Goal: Task Accomplishment & Management: Use online tool/utility

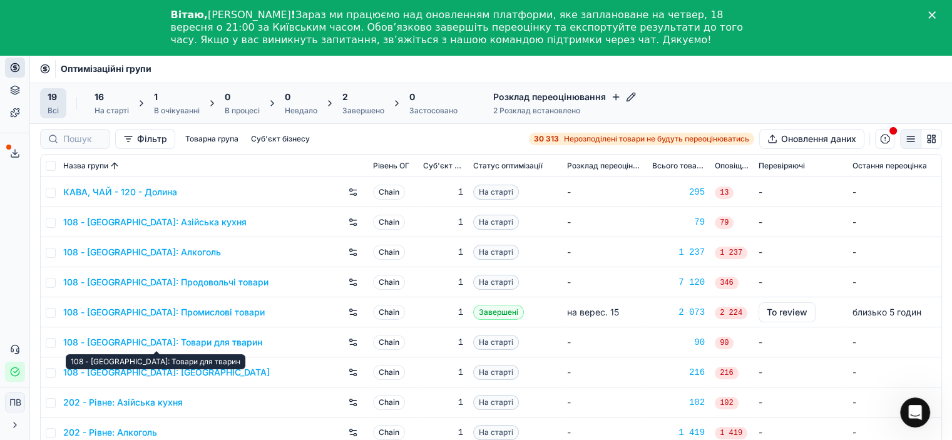
click at [178, 344] on link "108 - [GEOGRAPHIC_DATA]: Товари для тварин" at bounding box center [162, 342] width 199 height 13
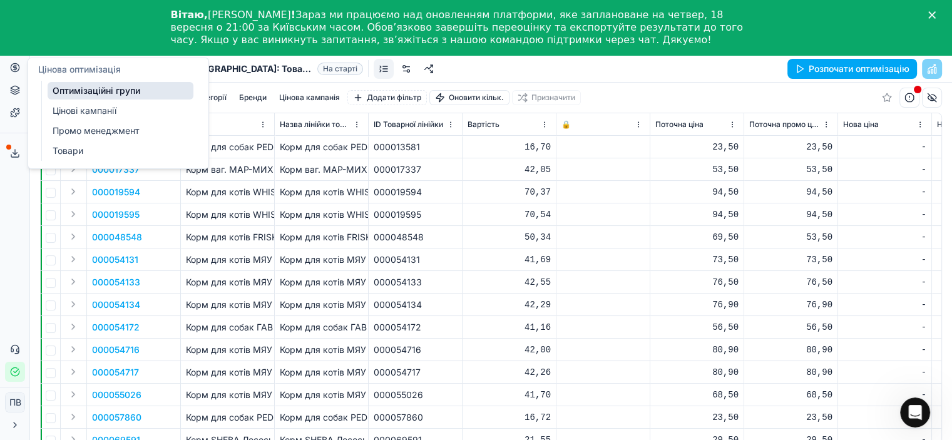
click at [93, 92] on link "Оптимізаційні групи" at bounding box center [121, 91] width 146 height 18
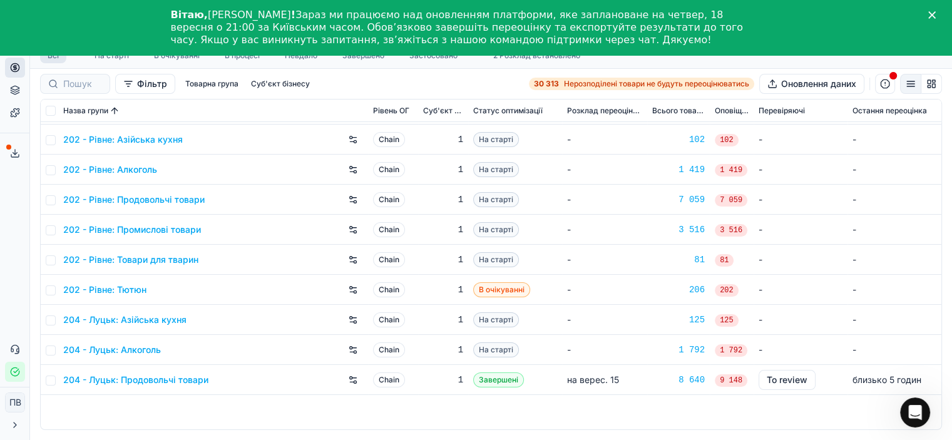
scroll to position [13, 0]
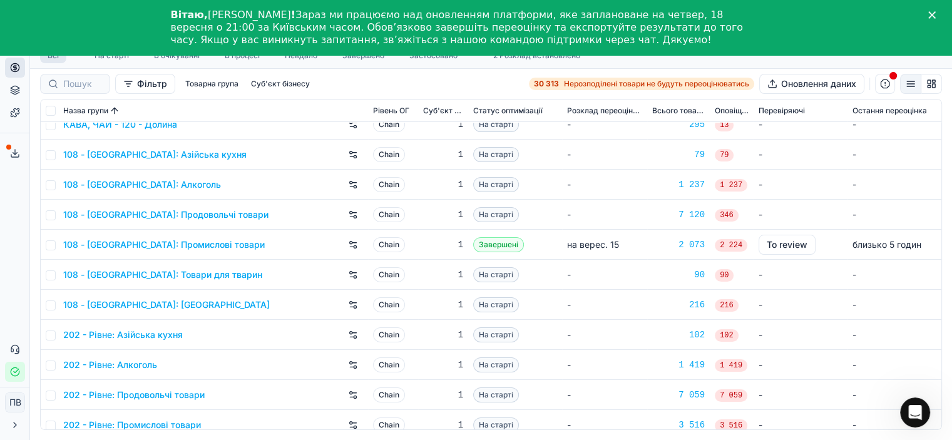
click at [207, 274] on link "108 - [GEOGRAPHIC_DATA]: Товари для тварин" at bounding box center [162, 275] width 199 height 13
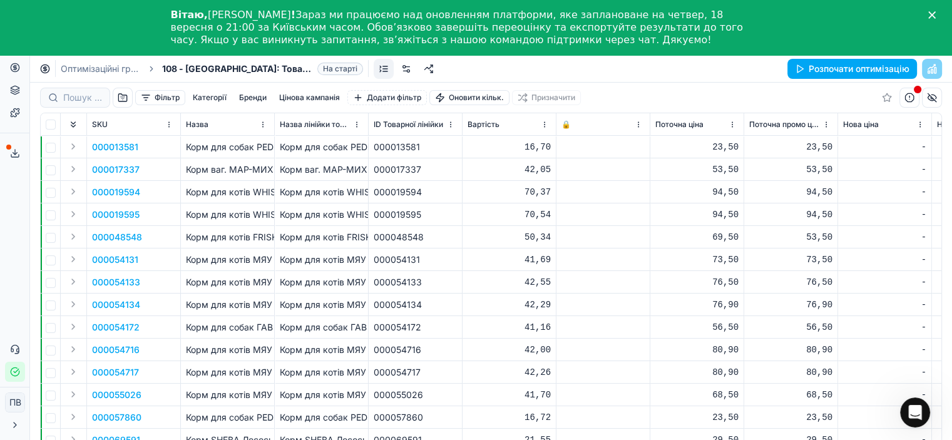
click at [294, 97] on button "Цінова кампанія" at bounding box center [309, 97] width 71 height 15
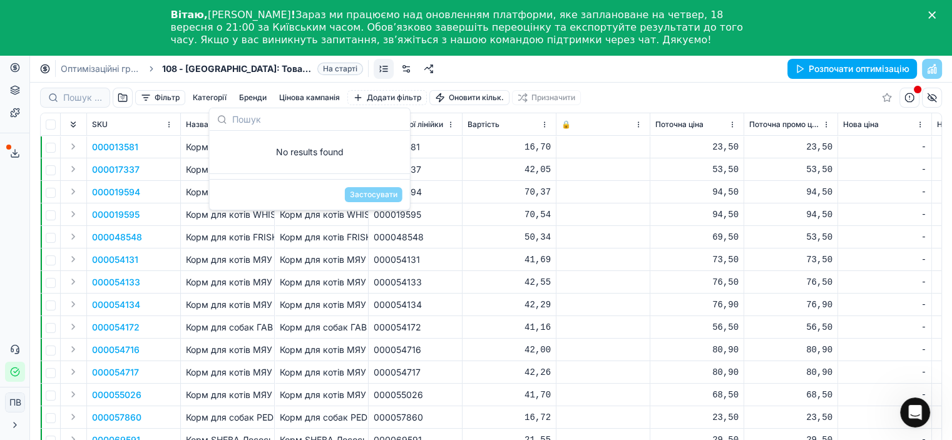
click at [252, 96] on button "Бренди" at bounding box center [253, 97] width 38 height 15
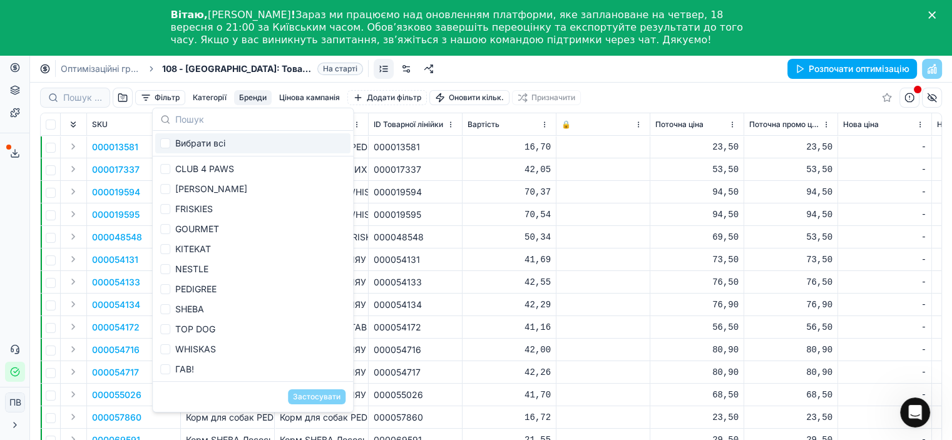
click at [206, 97] on button "Категорії" at bounding box center [210, 97] width 44 height 15
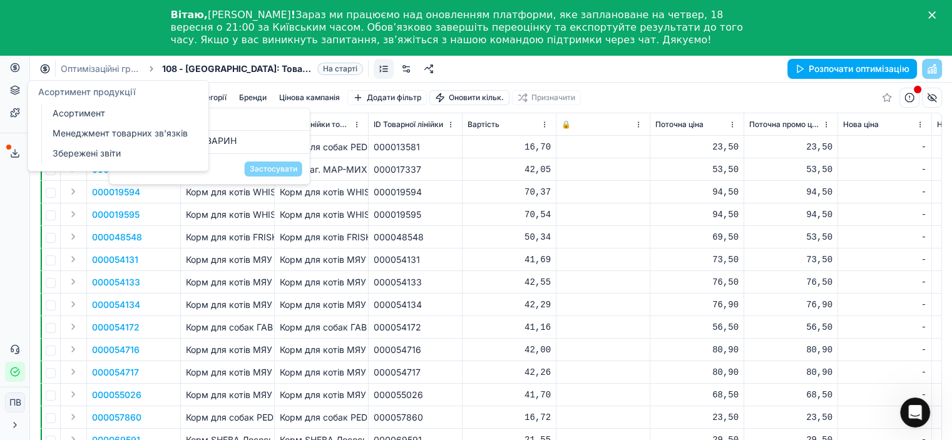
click at [15, 93] on icon at bounding box center [15, 90] width 10 height 10
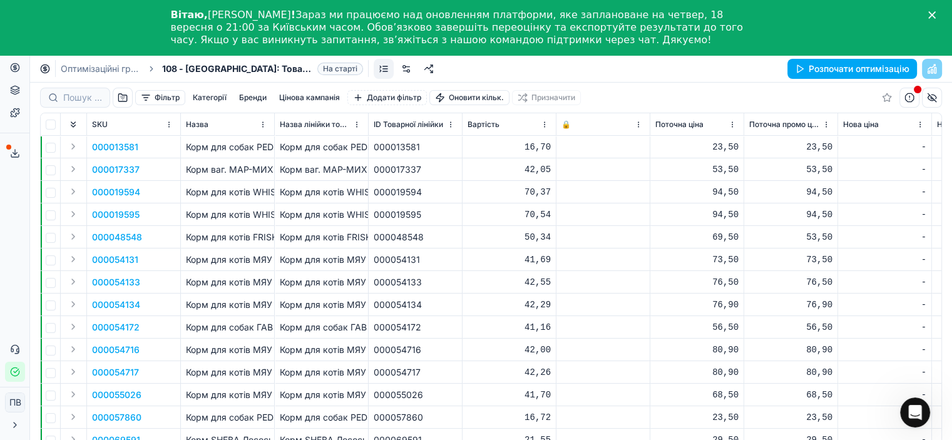
click at [303, 95] on button "Цінова кампанія" at bounding box center [309, 97] width 71 height 15
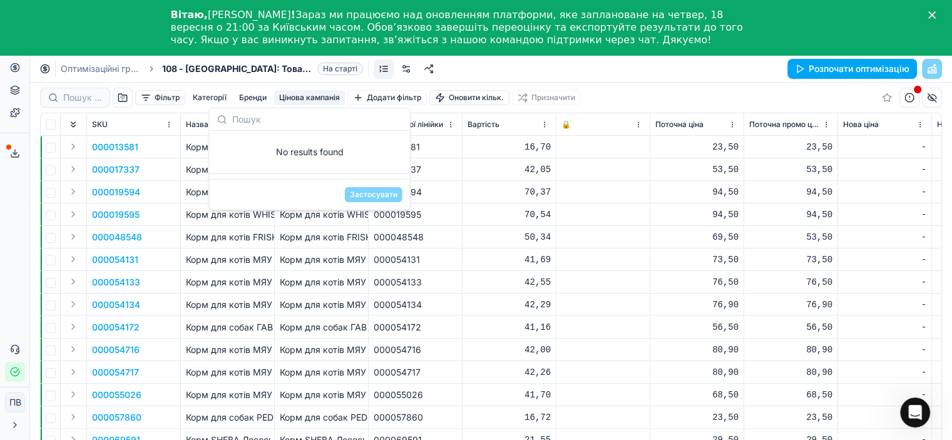
click at [242, 263] on p "Корм для котів МЯУ вологий, кролик в соусі ж/б / 415г" at bounding box center [227, 259] width 83 height 13
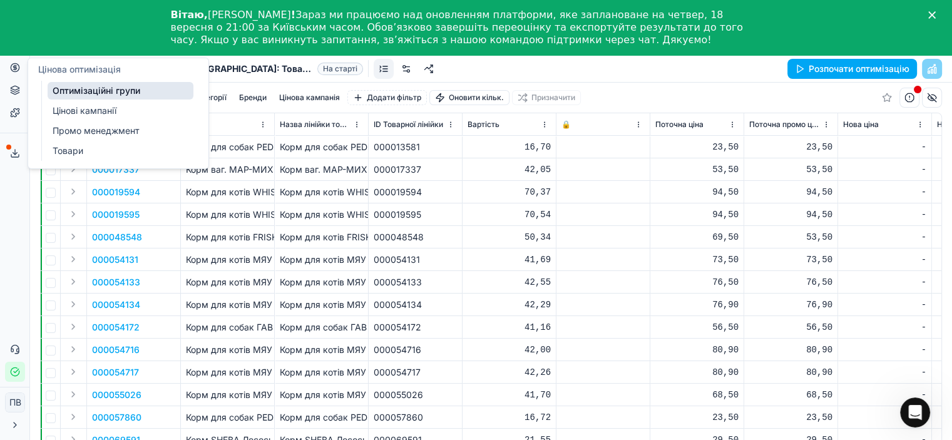
click at [86, 90] on link "Оптимізаційні групи" at bounding box center [121, 91] width 146 height 18
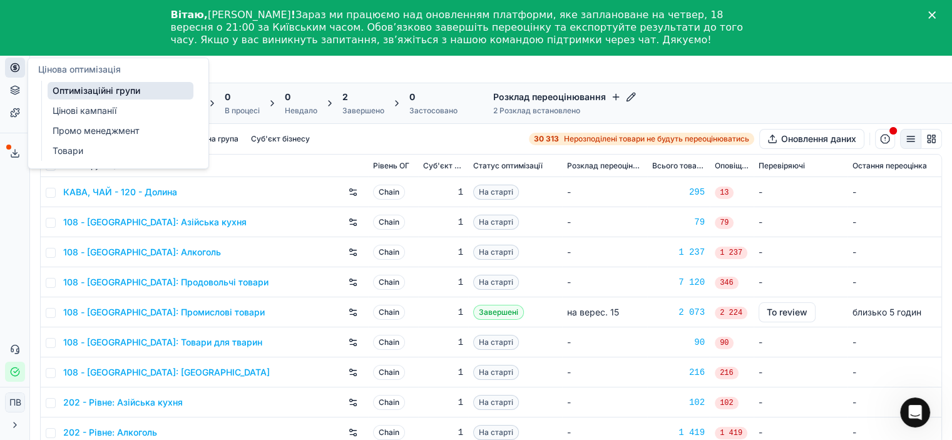
click at [140, 190] on link "КАВА, ЧАЙ - 120 - Долина" at bounding box center [120, 192] width 114 height 13
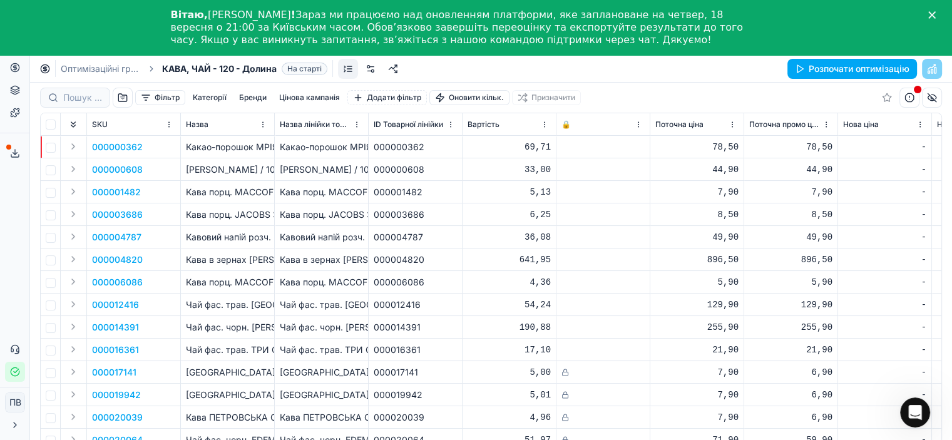
click at [305, 100] on button "Цінова кампанія" at bounding box center [309, 97] width 71 height 15
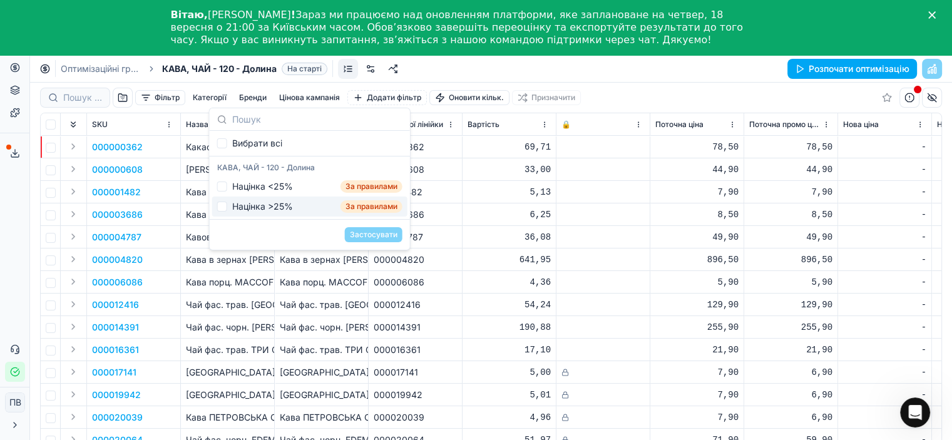
click at [261, 304] on p "Чай фас. трав. GREENFIELD Barberry Garden /100г" at bounding box center [227, 305] width 83 height 13
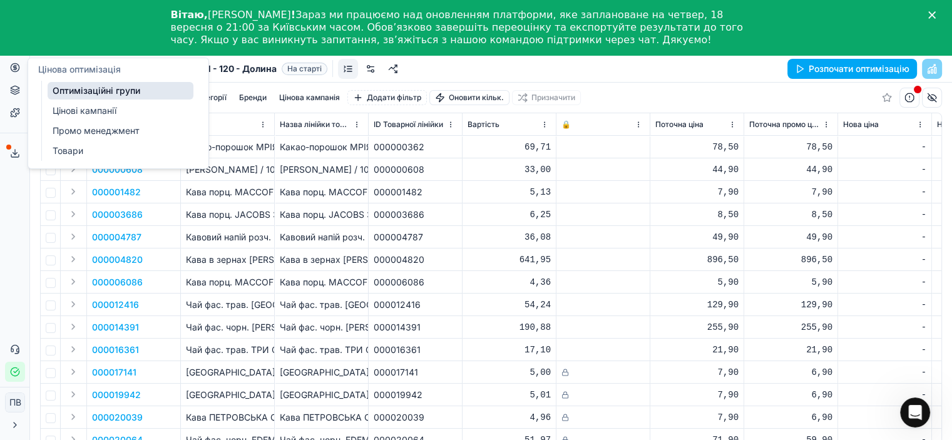
click at [100, 93] on link "Оптимізаційні групи" at bounding box center [121, 91] width 146 height 18
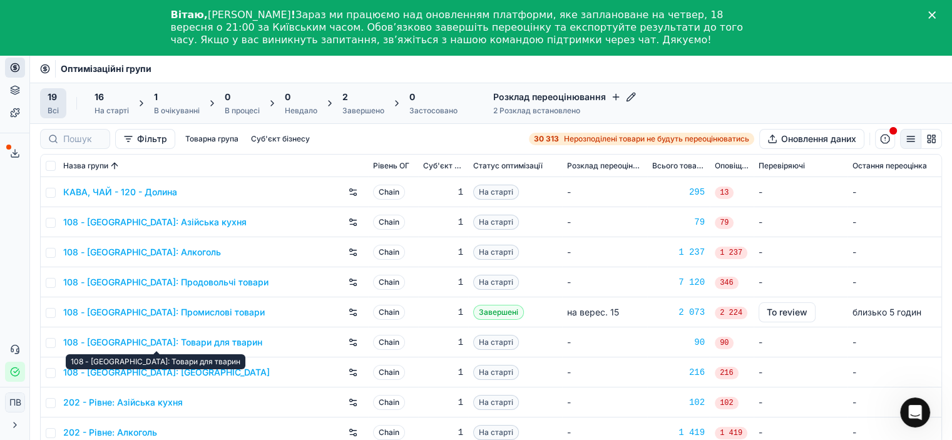
click at [145, 339] on link "108 - Івано-Франківськ: Товари для тварин" at bounding box center [162, 342] width 199 height 13
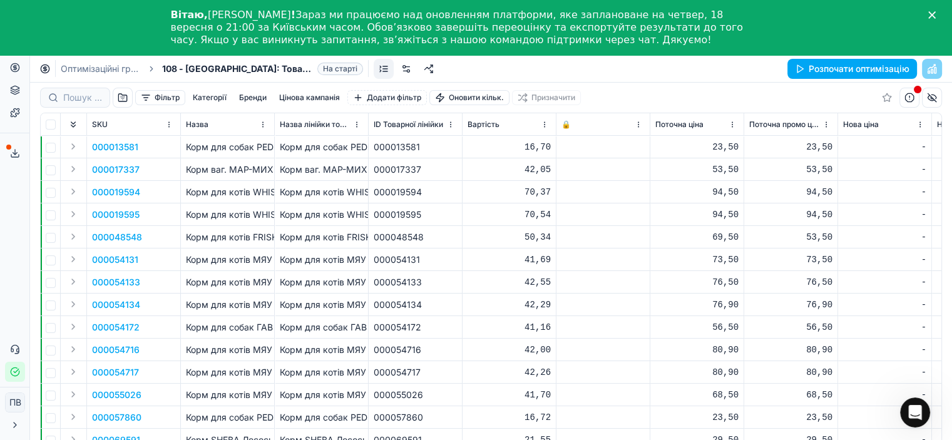
click at [290, 95] on button "Цінова кампанія" at bounding box center [309, 97] width 71 height 15
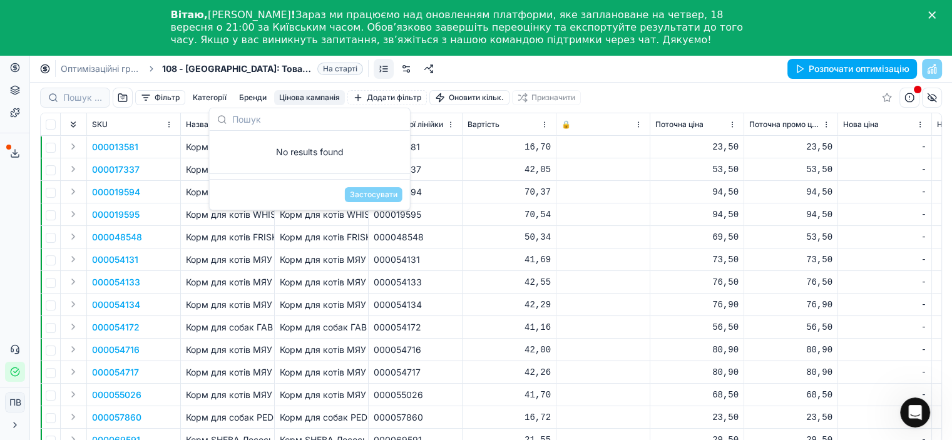
click at [220, 120] on icon at bounding box center [222, 120] width 10 height 10
click at [469, 208] on div "70,54" at bounding box center [509, 214] width 83 height 13
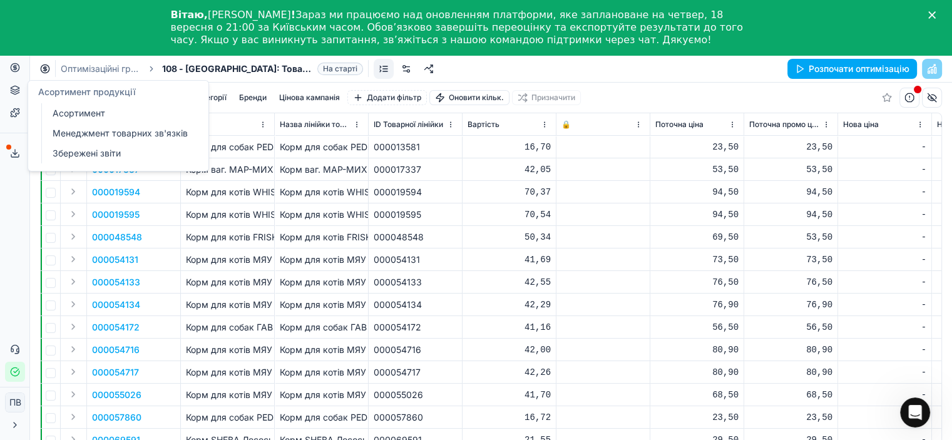
click at [240, 283] on p "Корм для котів МЯУ вологий, курка в соусі ж/б / 415г" at bounding box center [227, 282] width 83 height 13
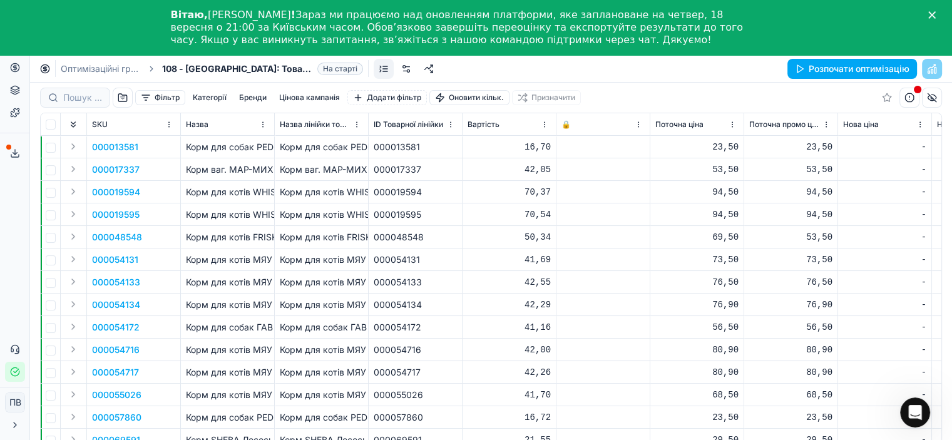
click at [110, 68] on link "Оптимізаційні групи" at bounding box center [101, 69] width 80 height 13
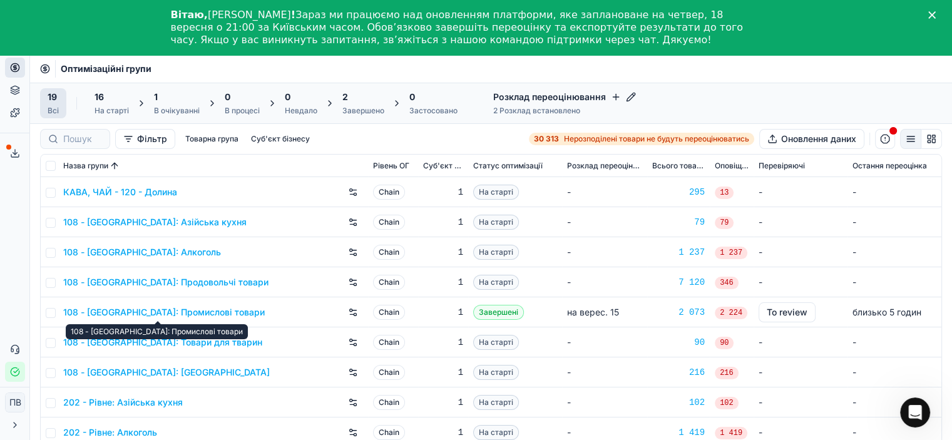
click at [204, 310] on link "108 - Івано-Франківськ: Промислові товари" at bounding box center [164, 312] width 202 height 13
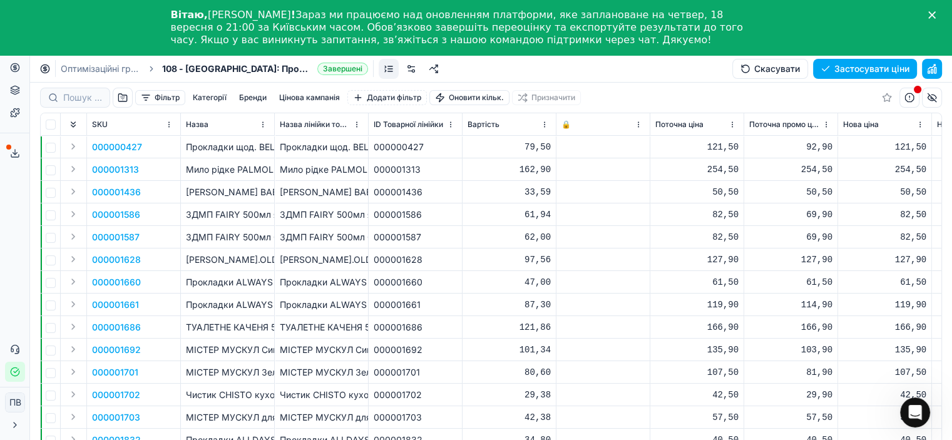
click at [302, 97] on button "Цінова кампанія" at bounding box center [309, 97] width 71 height 15
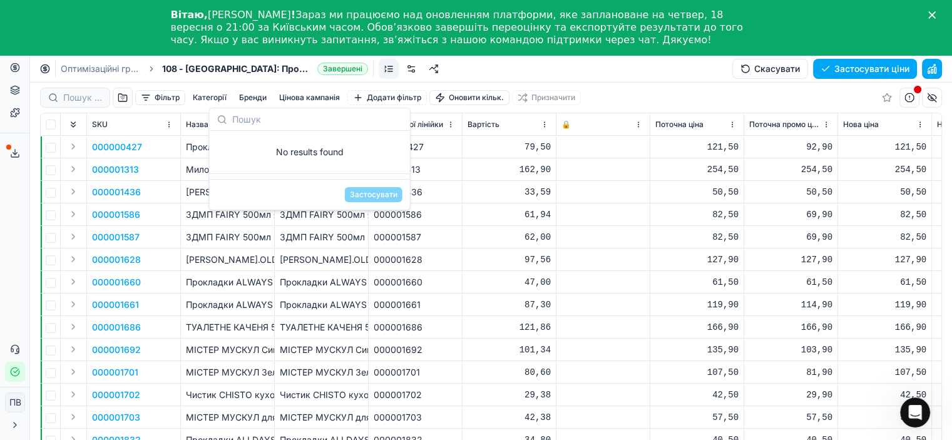
drag, startPoint x: 187, startPoint y: 297, endPoint x: 202, endPoint y: 277, distance: 25.2
click at [188, 297] on td "Прокладки ALWAYS Ultra Lightl Duo 20/16" at bounding box center [228, 305] width 94 height 23
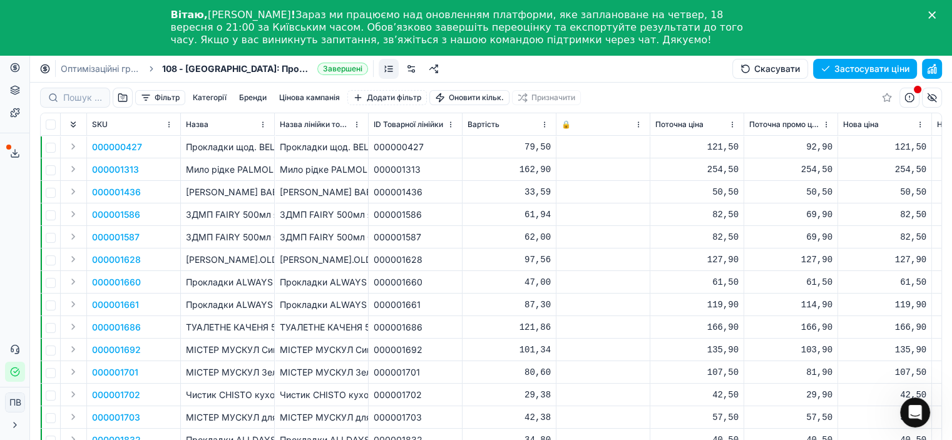
click at [936, 13] on polygon "Закрити" at bounding box center [932, 15] width 8 height 8
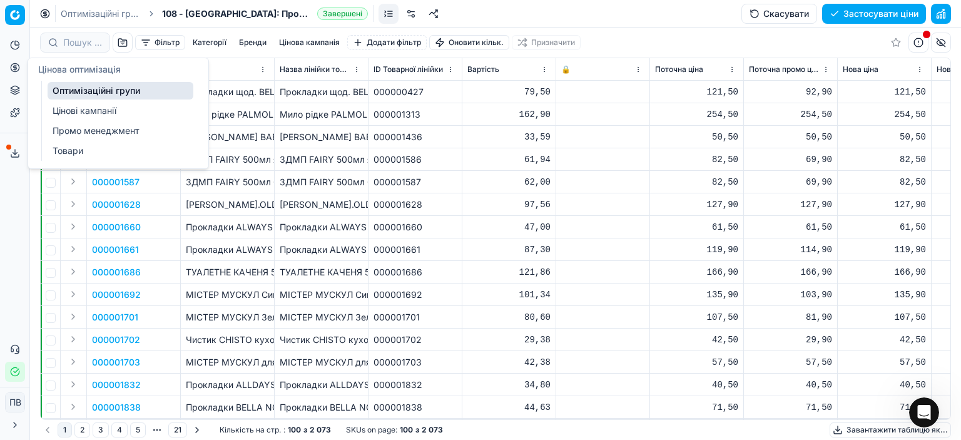
click at [103, 92] on link "Оптимізаційні групи" at bounding box center [121, 91] width 146 height 18
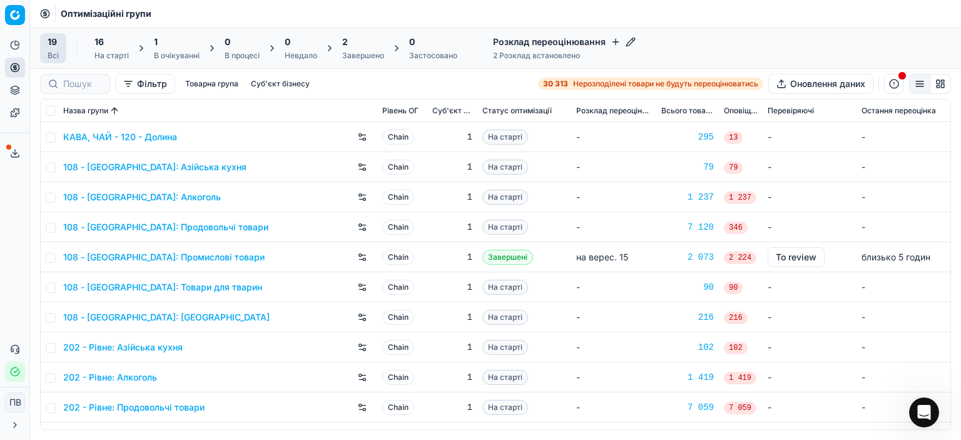
click at [160, 137] on link "КАВА, ЧАЙ - 120 - Долина" at bounding box center [120, 137] width 114 height 13
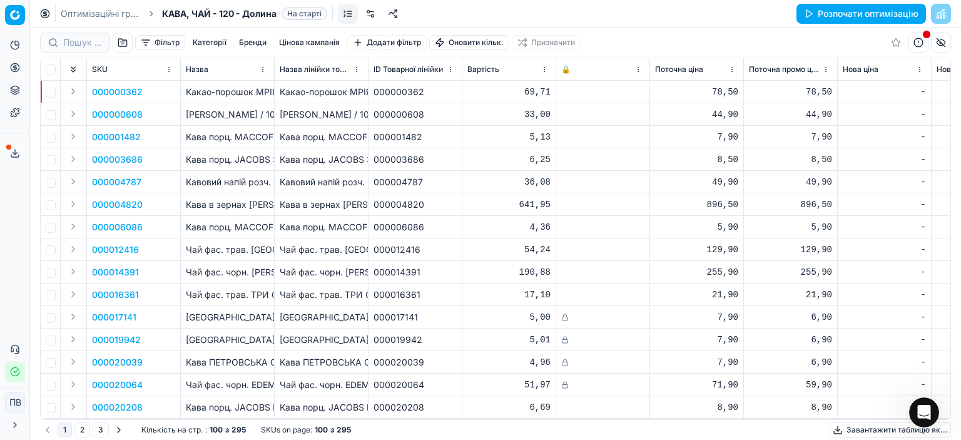
click at [208, 41] on button "Категорії" at bounding box center [210, 42] width 44 height 15
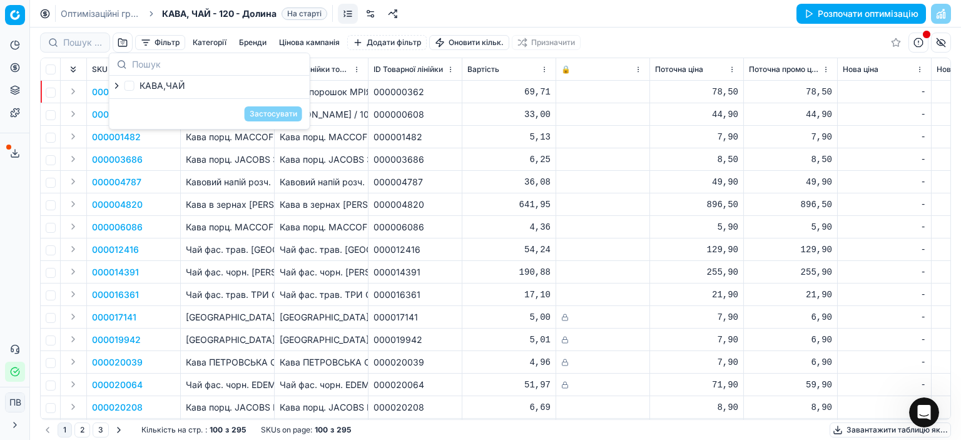
click at [252, 43] on button "Бренди" at bounding box center [253, 42] width 38 height 15
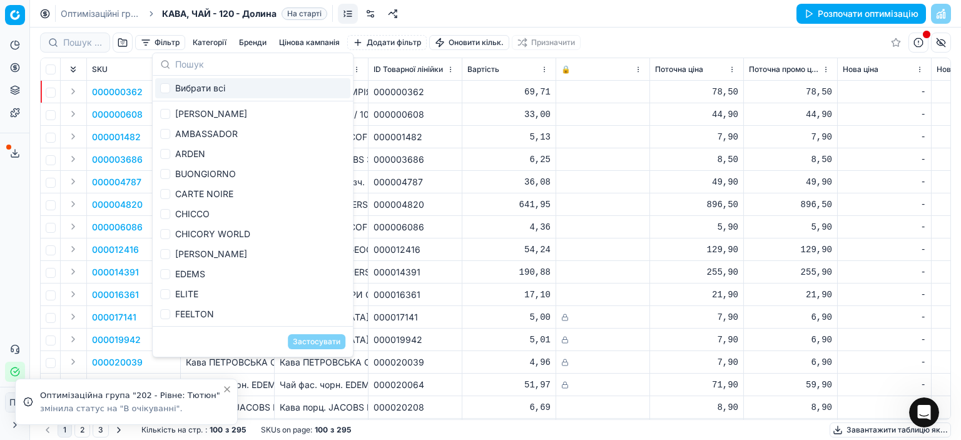
click at [298, 43] on button "Цінова кампанія" at bounding box center [309, 42] width 71 height 15
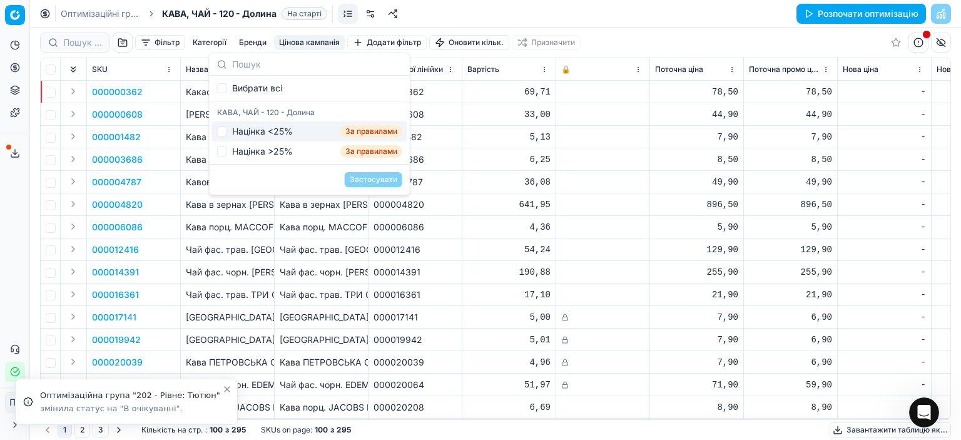
click at [256, 132] on div "Націнка <25%" at bounding box center [262, 131] width 61 height 13
click at [251, 130] on div "Націнка <25%" at bounding box center [262, 131] width 61 height 13
checkbox input "false"
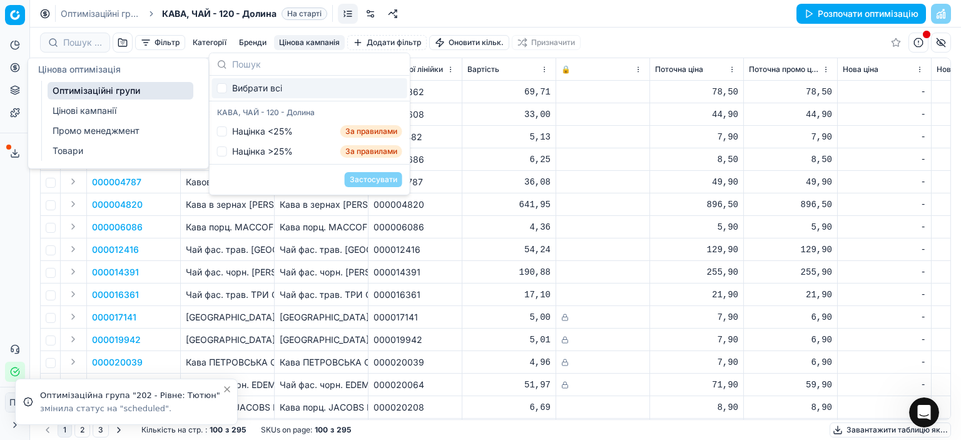
click at [68, 115] on link "Цінові кампанії" at bounding box center [121, 111] width 146 height 18
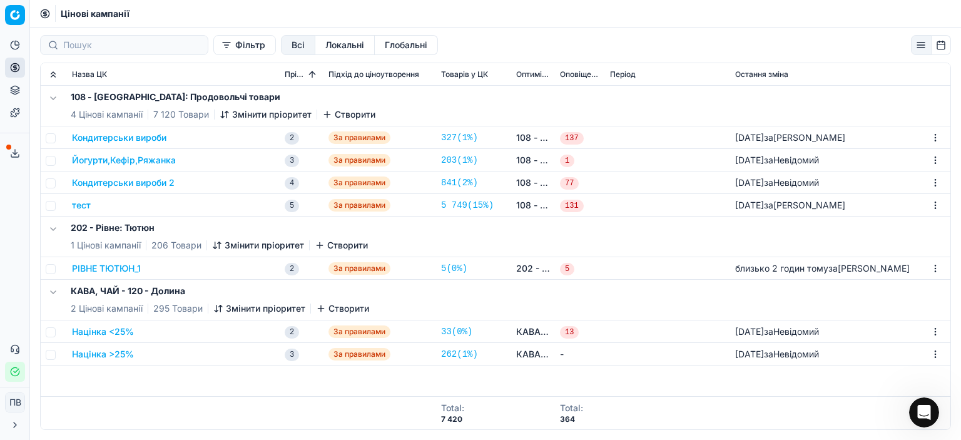
click at [118, 331] on button "Націнка <25%" at bounding box center [103, 331] width 62 height 13
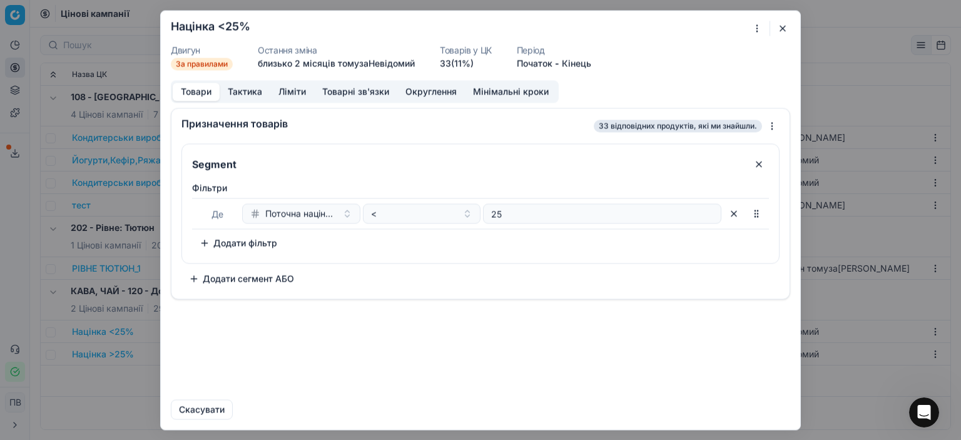
click at [247, 90] on button "Тактика" at bounding box center [245, 92] width 51 height 18
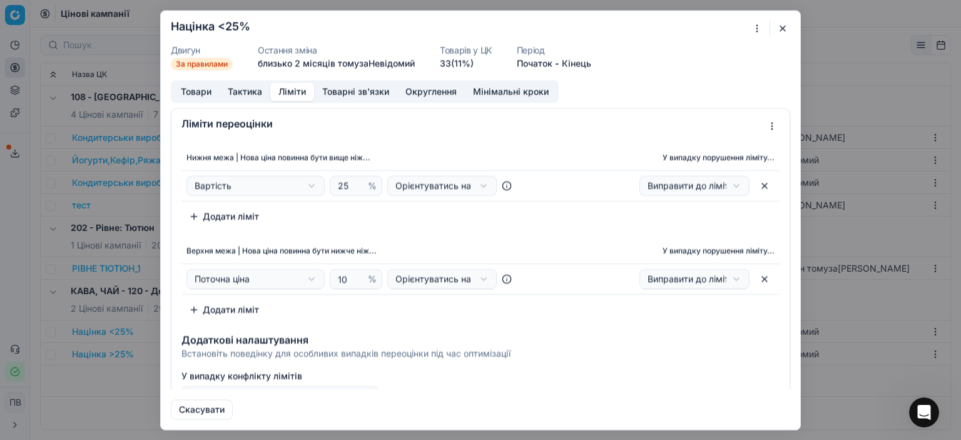
click at [284, 91] on button "Ліміти" at bounding box center [292, 92] width 44 height 18
click at [784, 29] on button "button" at bounding box center [782, 28] width 15 height 15
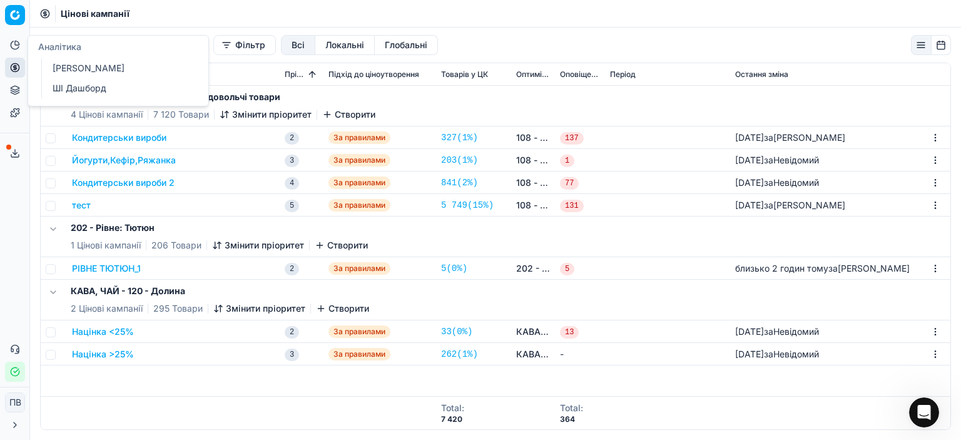
click at [14, 44] on icon at bounding box center [15, 45] width 10 height 10
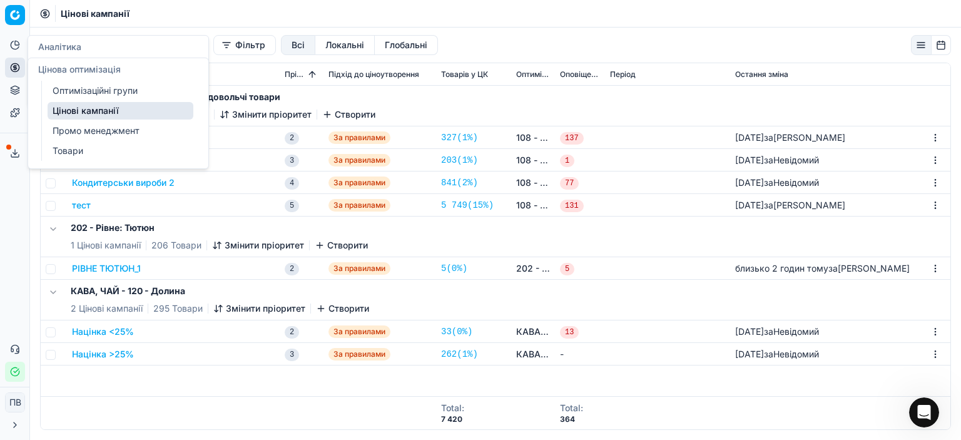
click at [16, 66] on icon at bounding box center [14, 67] width 3 height 3
click at [103, 92] on link "Оптимізаційні групи" at bounding box center [121, 91] width 146 height 18
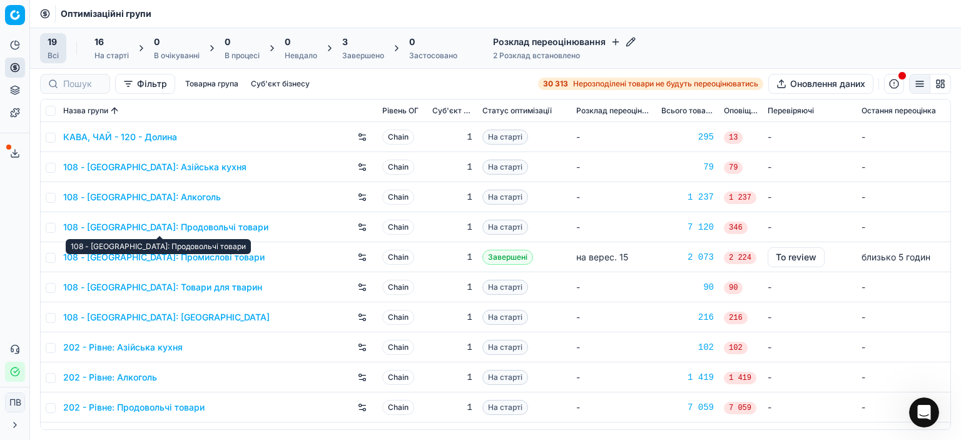
click at [191, 227] on link "108 - [GEOGRAPHIC_DATA]: Продовольчі товари" at bounding box center [165, 227] width 205 height 13
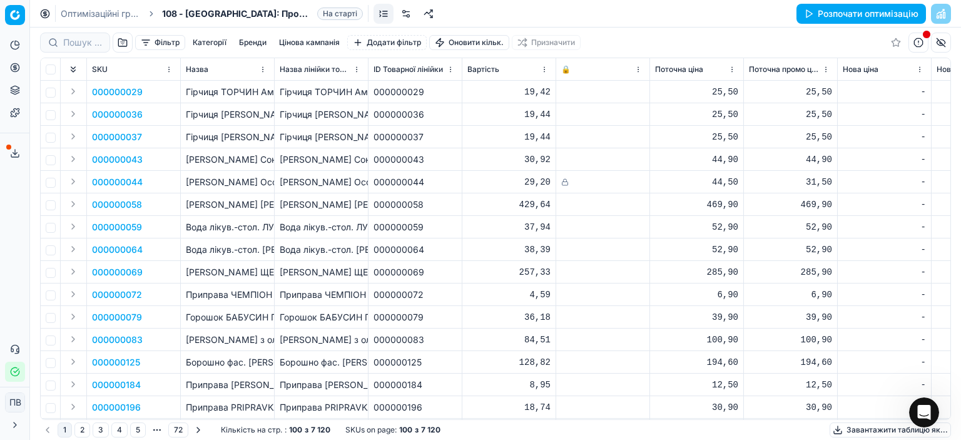
click at [156, 42] on button "Фільтр" at bounding box center [160, 42] width 50 height 15
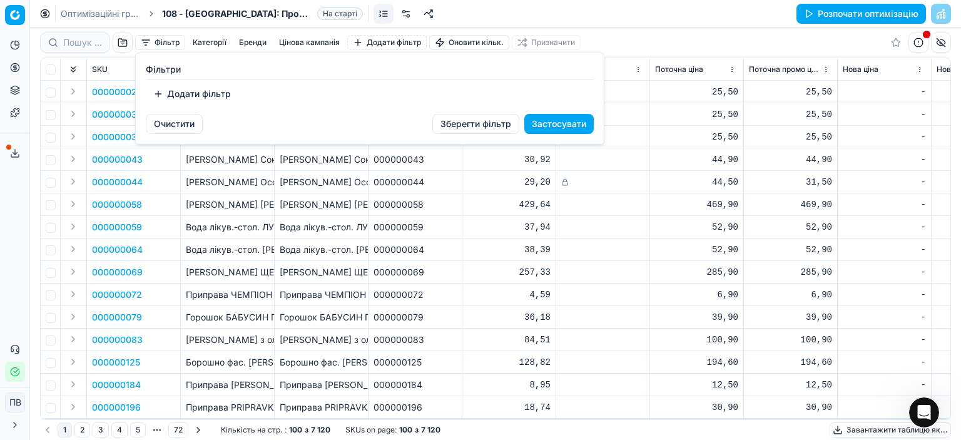
click at [157, 90] on button "Додати фільтр" at bounding box center [192, 94] width 93 height 20
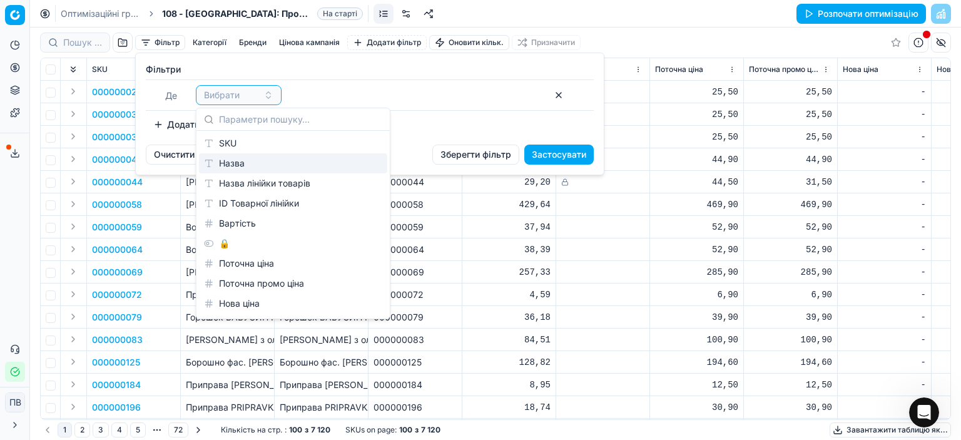
click at [233, 161] on div "Назва" at bounding box center [293, 163] width 188 height 20
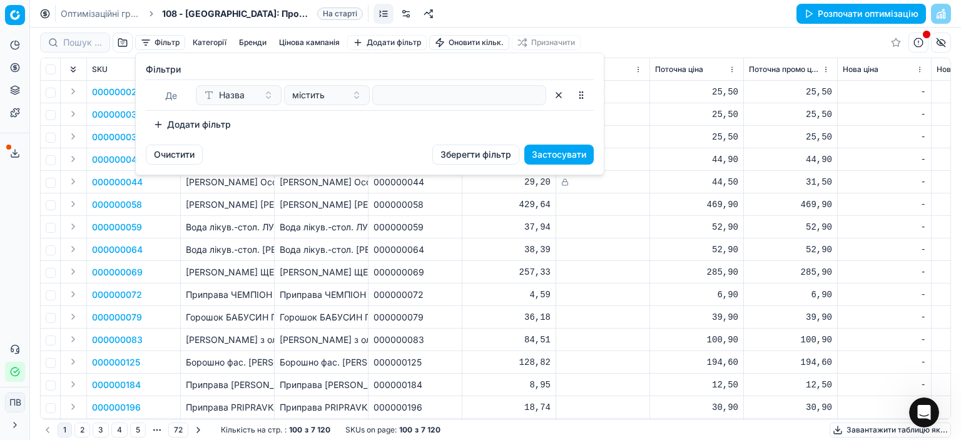
click at [247, 95] on div "Назва" at bounding box center [231, 95] width 54 height 13
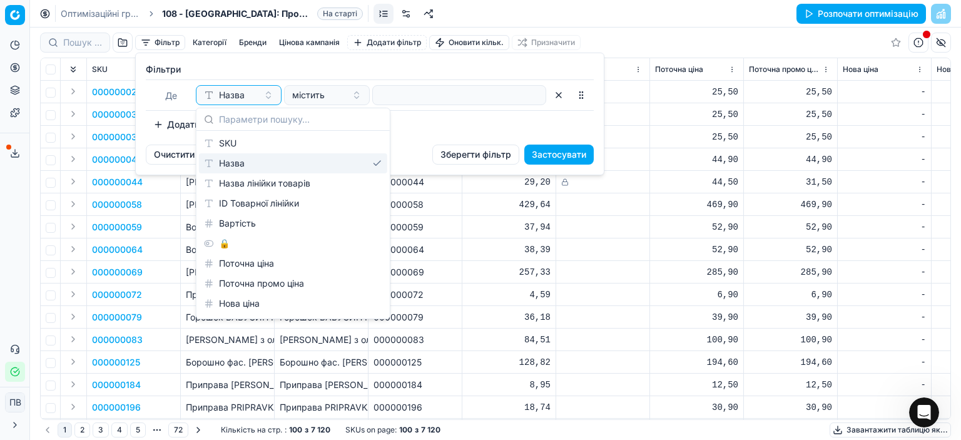
click at [516, 258] on html "Pricing platform Аналітика Цінова оптимізація Асортимент продукції Шаблони Серв…" at bounding box center [480, 220] width 961 height 440
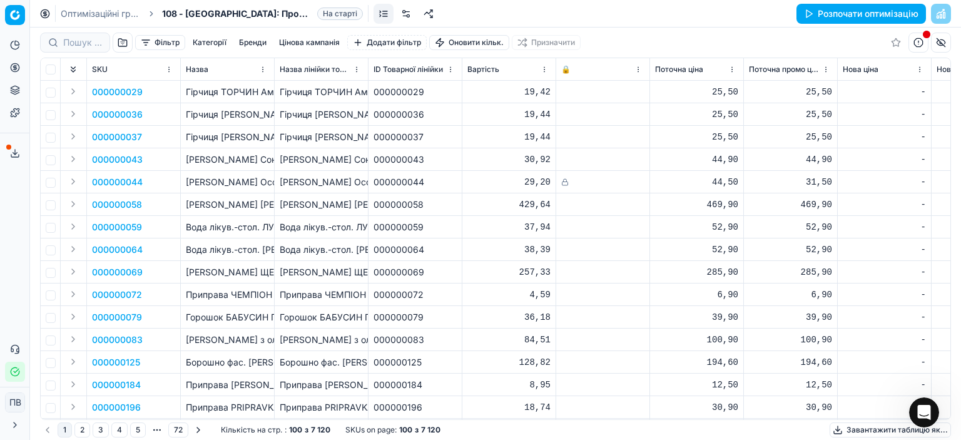
click at [202, 41] on button "Категорії" at bounding box center [210, 42] width 44 height 15
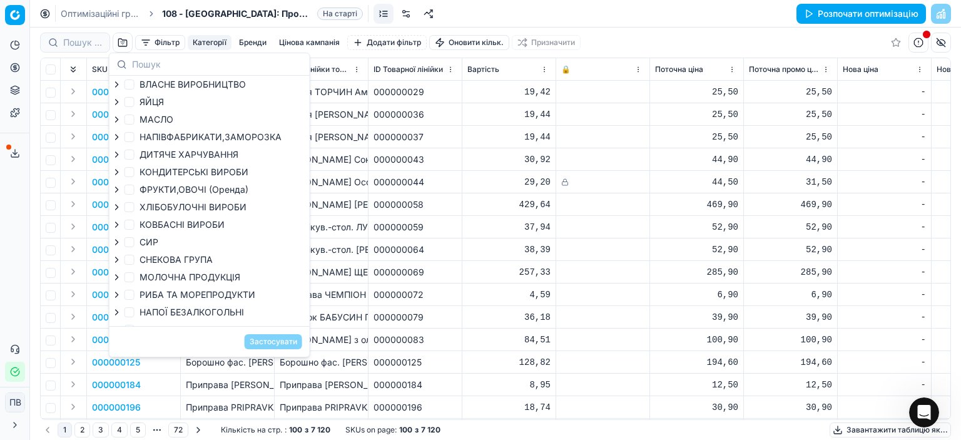
scroll to position [54, 0]
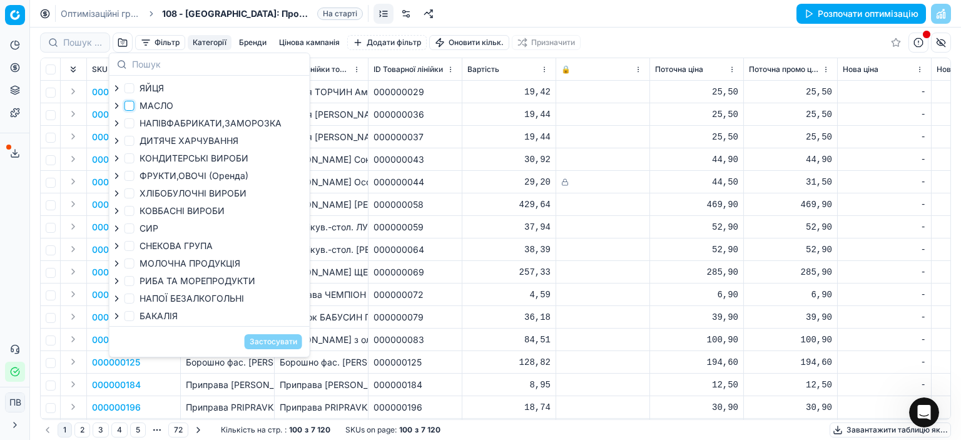
click at [129, 101] on input "МАСЛО" at bounding box center [130, 106] width 10 height 10
checkbox input "true"
click at [275, 342] on button "Застосувати" at bounding box center [274, 341] width 58 height 15
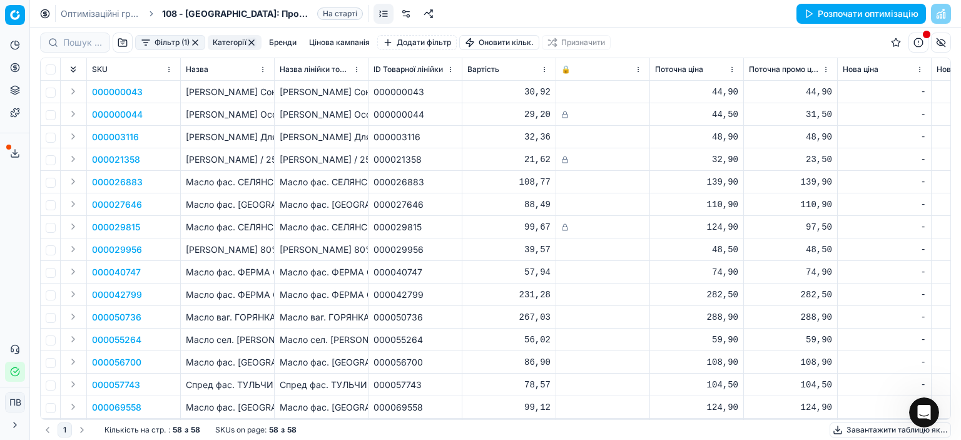
click at [315, 43] on button "Цінова кампанія" at bounding box center [339, 42] width 71 height 15
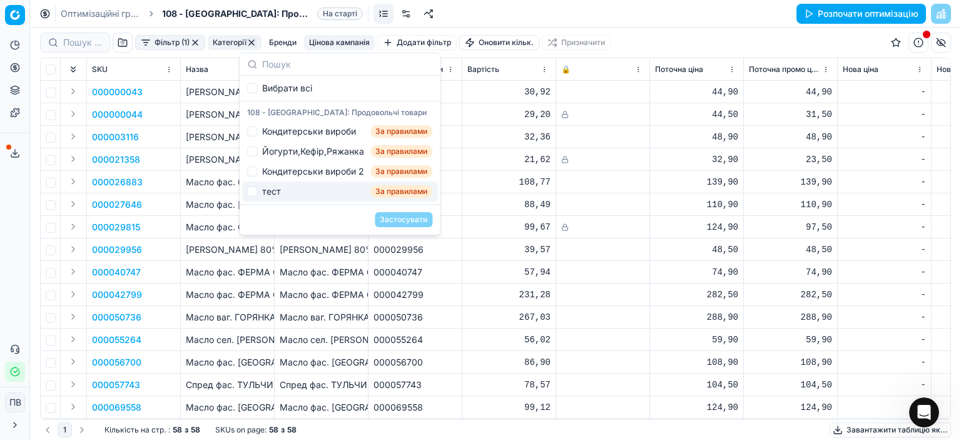
click at [271, 191] on div "тест" at bounding box center [271, 191] width 19 height 13
click at [272, 192] on div "тест" at bounding box center [271, 191] width 19 height 13
checkbox input "false"
click at [275, 62] on input "text" at bounding box center [347, 64] width 170 height 25
type input "м"
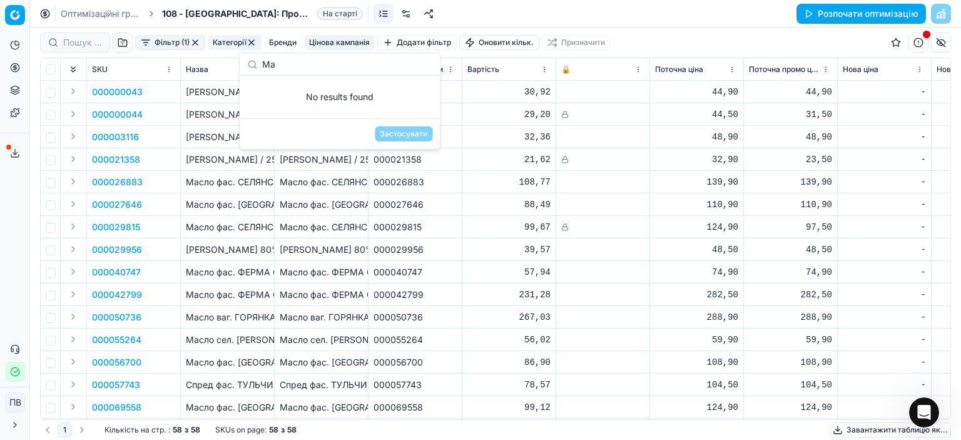
type input "М"
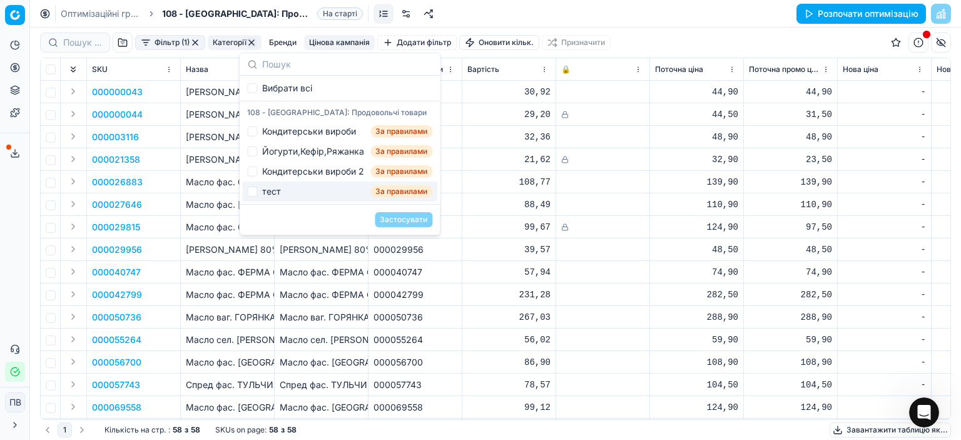
click at [274, 195] on div "тест" at bounding box center [271, 191] width 19 height 13
checkbox input "true"
click at [402, 219] on button "Застосувати" at bounding box center [404, 219] width 58 height 15
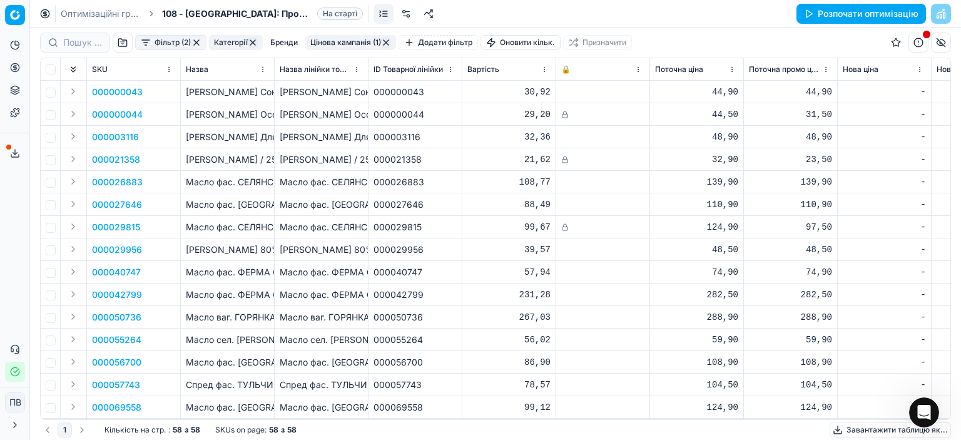
click at [345, 39] on button "Цінова кампанія (1)" at bounding box center [350, 42] width 91 height 15
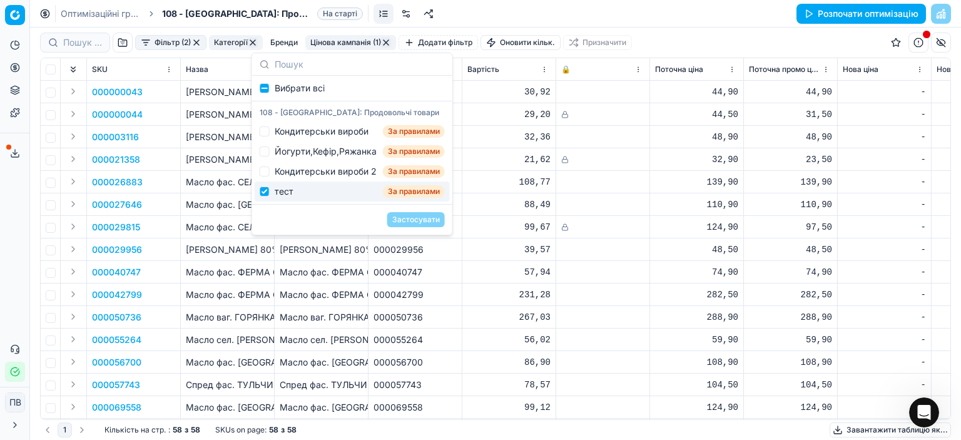
click at [270, 188] on div "тест За правилами" at bounding box center [352, 192] width 195 height 20
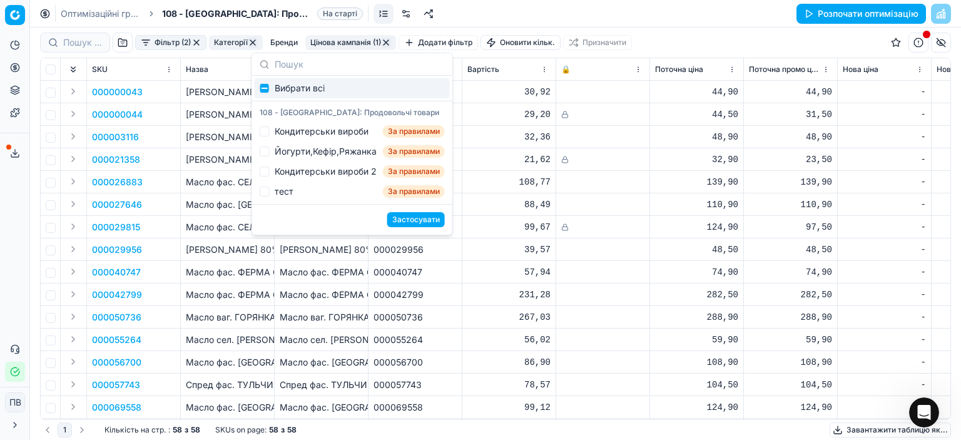
checkbox input "true"
click at [240, 41] on button "Категорії" at bounding box center [236, 42] width 54 height 15
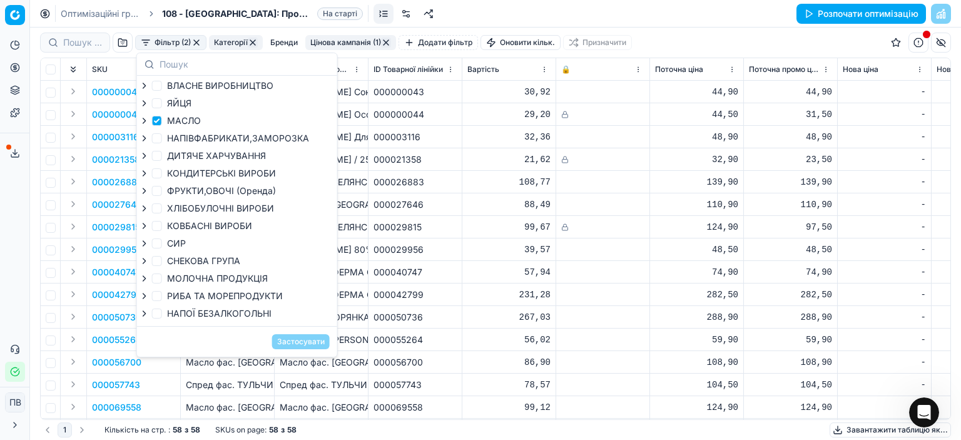
scroll to position [54, 0]
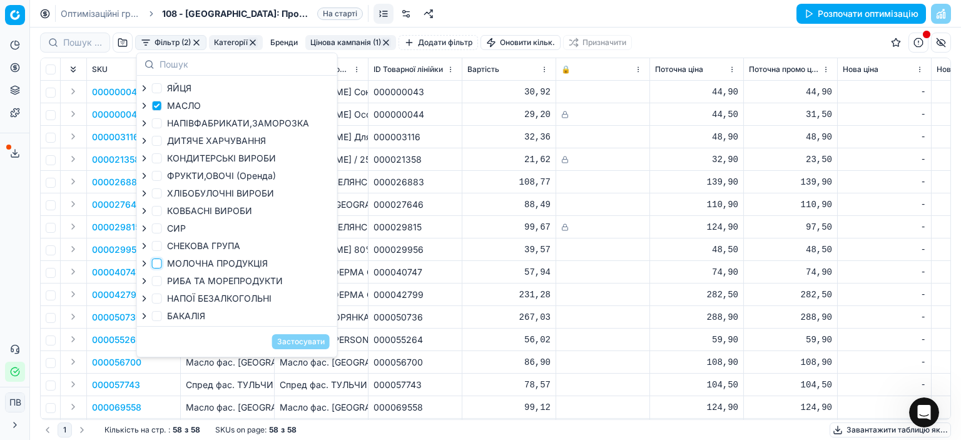
click at [152, 262] on input "МОЛОЧНА ПРОДУКЦІЯ" at bounding box center [157, 263] width 10 height 10
checkbox input "true"
click at [297, 343] on button "Застосувати" at bounding box center [301, 341] width 58 height 15
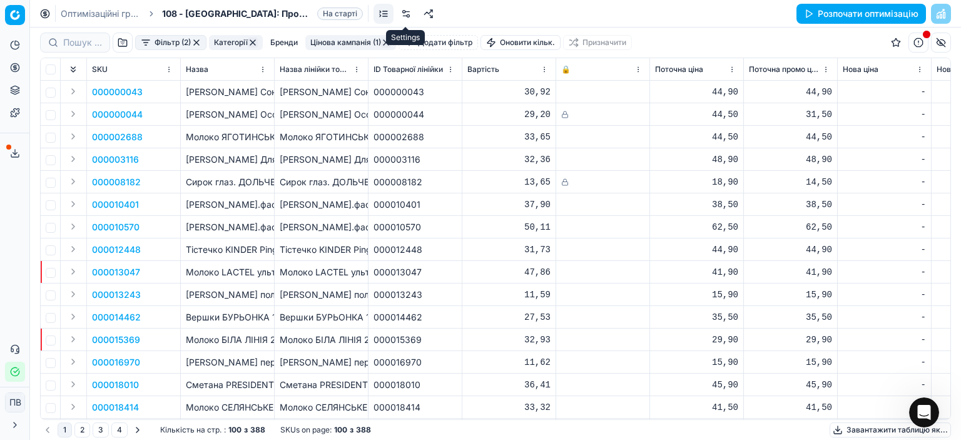
click at [406, 13] on link at bounding box center [406, 14] width 20 height 20
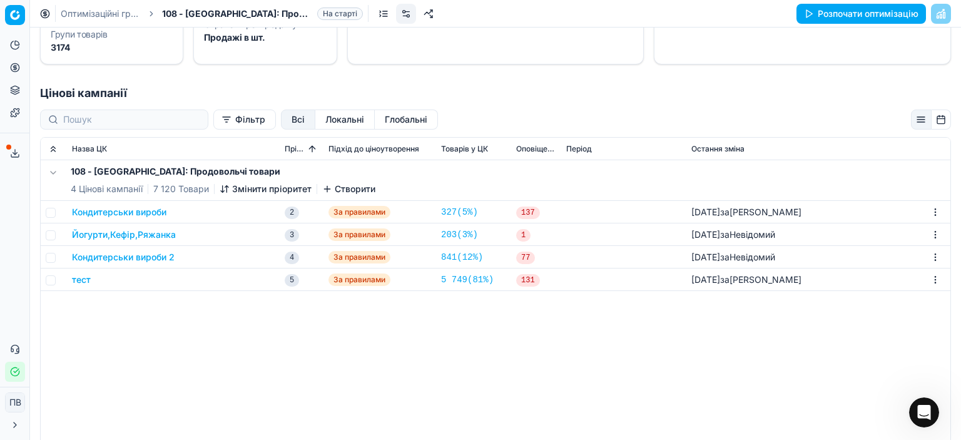
scroll to position [188, 0]
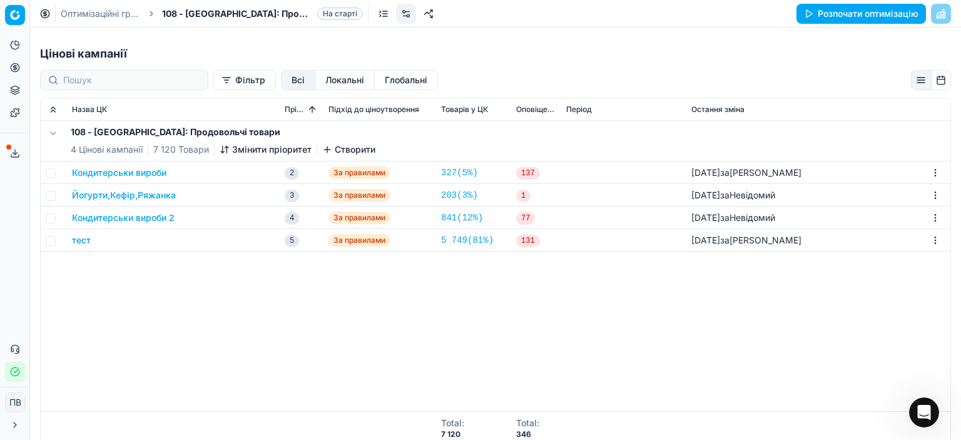
click at [331, 79] on button "Локальні" at bounding box center [344, 80] width 59 height 20
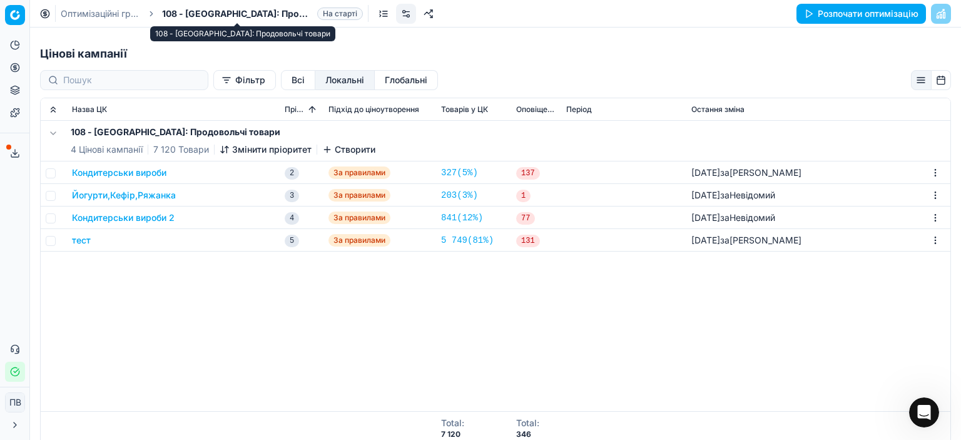
click at [290, 16] on span "108 - [GEOGRAPHIC_DATA]: Продовольчі товари" at bounding box center [237, 14] width 150 height 13
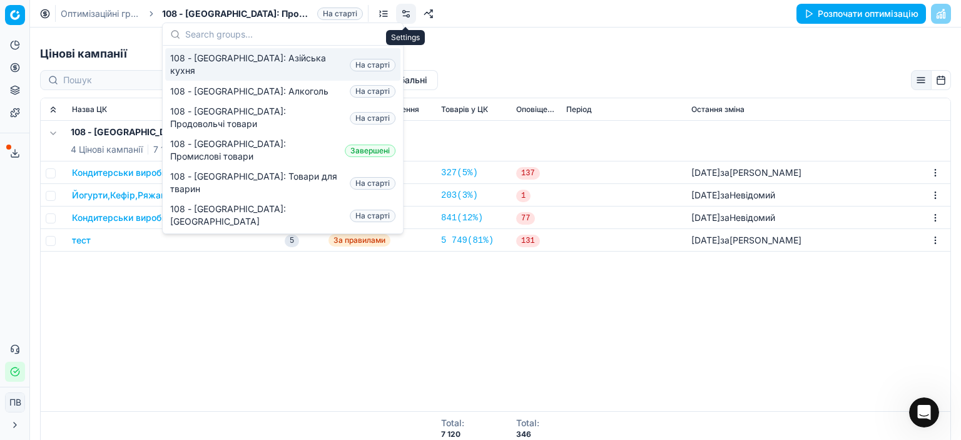
click at [407, 14] on link at bounding box center [406, 14] width 20 height 20
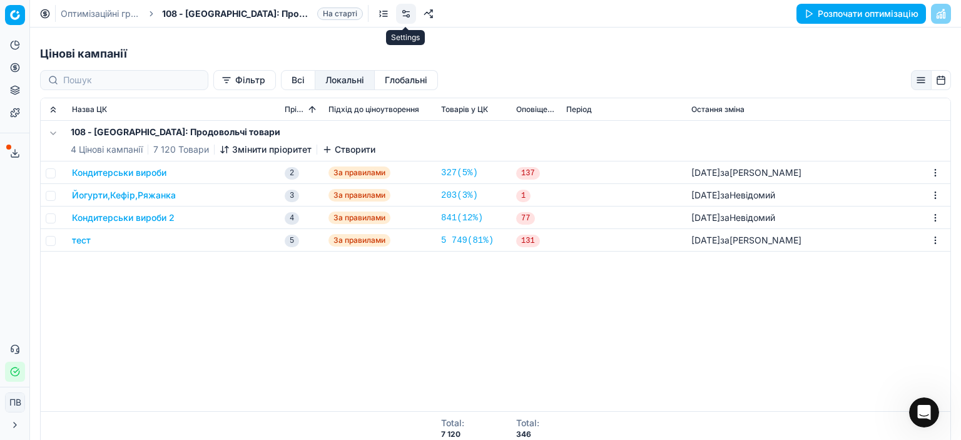
click at [404, 12] on link at bounding box center [406, 14] width 20 height 20
click at [327, 148] on icon "button" at bounding box center [327, 149] width 0 height 6
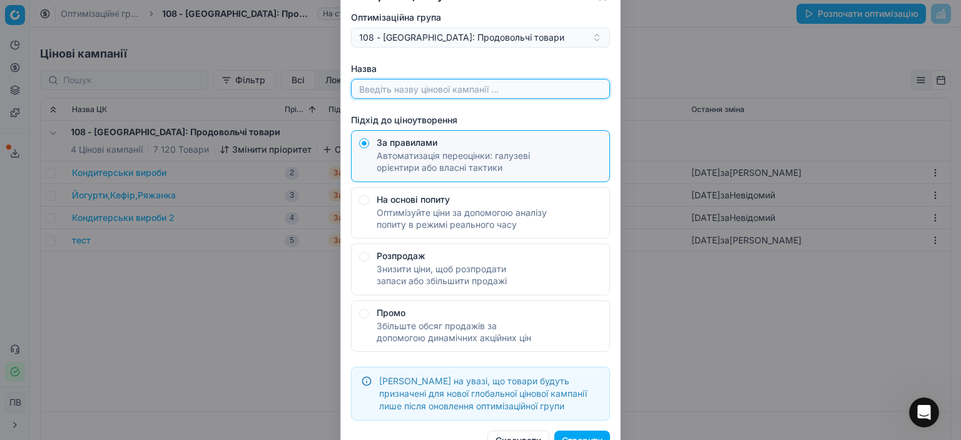
click at [387, 87] on input "Назва" at bounding box center [481, 88] width 248 height 19
type input "Молочна продукція_масло"
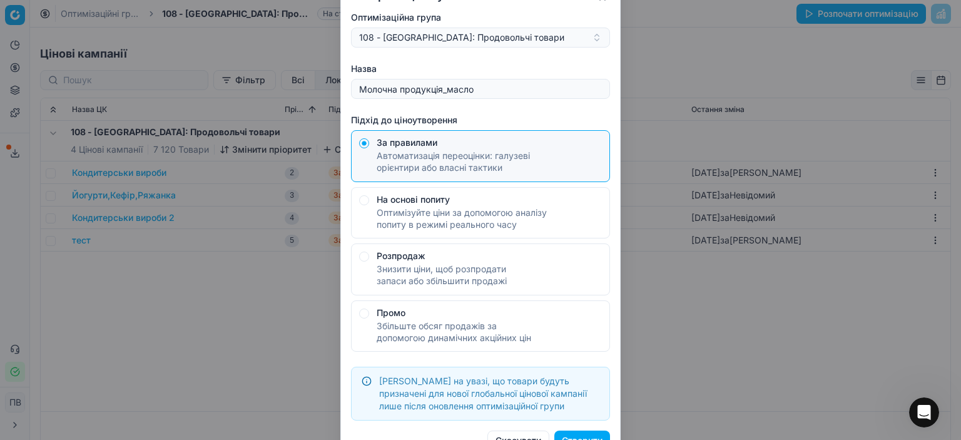
click at [578, 436] on button "Створити" at bounding box center [583, 441] width 56 height 20
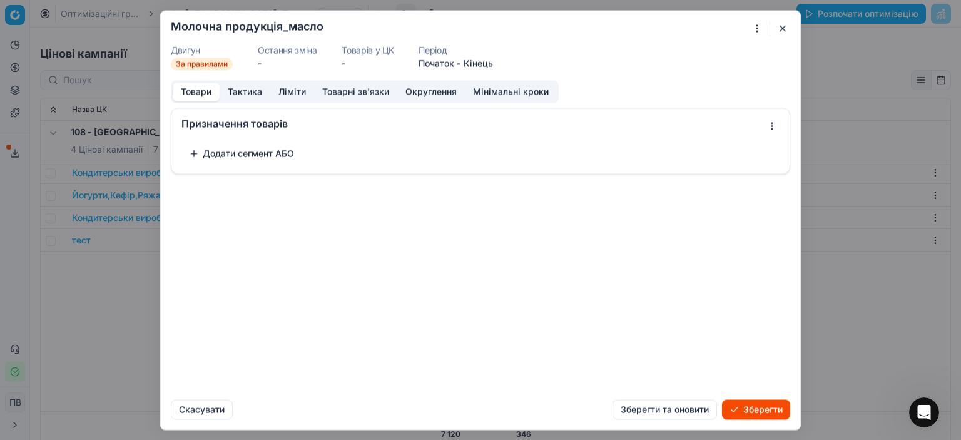
click at [214, 152] on button "Додати сегмент АБО" at bounding box center [242, 153] width 120 height 20
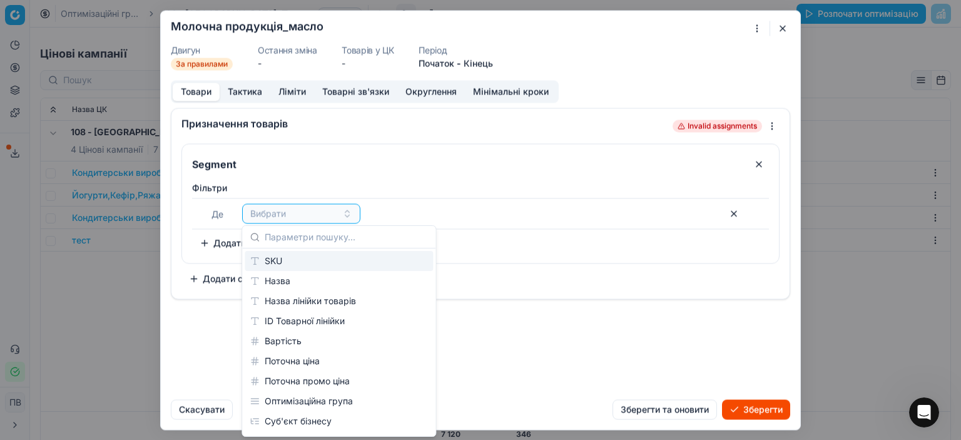
click at [244, 91] on button "Тактика" at bounding box center [245, 92] width 51 height 18
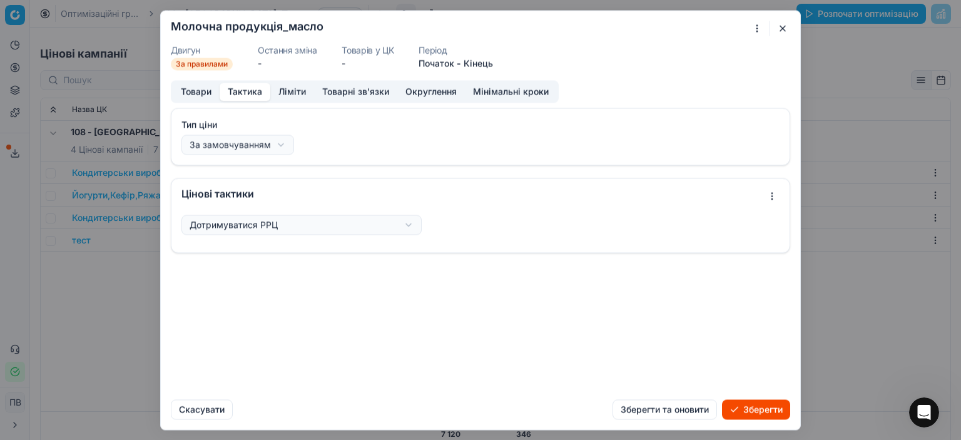
click at [289, 91] on button "Ліміти" at bounding box center [292, 92] width 44 height 18
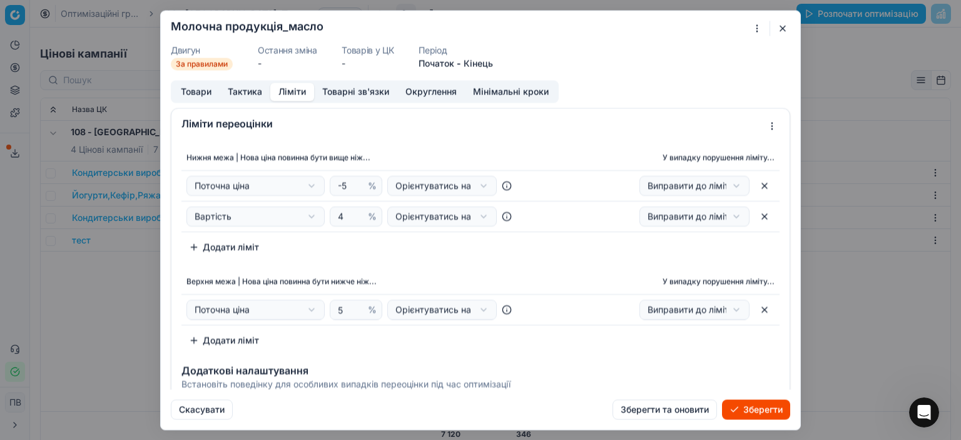
click at [192, 247] on button "Додати ліміт" at bounding box center [224, 247] width 85 height 20
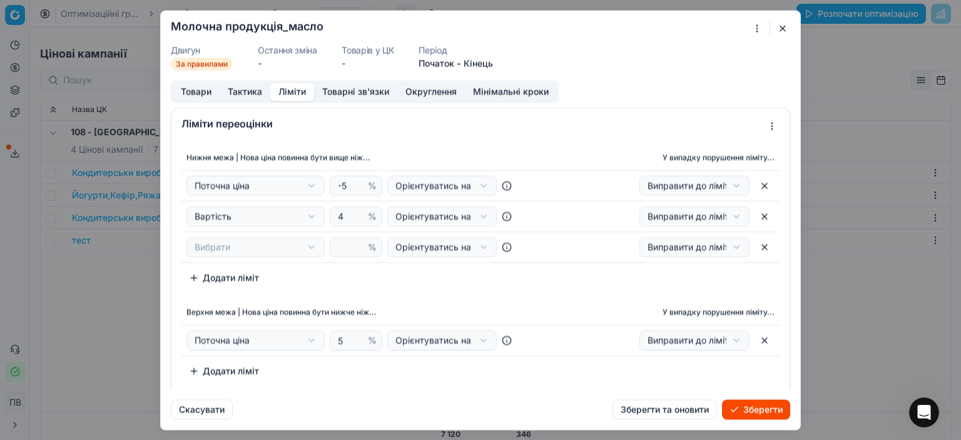
click at [782, 27] on button "button" at bounding box center [782, 28] width 15 height 15
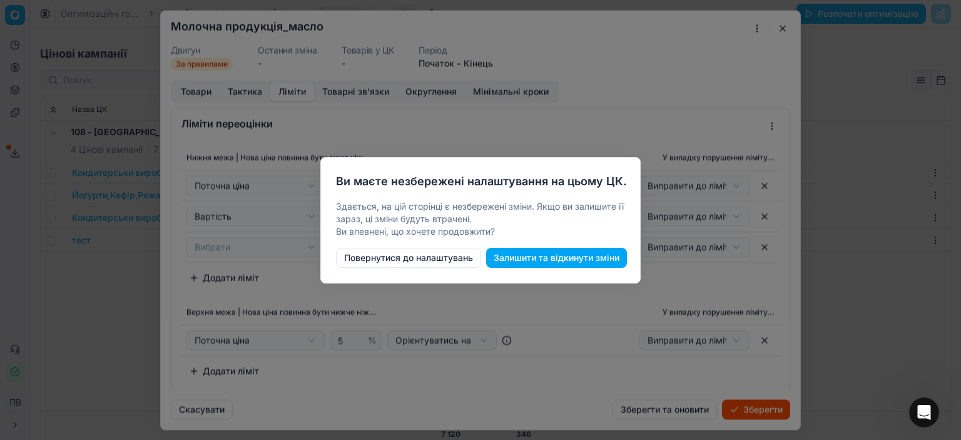
click at [416, 260] on button "Повернутися до налаштувань" at bounding box center [408, 258] width 145 height 20
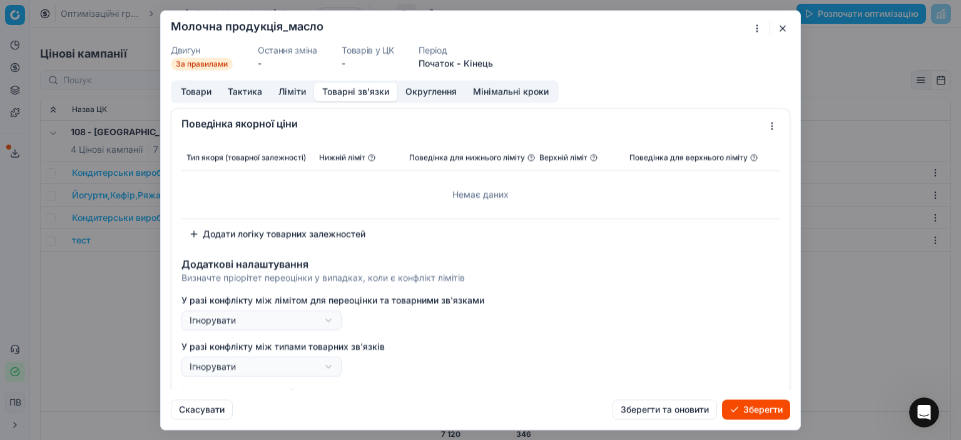
click at [344, 95] on button "Товарні зв'язки" at bounding box center [355, 92] width 83 height 18
click at [419, 92] on button "Округлення" at bounding box center [431, 92] width 68 height 18
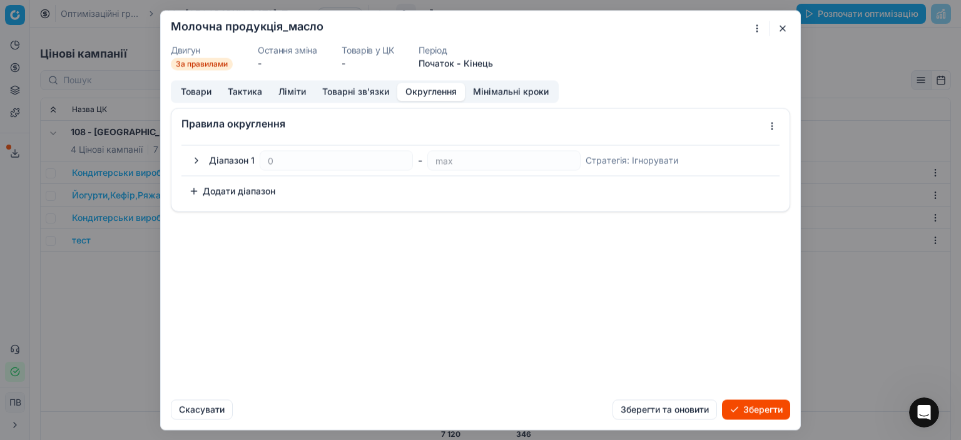
click at [195, 160] on button "button" at bounding box center [196, 160] width 15 height 15
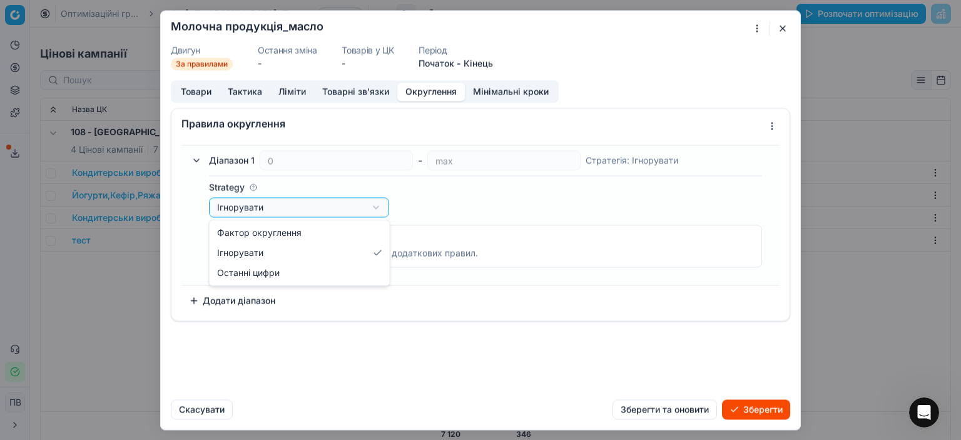
click at [376, 207] on div "Ми зберігаємо налаштування ЦК. Будь ласка, зачекайте, це може зайняти декілька …" at bounding box center [480, 220] width 961 height 440
select select "last_digits"
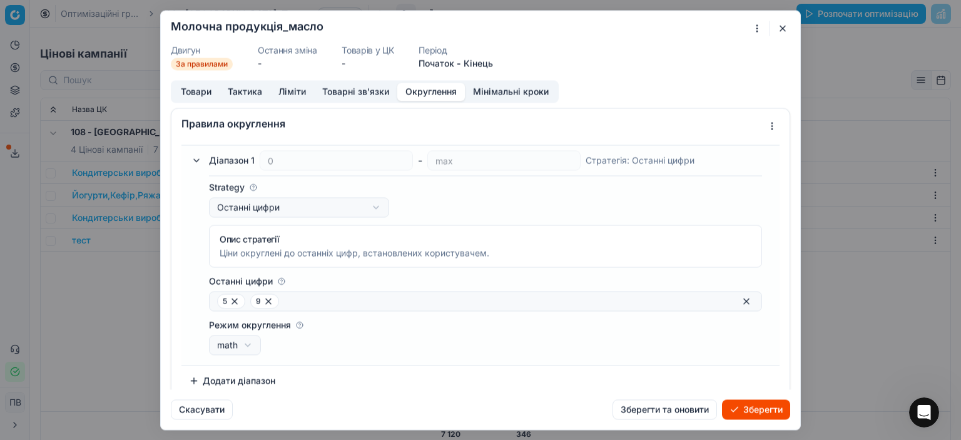
click at [347, 90] on button "Товарні зв'язки" at bounding box center [355, 92] width 83 height 18
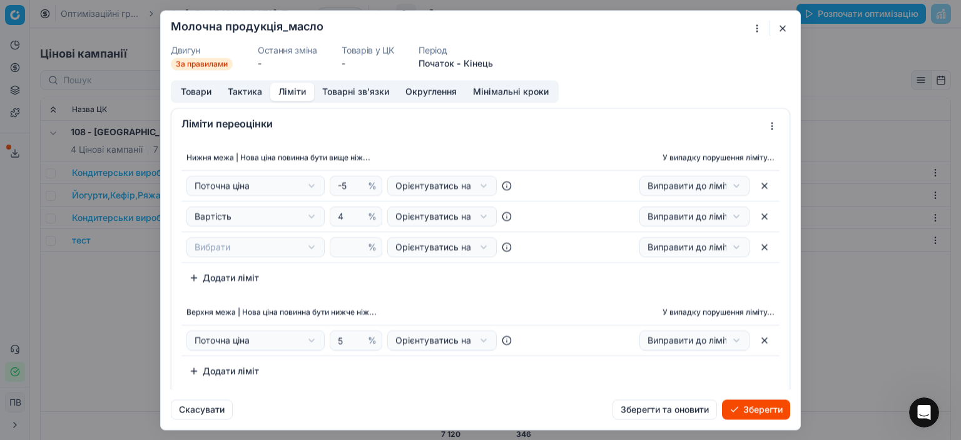
click at [290, 93] on button "Ліміти" at bounding box center [292, 92] width 44 height 18
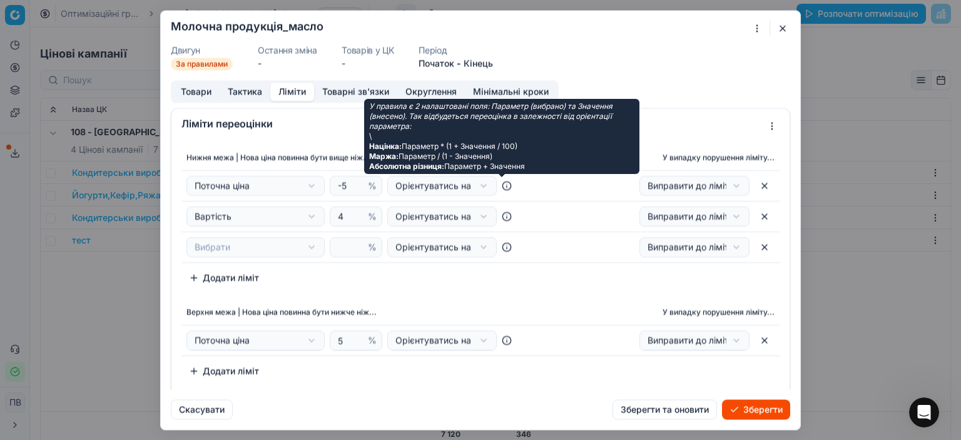
click at [503, 187] on icon at bounding box center [507, 185] width 10 height 10
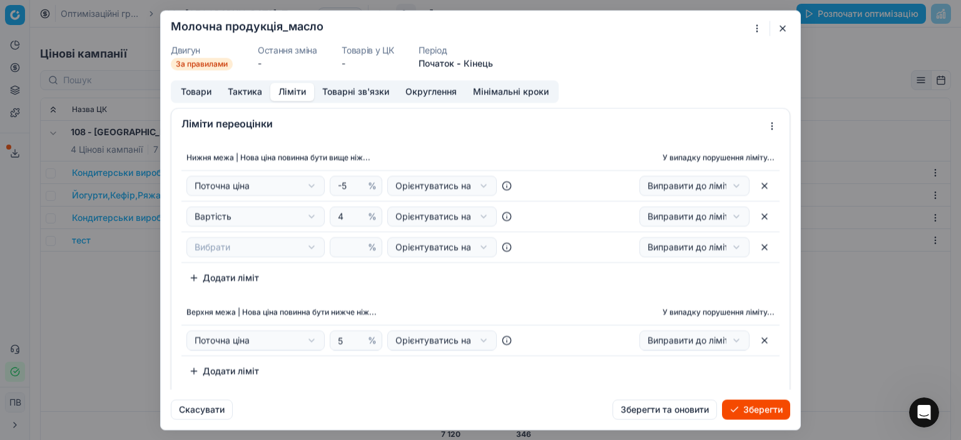
click at [755, 247] on button "button" at bounding box center [765, 247] width 20 height 20
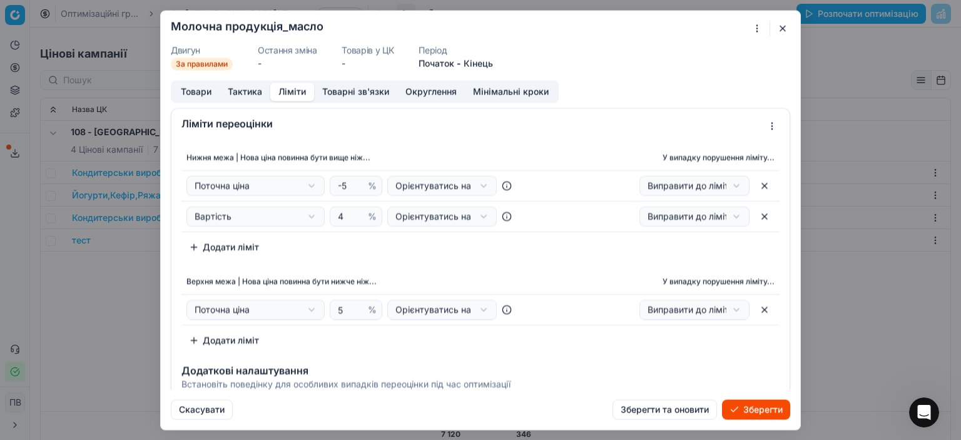
click at [747, 411] on button "Зберегти" at bounding box center [756, 409] width 68 height 20
click at [783, 29] on button "button" at bounding box center [782, 28] width 15 height 15
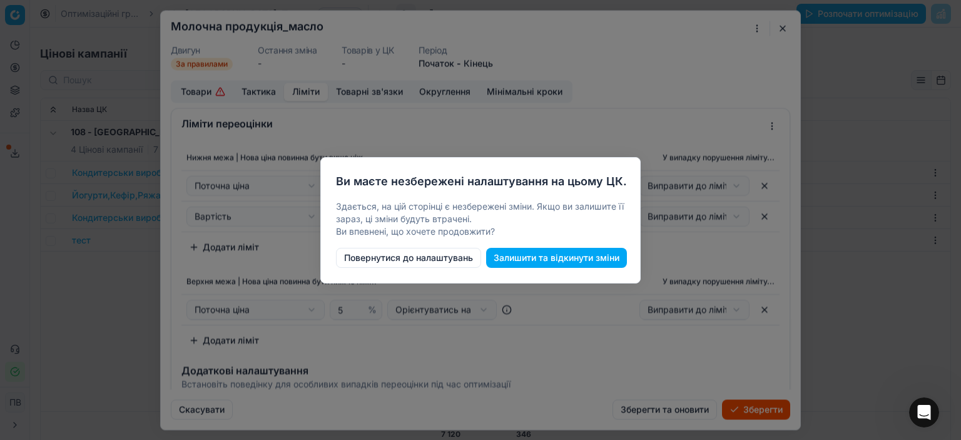
click at [403, 260] on button "Повернутися до налаштувань" at bounding box center [408, 258] width 145 height 20
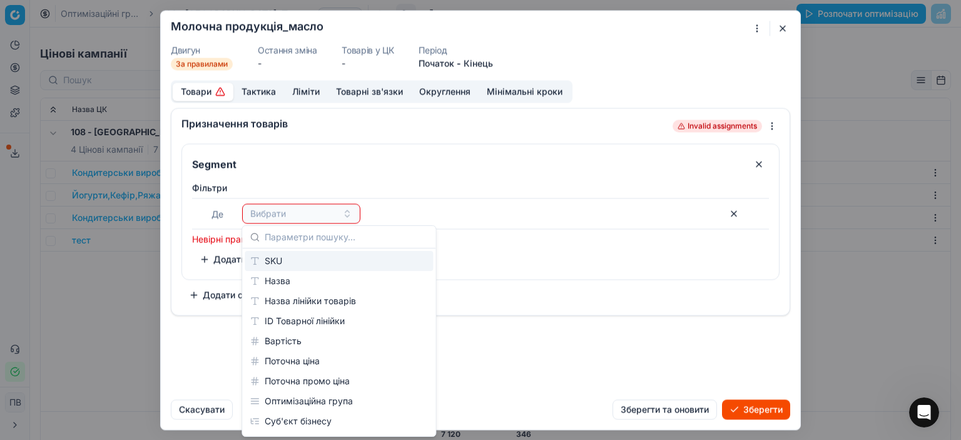
click at [216, 91] on button "Товари" at bounding box center [203, 92] width 61 height 18
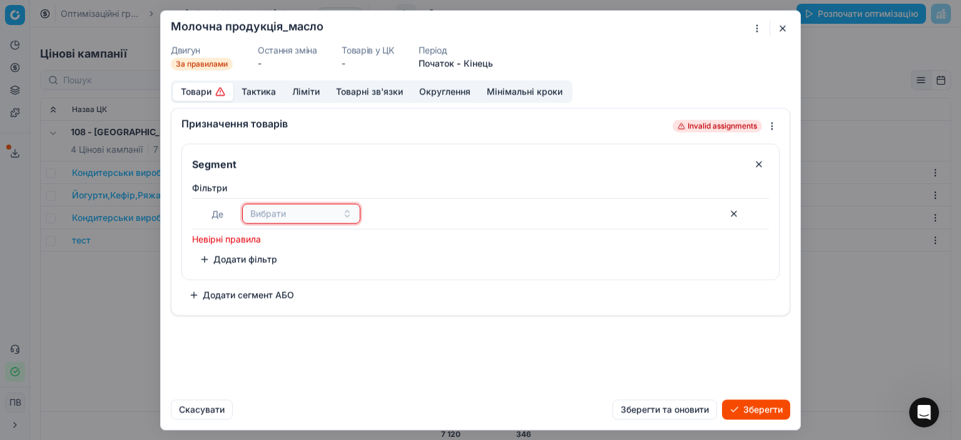
click at [293, 213] on div "Вибрати" at bounding box center [293, 213] width 87 height 13
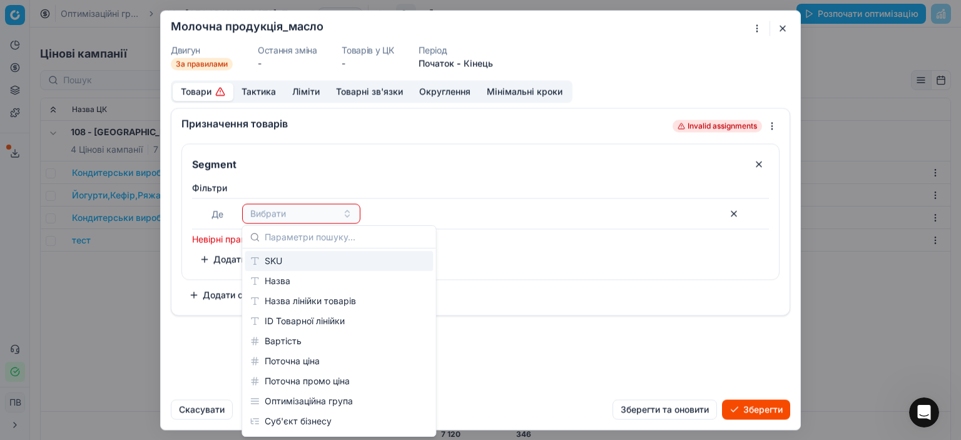
click at [217, 214] on span "Де" at bounding box center [218, 213] width 12 height 11
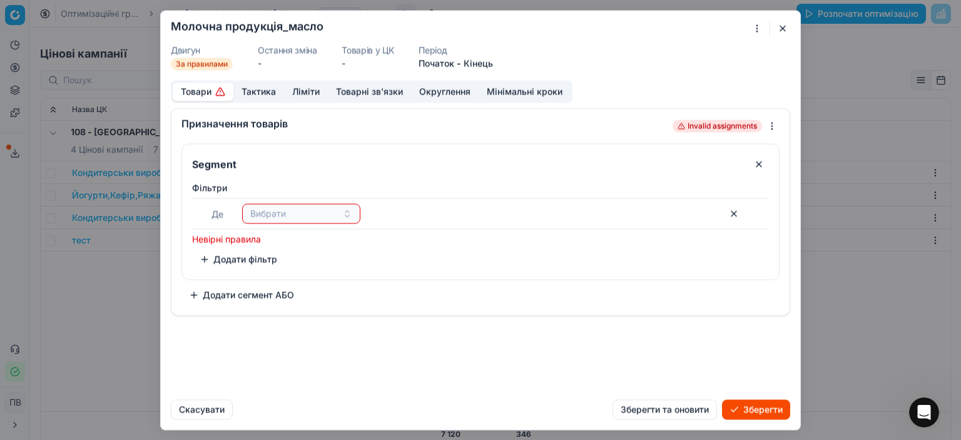
click at [193, 292] on button "Додати сегмент АБО" at bounding box center [242, 295] width 120 height 20
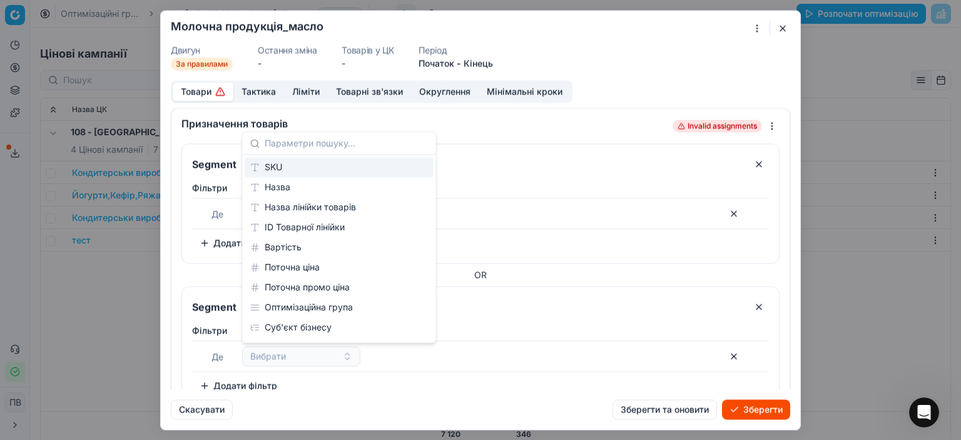
click at [203, 240] on button "Додати фільтр" at bounding box center [238, 243] width 93 height 20
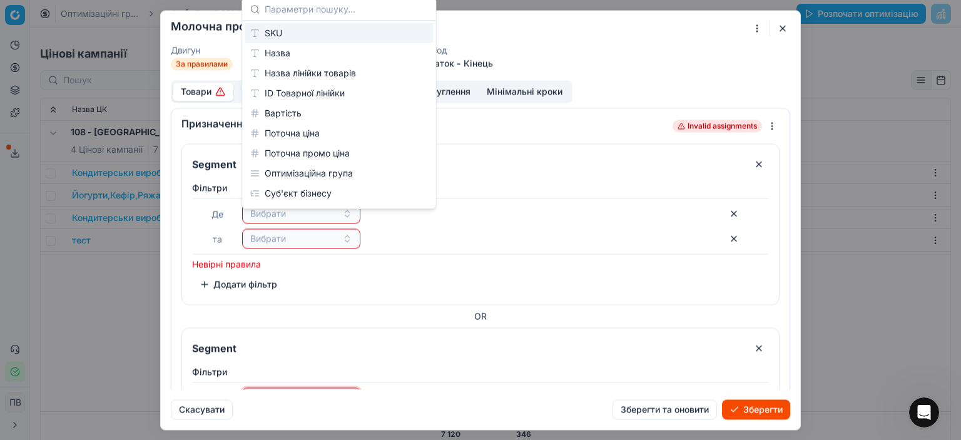
scroll to position [17, 0]
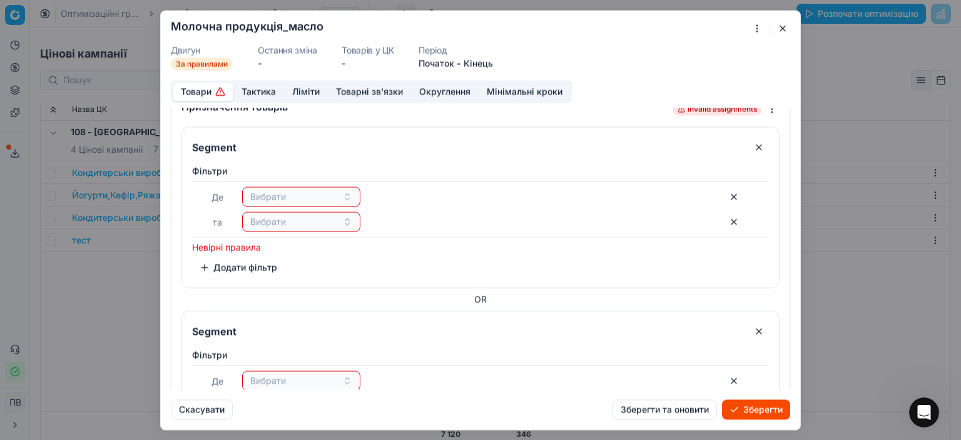
click at [727, 222] on button "button" at bounding box center [734, 222] width 20 height 20
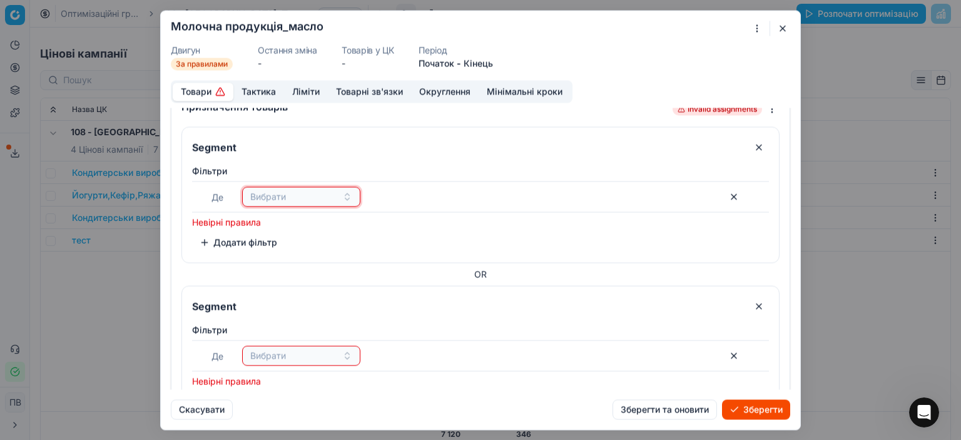
click at [345, 195] on button "Вибрати" at bounding box center [301, 197] width 118 height 20
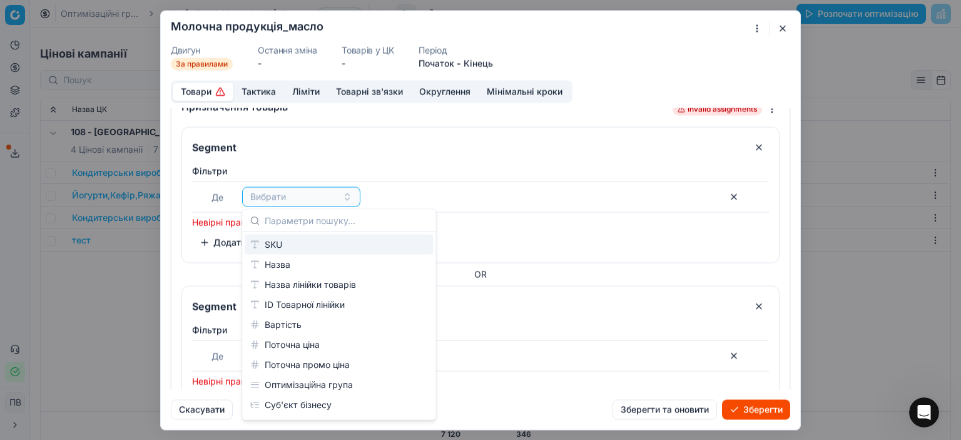
click at [287, 245] on div "SKU" at bounding box center [339, 245] width 188 height 20
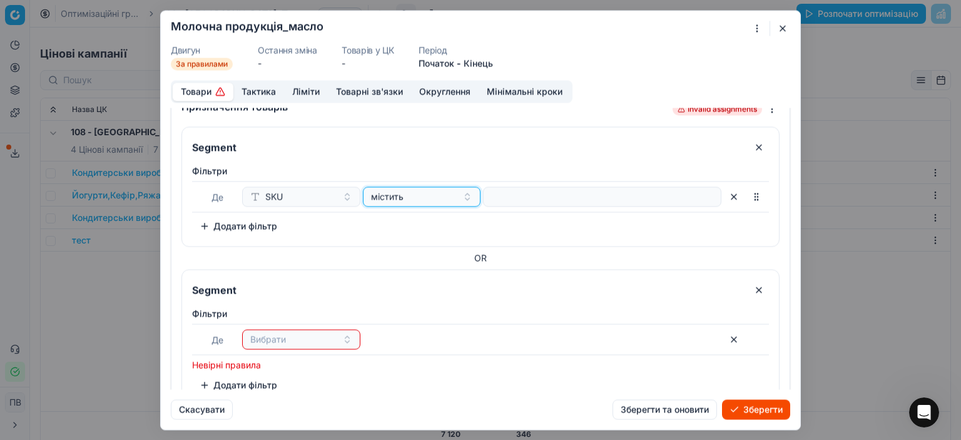
click at [463, 198] on button "містить" at bounding box center [422, 197] width 118 height 20
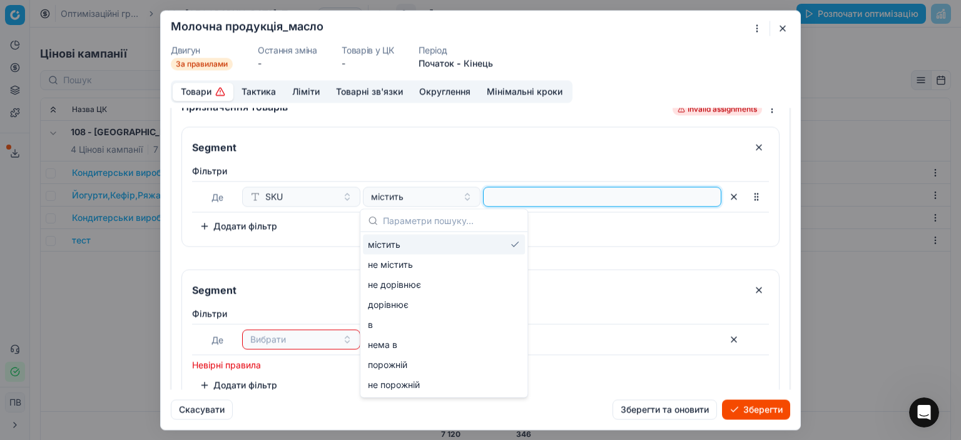
click at [626, 197] on input at bounding box center [602, 196] width 227 height 19
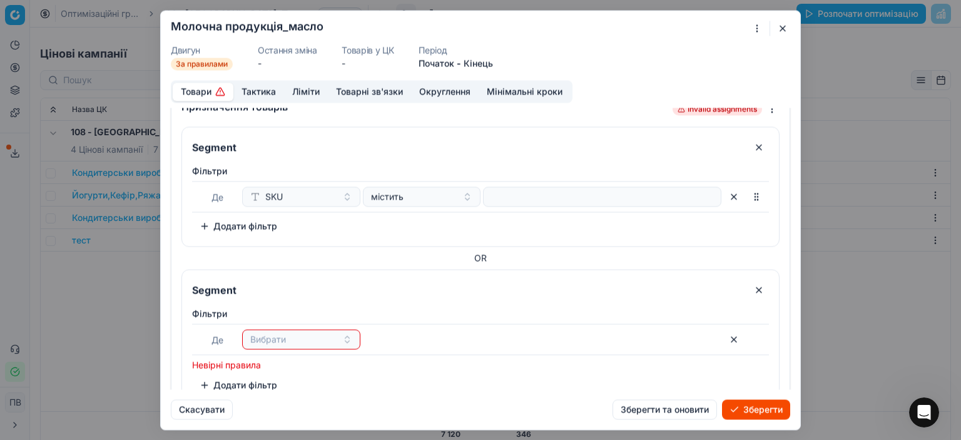
click at [784, 29] on button "button" at bounding box center [782, 28] width 15 height 15
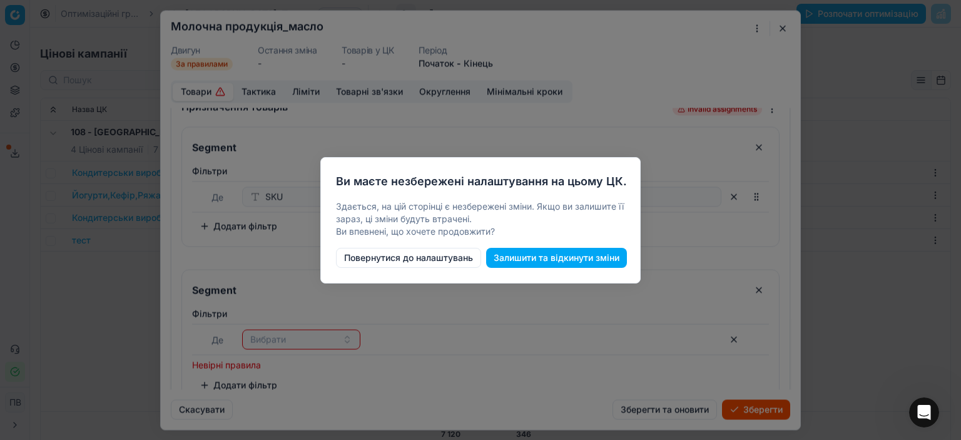
click at [528, 257] on button "Залишити та відкинути зміни" at bounding box center [556, 258] width 141 height 20
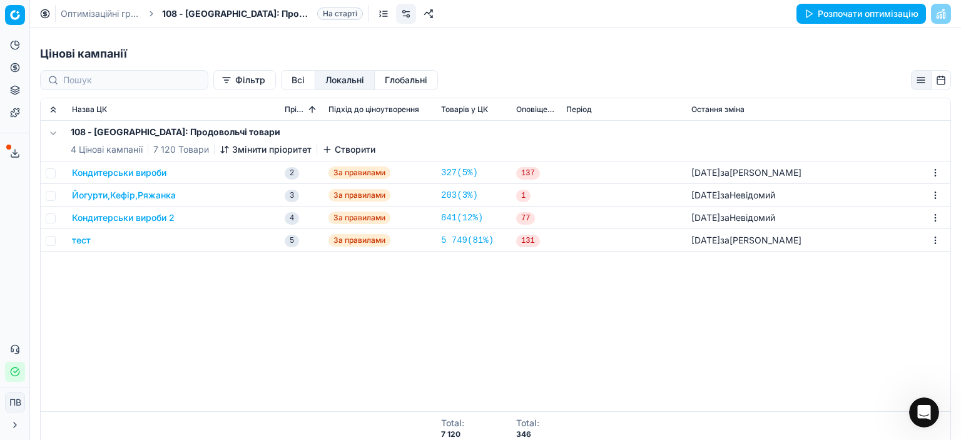
click at [155, 173] on button "Кондитерськи вироби" at bounding box center [119, 172] width 95 height 13
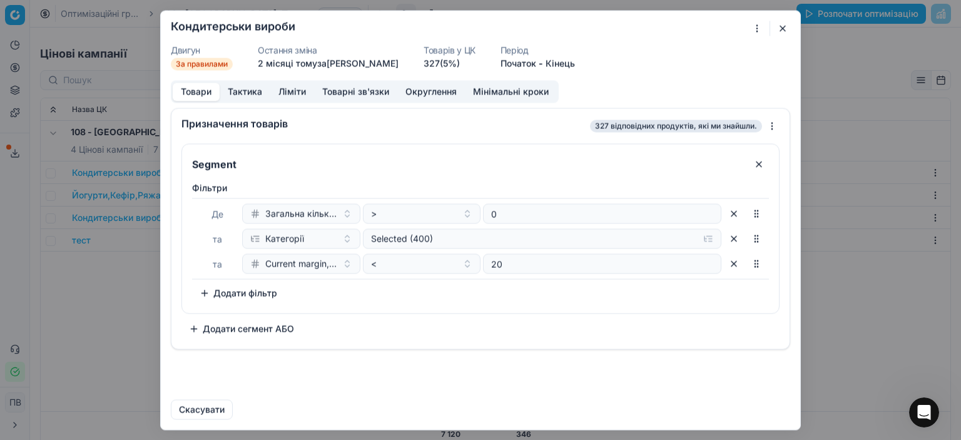
click at [243, 92] on button "Тактика" at bounding box center [245, 92] width 51 height 18
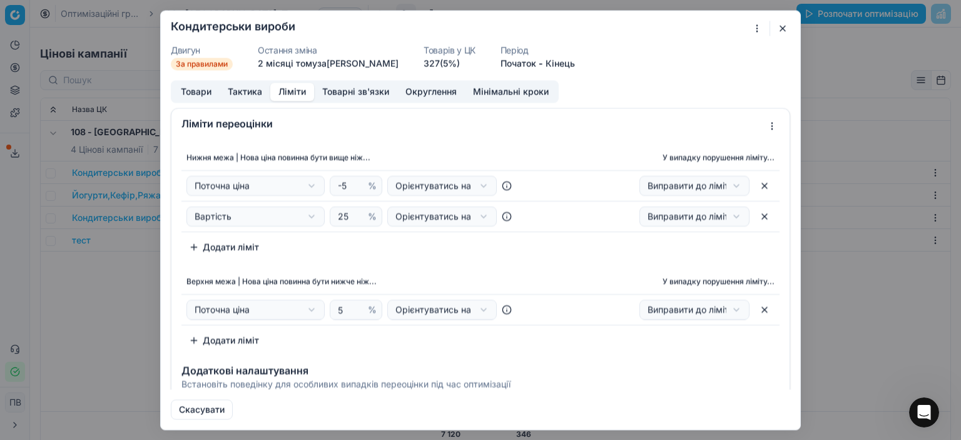
click at [295, 92] on button "Ліміти" at bounding box center [292, 92] width 44 height 18
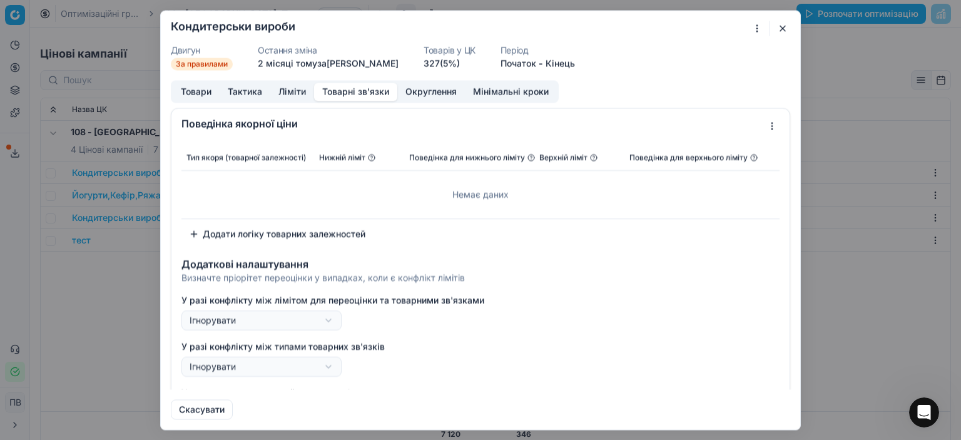
click at [345, 92] on button "Товарні зв'язки" at bounding box center [355, 92] width 83 height 18
click at [784, 24] on button "button" at bounding box center [782, 28] width 15 height 15
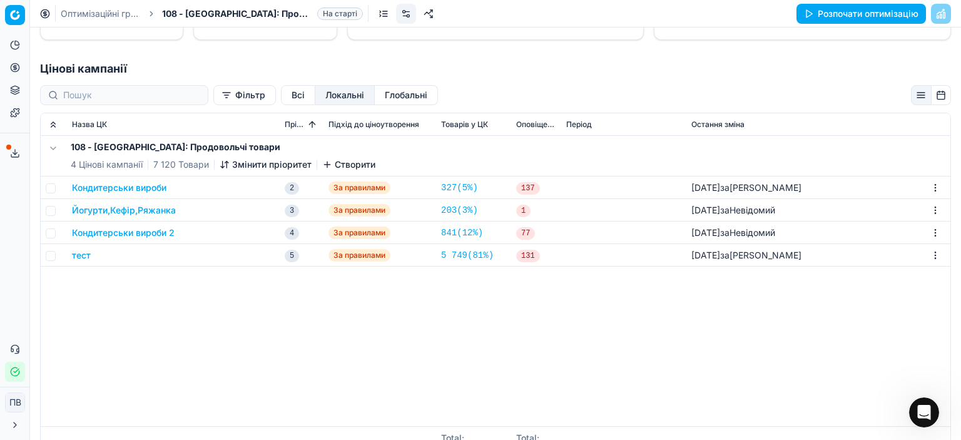
scroll to position [203, 0]
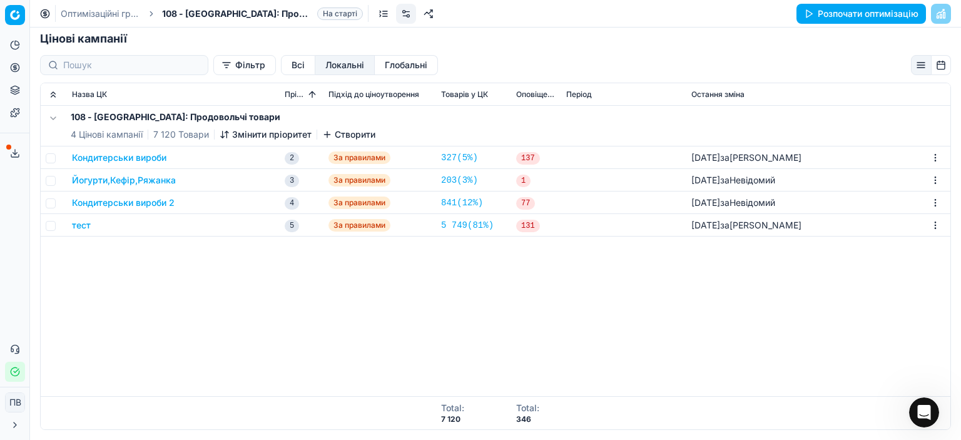
click at [86, 225] on button "тест" at bounding box center [81, 225] width 19 height 13
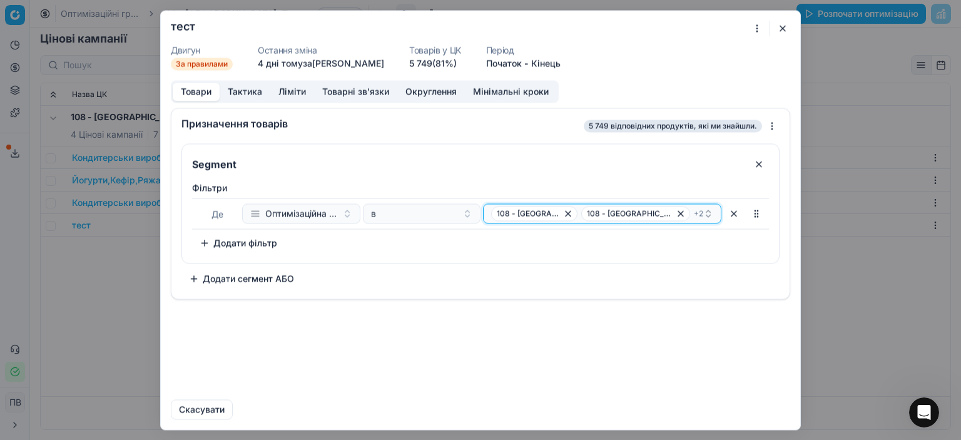
click at [557, 215] on span "108 - Івано-Франківськ: Алкоголь" at bounding box center [529, 213] width 64 height 10
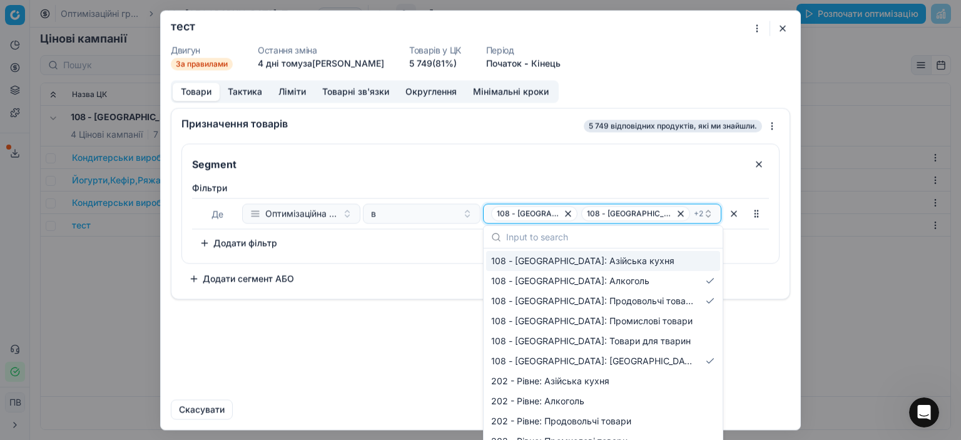
click at [648, 213] on span "108 - Івано-Франківськ: Тютюн" at bounding box center [630, 213] width 86 height 10
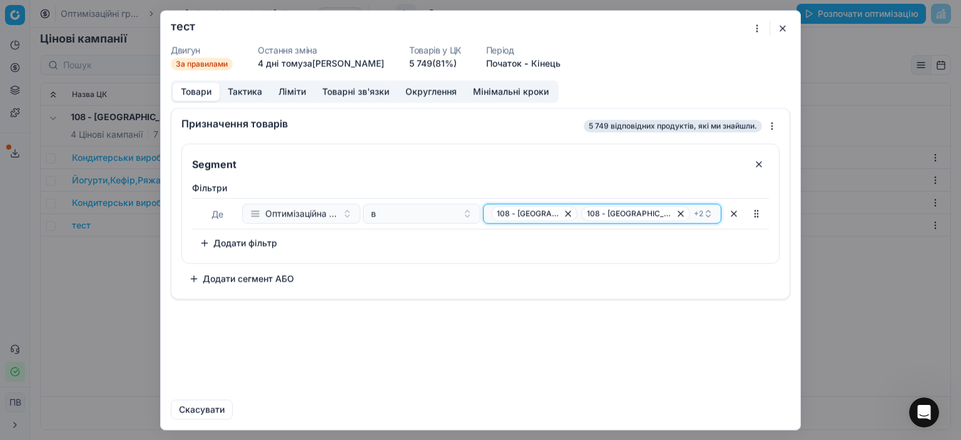
click at [648, 213] on span "108 - Івано-Франківськ: Тютюн" at bounding box center [630, 213] width 86 height 10
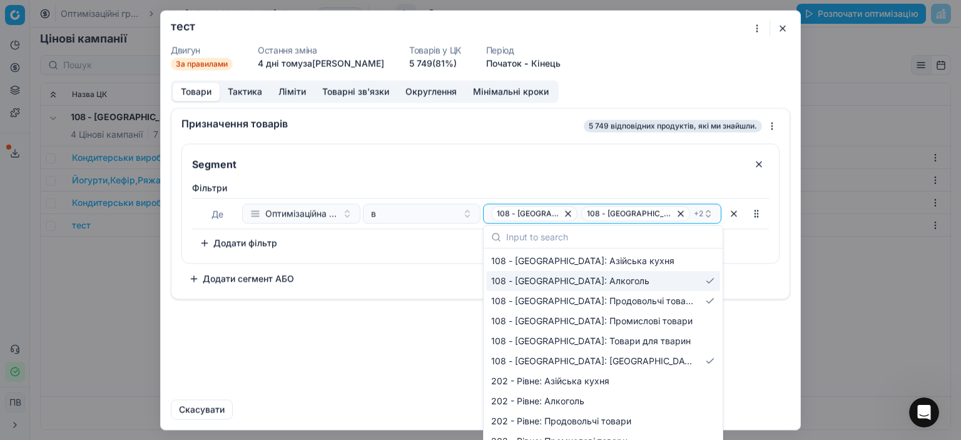
click at [368, 270] on div "Segment Фiльтри Де Оптимізаційна група в 108 - Івано-Франківськ: Алкоголь 108 -…" at bounding box center [481, 215] width 598 height 145
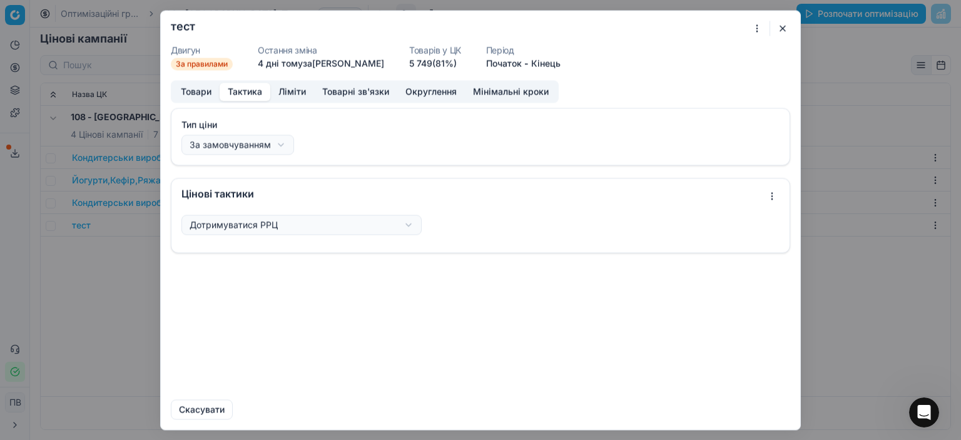
drag, startPoint x: 239, startPoint y: 93, endPoint x: 247, endPoint y: 91, distance: 8.4
click at [239, 91] on button "Тактика" at bounding box center [245, 92] width 51 height 18
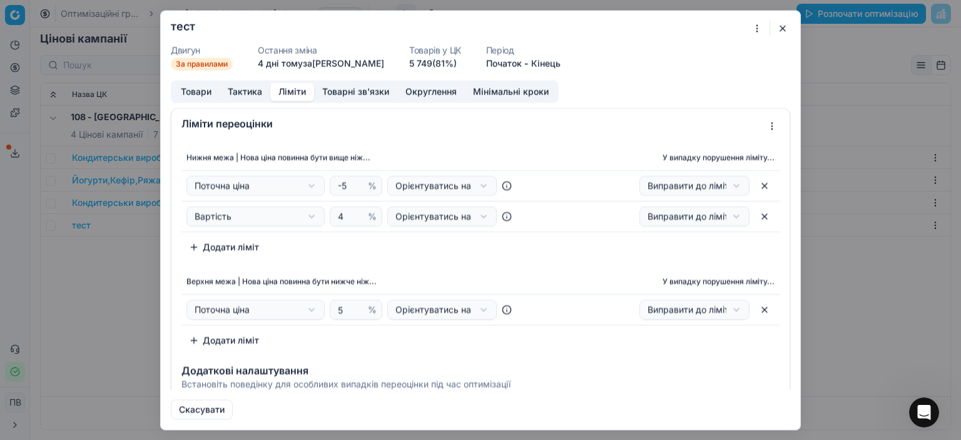
click at [302, 96] on button "Ліміти" at bounding box center [292, 92] width 44 height 18
click at [781, 27] on button "button" at bounding box center [782, 28] width 15 height 15
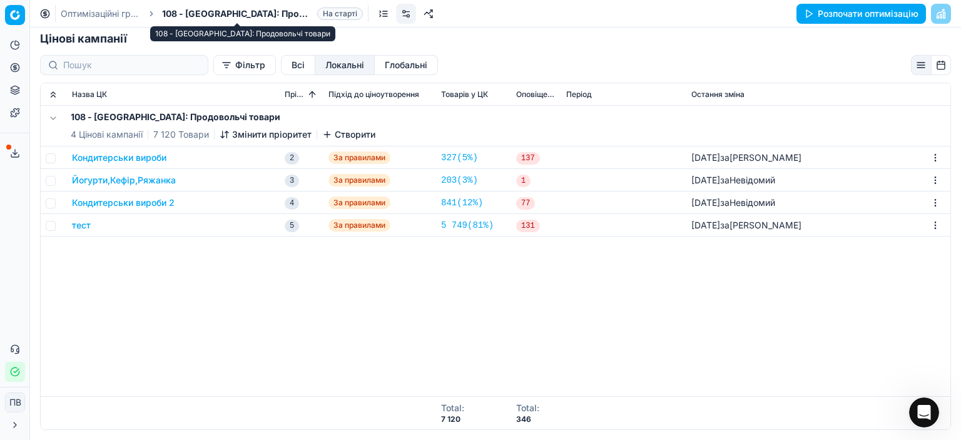
click at [180, 14] on span "108 - [GEOGRAPHIC_DATA]: Продовольчі товари" at bounding box center [237, 14] width 150 height 13
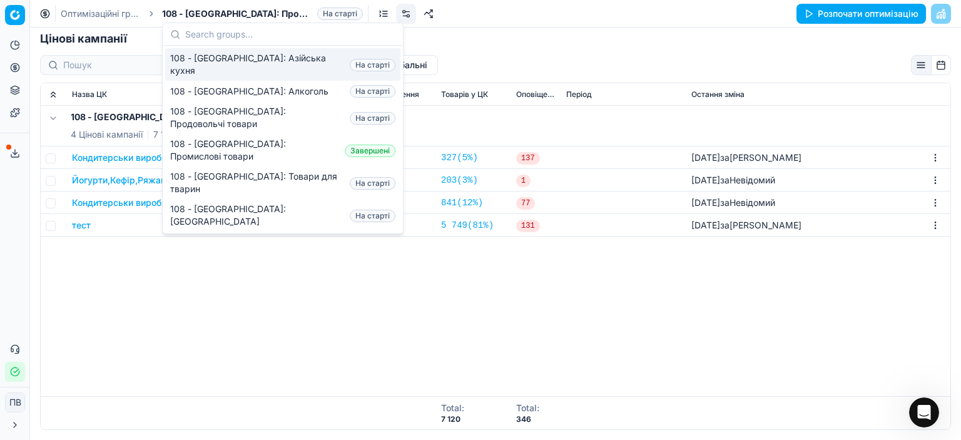
click at [84, 11] on link "Оптимізаційні групи" at bounding box center [101, 14] width 80 height 13
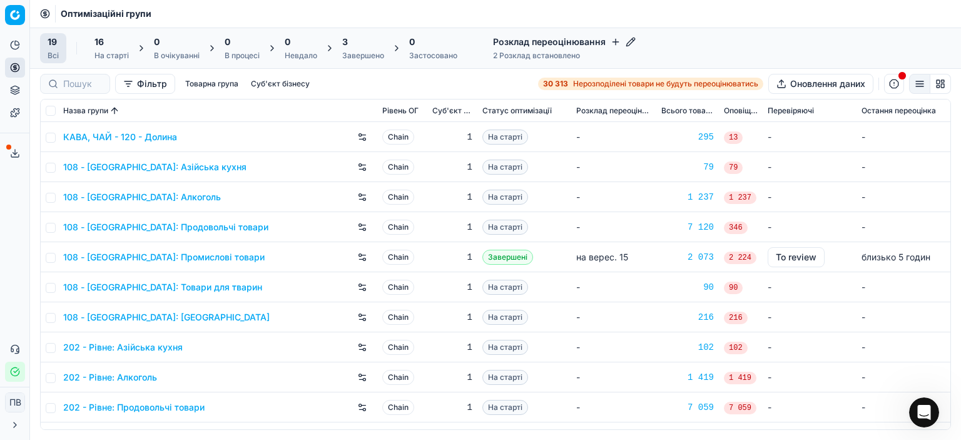
click at [117, 134] on link "КАВА, ЧАЙ - 120 - Долина" at bounding box center [120, 137] width 114 height 13
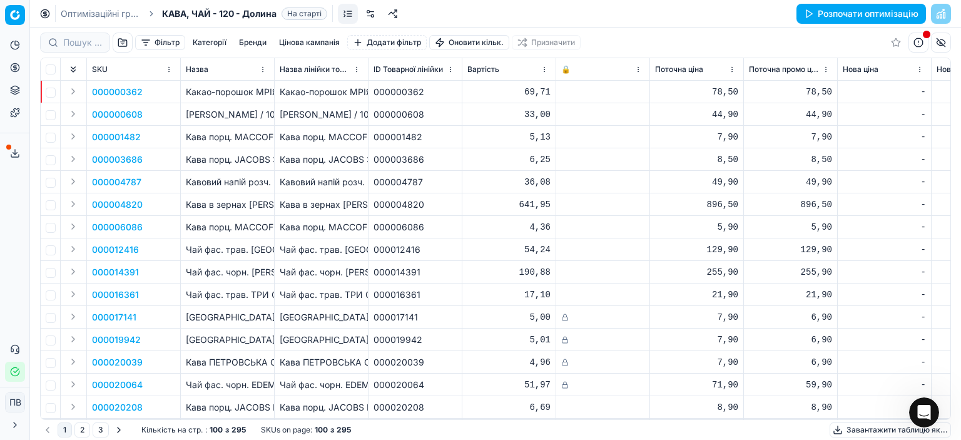
click at [300, 42] on button "Цінова кампанія" at bounding box center [309, 42] width 71 height 15
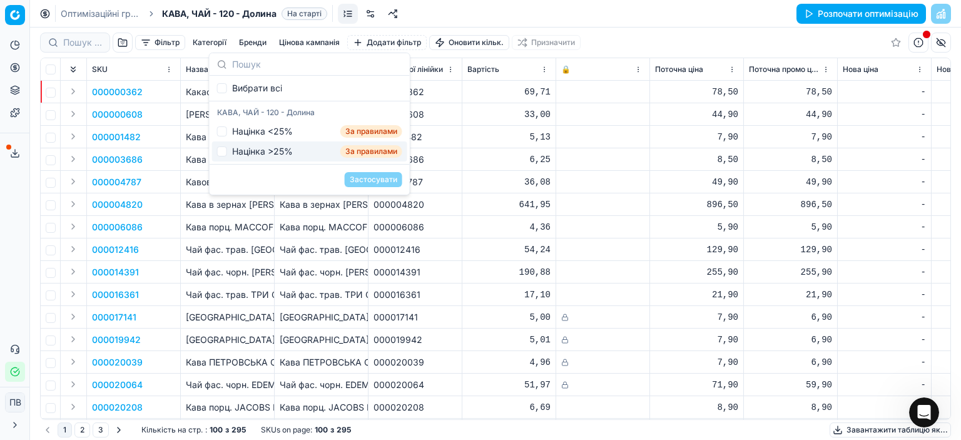
click at [353, 252] on div "Чай фас. трав. GREENFIELD Barberry Garden /100г" at bounding box center [321, 249] width 83 height 13
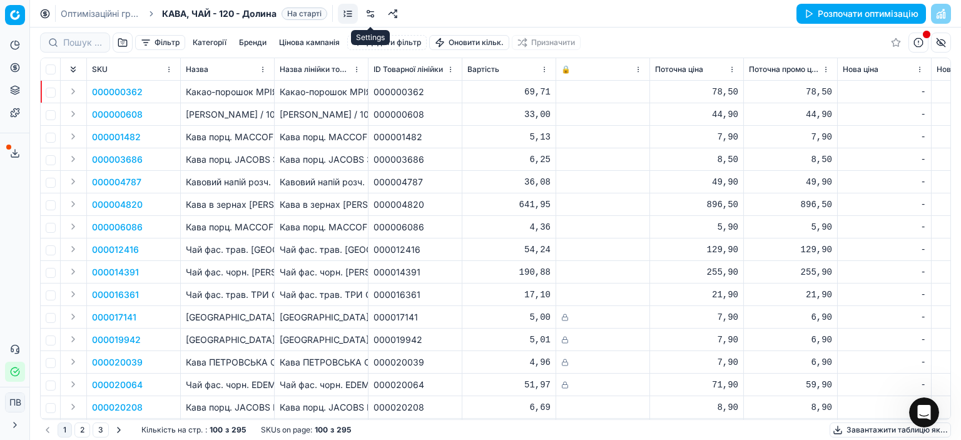
click at [371, 14] on link at bounding box center [371, 14] width 20 height 20
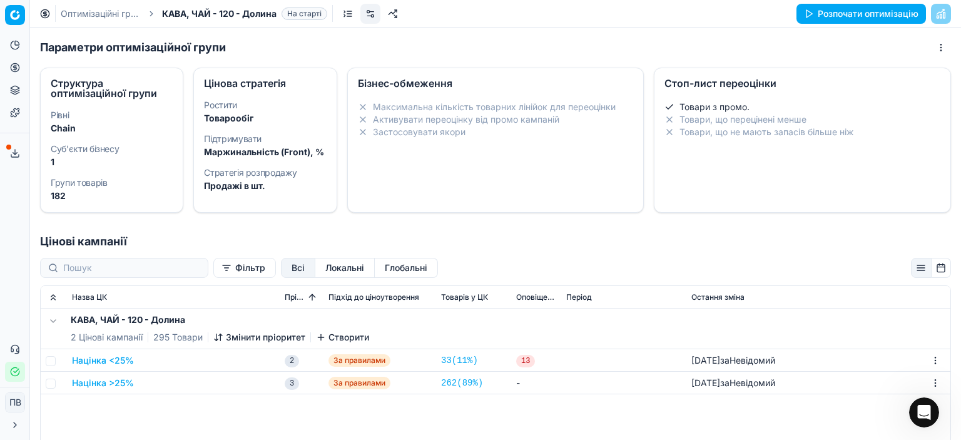
click at [88, 360] on button "Націнка <25%" at bounding box center [103, 360] width 62 height 13
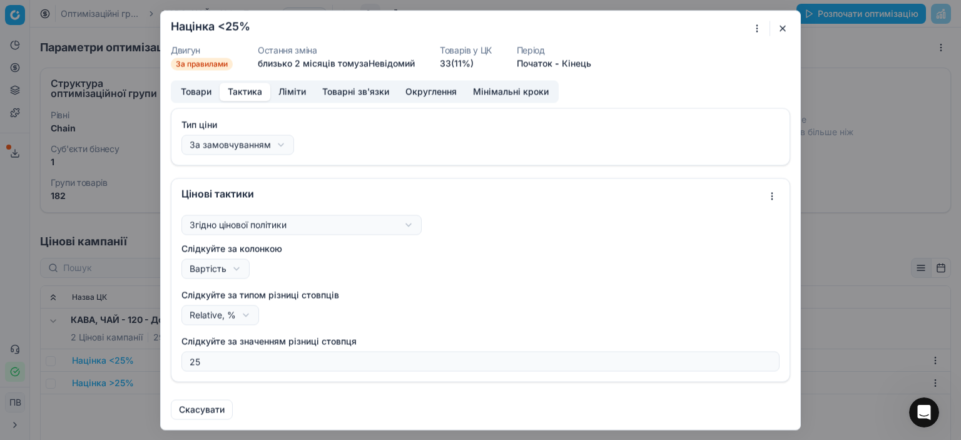
click at [246, 90] on button "Тактика" at bounding box center [245, 92] width 51 height 18
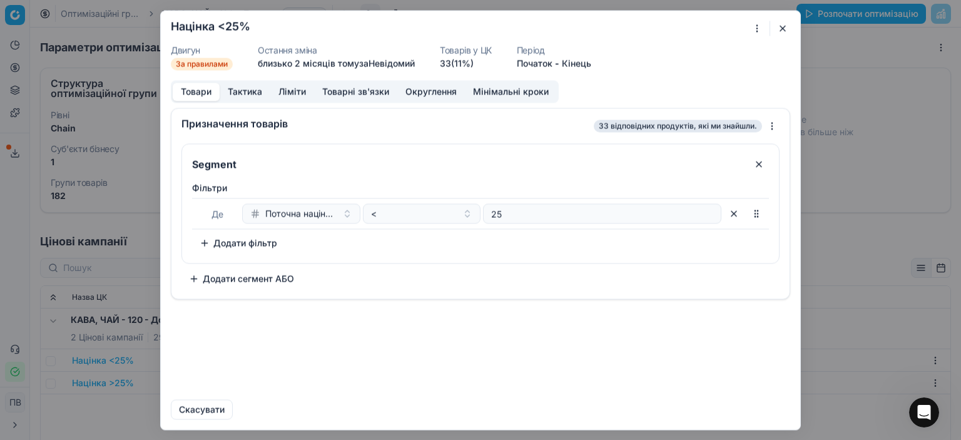
click at [199, 94] on button "Товари" at bounding box center [196, 92] width 47 height 18
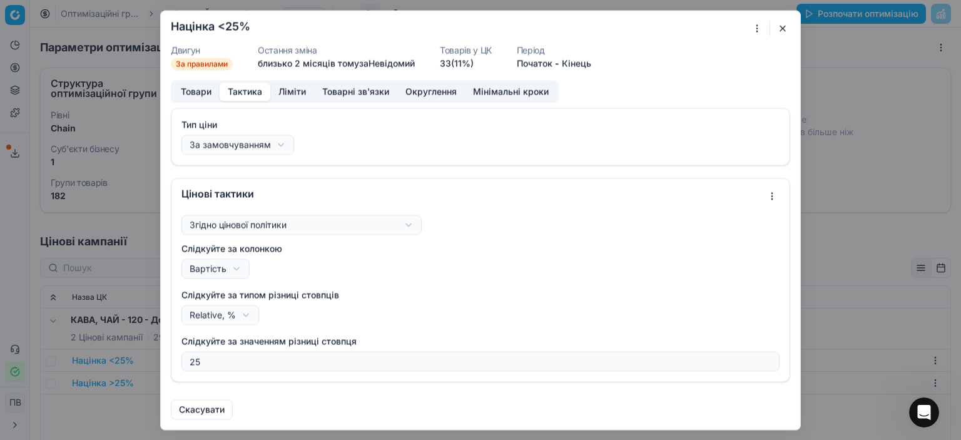
click at [236, 91] on button "Тактика" at bounding box center [245, 92] width 51 height 18
click at [290, 93] on button "Ліміти" at bounding box center [292, 92] width 44 height 18
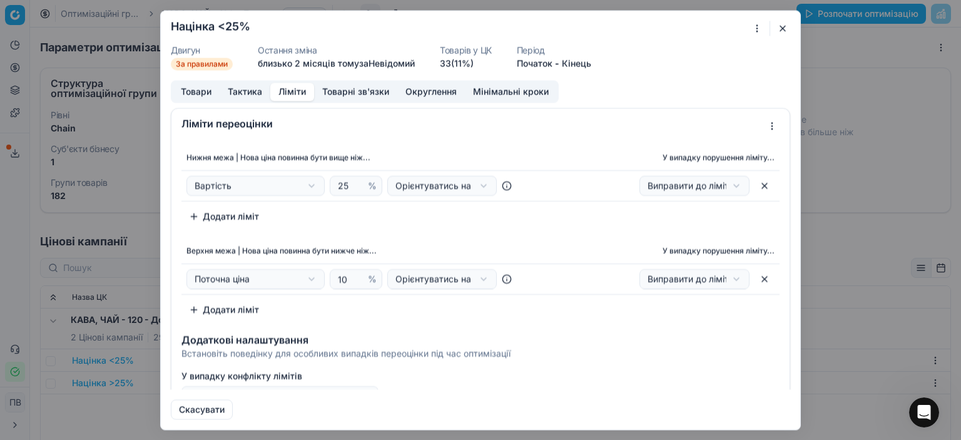
click at [783, 29] on button "button" at bounding box center [782, 28] width 15 height 15
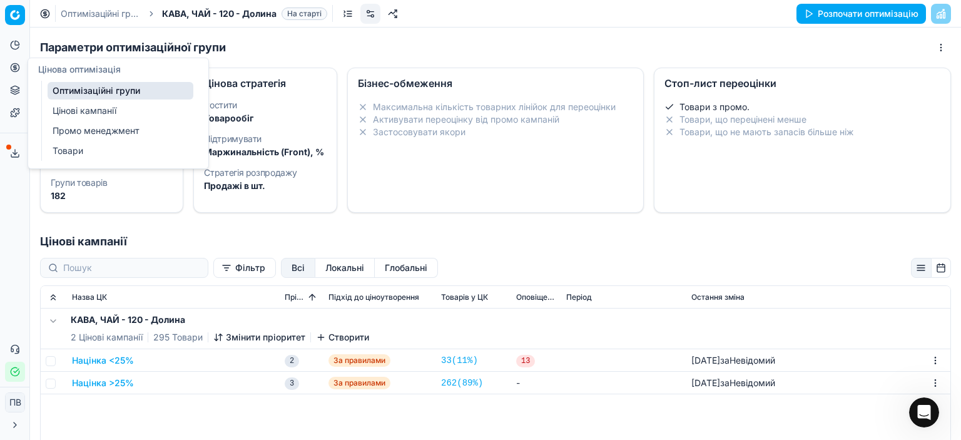
click at [12, 64] on circle at bounding box center [15, 67] width 8 height 8
click at [75, 113] on link "Цінові кампанії" at bounding box center [121, 111] width 146 height 18
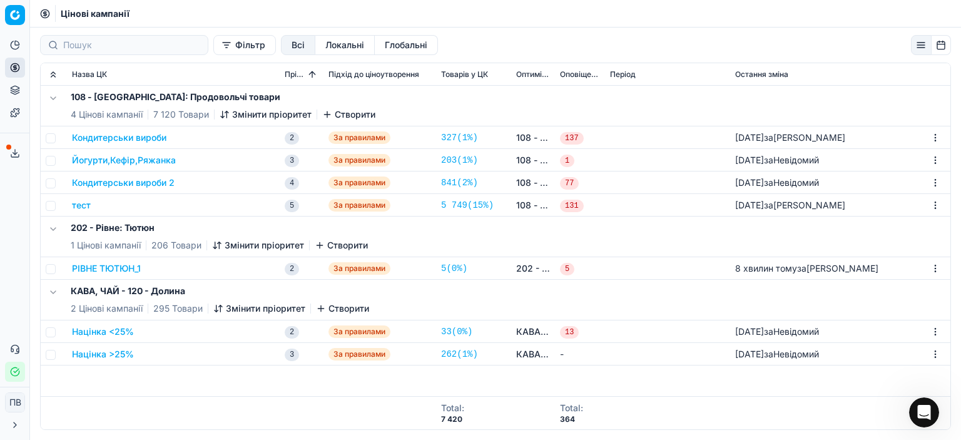
click at [121, 330] on button "Націнка <25%" at bounding box center [103, 331] width 62 height 13
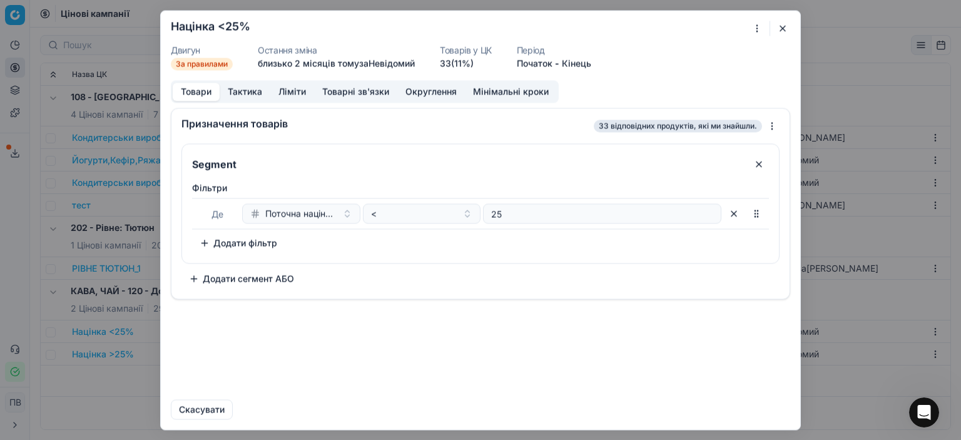
click at [781, 27] on button "button" at bounding box center [782, 28] width 15 height 15
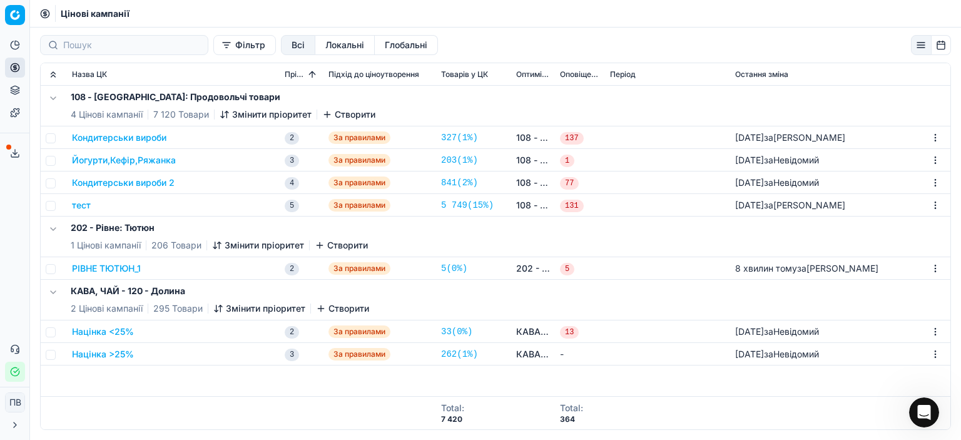
click at [330, 117] on icon "button" at bounding box center [327, 115] width 10 height 10
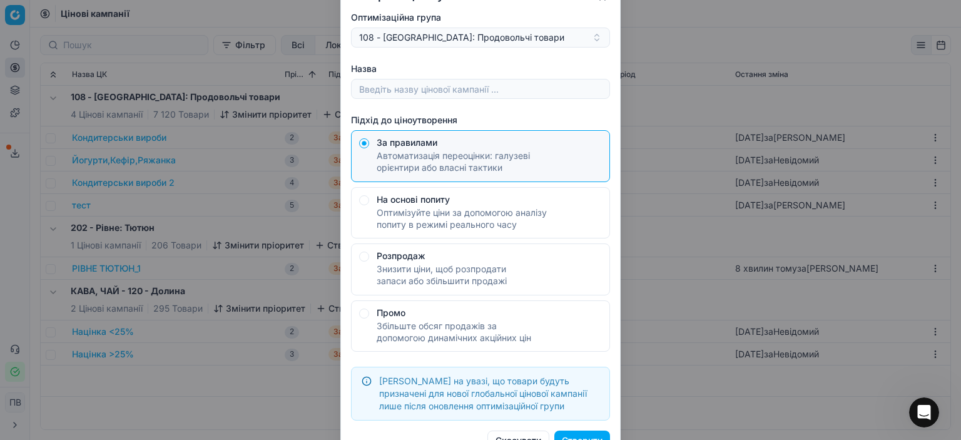
click at [577, 436] on button "Створити" at bounding box center [583, 441] width 56 height 20
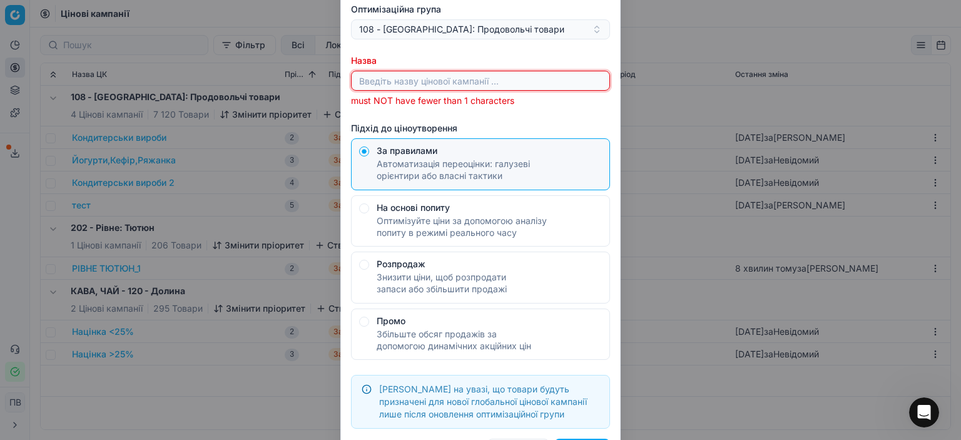
click at [389, 79] on input "Назва" at bounding box center [481, 80] width 248 height 19
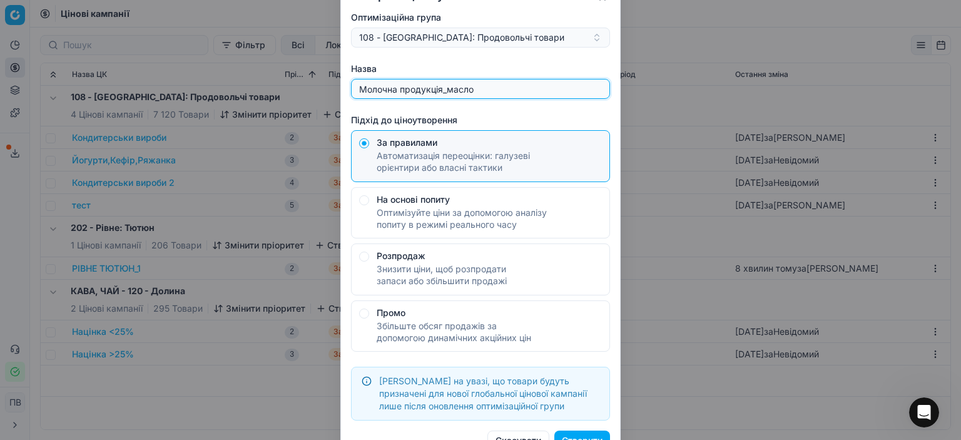
type input "Молочна продукція_масло"
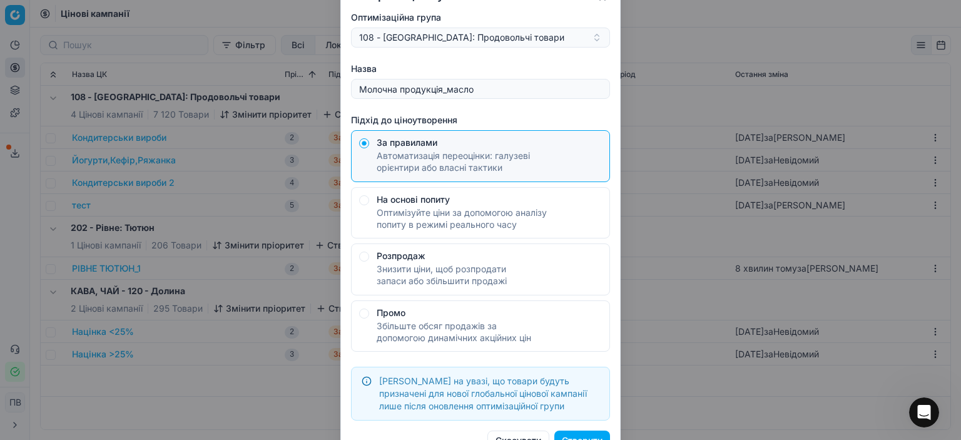
click at [581, 437] on button "Створити" at bounding box center [583, 441] width 56 height 20
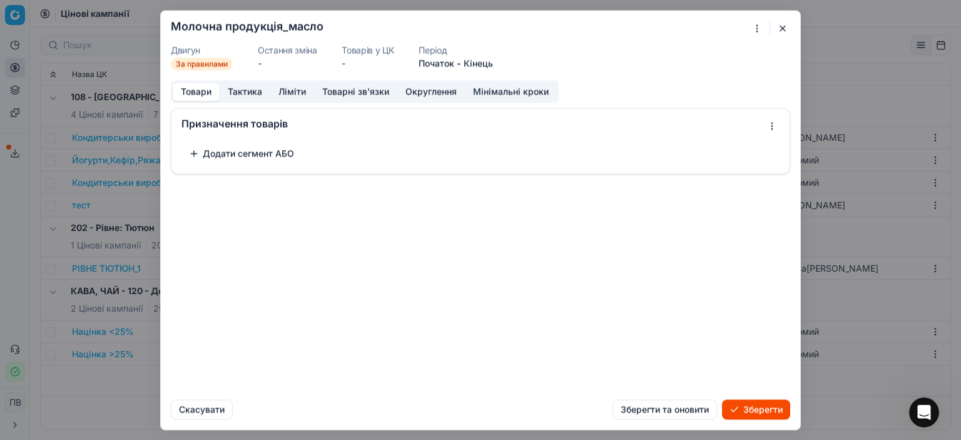
click at [193, 151] on button "Додати сегмент АБО" at bounding box center [242, 153] width 120 height 20
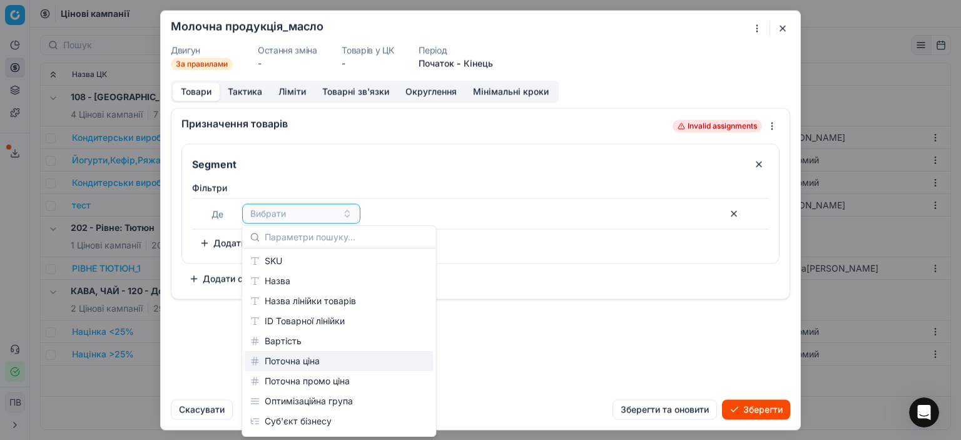
click at [312, 362] on div "Поточна ціна" at bounding box center [339, 361] width 188 height 20
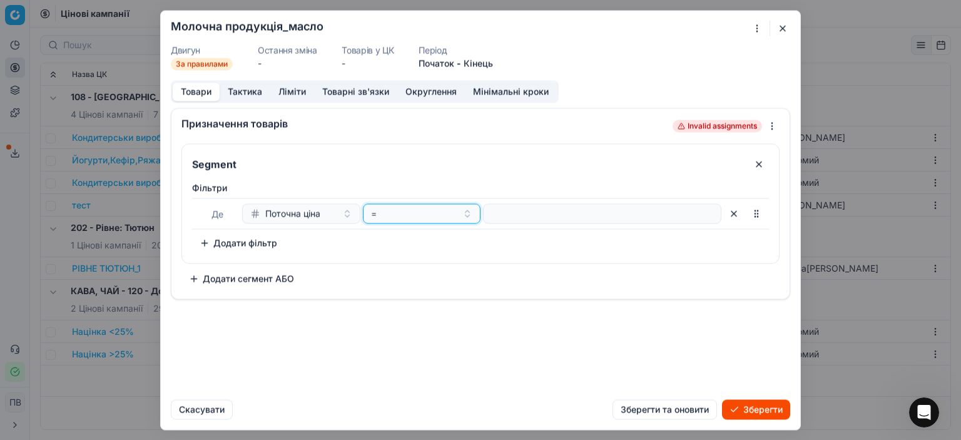
click at [471, 214] on button "=" at bounding box center [422, 213] width 118 height 20
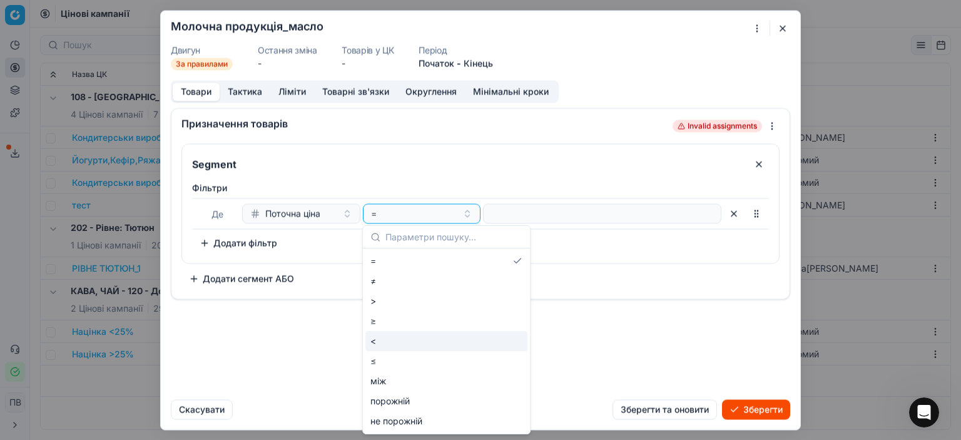
click at [379, 342] on div "<" at bounding box center [447, 341] width 162 height 20
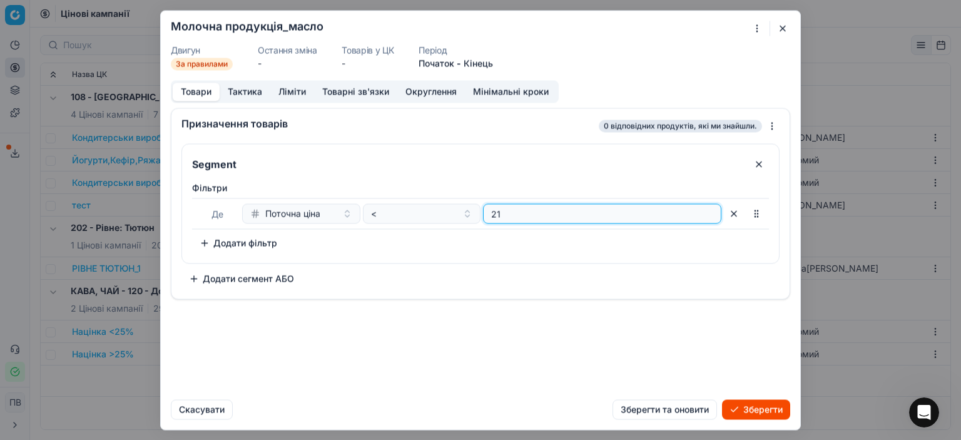
click at [706, 216] on input "21" at bounding box center [602, 213] width 227 height 19
type input "22"
click at [708, 210] on input "22" at bounding box center [602, 213] width 227 height 19
click at [362, 274] on div "Segment Фiльтри Де Поточна ціна < 22 To pick up a sortable item, press space or…" at bounding box center [481, 215] width 598 height 145
click at [243, 90] on button "Тактика" at bounding box center [245, 92] width 51 height 18
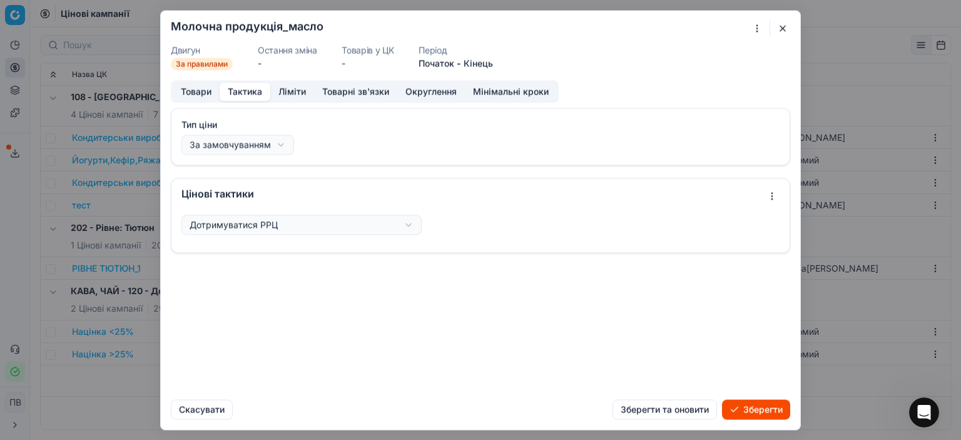
drag, startPoint x: 288, startPoint y: 90, endPoint x: 297, endPoint y: 97, distance: 11.6
click at [288, 90] on button "Ліміти" at bounding box center [292, 92] width 44 height 18
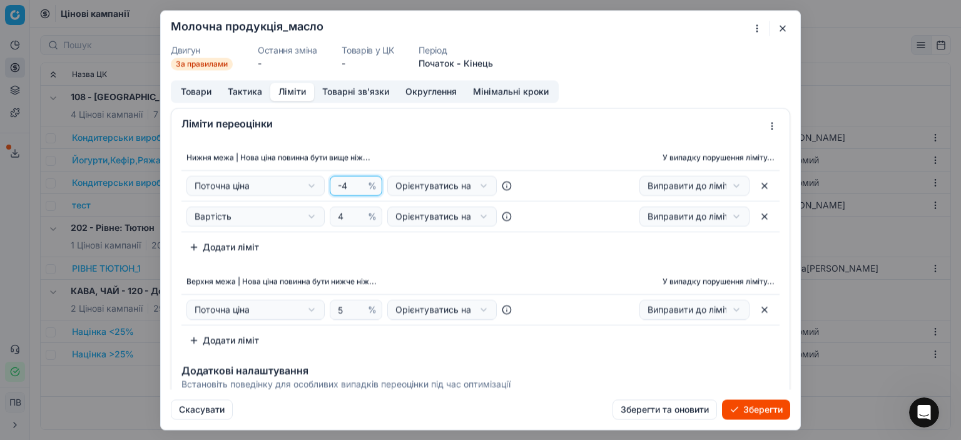
type input "-4"
click at [355, 183] on input "-4" at bounding box center [350, 185] width 30 height 19
click at [346, 307] on input "5" at bounding box center [350, 309] width 30 height 19
type input "22"
click at [531, 275] on th "У випадку порушення ліміту..." at bounding box center [655, 281] width 249 height 25
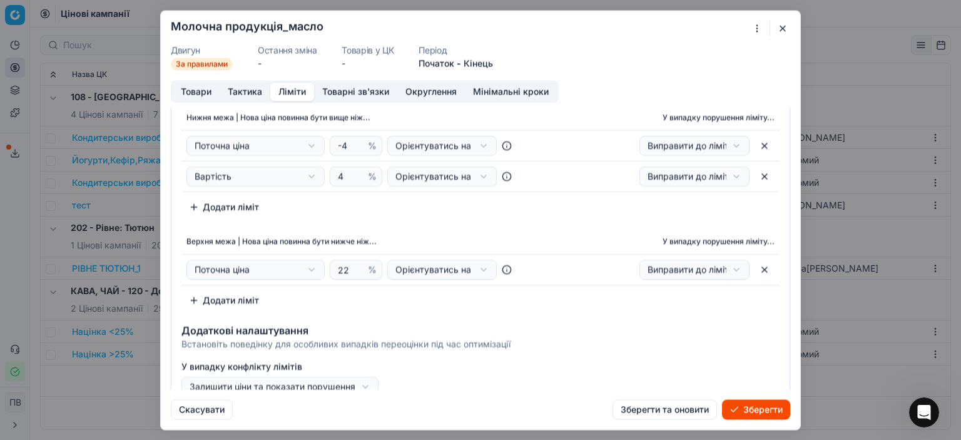
scroll to position [57, 0]
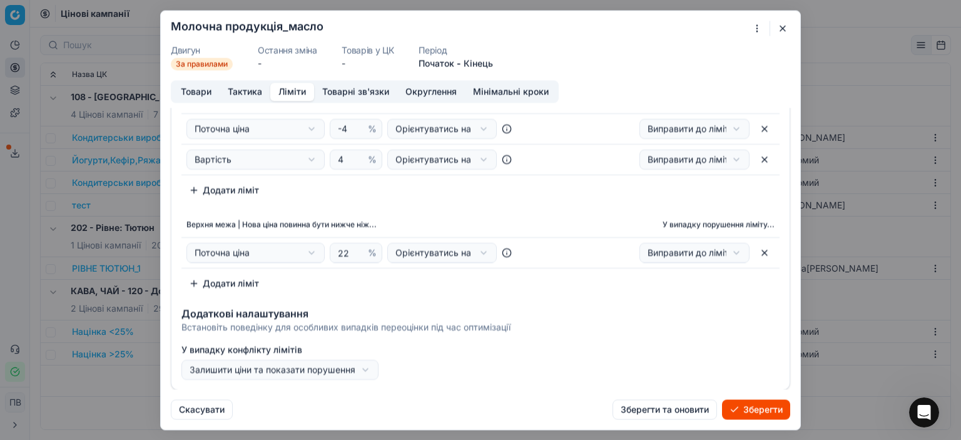
click at [358, 92] on button "Товарні зв'язки" at bounding box center [355, 92] width 83 height 18
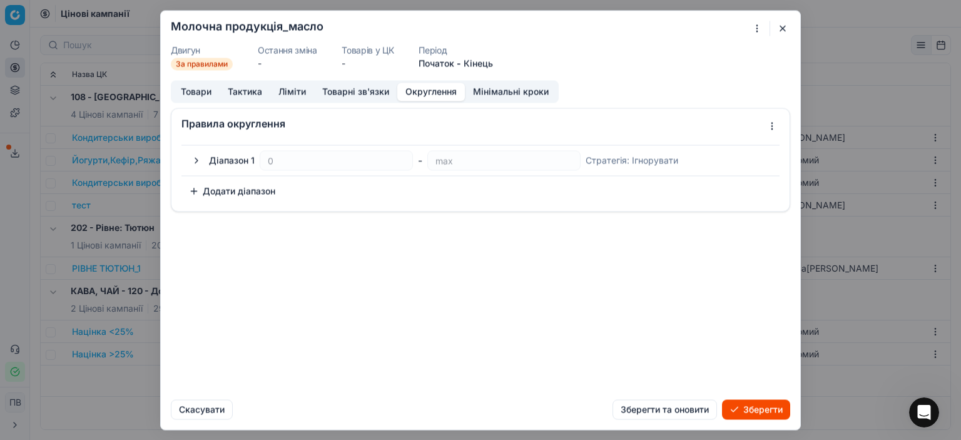
click at [442, 90] on button "Округлення" at bounding box center [431, 92] width 68 height 18
click at [198, 158] on button "button" at bounding box center [196, 160] width 15 height 15
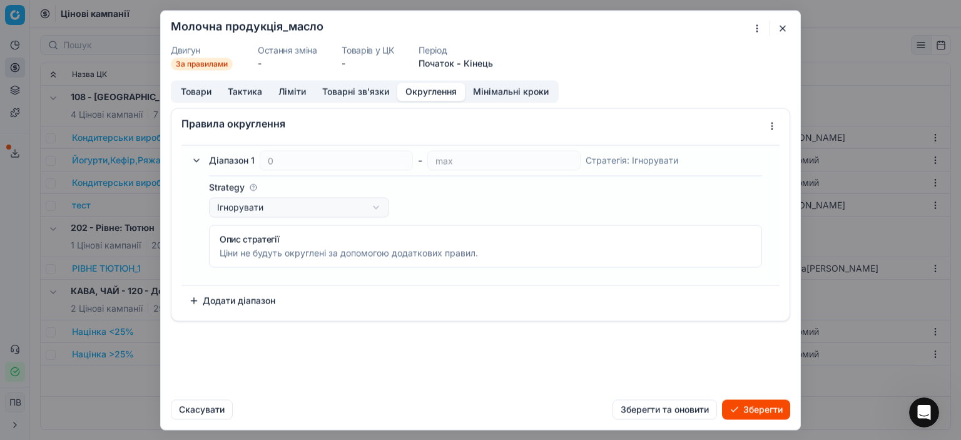
click at [195, 160] on button "button" at bounding box center [196, 160] width 15 height 15
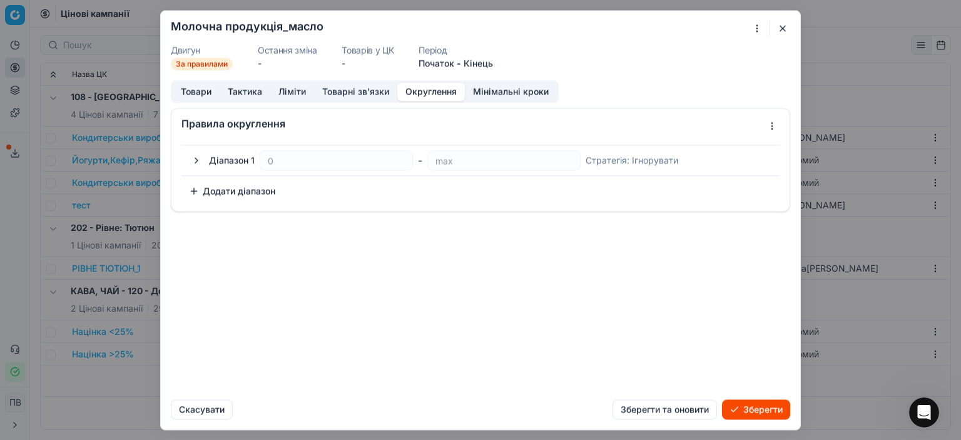
click at [200, 160] on button "button" at bounding box center [196, 160] width 15 height 15
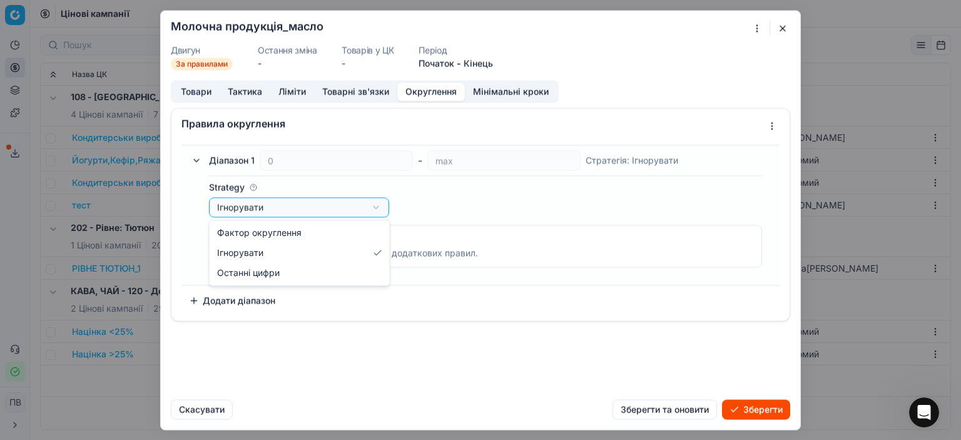
click at [375, 207] on div "Ми зберігаємо налаштування ЦК. Будь ласка, зачекайте, це може зайняти декілька …" at bounding box center [480, 220] width 961 height 440
select select "last_digits"
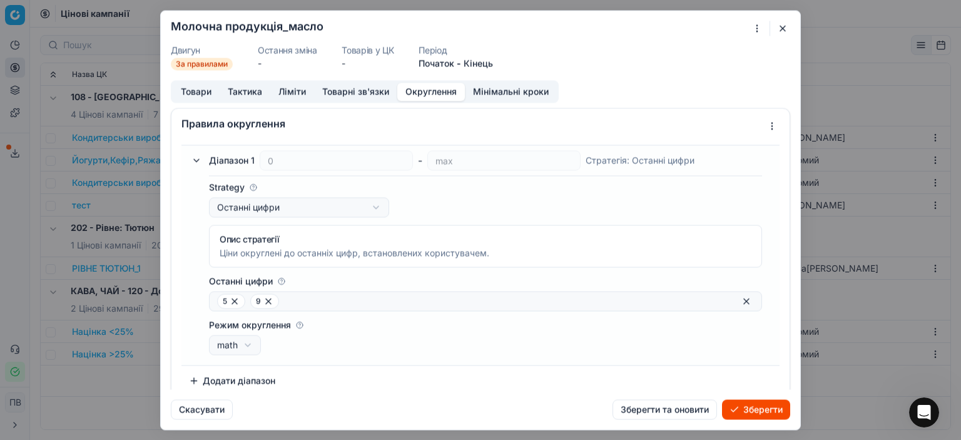
click at [760, 409] on button "Зберегти" at bounding box center [756, 409] width 68 height 20
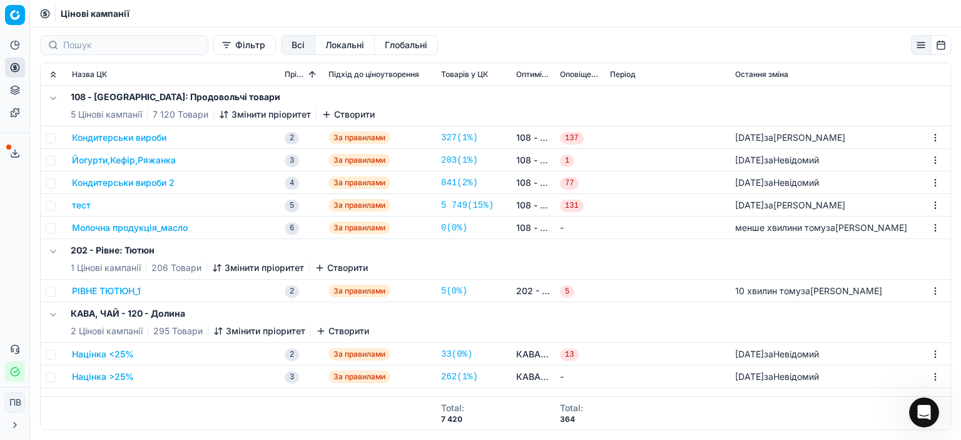
click at [138, 183] on button "Кондитерськи вироби 2" at bounding box center [123, 182] width 103 height 13
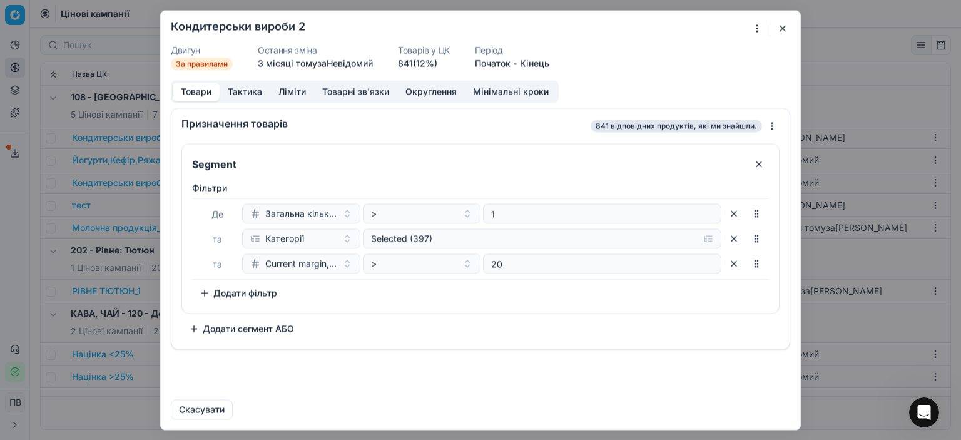
click at [782, 30] on button "button" at bounding box center [782, 28] width 15 height 15
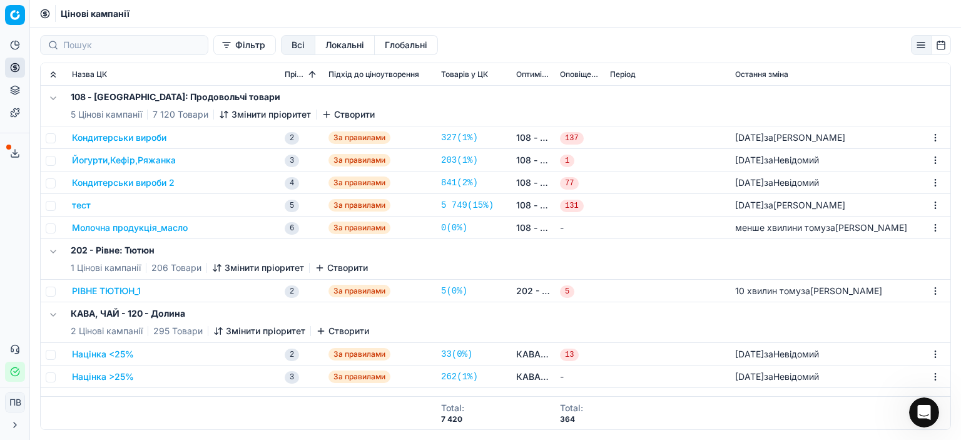
click at [108, 181] on button "Кондитерськи вироби 2" at bounding box center [123, 182] width 103 height 13
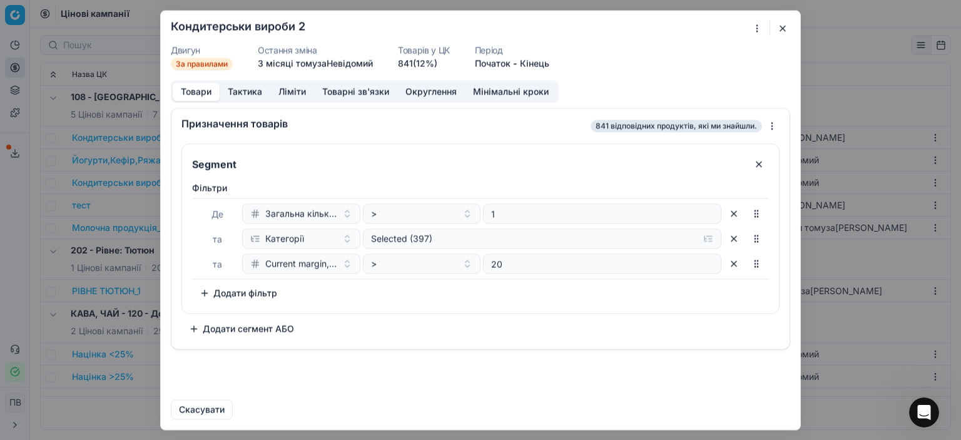
click at [784, 27] on button "button" at bounding box center [782, 28] width 15 height 15
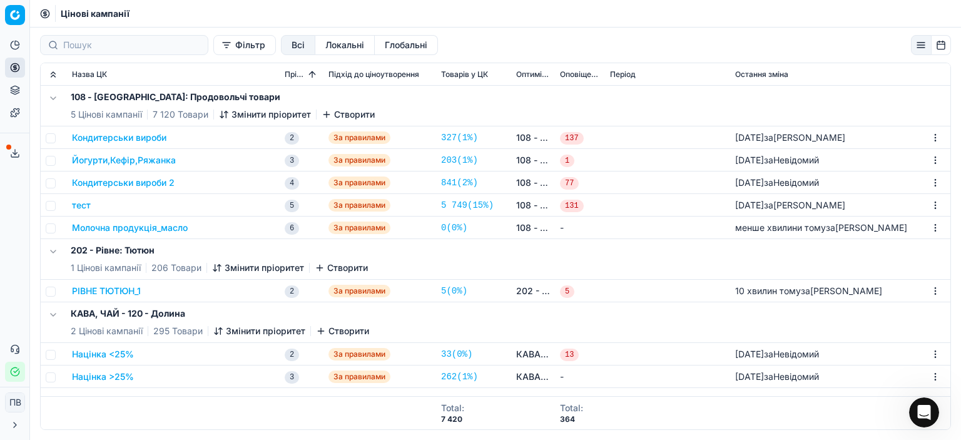
click at [140, 230] on button "Молочна продукція_масло" at bounding box center [130, 228] width 116 height 13
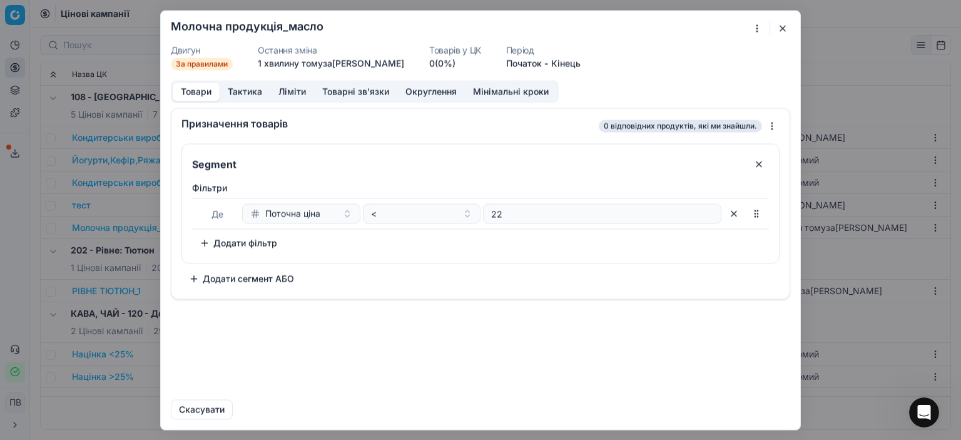
click at [237, 91] on button "Тактика" at bounding box center [245, 92] width 51 height 18
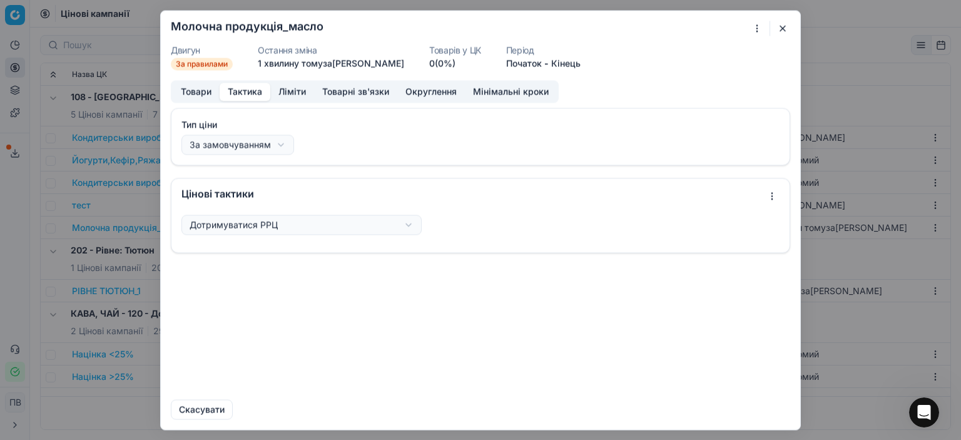
click at [279, 146] on div "Ми зберігаємо налаштування ЦК. Будь ласка, зачекайте, це може зайняти декілька …" at bounding box center [480, 220] width 961 height 440
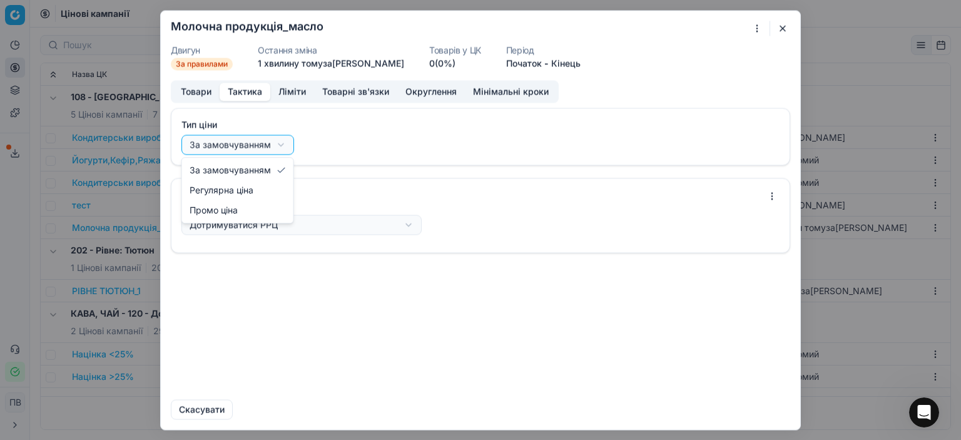
click at [409, 180] on div "Ми зберігаємо налаштування ЦК. Будь ласка, зачекайте, це може зайняти декілька …" at bounding box center [480, 220] width 961 height 440
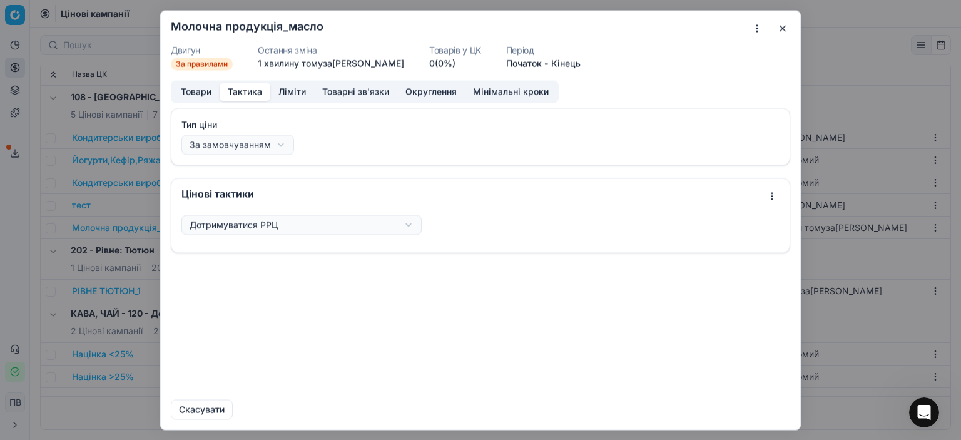
click at [409, 225] on div "Ми зберігаємо налаштування ЦК. Будь ласка, зачекайте, це може зайняти декілька …" at bounding box center [480, 220] width 961 height 440
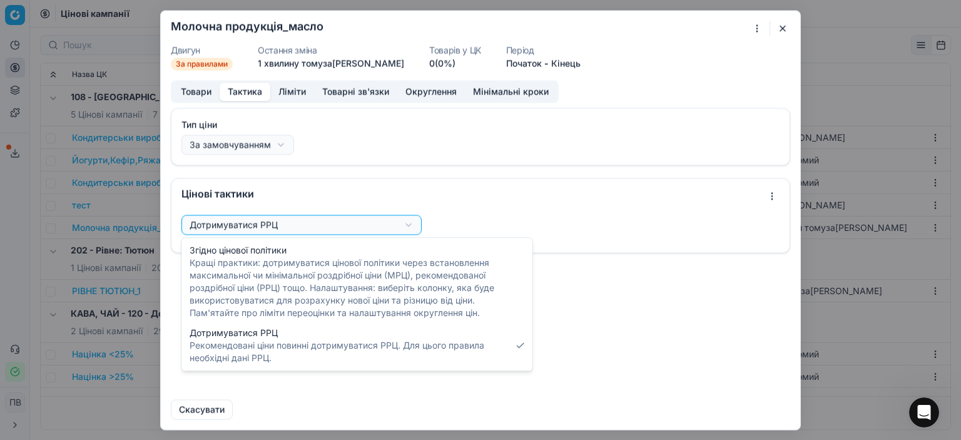
click at [469, 187] on div "Ми зберігаємо налаштування ЦК. Будь ласка, зачекайте, це може зайняти декілька …" at bounding box center [480, 220] width 961 height 440
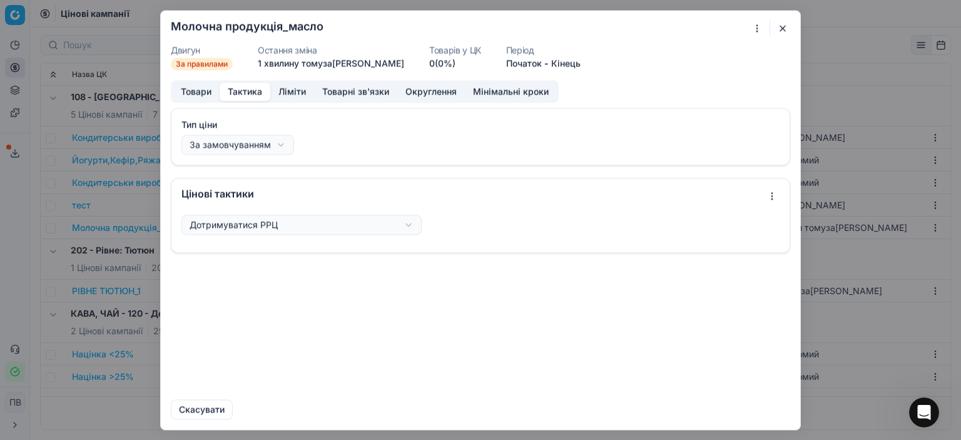
click at [201, 93] on button "Товари" at bounding box center [196, 92] width 47 height 18
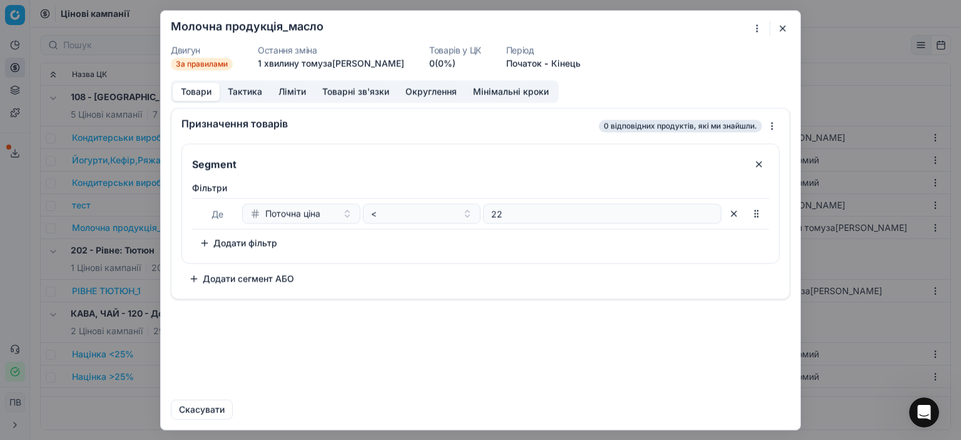
click at [202, 245] on button "Додати фільтр" at bounding box center [238, 243] width 93 height 20
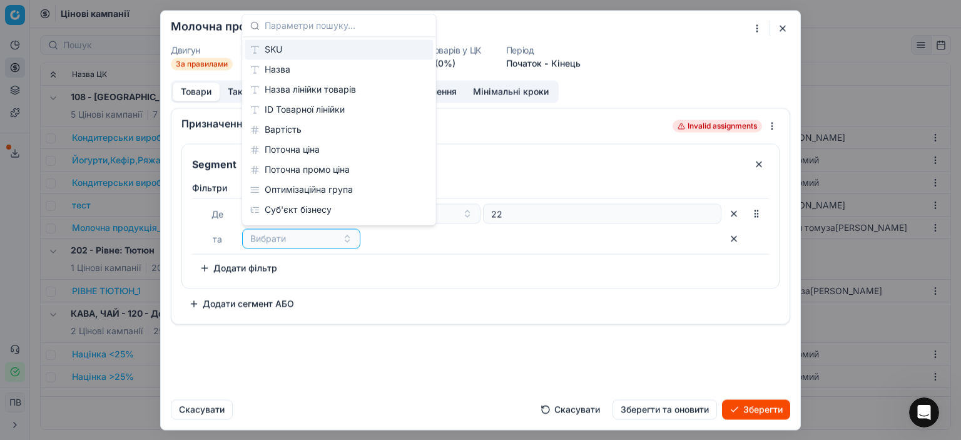
click at [278, 51] on div "SKU" at bounding box center [339, 49] width 188 height 20
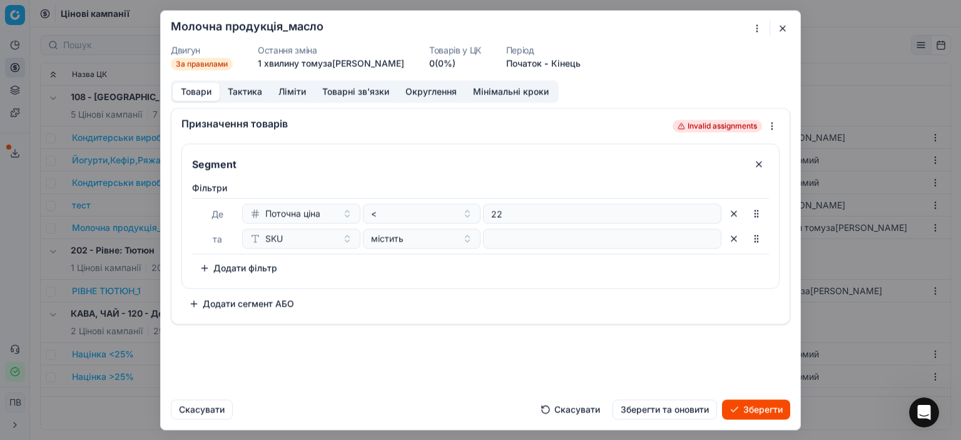
click at [441, 289] on div "Segment Фiльтри Де Поточна ціна < 22 та SKU містить To pick up a sortable item,…" at bounding box center [481, 228] width 598 height 170
click at [466, 237] on button "містить" at bounding box center [422, 238] width 118 height 20
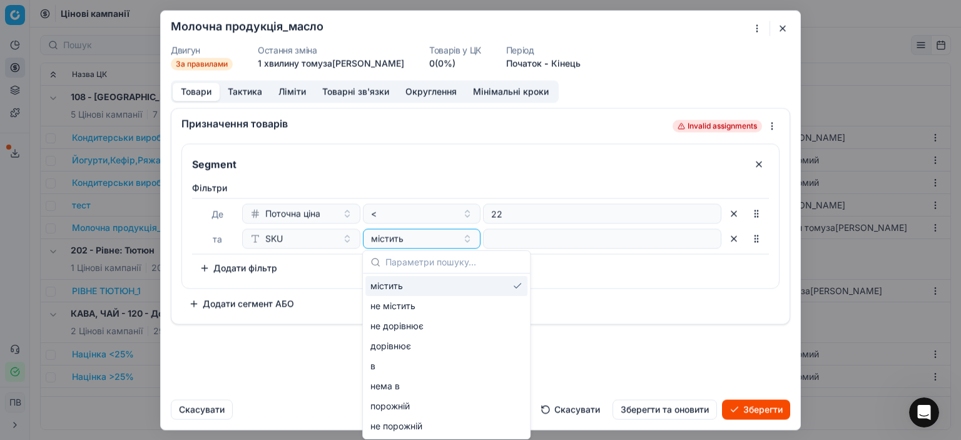
click at [404, 288] on div "містить" at bounding box center [447, 286] width 162 height 20
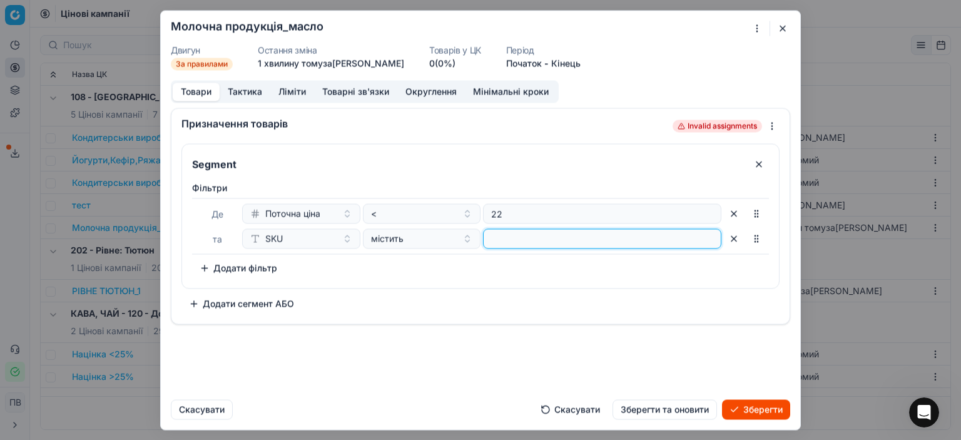
click at [547, 237] on input at bounding box center [602, 238] width 227 height 19
click at [693, 238] on input at bounding box center [602, 238] width 227 height 19
type input "108-"
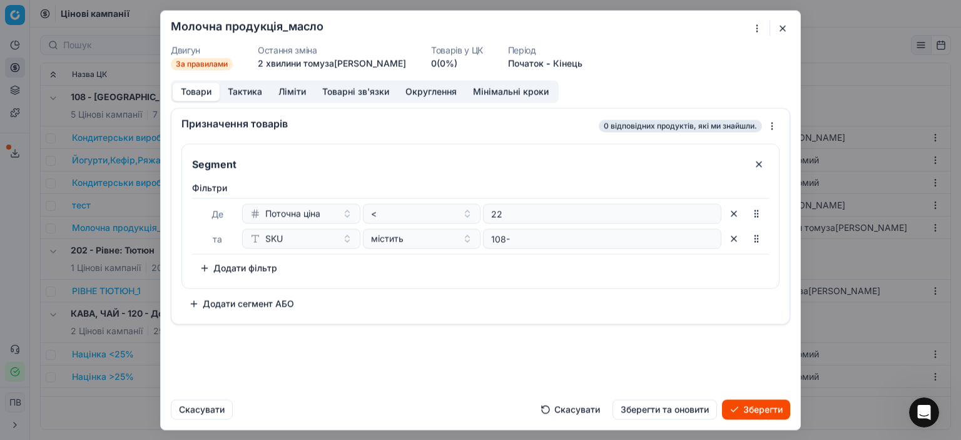
drag, startPoint x: 513, startPoint y: 28, endPoint x: 626, endPoint y: 28, distance: 112.7
click at [626, 28] on div "Молочна продукція_масло" at bounding box center [473, 28] width 605 height 15
click at [736, 237] on button "button" at bounding box center [734, 238] width 20 height 20
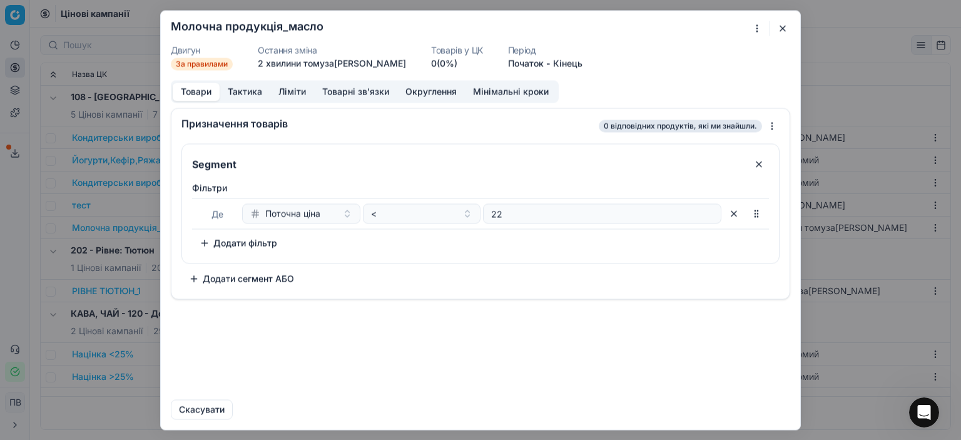
click at [782, 28] on button "button" at bounding box center [782, 28] width 15 height 15
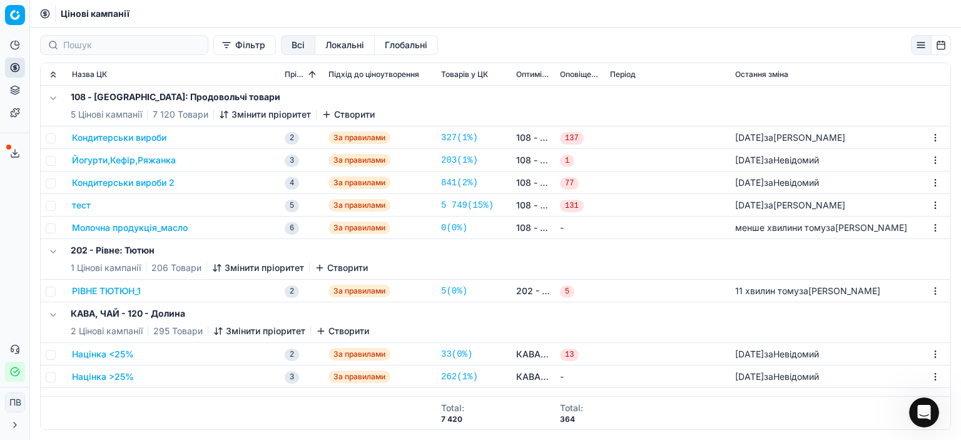
click at [85, 205] on button "тест" at bounding box center [81, 205] width 19 height 13
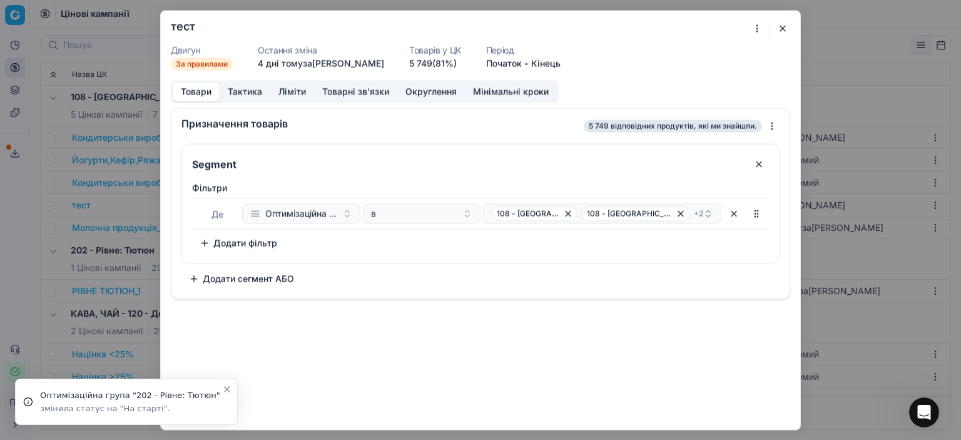
click at [784, 27] on button "button" at bounding box center [782, 28] width 15 height 15
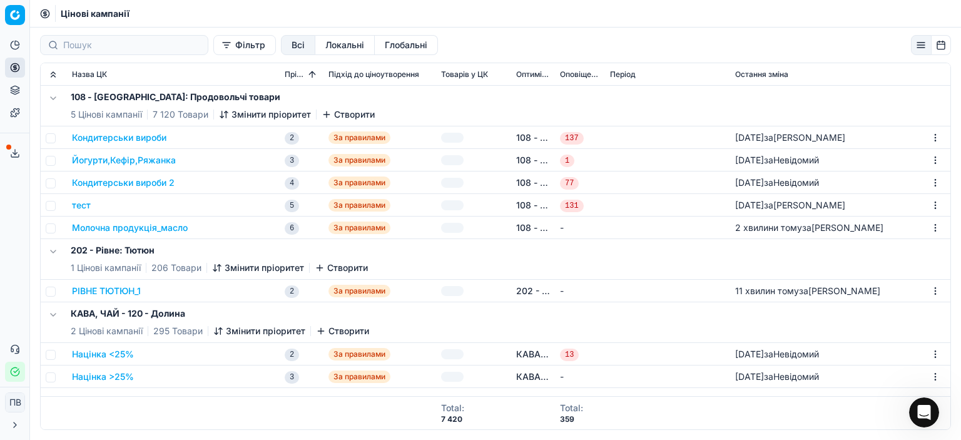
click at [182, 227] on button "Молочна продукція_масло" at bounding box center [130, 228] width 116 height 13
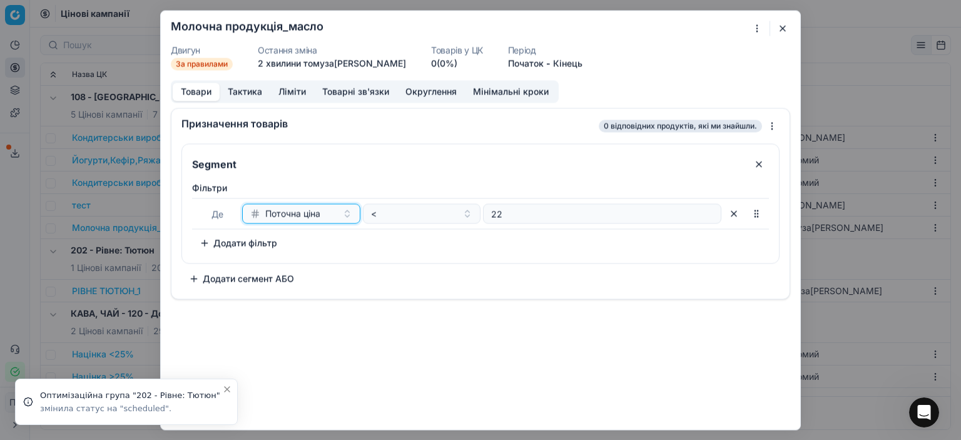
click at [318, 216] on span "Поточна ціна" at bounding box center [292, 213] width 55 height 13
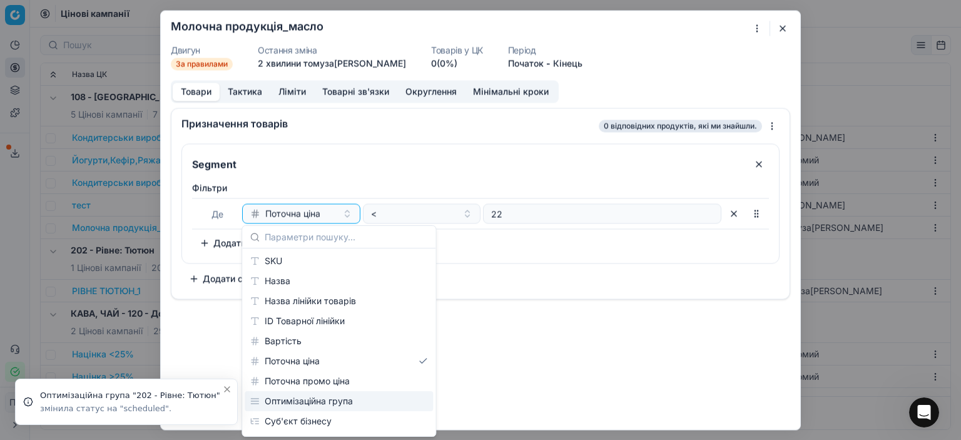
click at [314, 402] on div "Оптимізаційна група" at bounding box center [339, 401] width 188 height 20
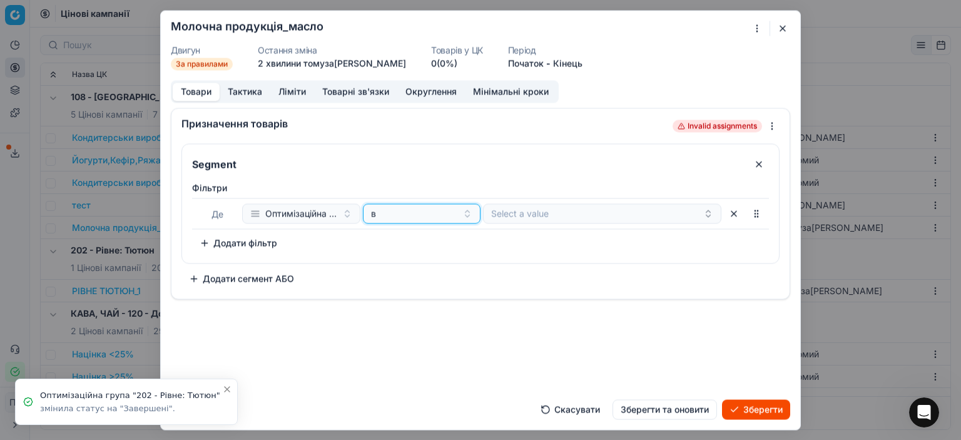
click at [468, 212] on button "в" at bounding box center [422, 213] width 118 height 20
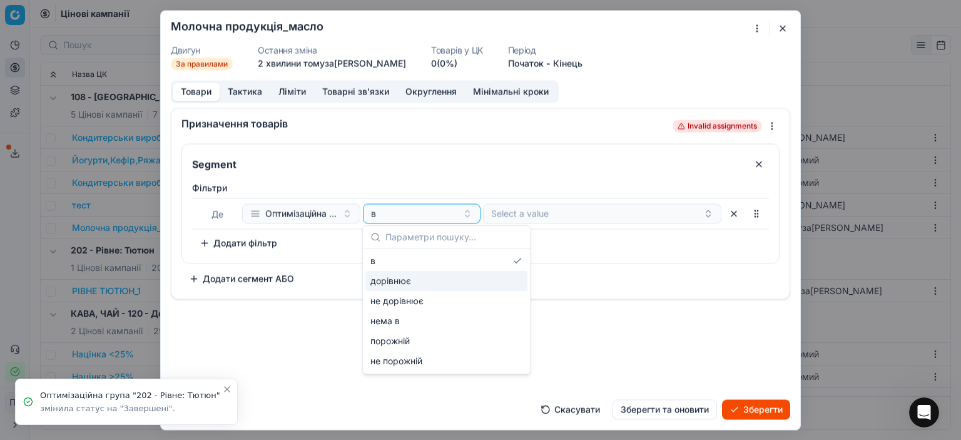
click at [414, 282] on div "дорівнює" at bounding box center [447, 281] width 162 height 20
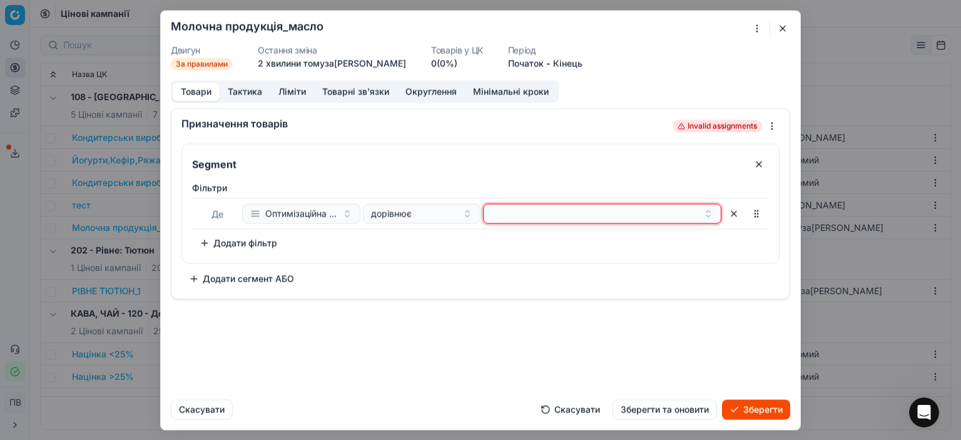
click at [612, 215] on button "button" at bounding box center [602, 213] width 238 height 20
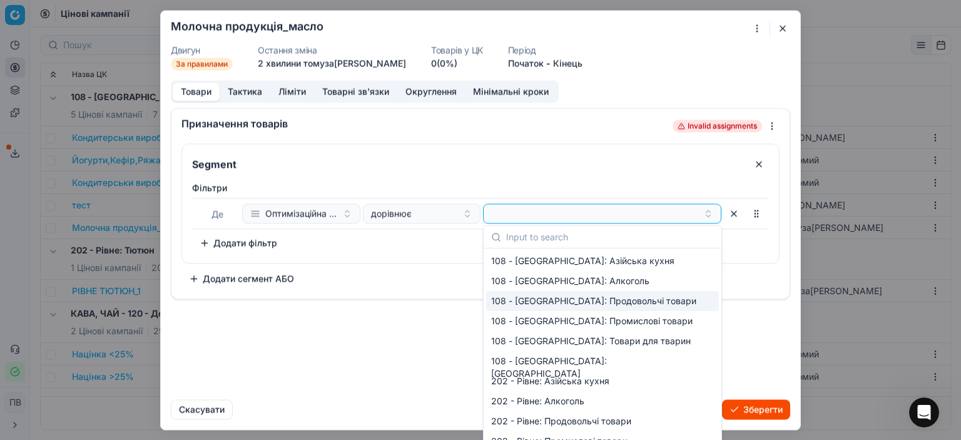
click at [585, 302] on div "108 - [GEOGRAPHIC_DATA]: Продовольчі товари" at bounding box center [602, 301] width 233 height 20
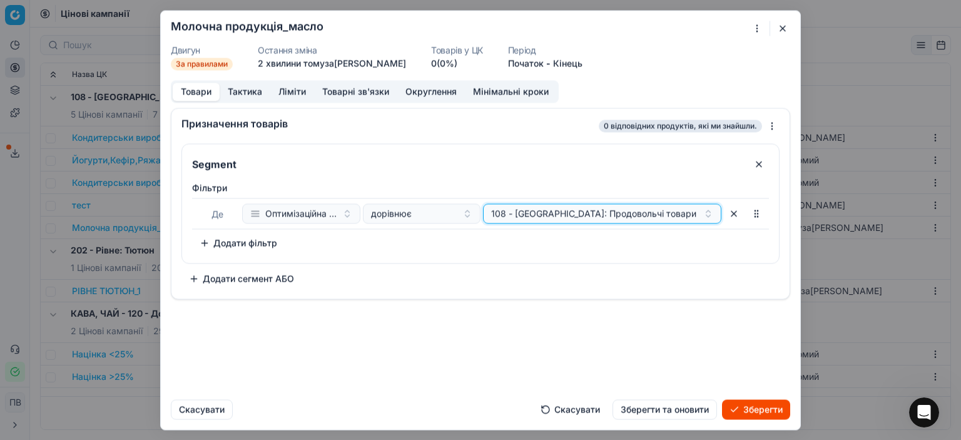
click at [708, 215] on button "108 - [GEOGRAPHIC_DATA]: Продовольчі товари" at bounding box center [602, 213] width 238 height 20
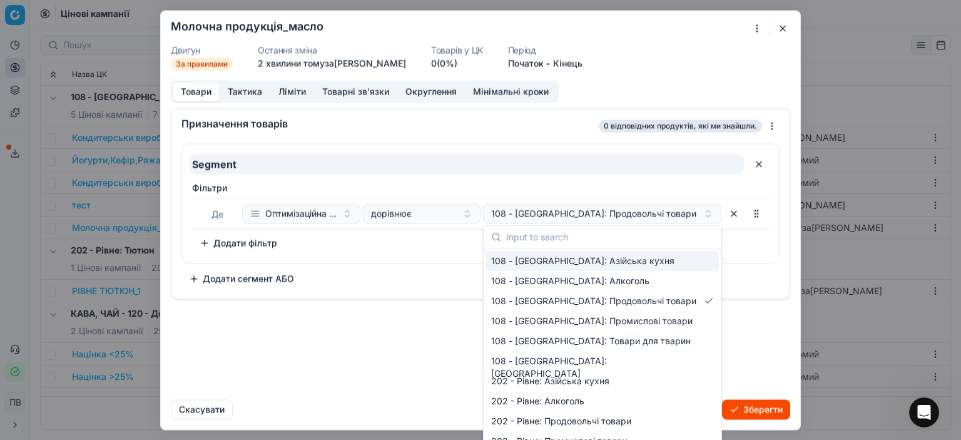
click at [533, 166] on input "Segment" at bounding box center [467, 164] width 555 height 20
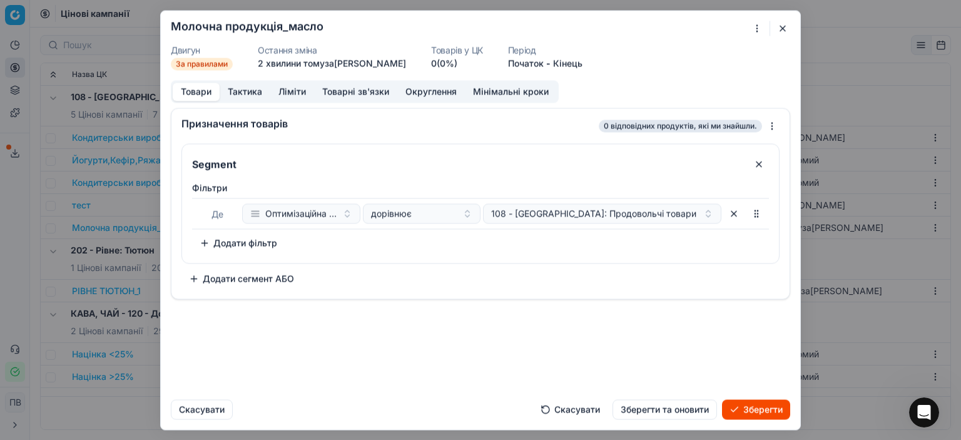
click at [757, 410] on button "Зберегти" at bounding box center [756, 409] width 68 height 20
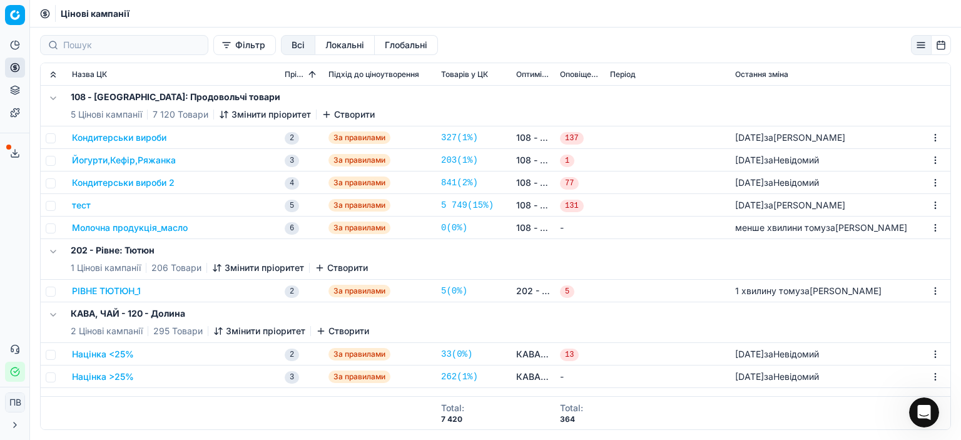
click at [87, 204] on button "тест" at bounding box center [81, 205] width 19 height 13
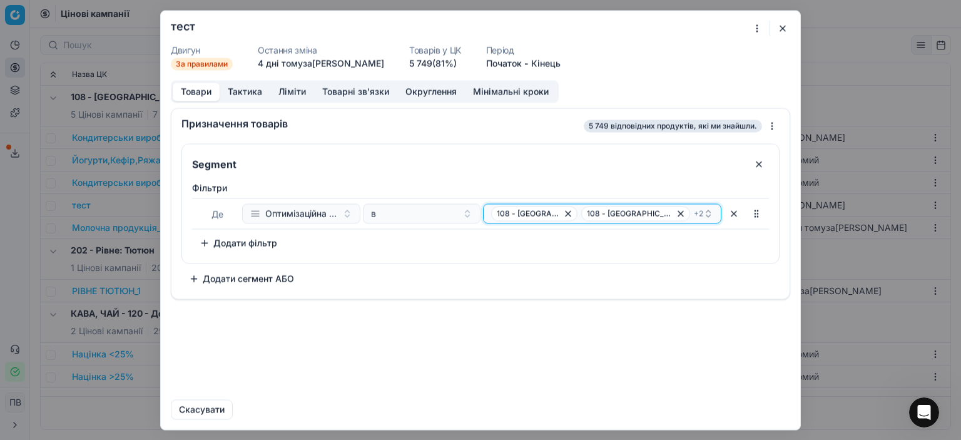
click at [656, 212] on span "108 - [GEOGRAPHIC_DATA]: [GEOGRAPHIC_DATA]" at bounding box center [630, 213] width 86 height 10
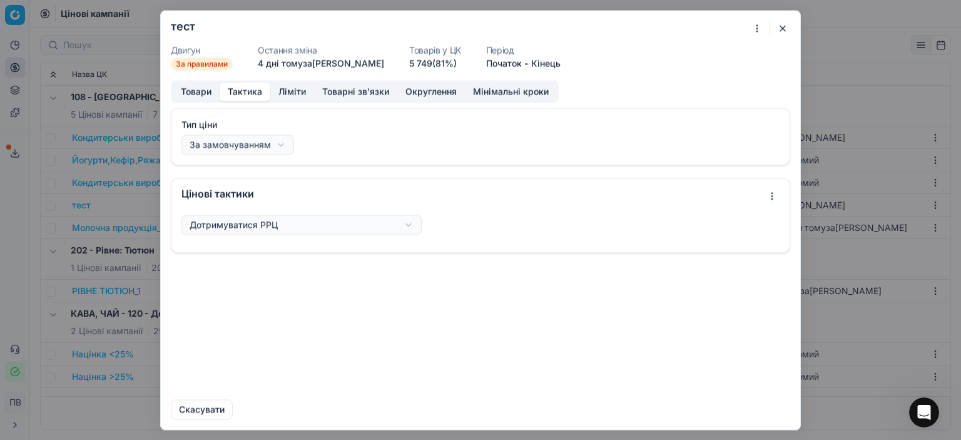
click at [238, 92] on button "Тактика" at bounding box center [245, 92] width 51 height 18
click at [287, 93] on button "Ліміти" at bounding box center [292, 92] width 44 height 18
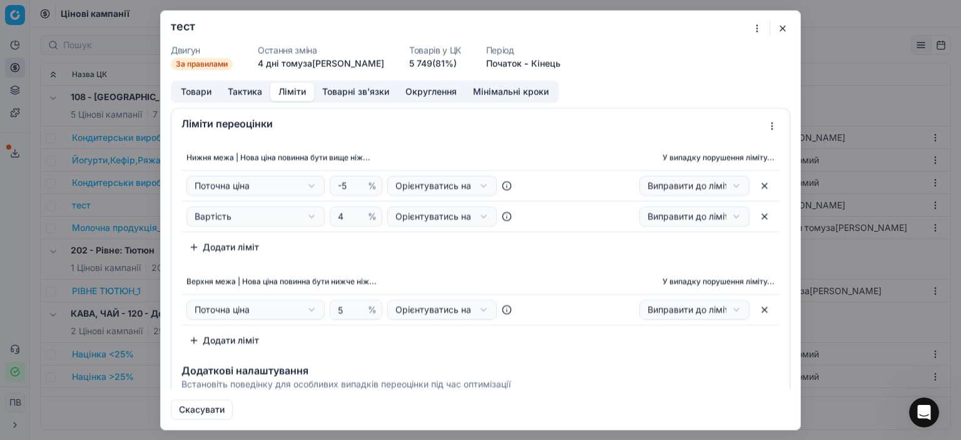
click at [357, 92] on button "Товарні зв'язки" at bounding box center [355, 92] width 83 height 18
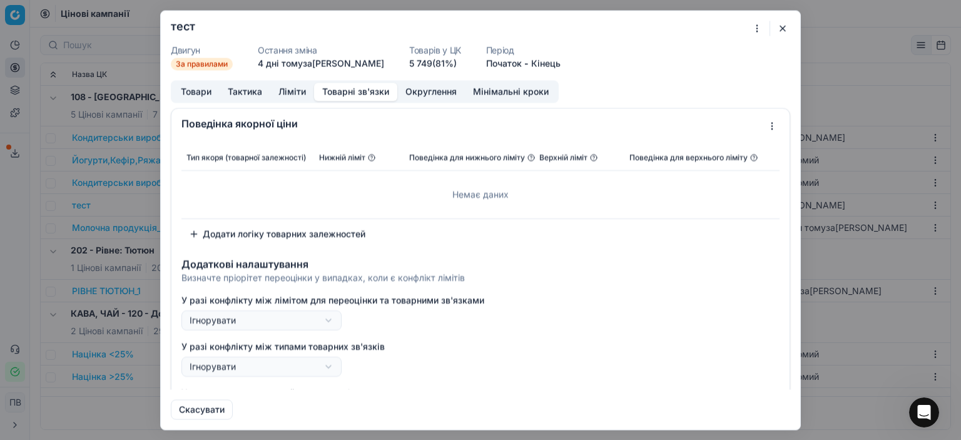
click at [428, 95] on button "Округлення" at bounding box center [431, 92] width 68 height 18
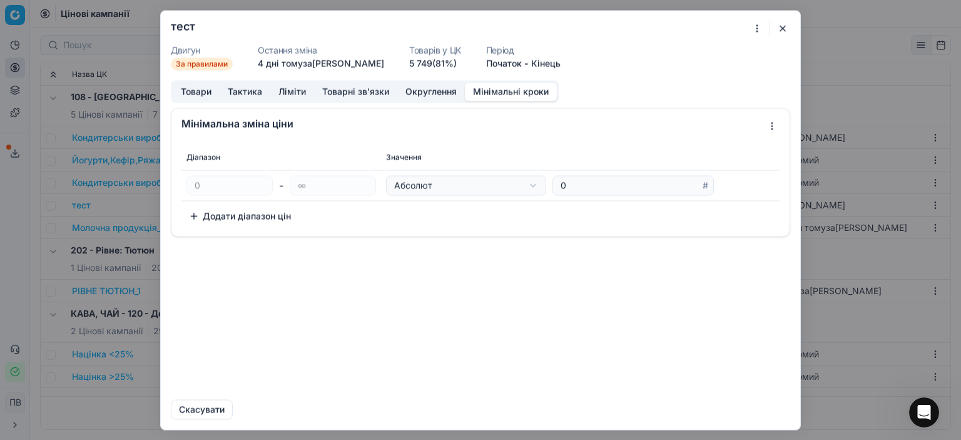
click at [503, 91] on button "Мінімальні кроки" at bounding box center [511, 92] width 92 height 18
click at [783, 29] on button "button" at bounding box center [782, 28] width 15 height 15
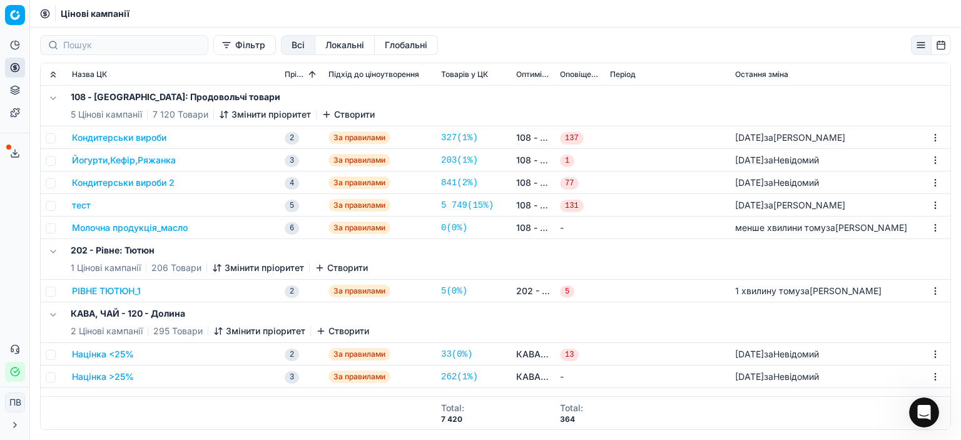
click at [114, 184] on button "Кондитерськи вироби 2" at bounding box center [123, 182] width 103 height 13
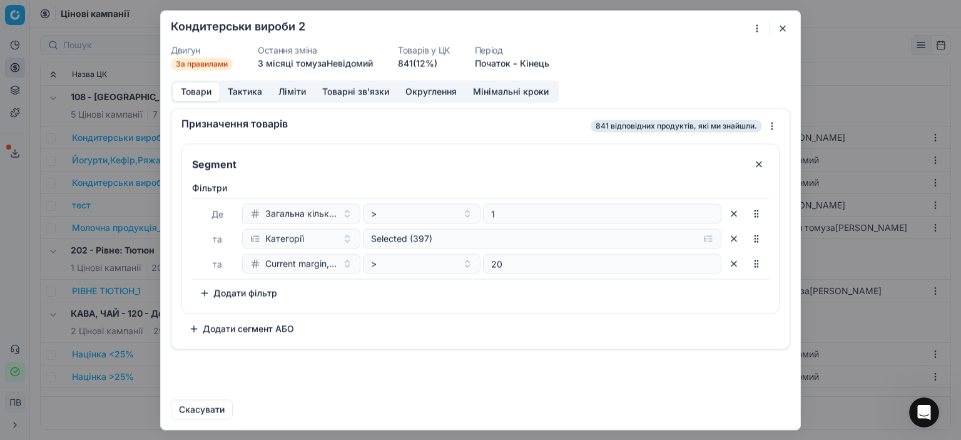
click at [785, 28] on button "button" at bounding box center [782, 28] width 15 height 15
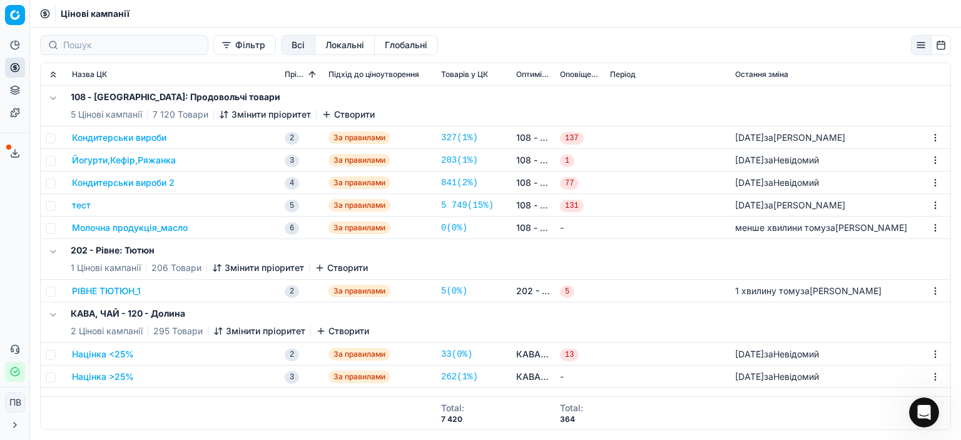
click at [115, 288] on button "РІВНЕ ТЮТЮН_1" at bounding box center [106, 291] width 69 height 13
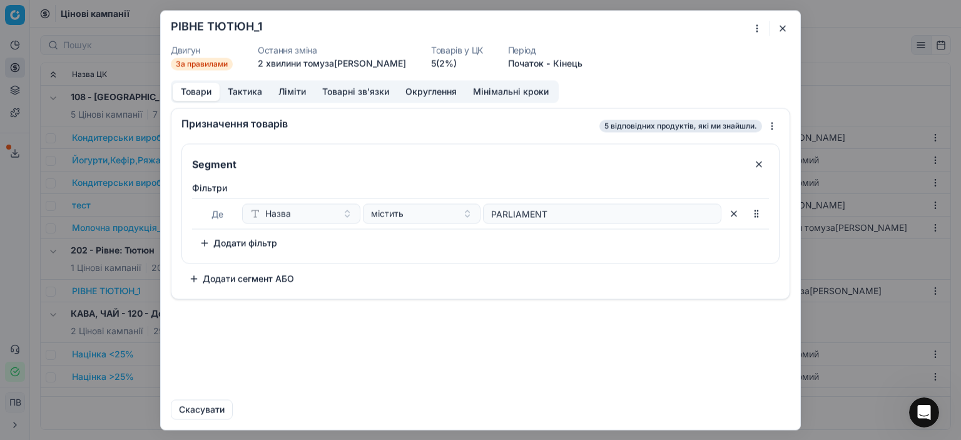
click at [784, 28] on button "button" at bounding box center [782, 28] width 15 height 15
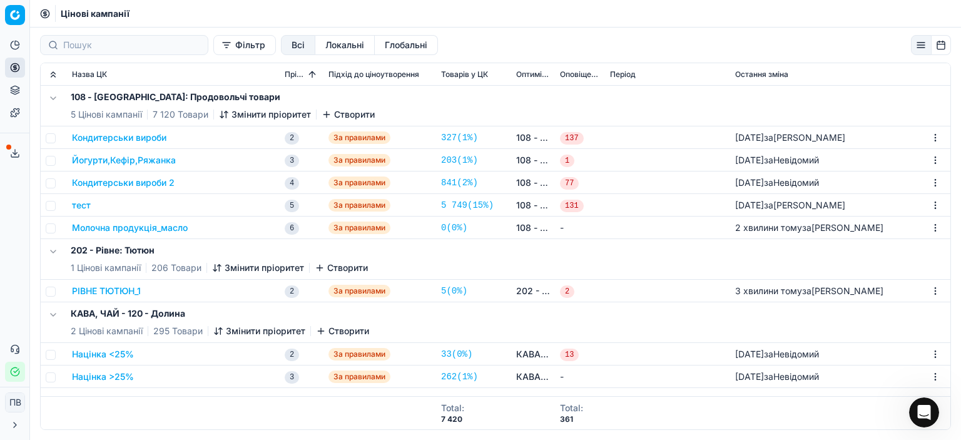
click at [124, 292] on button "РІВНЕ ТЮТЮН_1" at bounding box center [106, 291] width 69 height 13
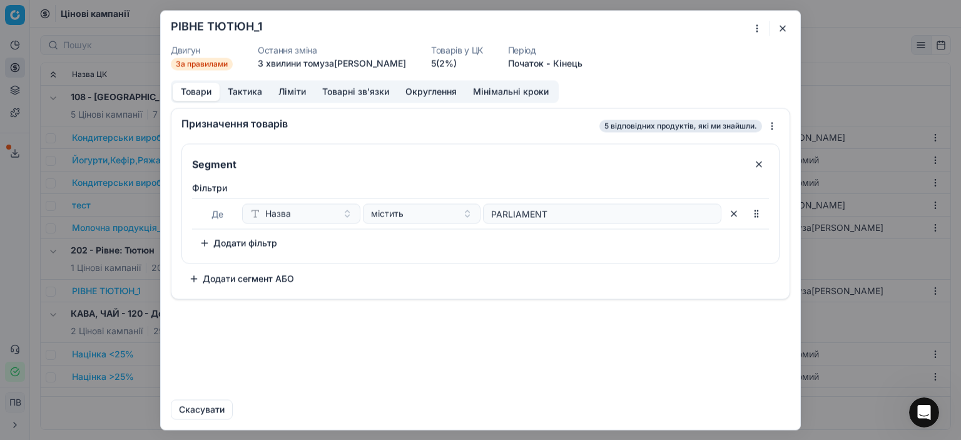
click at [783, 29] on button "button" at bounding box center [782, 28] width 15 height 15
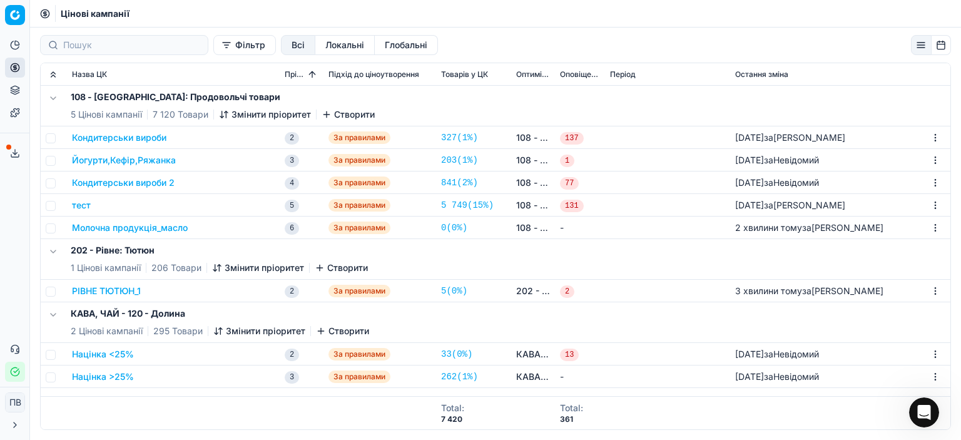
click at [171, 227] on button "Молочна продукція_масло" at bounding box center [130, 228] width 116 height 13
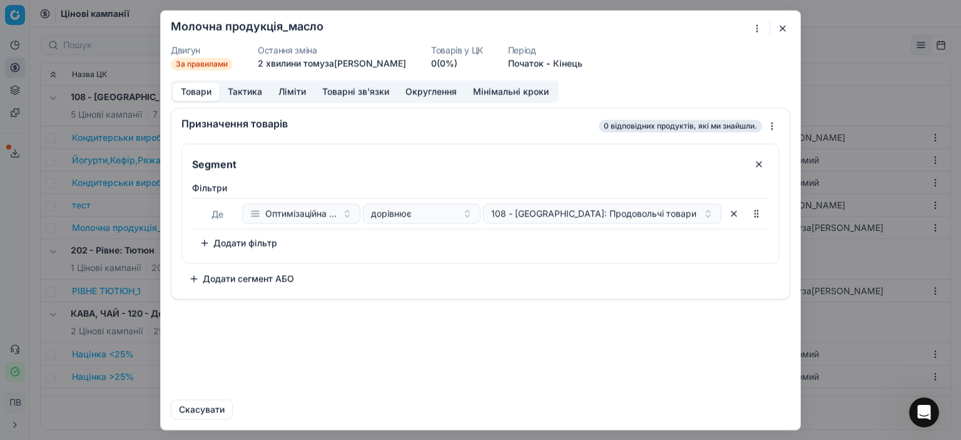
click at [437, 64] on link "0 (0%)" at bounding box center [444, 63] width 26 height 13
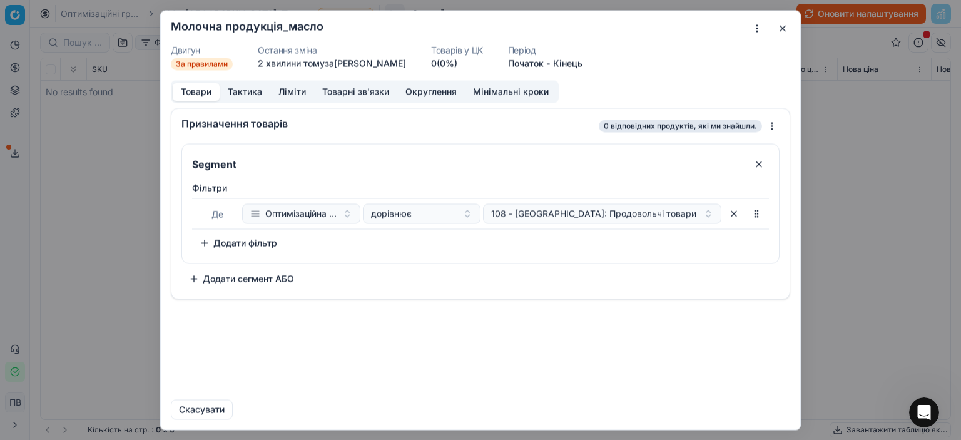
click at [205, 242] on button "Додати фільтр" at bounding box center [238, 243] width 93 height 20
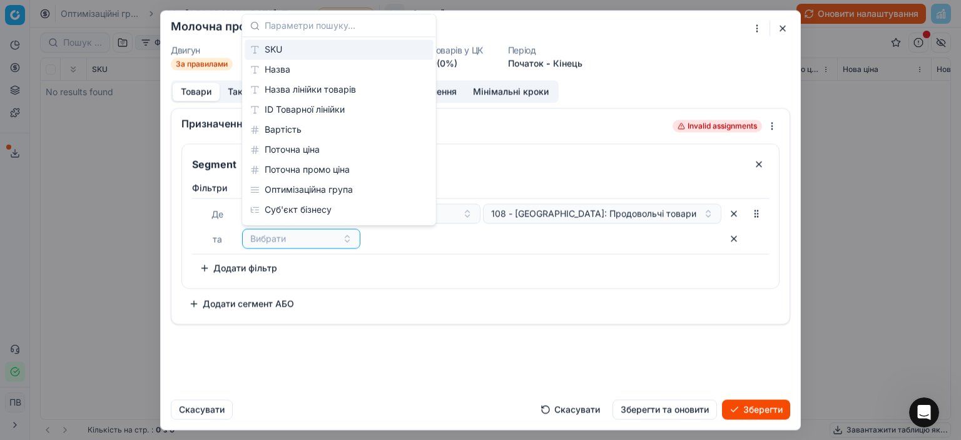
click at [273, 51] on div "SKU" at bounding box center [339, 49] width 188 height 20
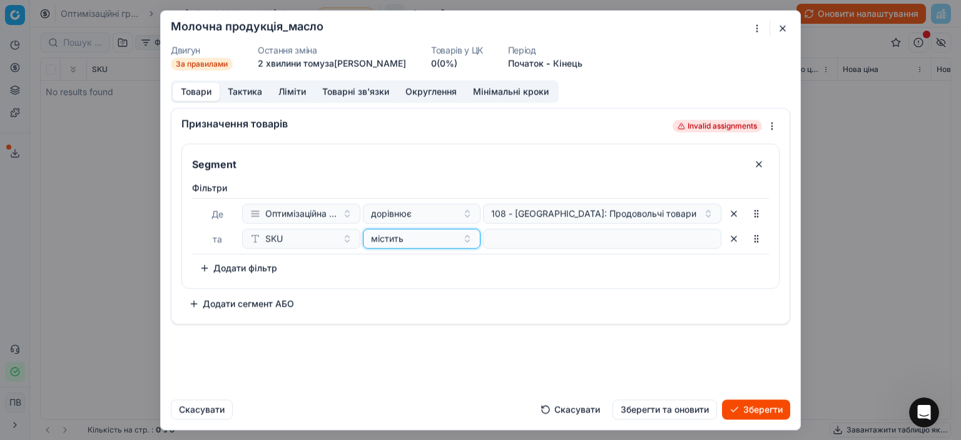
click at [439, 242] on div "містить" at bounding box center [414, 238] width 87 height 13
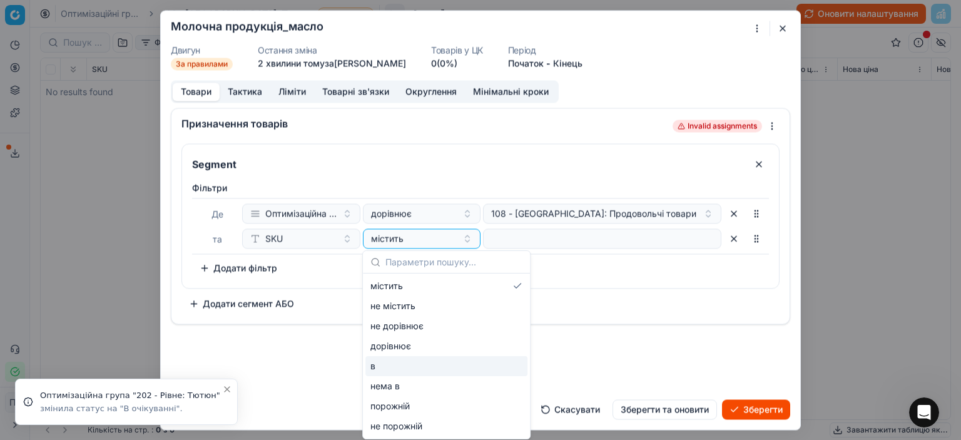
click at [387, 364] on div "в" at bounding box center [447, 366] width 162 height 20
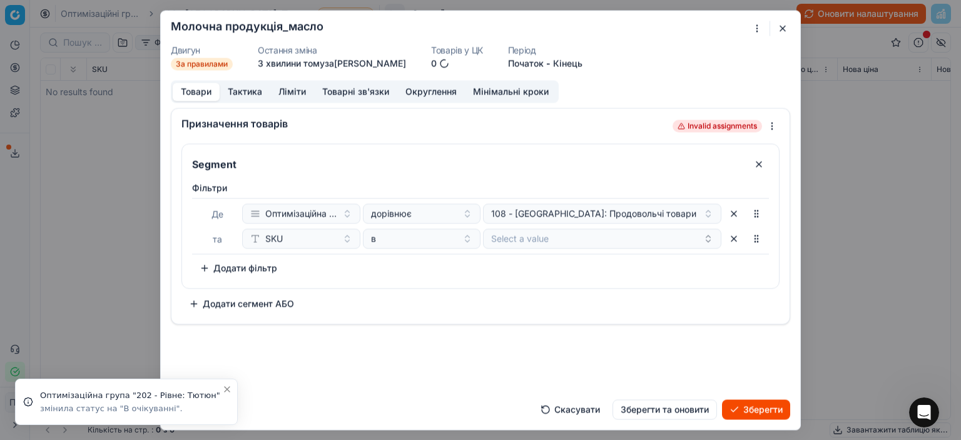
click at [570, 235] on button "Select a value" at bounding box center [602, 238] width 238 height 20
click at [496, 262] on icon at bounding box center [496, 262] width 10 height 10
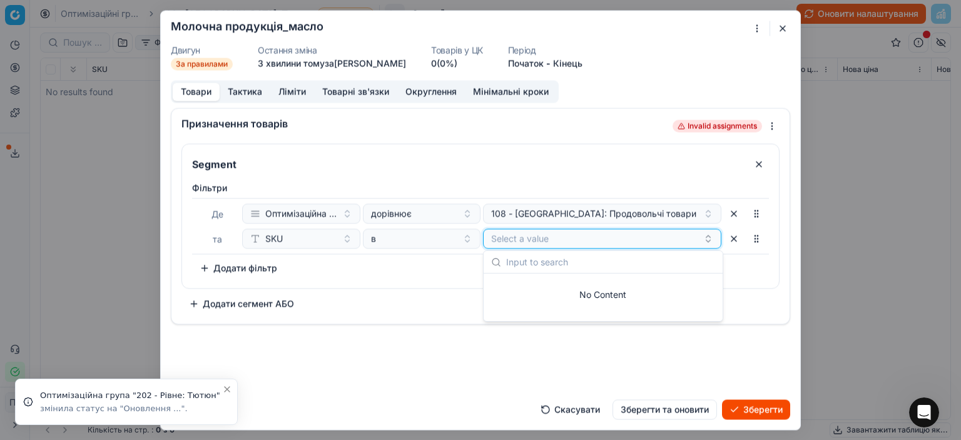
click at [710, 240] on icon "button" at bounding box center [709, 241] width 4 height 2
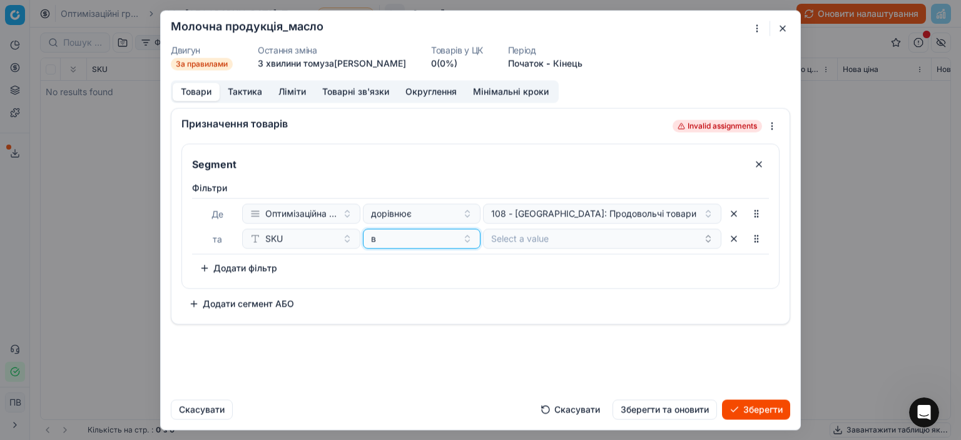
click at [387, 240] on div "в" at bounding box center [414, 238] width 87 height 13
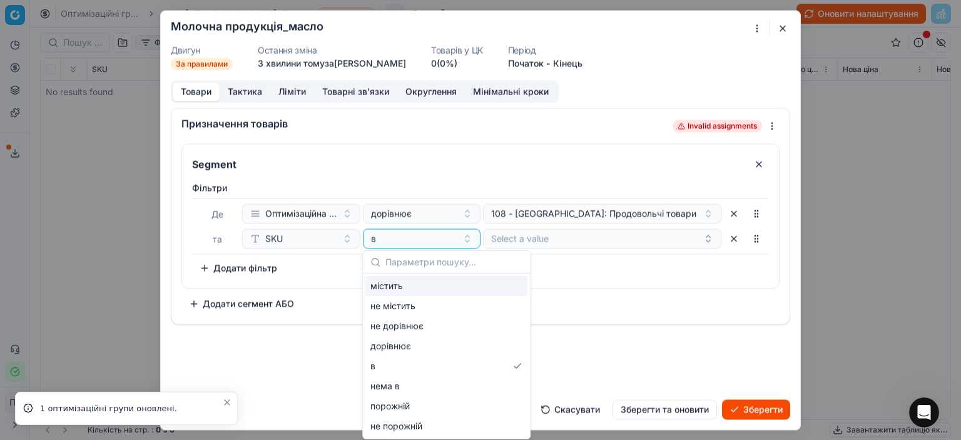
click at [395, 287] on div "містить" at bounding box center [447, 286] width 162 height 20
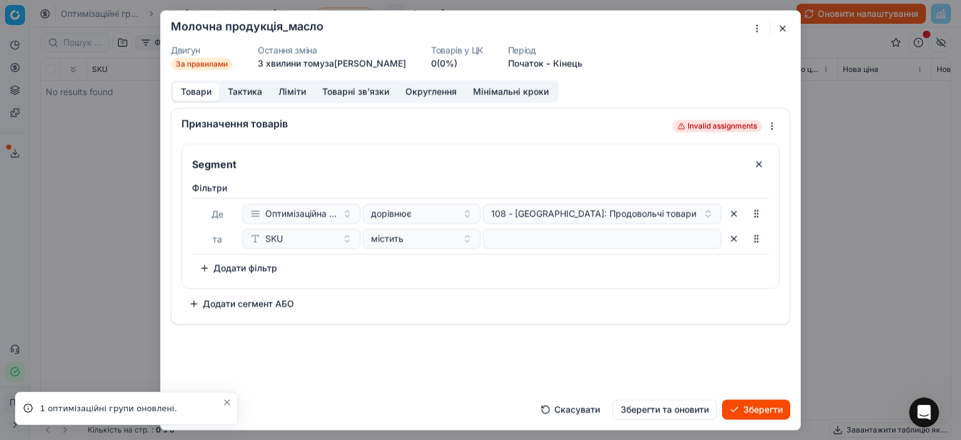
click at [508, 239] on input at bounding box center [602, 238] width 227 height 19
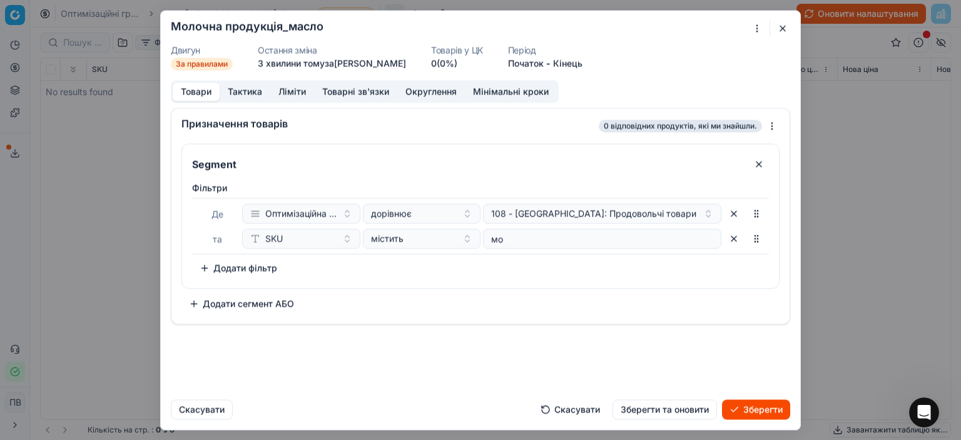
type input "м"
click at [782, 26] on button "button" at bounding box center [782, 28] width 15 height 15
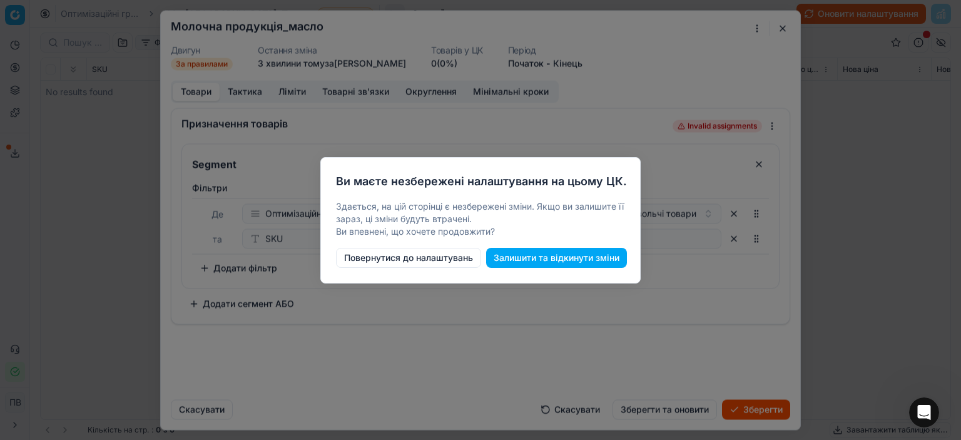
click at [521, 259] on button "Залишити та відкинути зміни" at bounding box center [556, 258] width 141 height 20
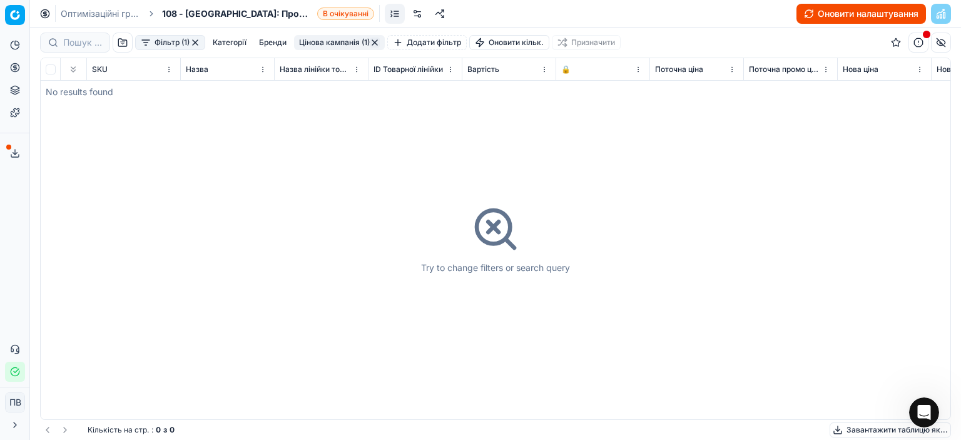
click at [160, 39] on button "Фільтр (1)" at bounding box center [170, 42] width 70 height 15
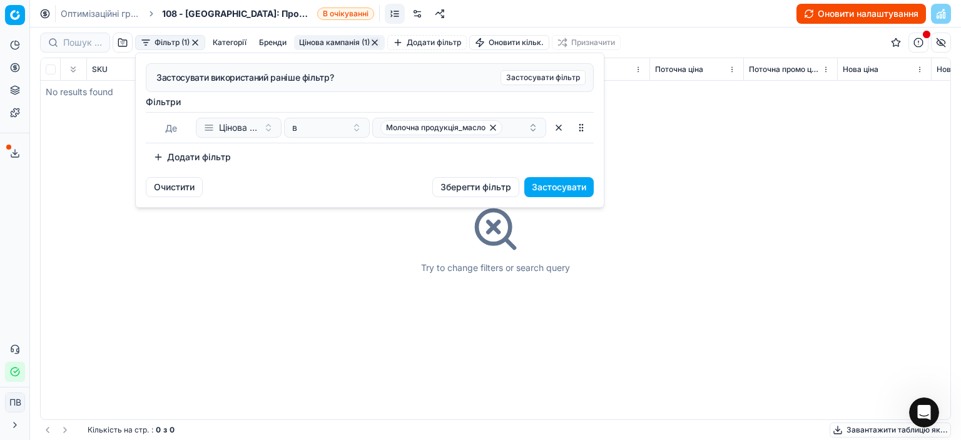
click at [767, 228] on html "Pricing platform Аналітика Цінова оптимізація Асортимент продукції Шаблони Серв…" at bounding box center [480, 220] width 961 height 440
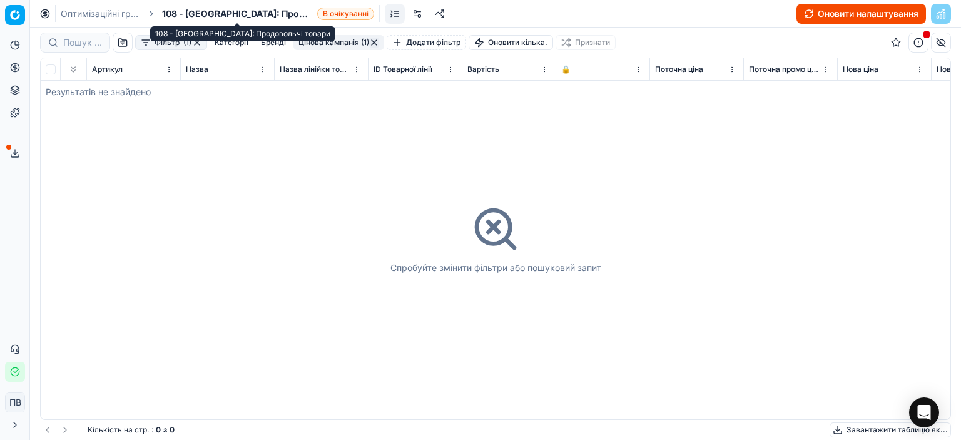
click at [222, 8] on span "108 - [GEOGRAPHIC_DATA]: Продовольчі товари" at bounding box center [237, 14] width 150 height 13
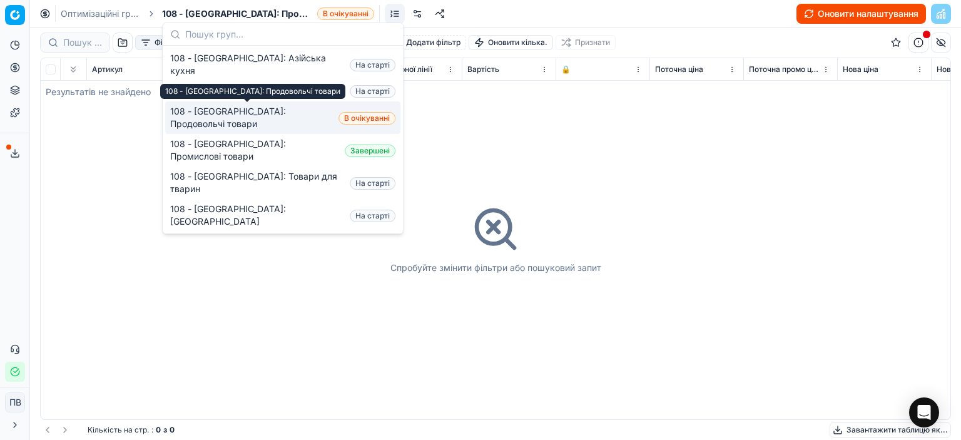
click at [230, 118] on font "108 - [GEOGRAPHIC_DATA]: Продовольчі товари" at bounding box center [228, 117] width 116 height 23
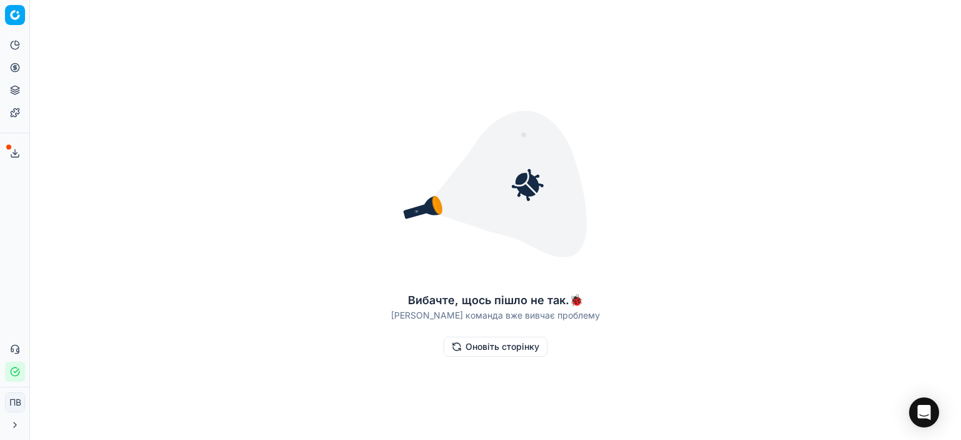
click at [491, 350] on font "Оновіть сторінку" at bounding box center [503, 346] width 74 height 11
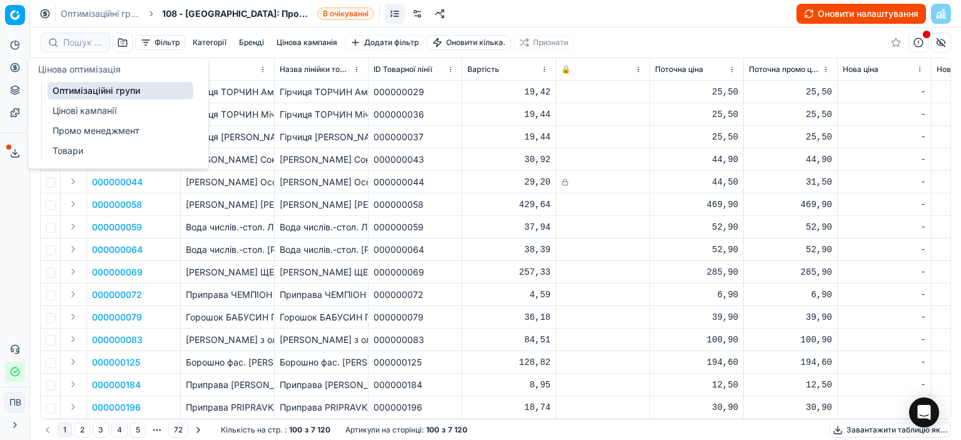
click at [79, 92] on font "Оптимізаційні групи" at bounding box center [97, 90] width 88 height 11
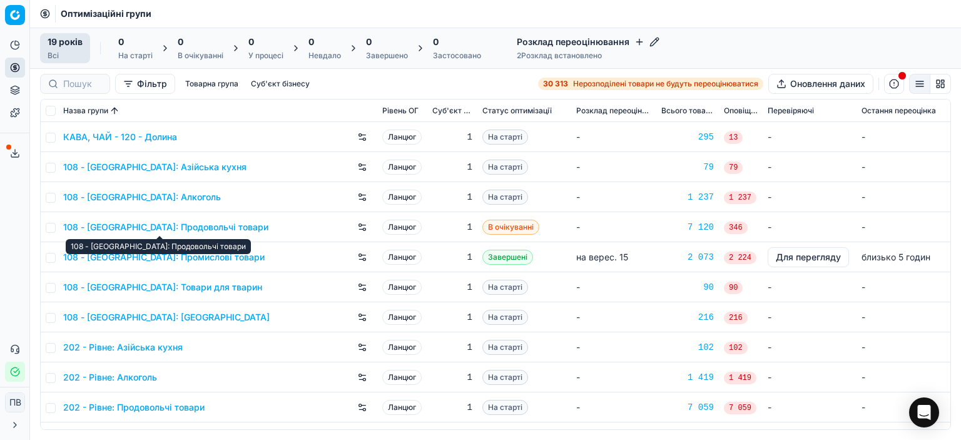
click at [200, 227] on font "108 - [GEOGRAPHIC_DATA]: Продовольчі товари" at bounding box center [165, 227] width 205 height 11
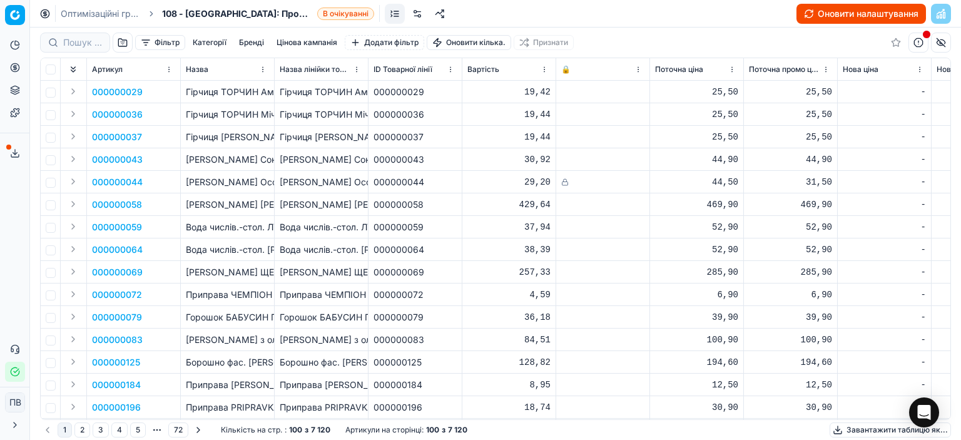
click at [158, 42] on font "Фільтр" at bounding box center [167, 42] width 25 height 9
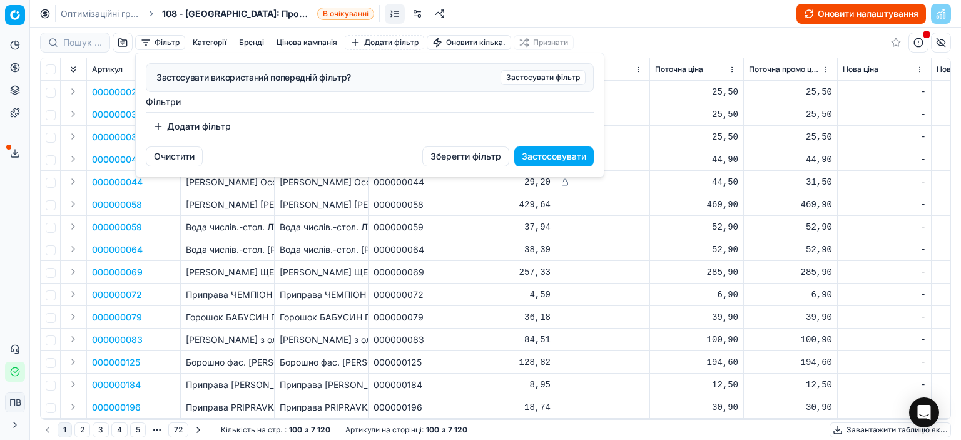
drag, startPoint x: 274, startPoint y: 217, endPoint x: 212, endPoint y: 122, distance: 113.0
click at [274, 215] on html "Оригінальний текст Оцініть цей переклад Ваш відгук допоможе покращити Google Пе…" at bounding box center [480, 220] width 961 height 440
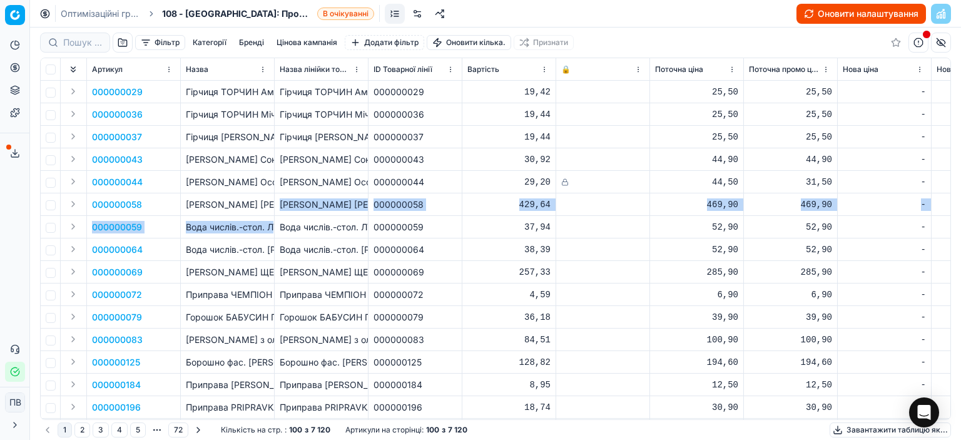
click at [196, 41] on font "Категорії" at bounding box center [210, 42] width 34 height 9
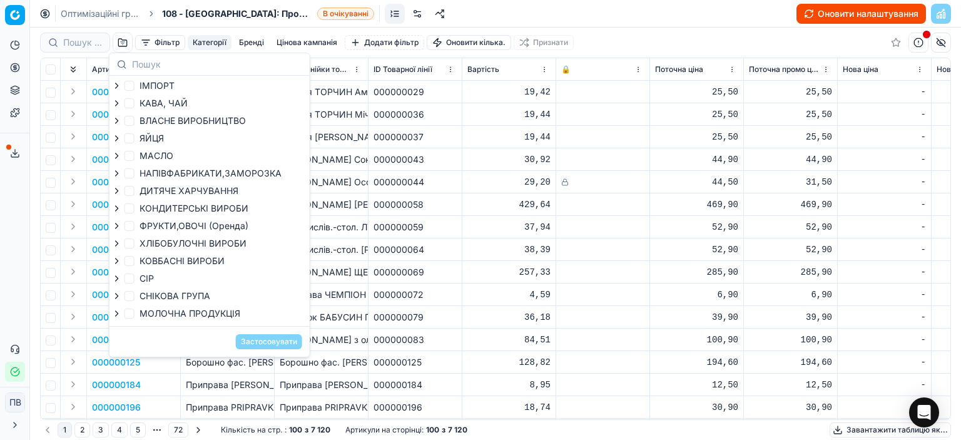
click at [155, 158] on font "МАСЛО" at bounding box center [157, 155] width 34 height 11
click at [135, 158] on input "МАСЛО" at bounding box center [130, 156] width 10 height 10
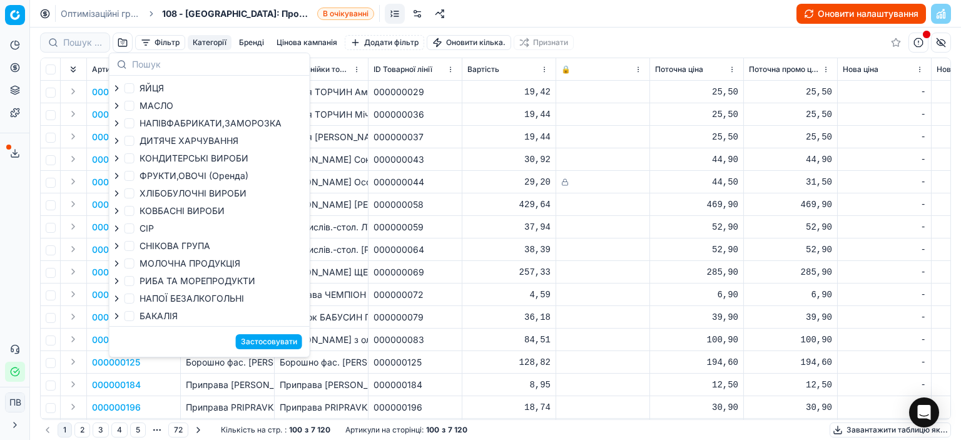
checkbox input "false"
click at [359, 284] on td "Приправа ЧЕМПІОН Коріандр цілий / 20г" at bounding box center [322, 295] width 94 height 23
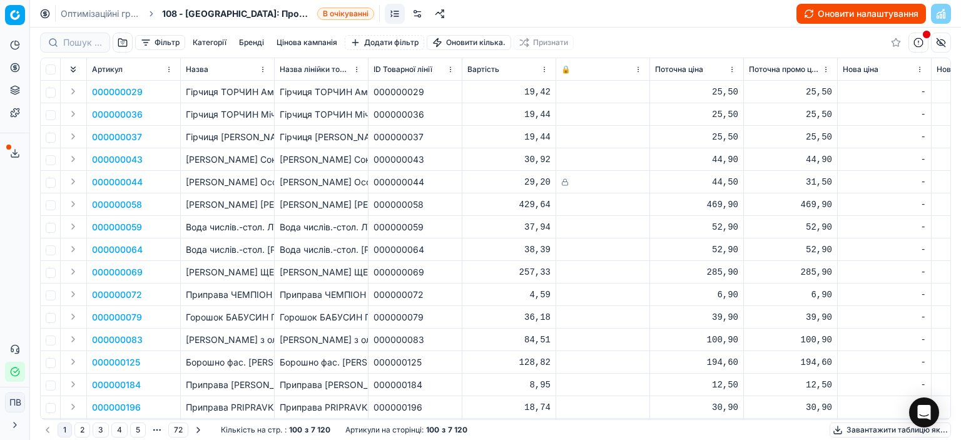
click at [288, 41] on font "Цінова кампанія" at bounding box center [307, 42] width 61 height 9
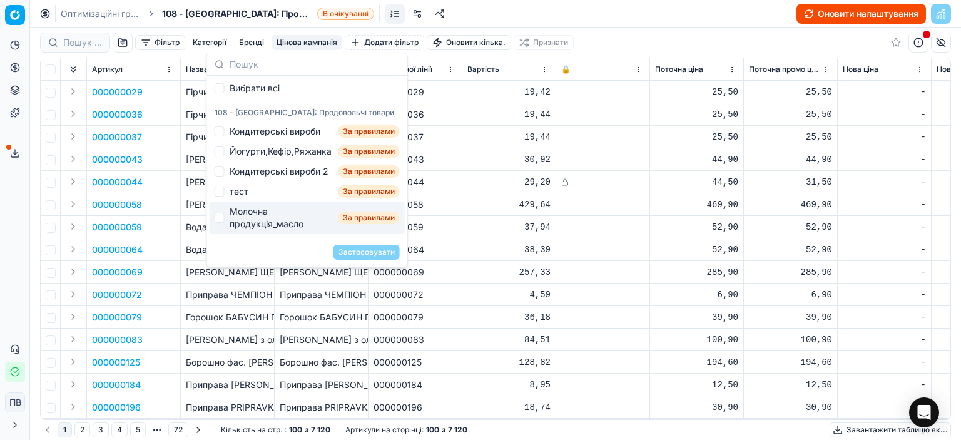
click at [257, 222] on font "Молочна продукція_масло" at bounding box center [267, 217] width 74 height 23
checkbox input "true"
click at [361, 252] on font "Застосовувати" at bounding box center [367, 251] width 56 height 9
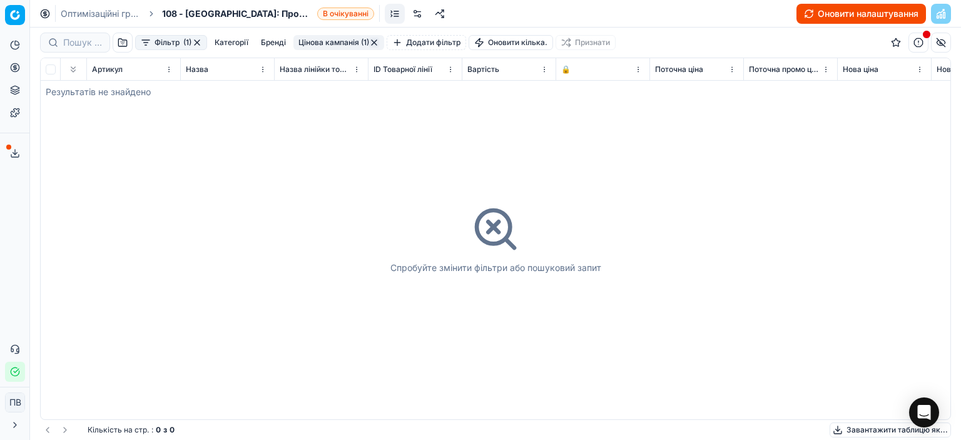
click at [167, 44] on font "Фільтр" at bounding box center [167, 42] width 25 height 9
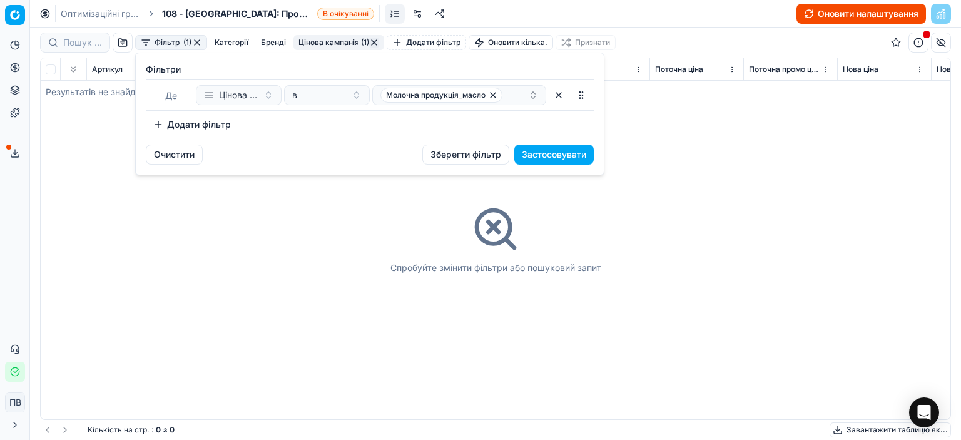
click at [802, 173] on html "Оригінальний текст Оцініть цей переклад Ваш відгук допоможе покращити Google Пе…" at bounding box center [480, 220] width 961 height 440
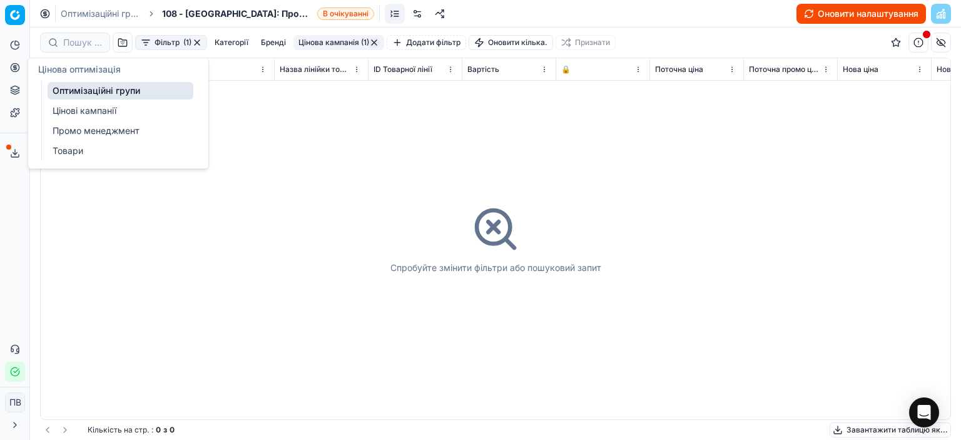
click at [85, 87] on font "Оптимізаційні групи" at bounding box center [97, 90] width 88 height 11
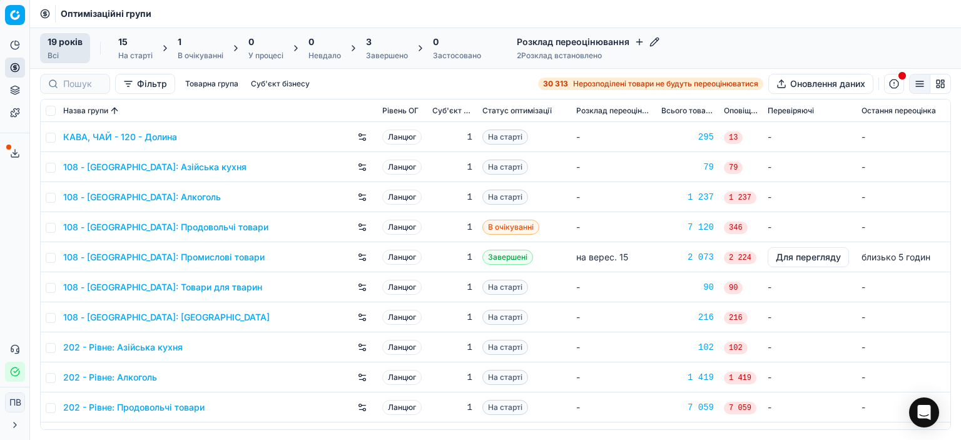
click at [204, 84] on font "Товарна група" at bounding box center [211, 83] width 53 height 9
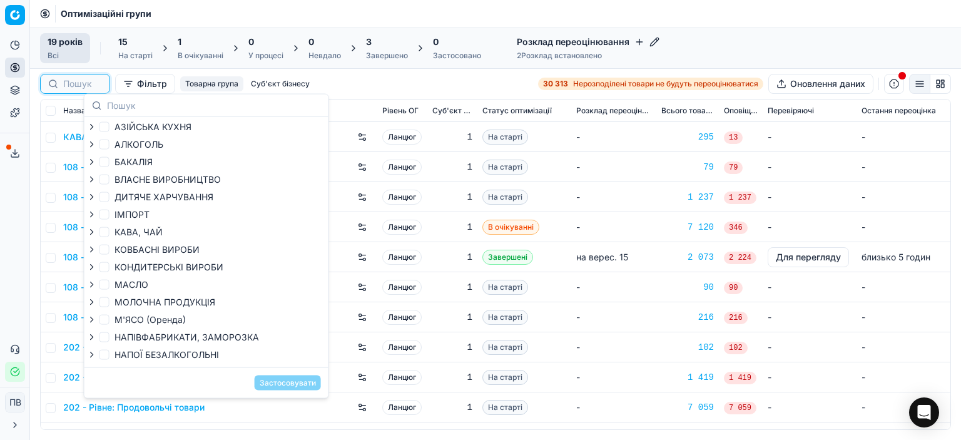
click at [69, 83] on input at bounding box center [82, 84] width 39 height 13
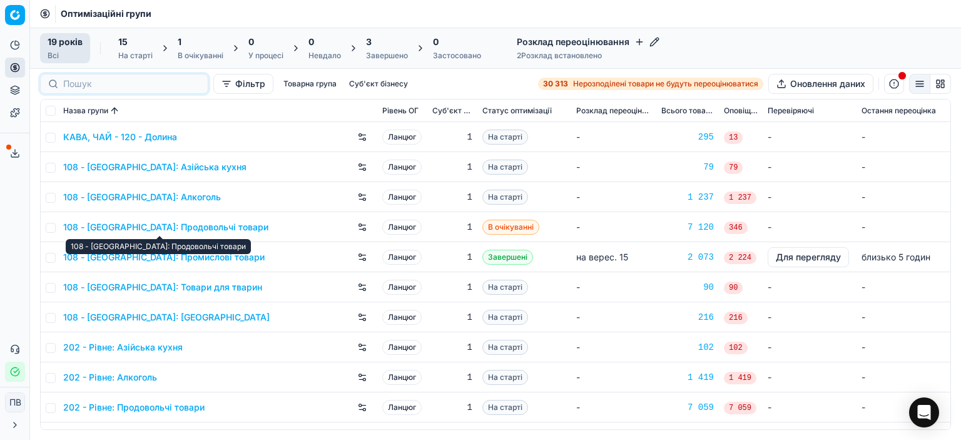
click at [215, 226] on font "108 - [GEOGRAPHIC_DATA]: Продовольчі товари" at bounding box center [165, 227] width 205 height 11
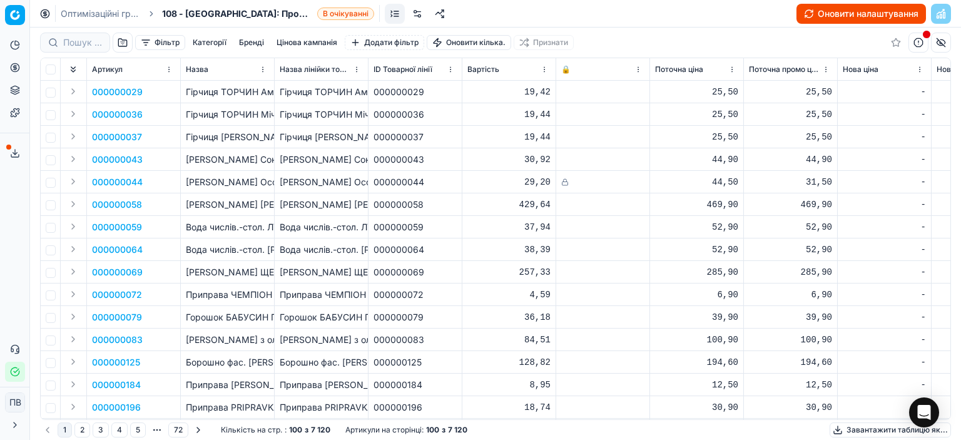
click at [294, 42] on font "Цінова кампанія" at bounding box center [307, 42] width 61 height 9
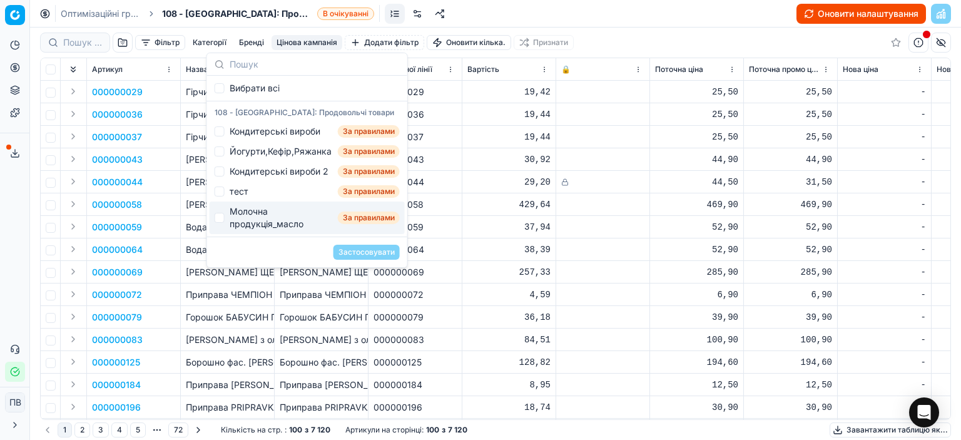
click at [263, 222] on font "Молочна продукція_масло" at bounding box center [267, 217] width 74 height 23
checkbox input "true"
click at [364, 252] on font "Застосовувати" at bounding box center [367, 251] width 56 height 9
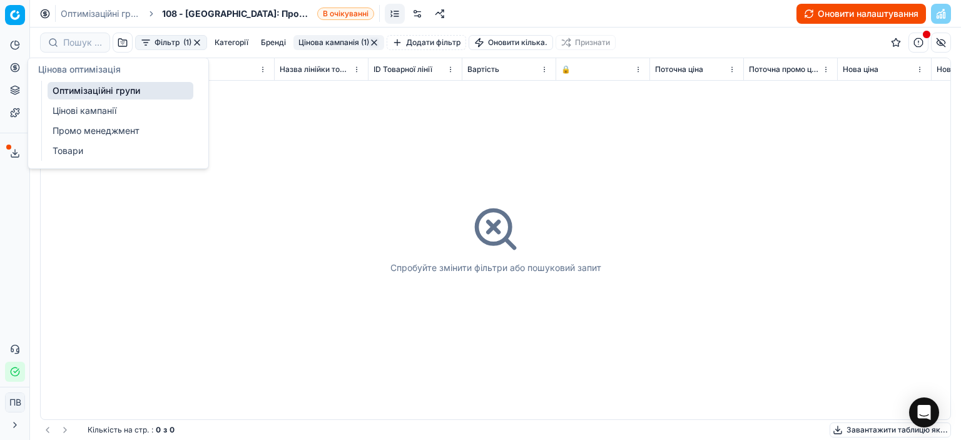
click at [78, 93] on font "Оптимізаційні групи" at bounding box center [97, 90] width 88 height 11
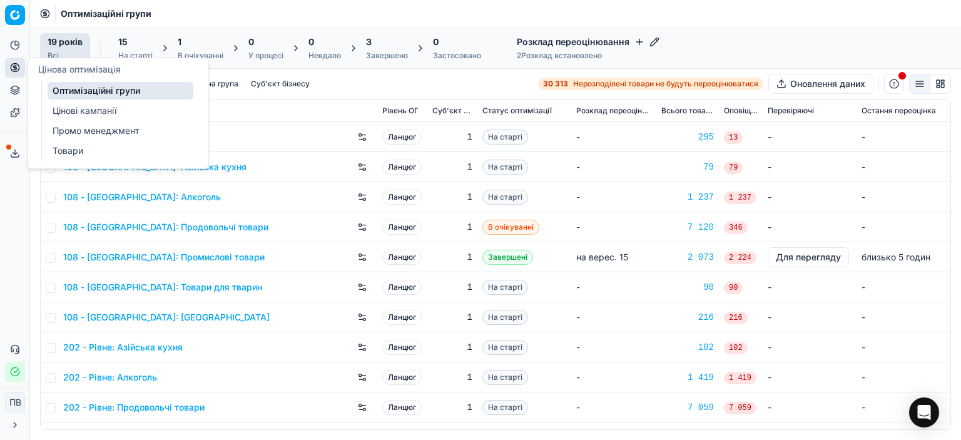
drag, startPoint x: 101, startPoint y: 110, endPoint x: 142, endPoint y: 111, distance: 40.7
click at [101, 110] on font "Цінові кампанії" at bounding box center [85, 110] width 64 height 11
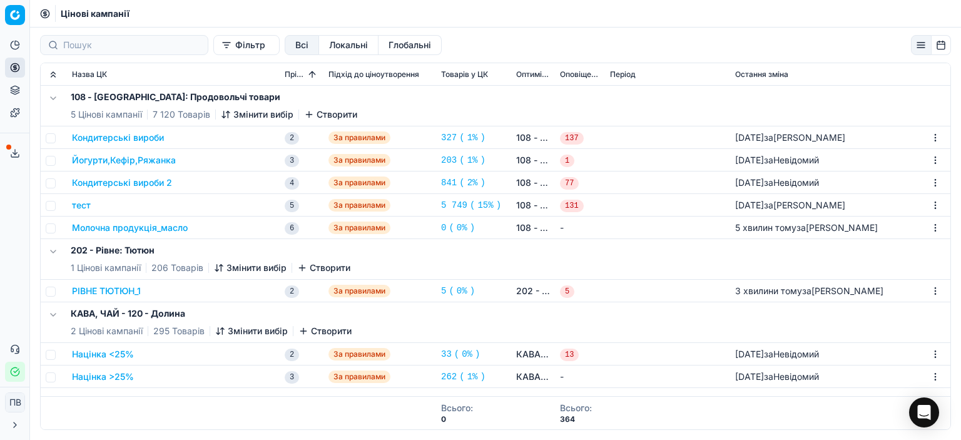
click at [135, 227] on font "Молочна продукція_масло" at bounding box center [130, 227] width 116 height 11
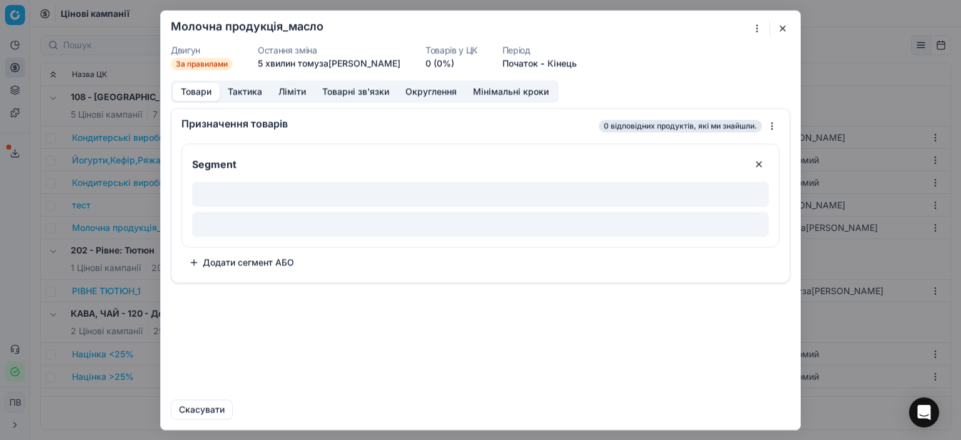
click at [192, 90] on font "Товари" at bounding box center [196, 91] width 31 height 11
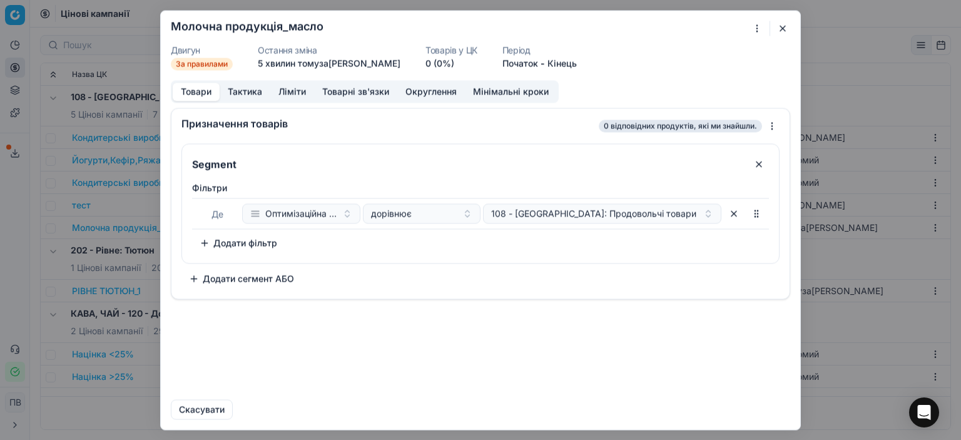
click at [205, 240] on button "Додати фільтр" at bounding box center [238, 243] width 93 height 20
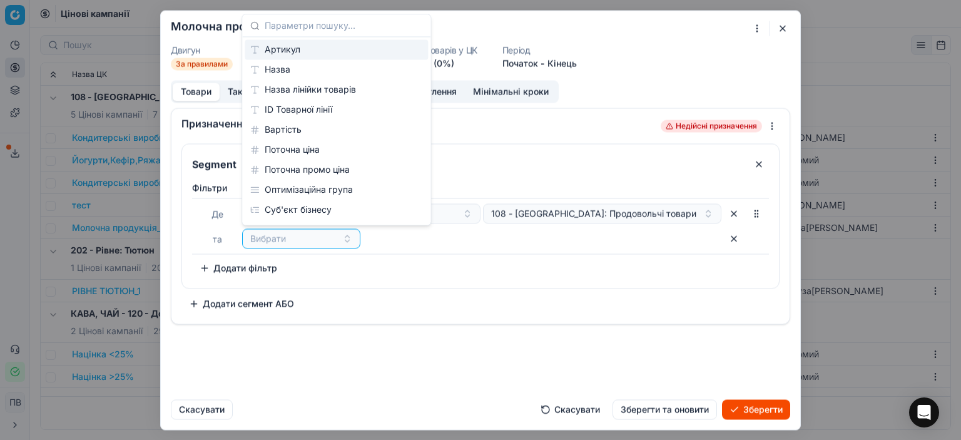
click at [287, 49] on font "Артикул" at bounding box center [283, 49] width 36 height 11
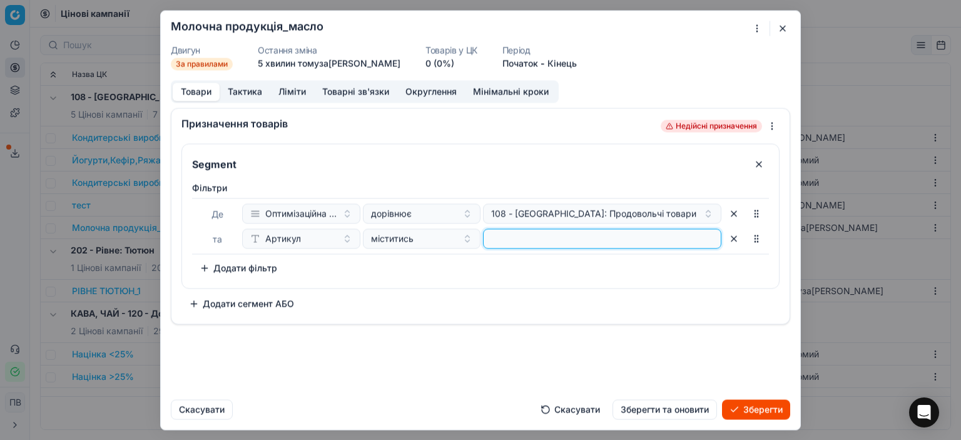
click at [518, 242] on input at bounding box center [602, 238] width 227 height 19
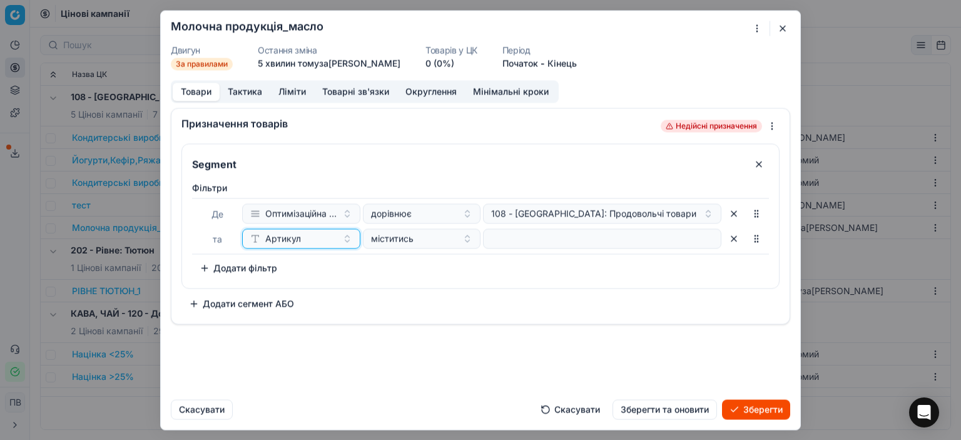
click at [300, 239] on font "Артикул" at bounding box center [283, 238] width 36 height 11
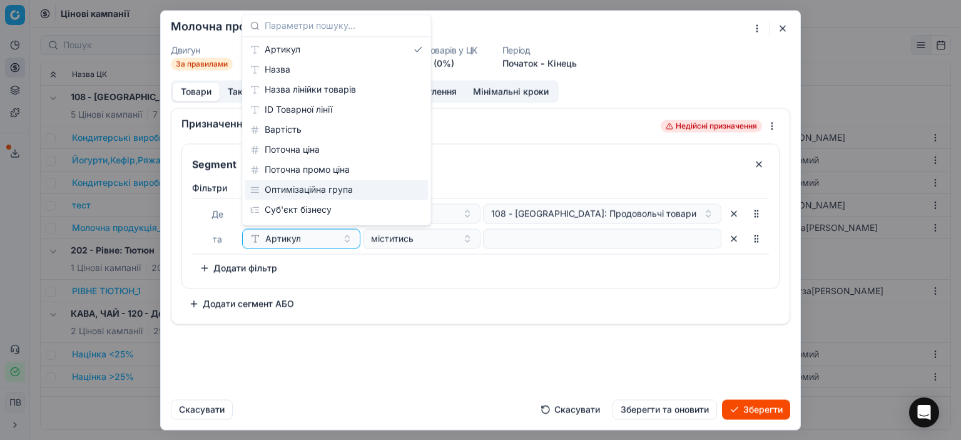
scroll to position [63, 0]
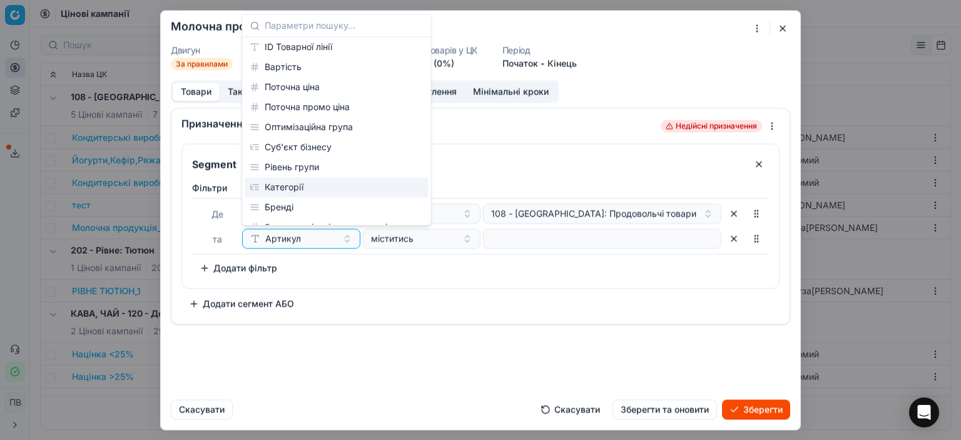
click at [297, 188] on font "Категорії" at bounding box center [284, 187] width 39 height 11
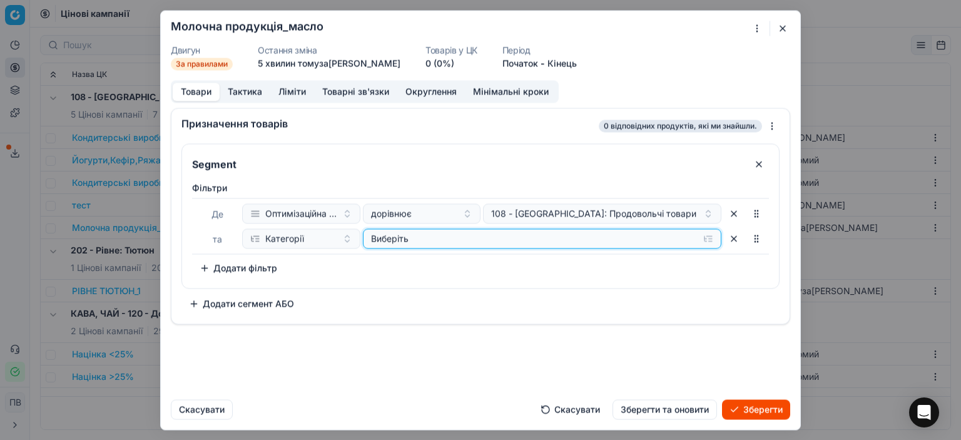
click at [518, 242] on div "Виберіть" at bounding box center [532, 238] width 323 height 13
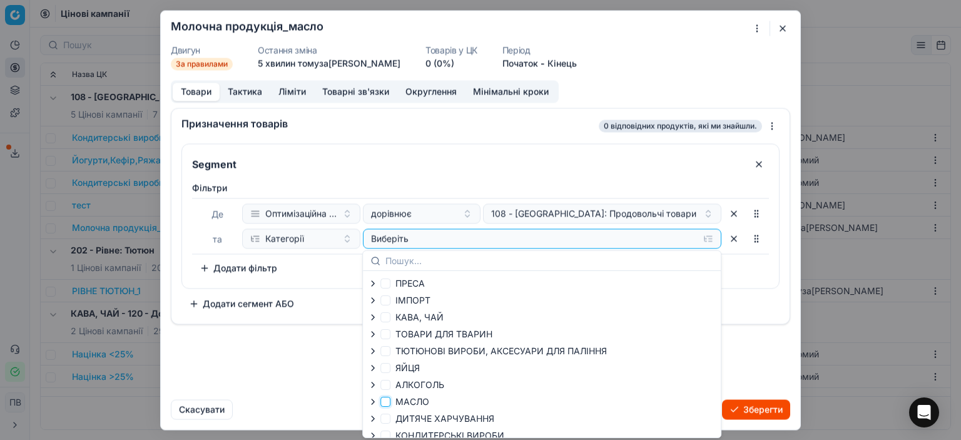
click at [387, 402] on input "МАСЛО" at bounding box center [386, 402] width 10 height 10
checkbox input "true"
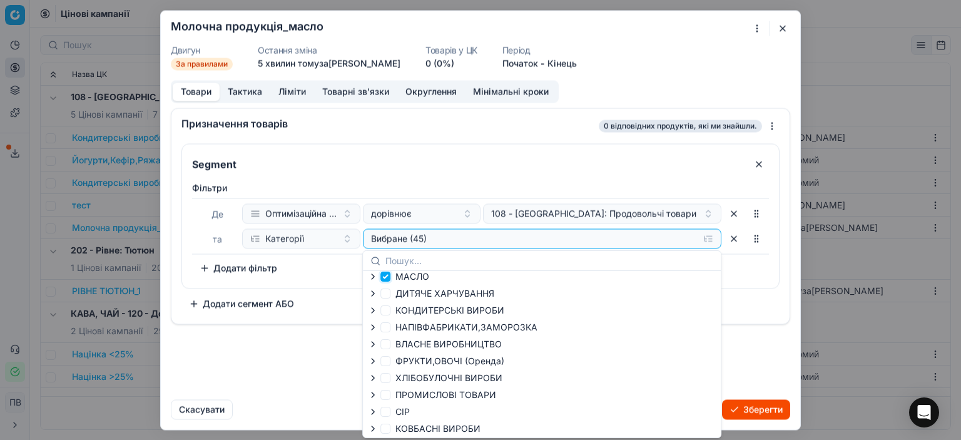
scroll to position [240, 0]
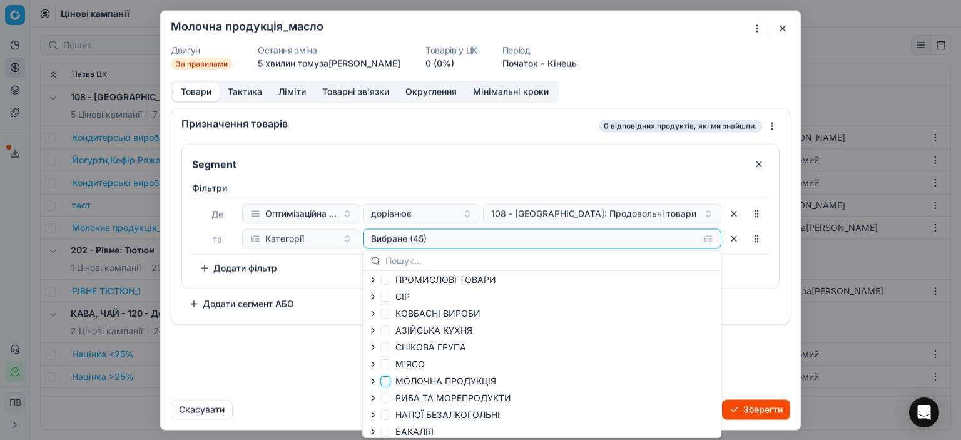
click at [384, 376] on input "МОЛОЧНА ПРОДУКЦІЯ" at bounding box center [386, 381] width 10 height 10
checkbox input "true"
click at [752, 410] on font "Зберегти" at bounding box center [763, 409] width 39 height 11
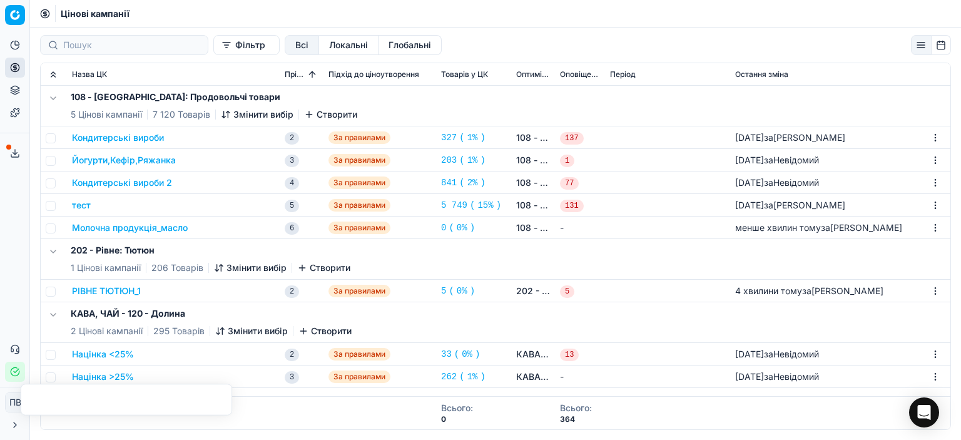
click at [167, 228] on font "Молочна продукція_масло" at bounding box center [130, 227] width 116 height 11
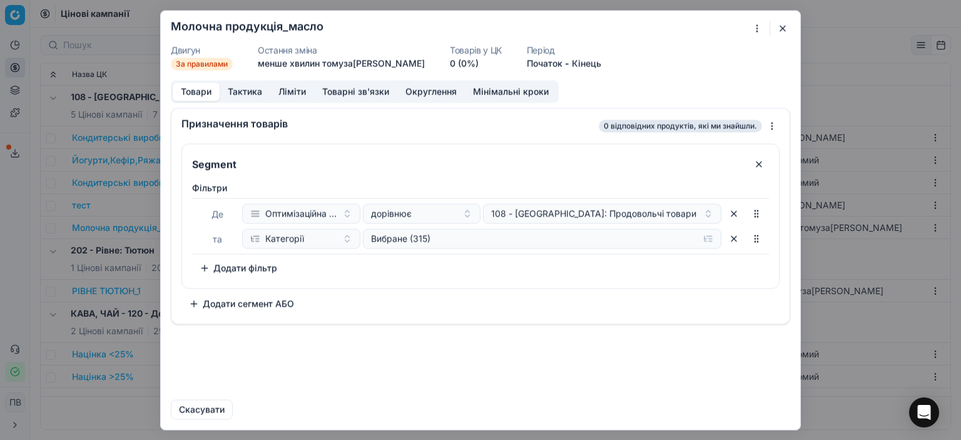
click at [735, 213] on button "button" at bounding box center [734, 213] width 20 height 20
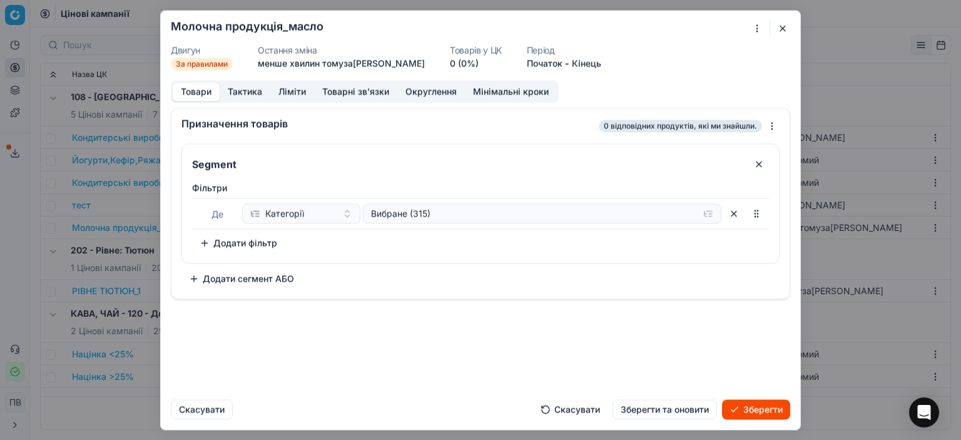
click at [760, 409] on font "Зберегти" at bounding box center [763, 409] width 39 height 11
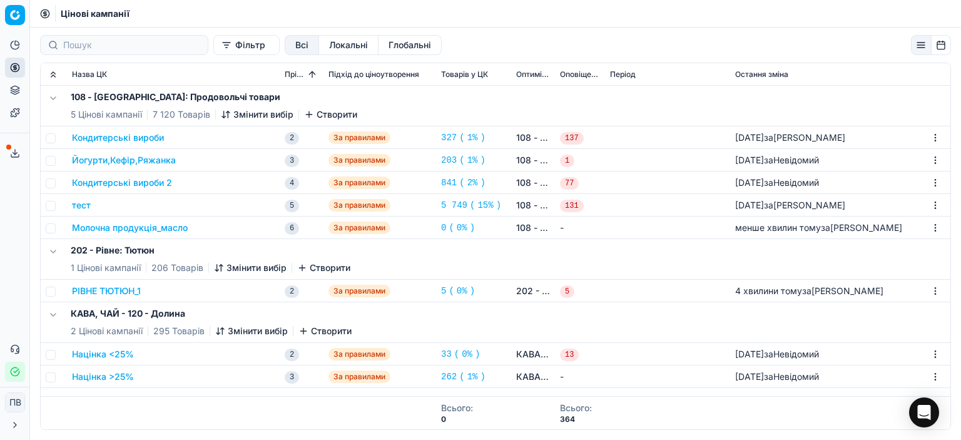
click at [160, 228] on font "Молочна продукція_масло" at bounding box center [130, 227] width 116 height 11
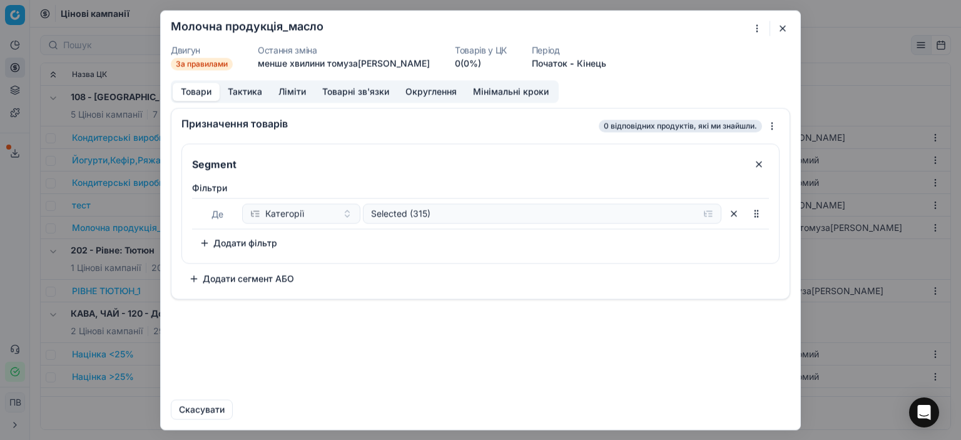
click at [239, 91] on button "Тактика" at bounding box center [245, 92] width 51 height 18
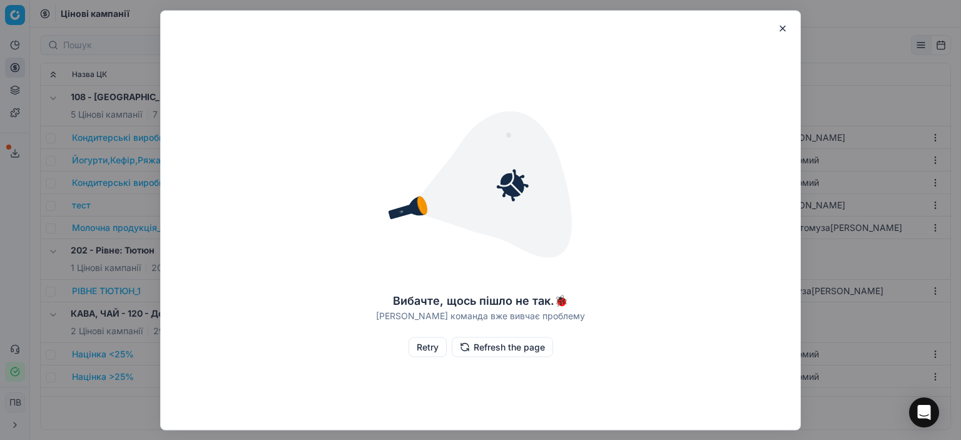
click at [787, 26] on button "button" at bounding box center [782, 28] width 15 height 15
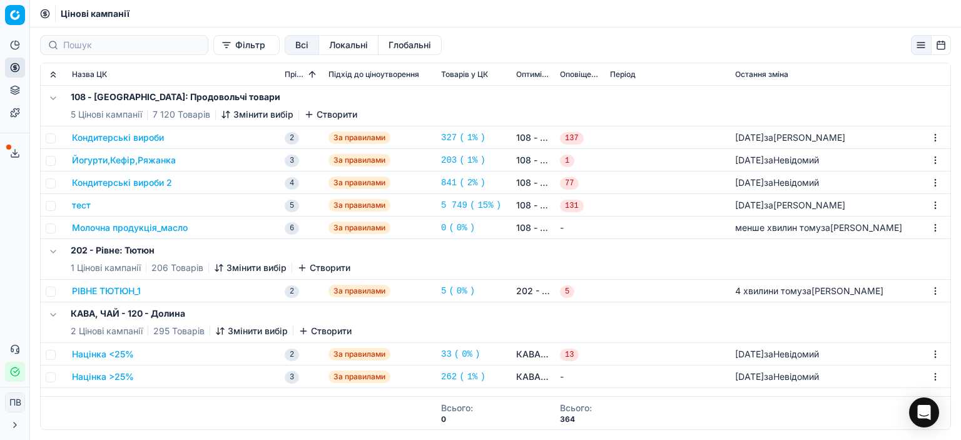
click at [175, 228] on font "Молочна продукція_масло" at bounding box center [130, 227] width 116 height 11
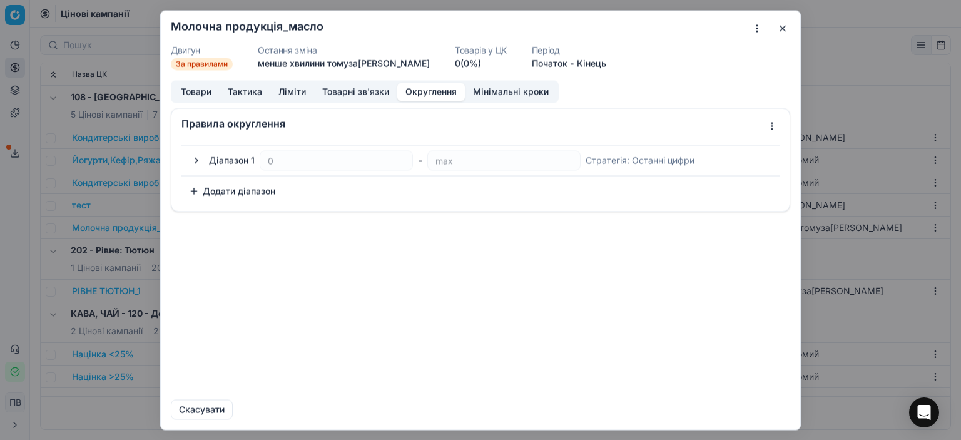
click at [416, 88] on button "Округлення" at bounding box center [431, 92] width 68 height 18
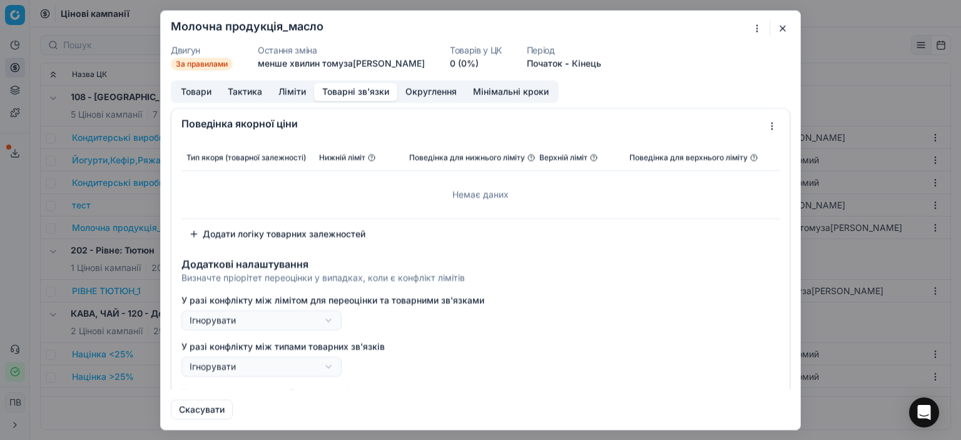
click at [364, 95] on font "Товарні зв'язки" at bounding box center [355, 91] width 67 height 11
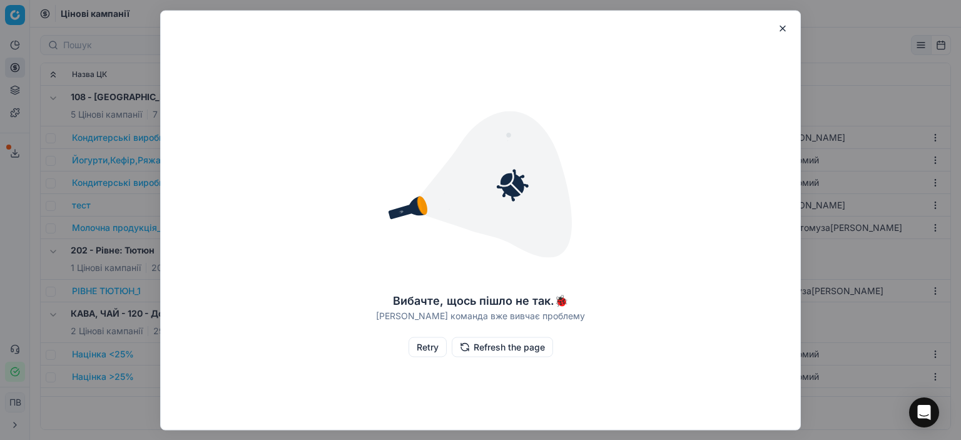
click at [425, 349] on button "Retry" at bounding box center [428, 347] width 38 height 20
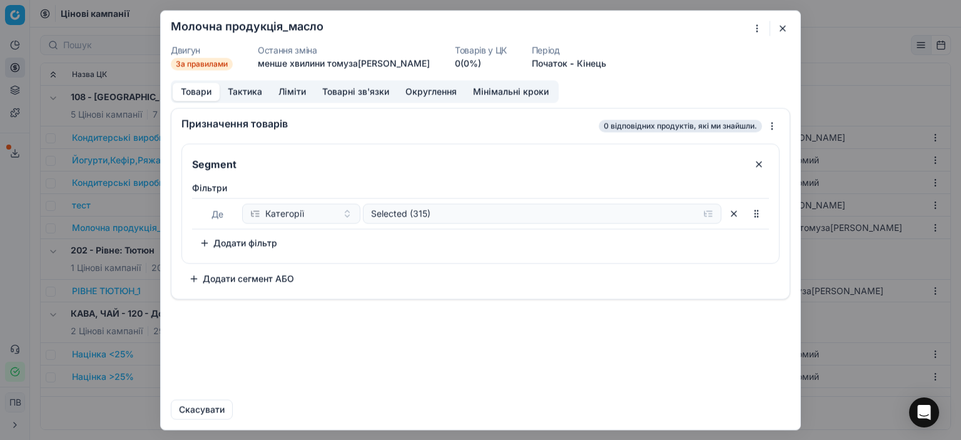
click at [249, 93] on button "Тактика" at bounding box center [245, 92] width 51 height 18
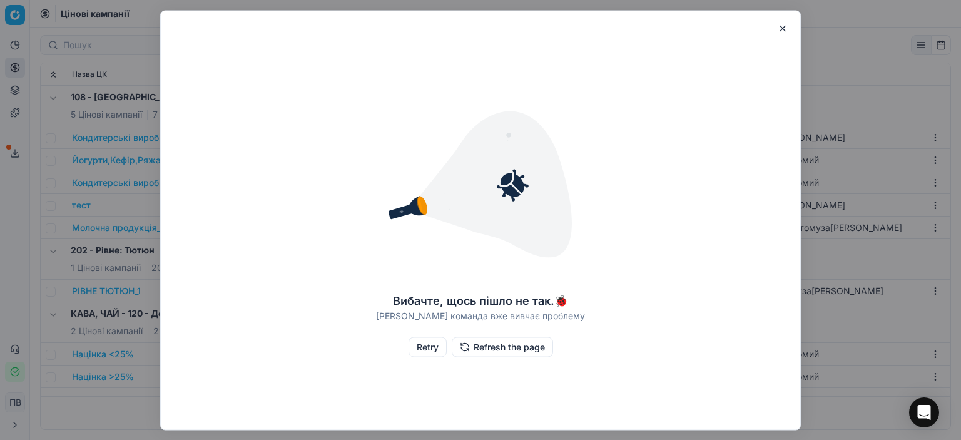
click at [482, 351] on button "Refresh the page" at bounding box center [502, 347] width 101 height 20
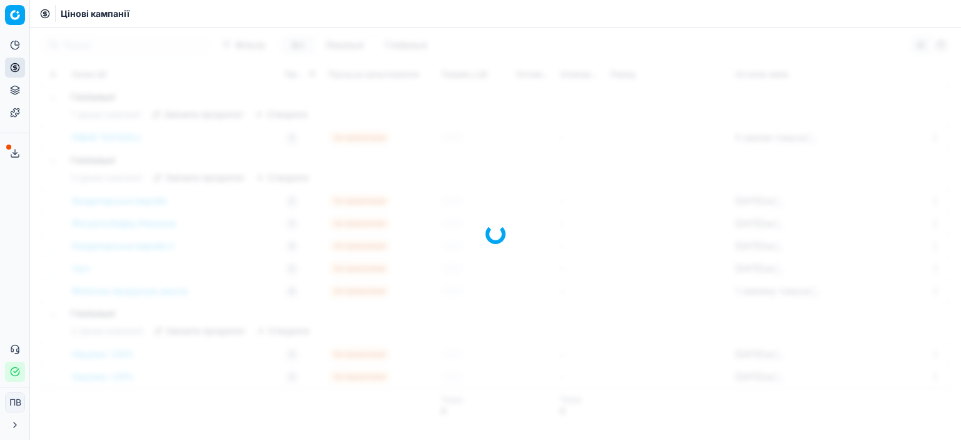
click at [502, 347] on div at bounding box center [495, 234] width 931 height 412
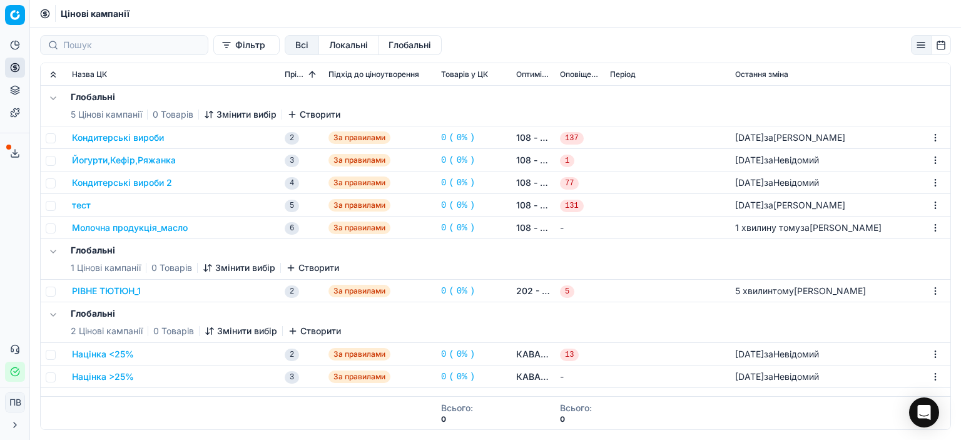
click at [171, 228] on font "Молочна продукція_масло" at bounding box center [130, 227] width 116 height 11
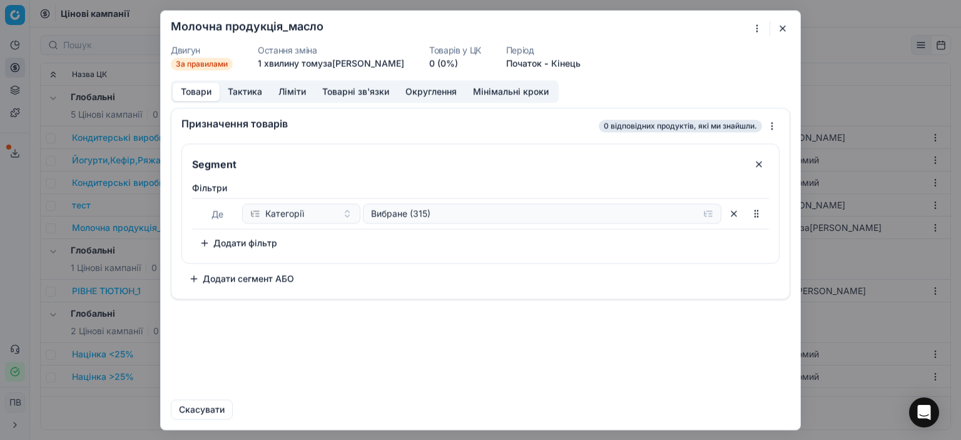
click at [238, 95] on font "Тактика" at bounding box center [245, 91] width 34 height 11
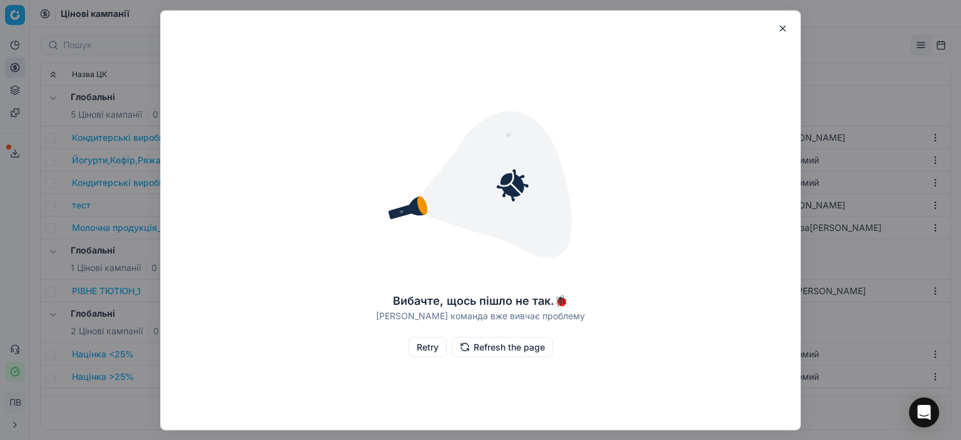
click at [784, 29] on button "button" at bounding box center [782, 28] width 15 height 15
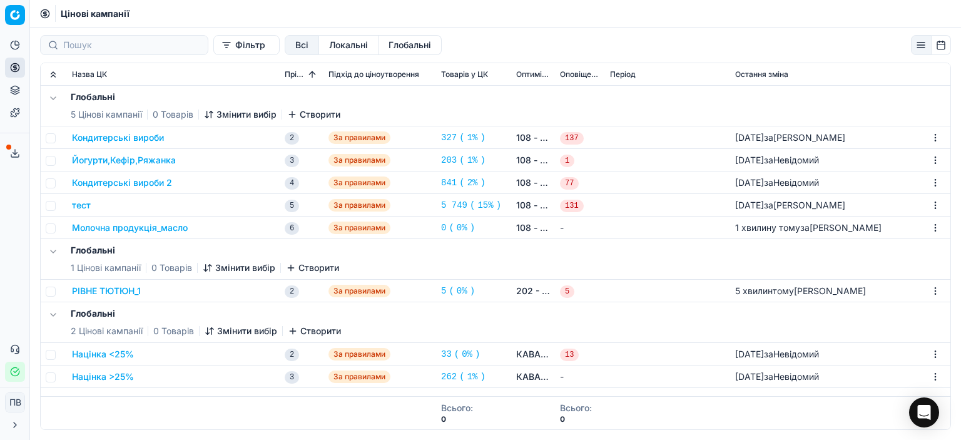
click at [156, 162] on font "Йогурти,Кефір,Ряжанка" at bounding box center [124, 160] width 104 height 11
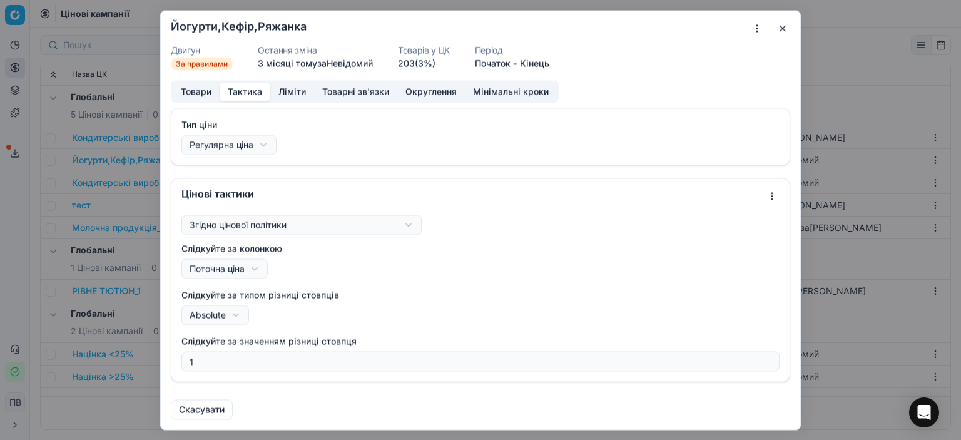
click at [245, 90] on button "Тактика" at bounding box center [245, 92] width 51 height 18
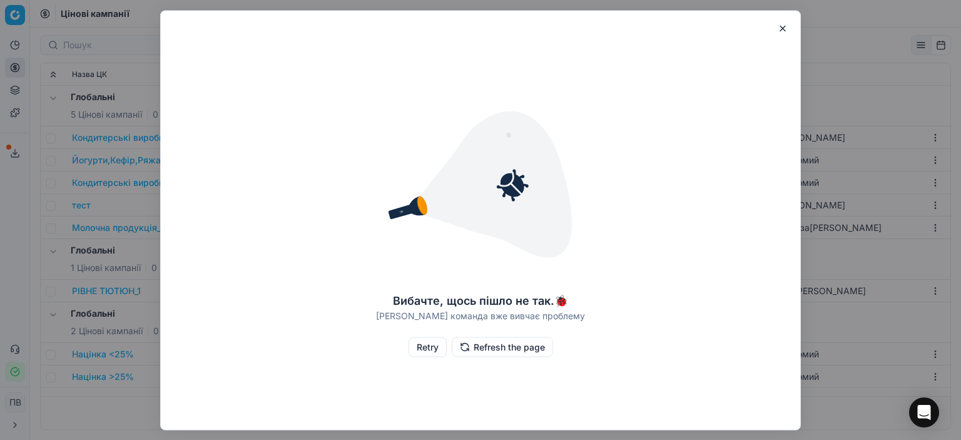
click at [785, 28] on button "button" at bounding box center [782, 28] width 15 height 15
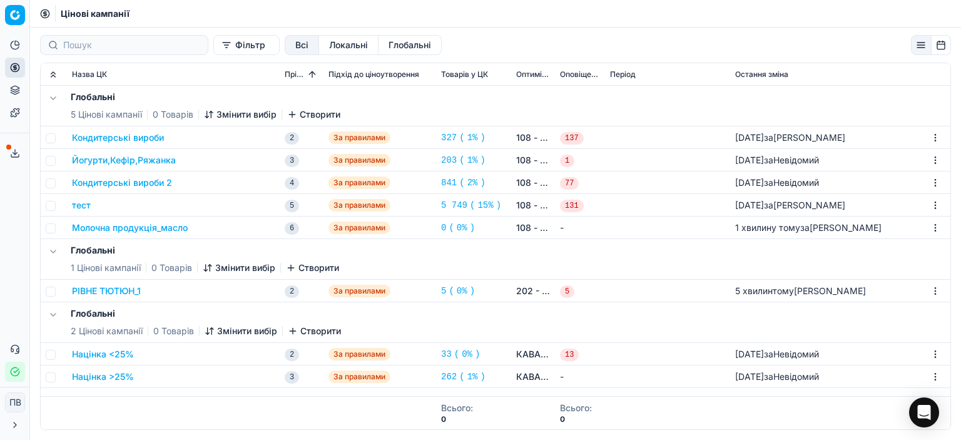
click at [150, 184] on font "Кондитерські вироби 2" at bounding box center [122, 182] width 100 height 11
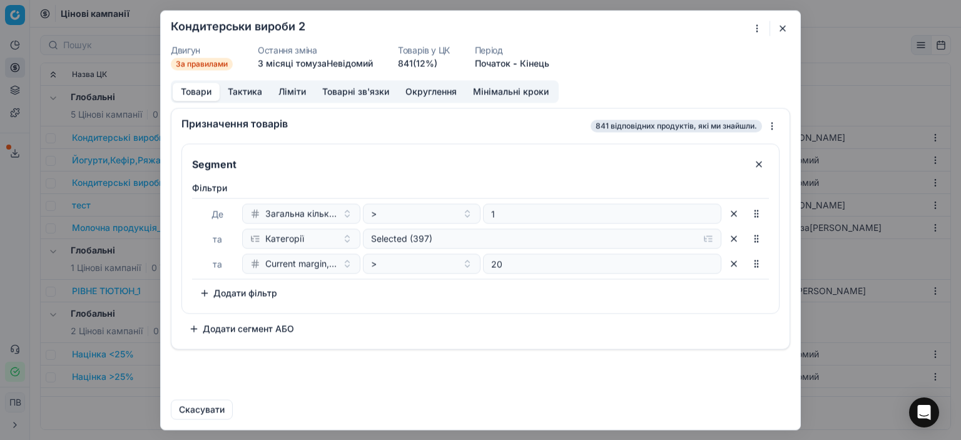
click at [299, 93] on button "Ліміти" at bounding box center [292, 92] width 44 height 18
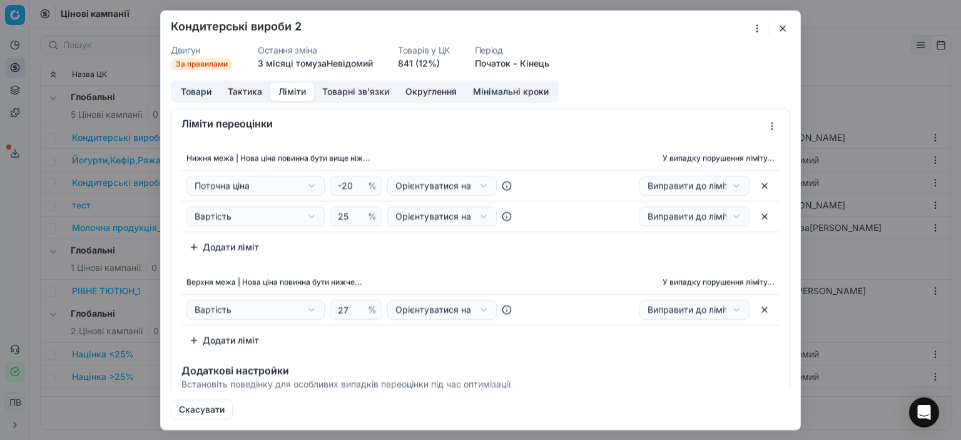
click at [782, 27] on button "button" at bounding box center [782, 28] width 15 height 15
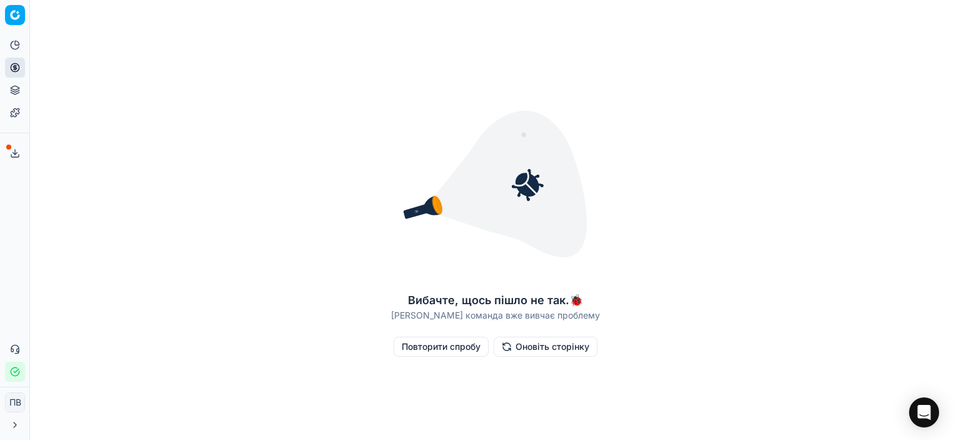
click at [529, 348] on font "Оновіть сторінку" at bounding box center [553, 346] width 74 height 11
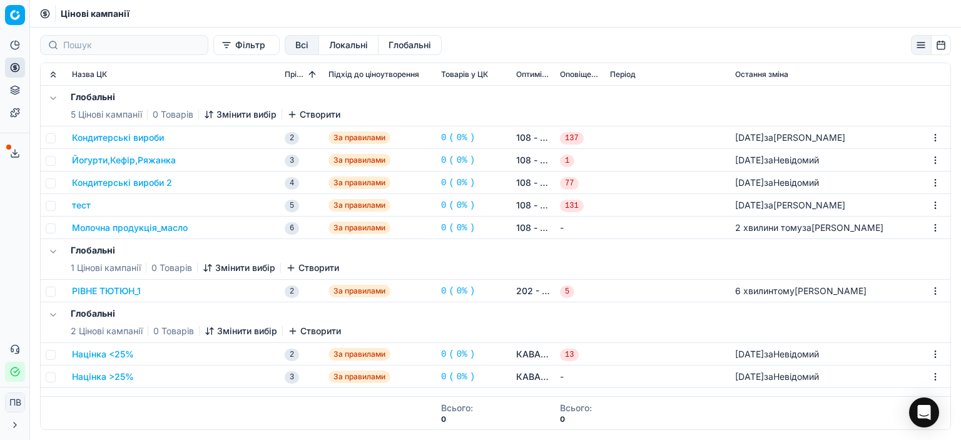
click at [169, 228] on font "Молочна продукція_масло" at bounding box center [130, 227] width 116 height 11
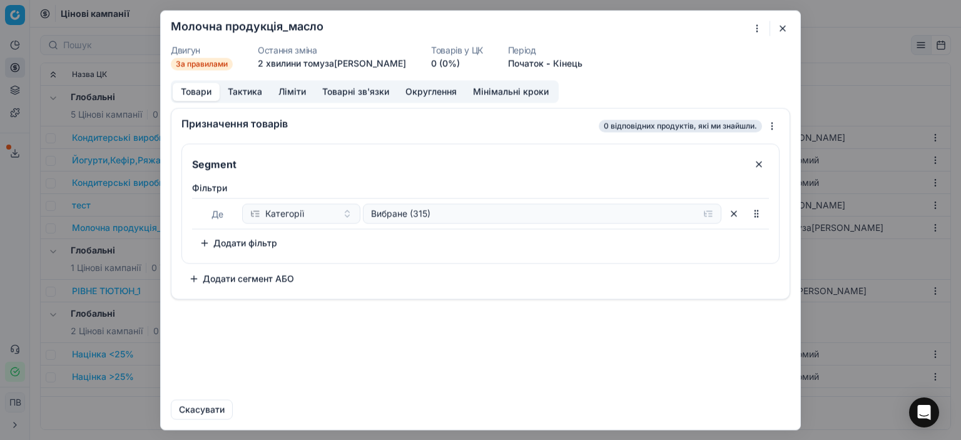
click at [248, 94] on font "Тактика" at bounding box center [245, 91] width 34 height 11
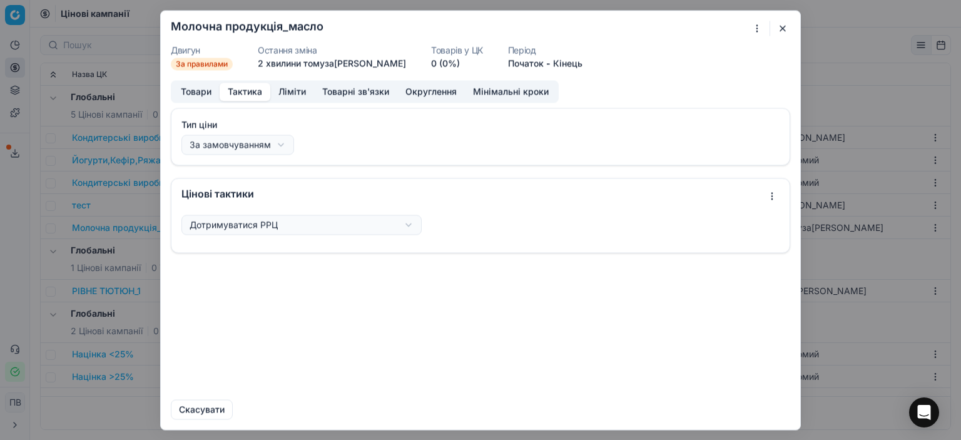
click at [403, 225] on div "Ми зберігаємо налаштування ЦК. Будь ласка, зачекайте, це може зайняти кілька хв…" at bounding box center [480, 220] width 961 height 440
drag, startPoint x: 484, startPoint y: 183, endPoint x: 378, endPoint y: 156, distance: 109.6
click at [483, 181] on div "Ми зберігаємо налаштування ЦК. Будь ласка, зачекайте, це може зайняти кілька хв…" at bounding box center [480, 220] width 961 height 440
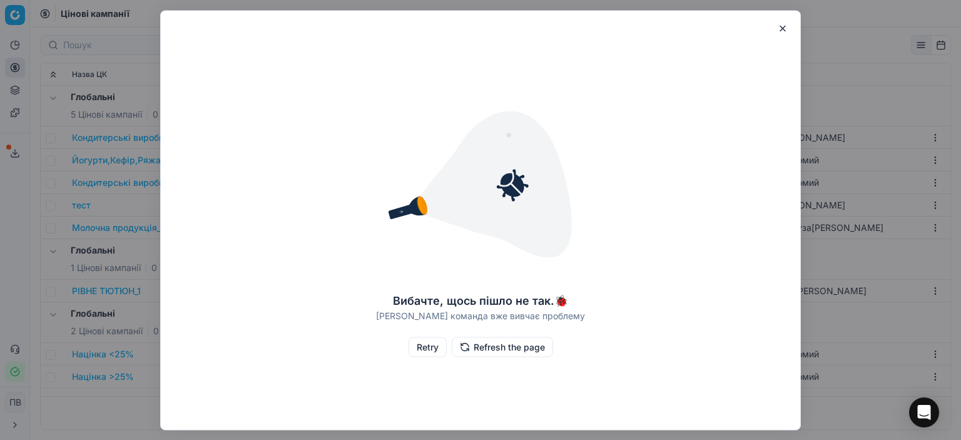
click at [494, 348] on button "Refresh the page" at bounding box center [502, 347] width 101 height 20
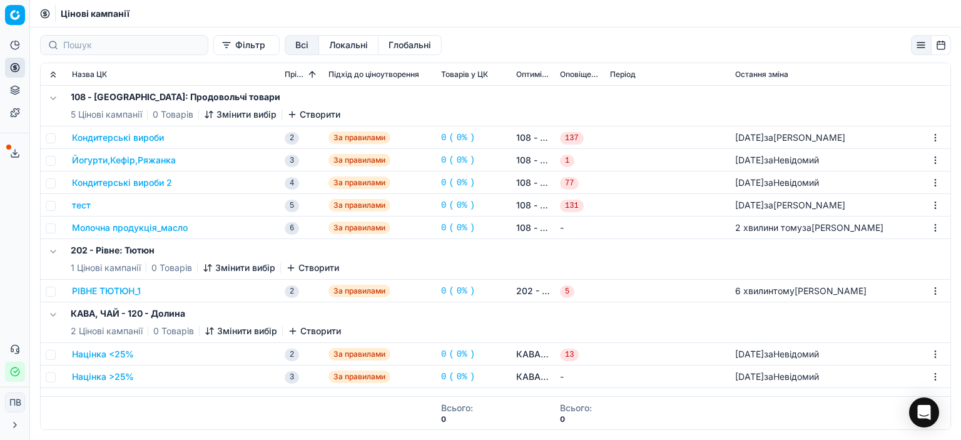
click at [188, 231] on div "Молочна продукція_масло" at bounding box center [173, 228] width 203 height 13
click at [176, 228] on font "Молочна продукція_масло" at bounding box center [130, 227] width 116 height 11
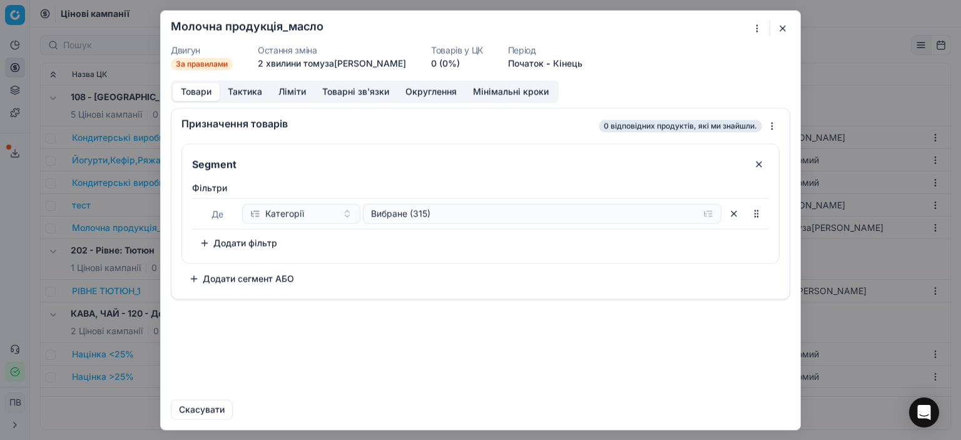
click at [250, 90] on font "Тактика" at bounding box center [245, 91] width 34 height 11
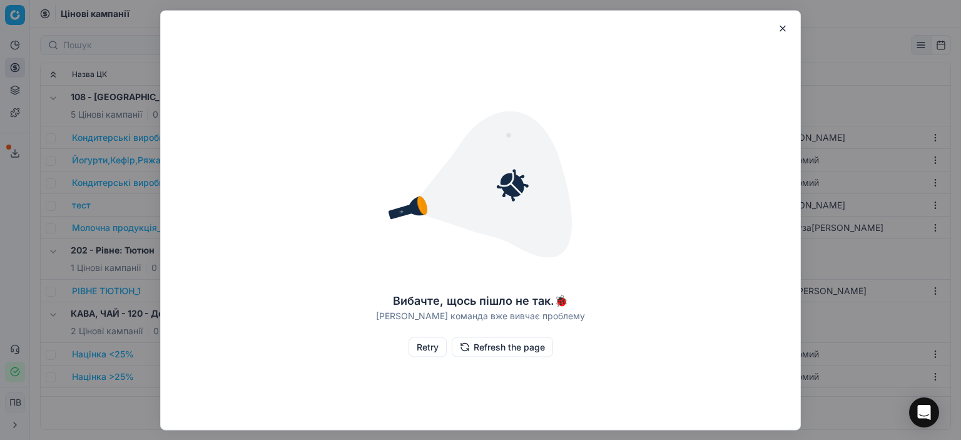
click at [784, 29] on button "button" at bounding box center [782, 28] width 15 height 15
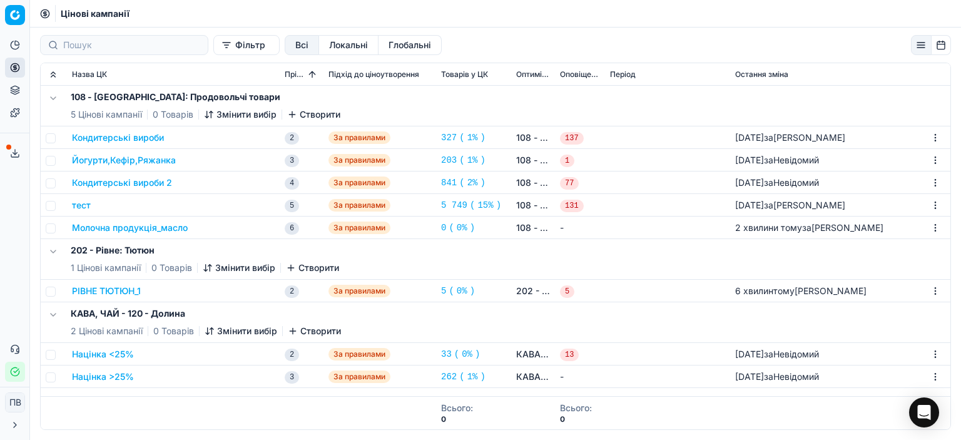
click at [162, 228] on font "Молочна продукція_масло" at bounding box center [130, 227] width 116 height 11
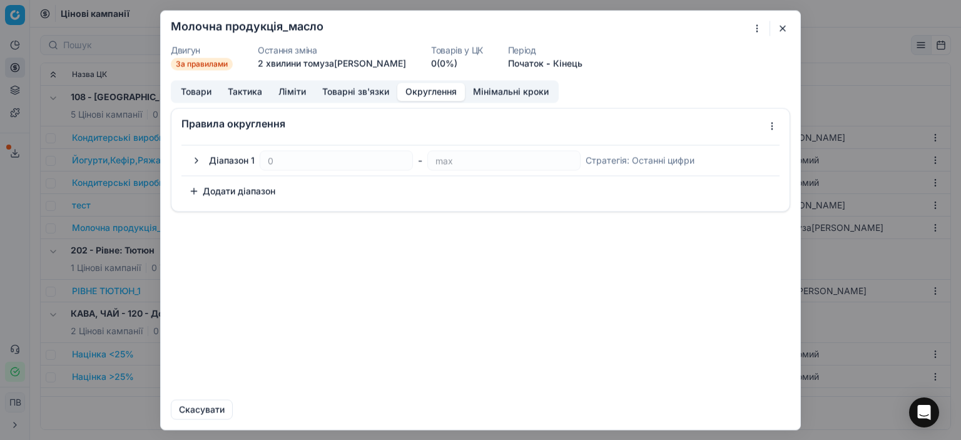
click at [425, 95] on button "Округлення" at bounding box center [431, 92] width 68 height 18
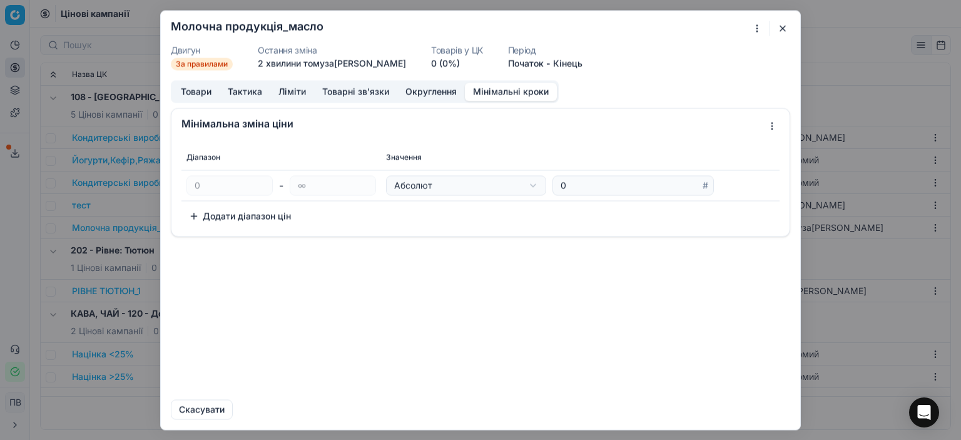
drag, startPoint x: 508, startPoint y: 93, endPoint x: 417, endPoint y: 91, distance: 90.8
click at [504, 91] on font "Мінімальні кроки" at bounding box center [511, 91] width 76 height 11
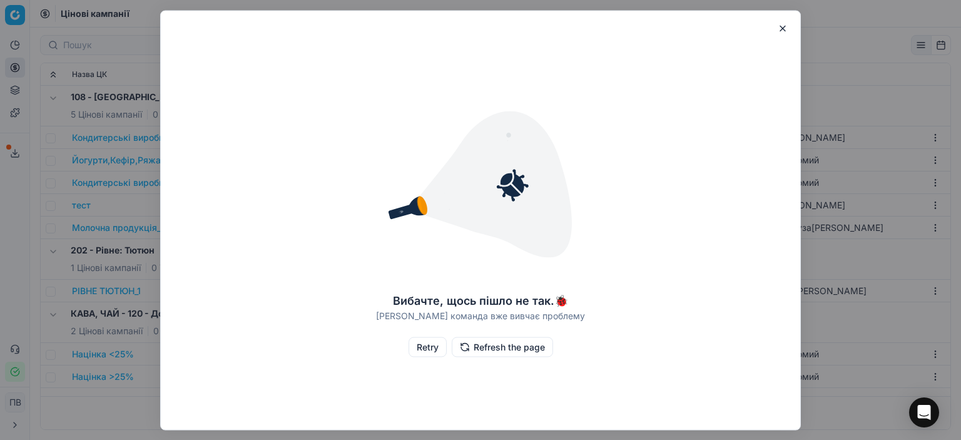
click at [779, 27] on button "button" at bounding box center [782, 28] width 15 height 15
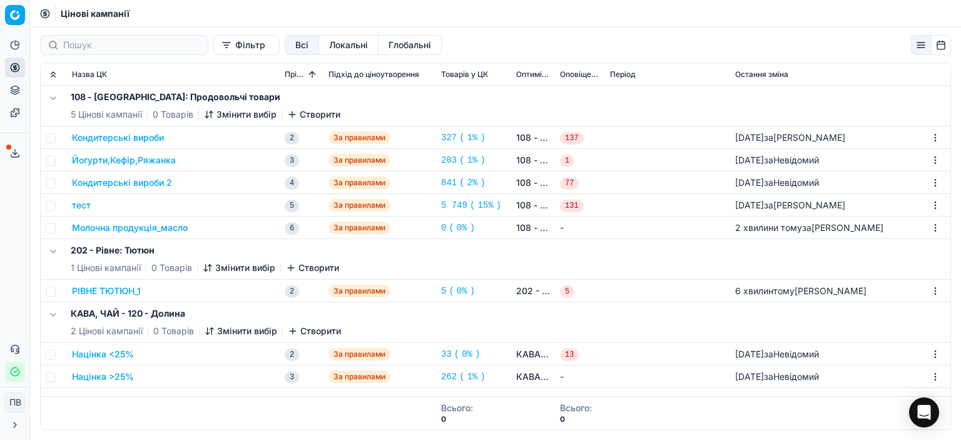
click at [126, 292] on font "РІВНЕ ТЮТЮН_1" at bounding box center [106, 290] width 69 height 11
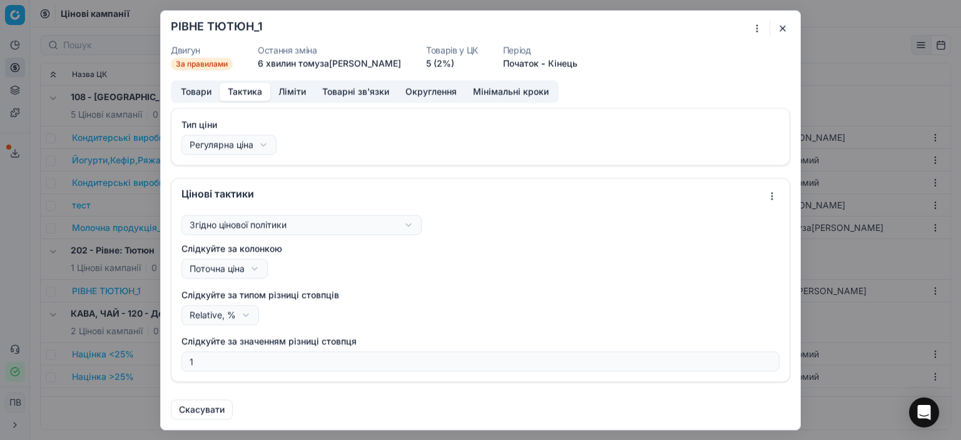
click at [246, 91] on font "Тактика" at bounding box center [245, 91] width 34 height 11
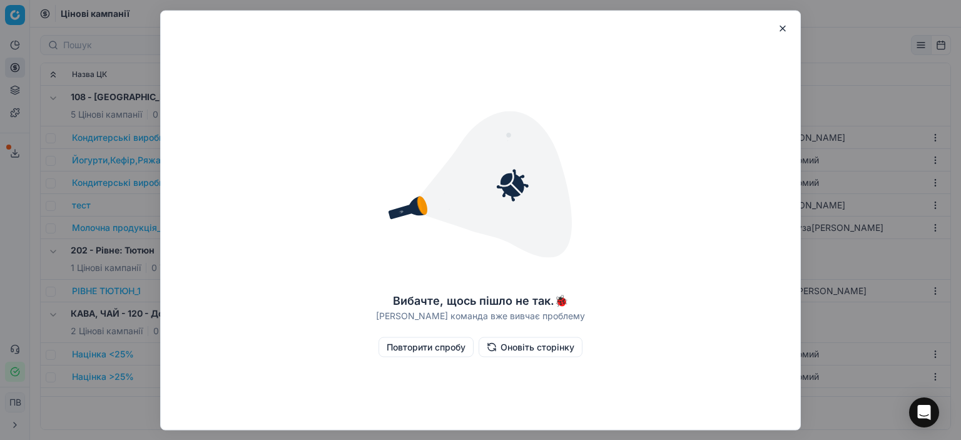
click at [784, 28] on button "button" at bounding box center [782, 28] width 15 height 15
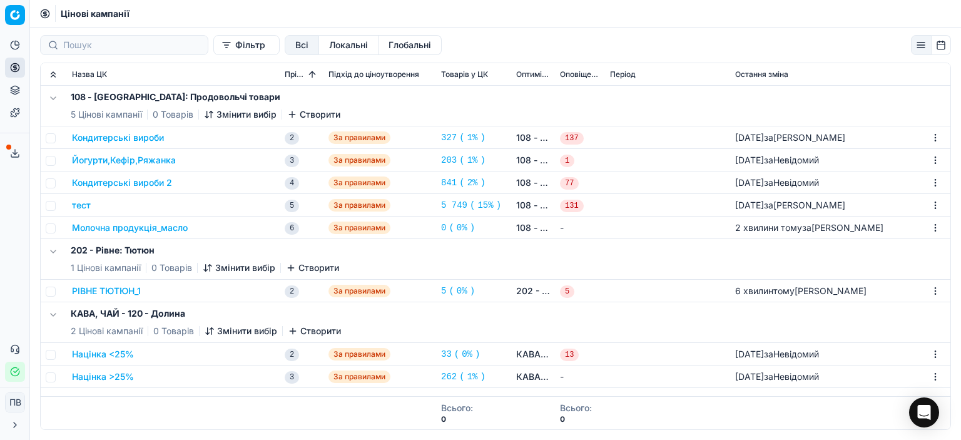
click at [145, 227] on font "Молочна продукція_масло" at bounding box center [130, 227] width 116 height 11
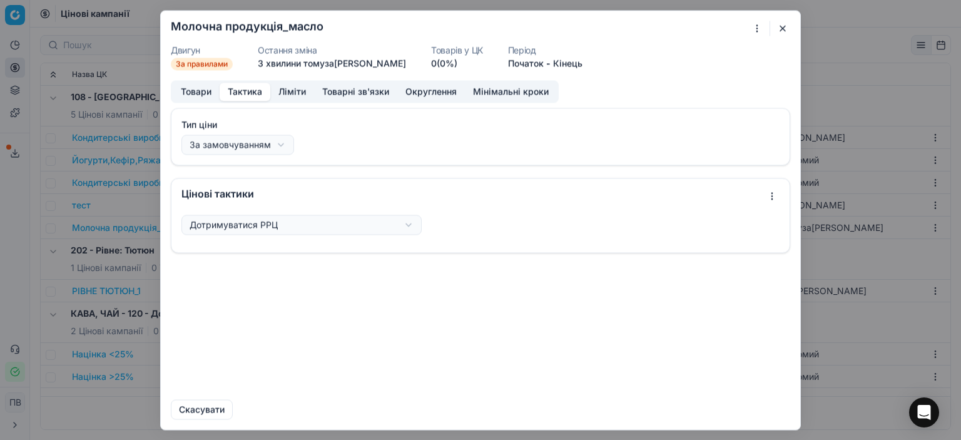
click at [242, 93] on button "Тактика" at bounding box center [245, 92] width 51 height 18
click at [770, 197] on div "Ми зберігаємо налаштування ЦК. Будь ласка, зачекайте, це може зайняти кілька хв…" at bounding box center [480, 220] width 961 height 440
drag, startPoint x: 408, startPoint y: 304, endPoint x: 366, endPoint y: 277, distance: 50.4
click at [407, 302] on div "Ми зберігаємо налаштування ЦК. Будь ласка, зачекайте, це може зайняти кілька хв…" at bounding box center [480, 220] width 961 height 440
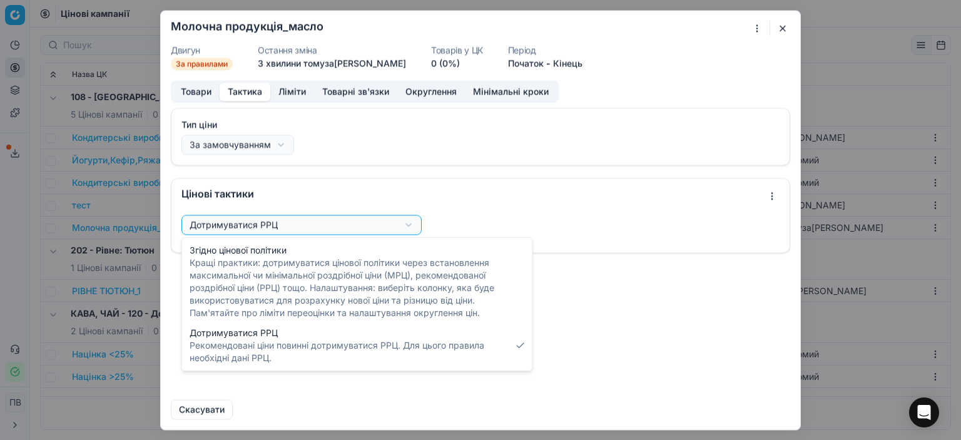
click at [404, 224] on div "Ми зберігаємо налаштування ЦК. Будь ласка, зачекайте, це може зайняти кілька хв…" at bounding box center [480, 220] width 961 height 440
select select "follow_column"
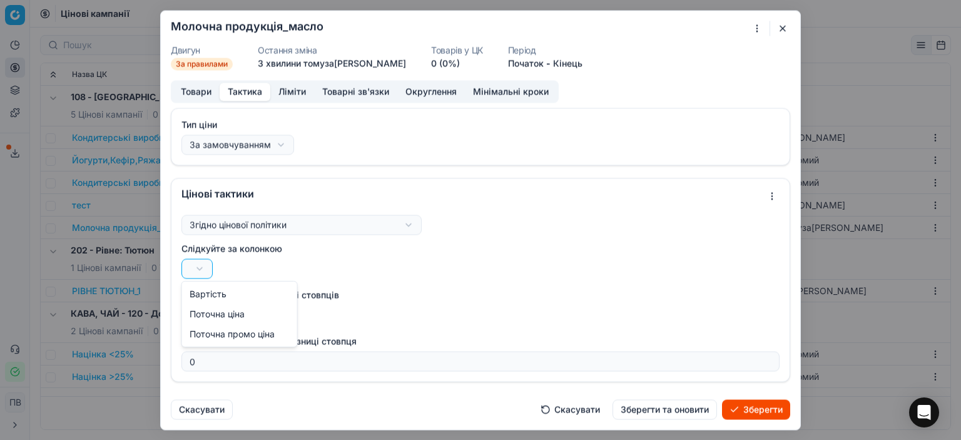
click at [200, 270] on div "Ми зберігаємо налаштування ЦК. Будь ласка, зачекайте, це може зайняти кілька хв…" at bounding box center [480, 220] width 961 height 440
select select "last_price"
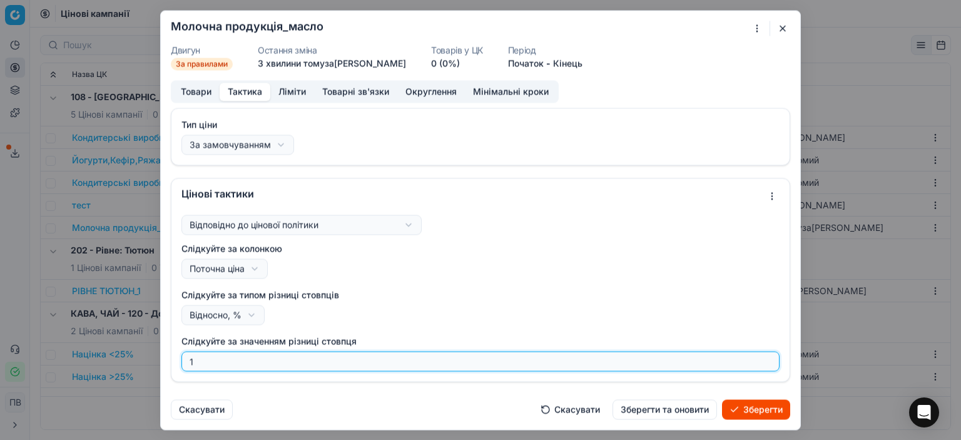
type input "1"
click at [764, 359] on input "1" at bounding box center [480, 361] width 587 height 19
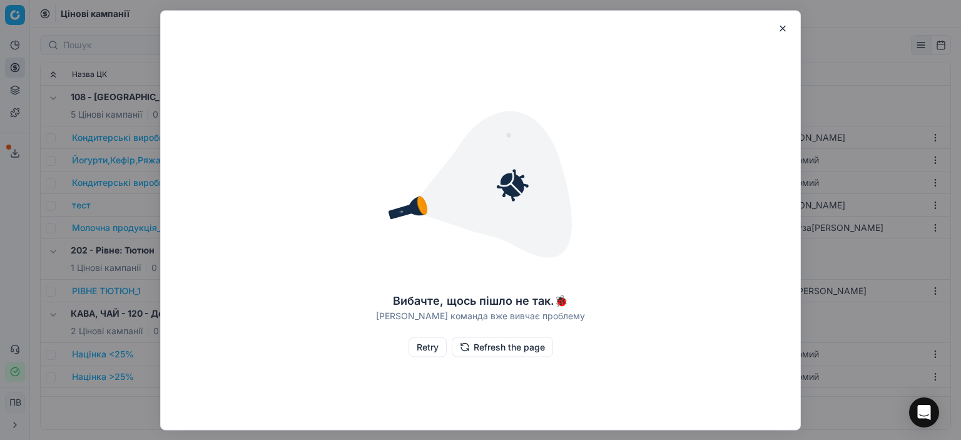
click at [783, 28] on button "button" at bounding box center [782, 28] width 15 height 15
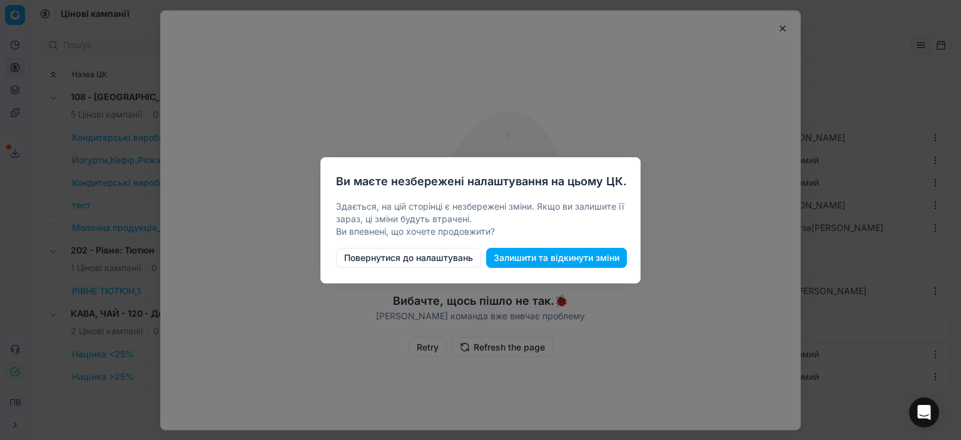
click at [530, 258] on button "Залишити та відкинути зміни" at bounding box center [556, 258] width 141 height 20
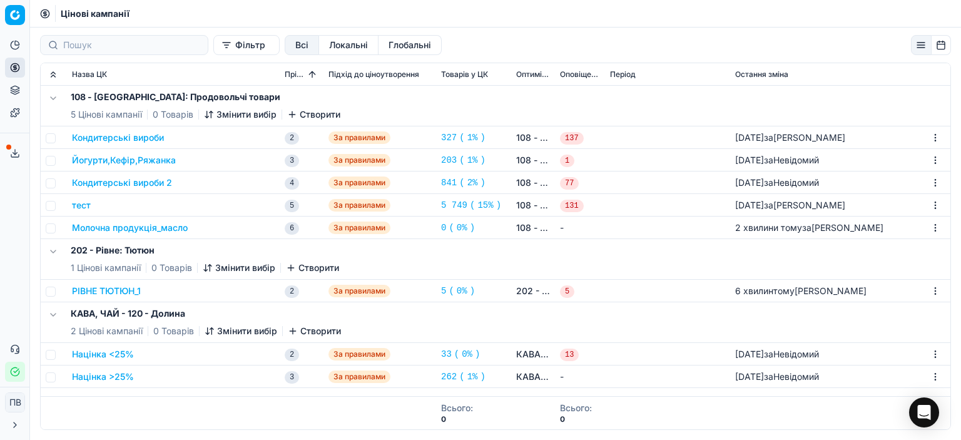
click at [237, 228] on div "Молочна продукція_масло" at bounding box center [173, 228] width 203 height 13
click at [149, 228] on font "Молочна продукція_масло" at bounding box center [130, 227] width 116 height 11
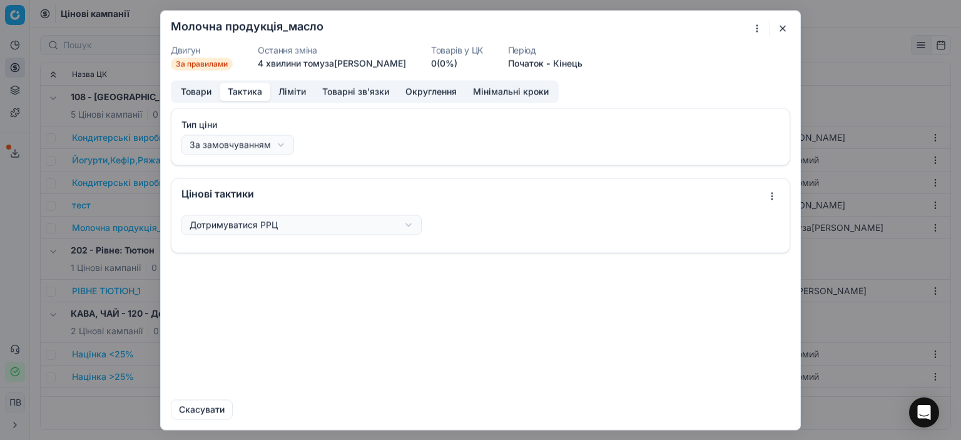
click at [243, 94] on button "Тактика" at bounding box center [245, 92] width 51 height 18
click at [411, 225] on div "Ми зберігаємо налаштування ЦК. Будь ласка, зачекайте, це може зайняти кілька хв…" at bounding box center [480, 220] width 961 height 440
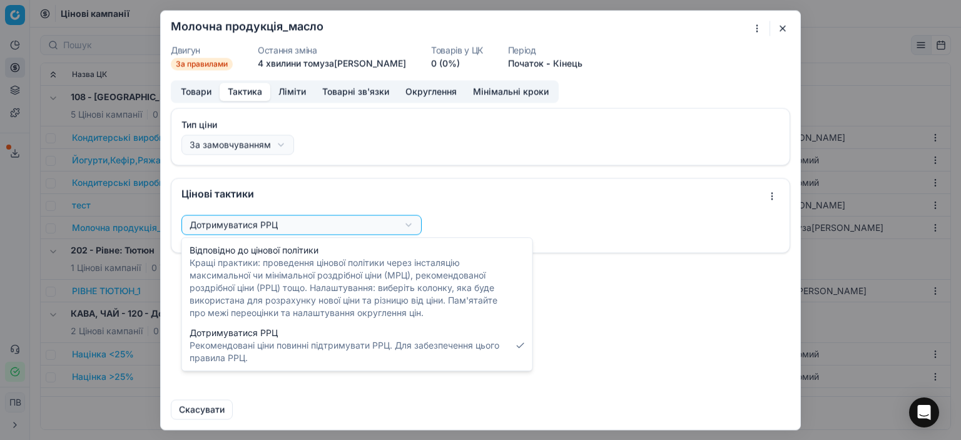
select select "follow_column"
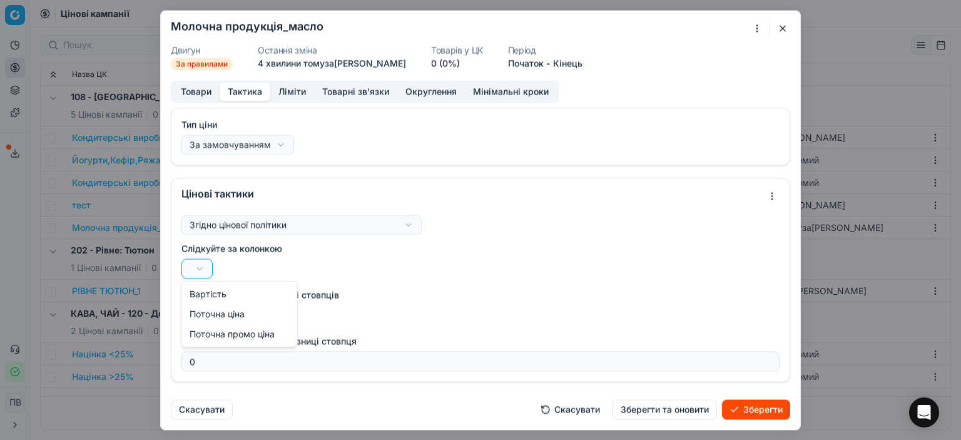
click at [198, 270] on div "Ми зберігаємо налаштування ЦК. Будь ласка, зачекайте, це може зайняти кілька хв…" at bounding box center [480, 220] width 961 height 440
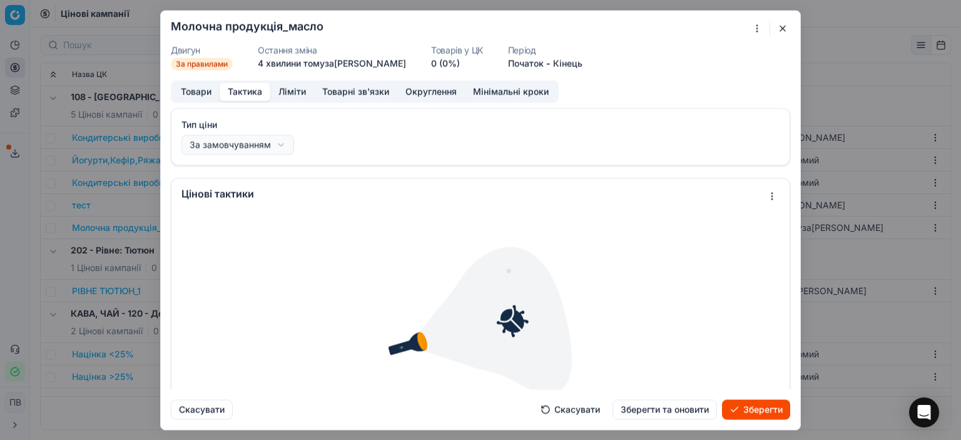
click at [663, 407] on font "Зберегти та оновити" at bounding box center [665, 409] width 88 height 11
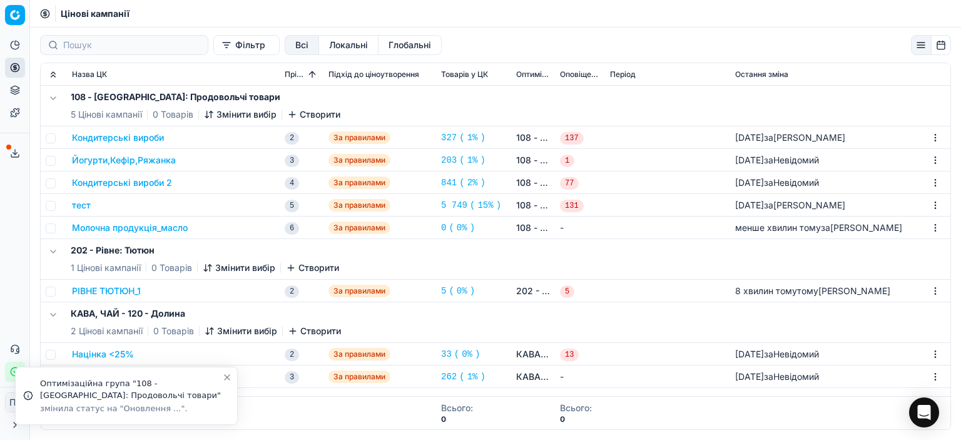
click at [177, 226] on font "Молочна продукція_масло" at bounding box center [130, 227] width 116 height 11
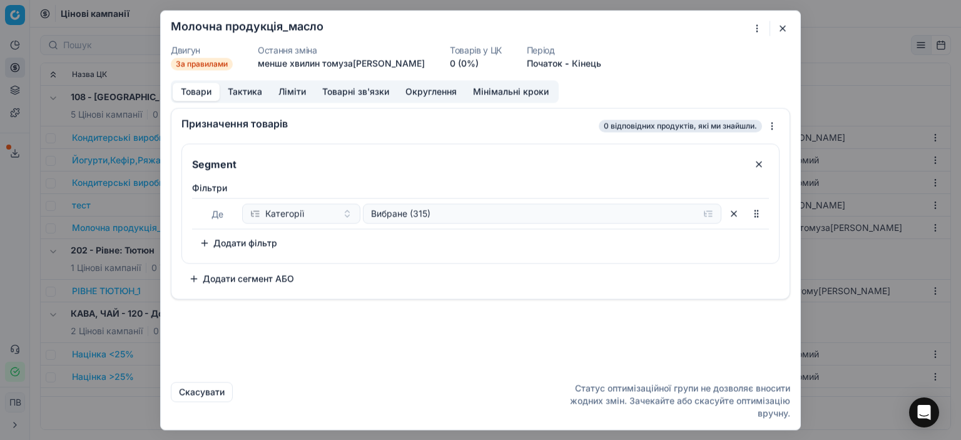
click at [348, 92] on font "Товарні зв'язки" at bounding box center [355, 91] width 67 height 11
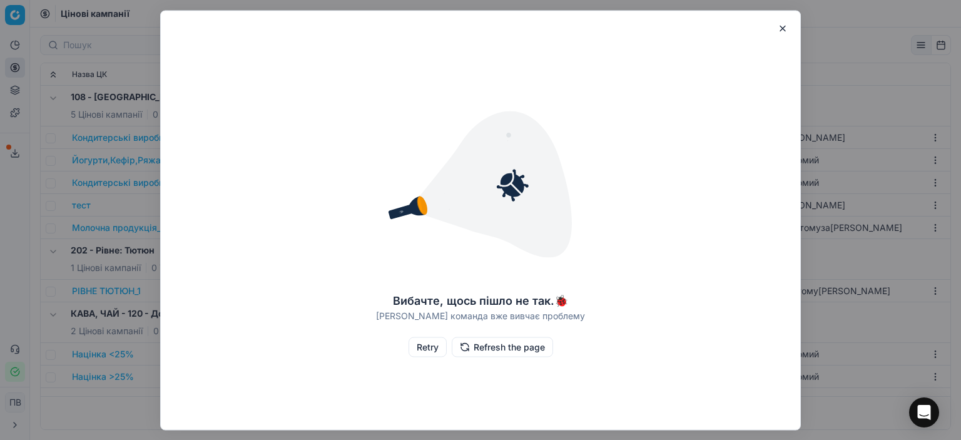
click at [499, 344] on button "Refresh the page" at bounding box center [502, 347] width 101 height 20
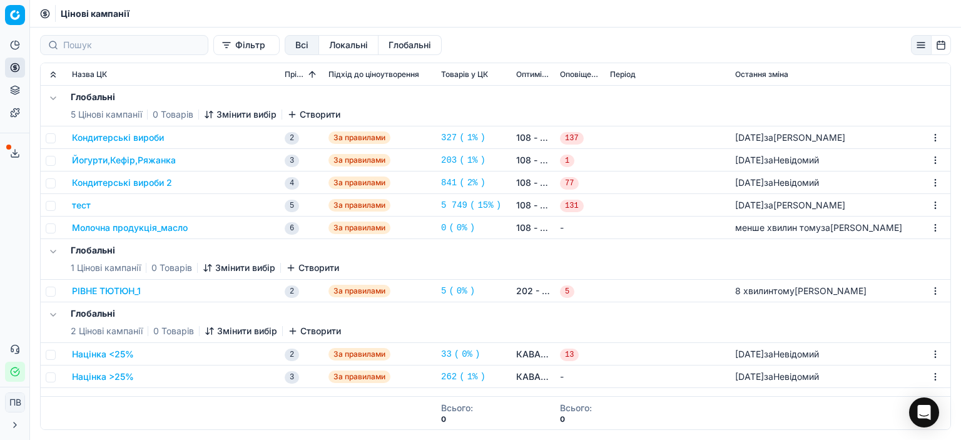
click at [175, 229] on font "Молочна продукція_масло" at bounding box center [130, 227] width 116 height 11
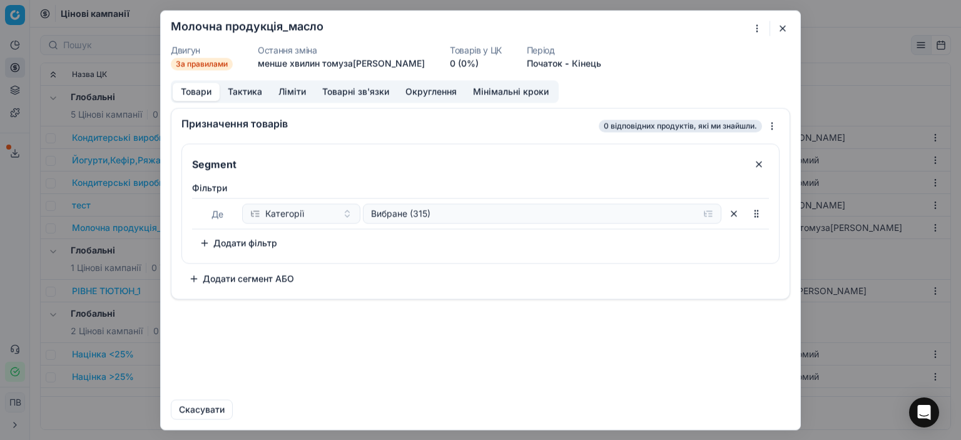
click at [205, 243] on button "Додати фільтр" at bounding box center [238, 243] width 93 height 20
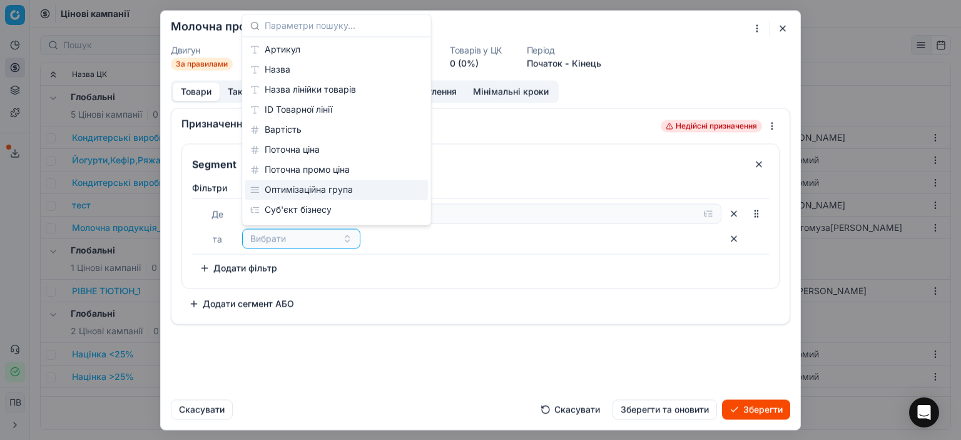
click at [309, 190] on font "Оптимізаційна група" at bounding box center [309, 189] width 88 height 11
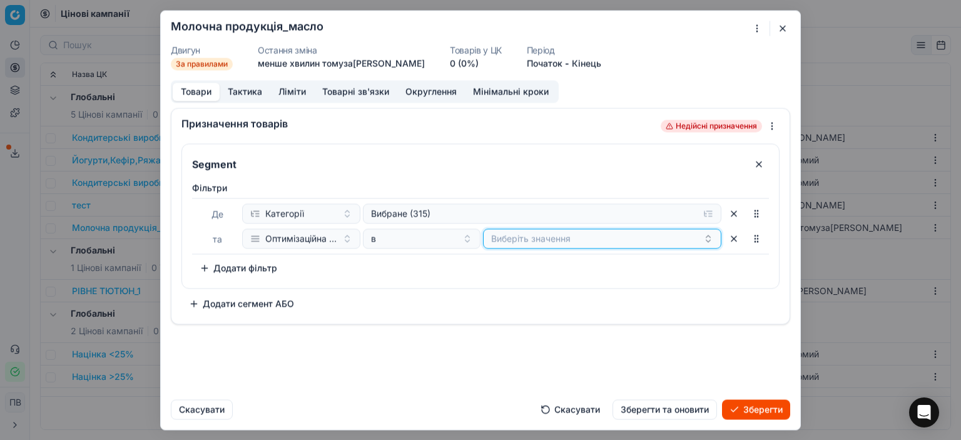
click at [528, 235] on button "Виберіть значення" at bounding box center [602, 238] width 238 height 20
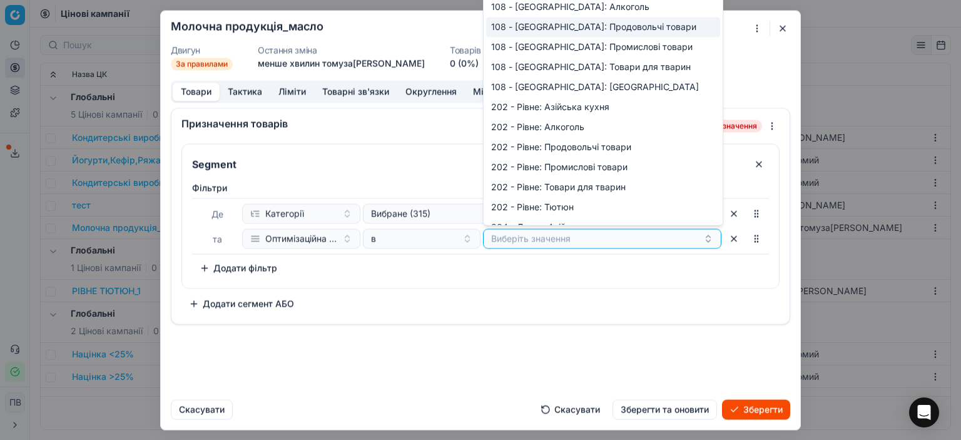
click at [570, 32] on font "108 - [GEOGRAPHIC_DATA]: Продовольчі товари" at bounding box center [593, 26] width 205 height 11
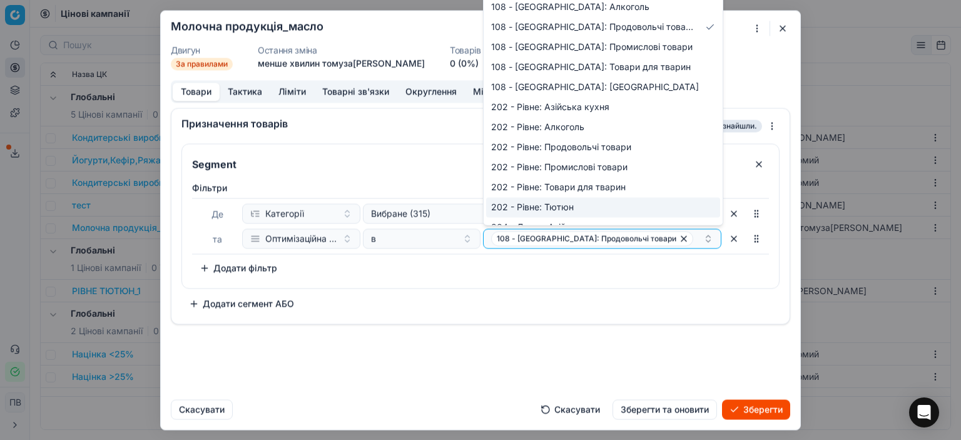
click at [578, 295] on div "Segment Фільтри Де Категорії Вибране (315) та Оптимізаційна група в 108 - [GEOG…" at bounding box center [481, 228] width 598 height 170
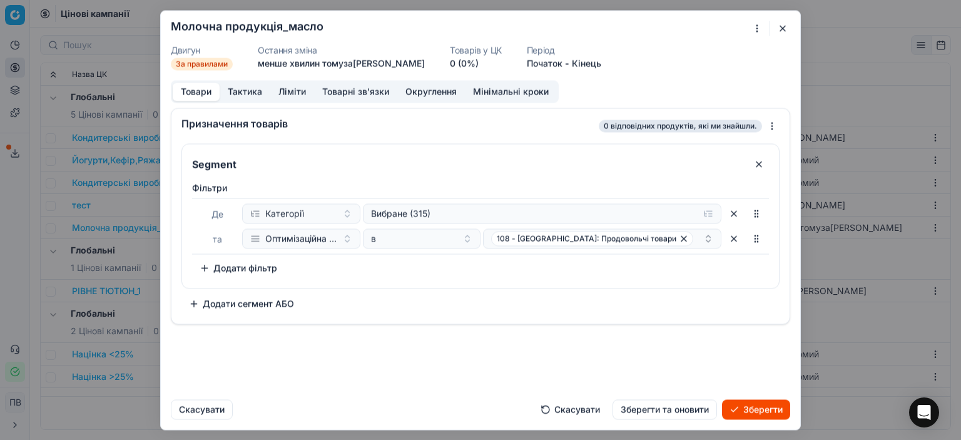
click at [757, 415] on font "Зберегти" at bounding box center [763, 409] width 39 height 13
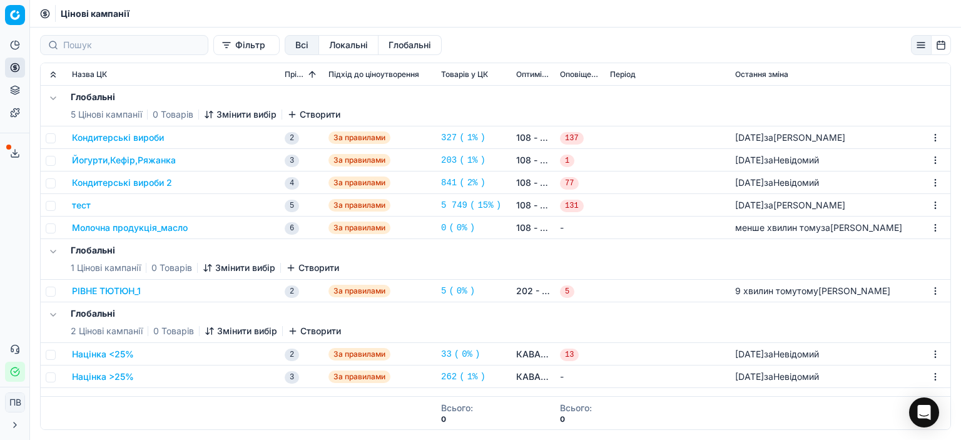
click at [84, 205] on font "тест" at bounding box center [81, 205] width 19 height 11
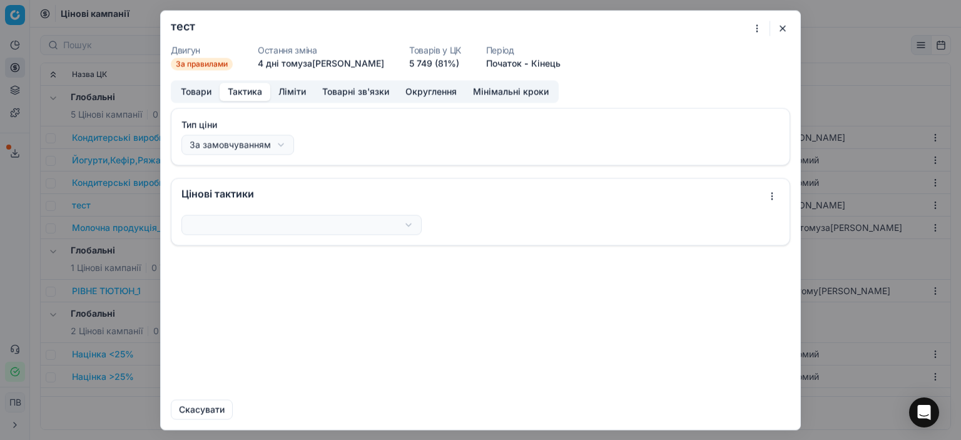
click at [241, 93] on font "Тактика" at bounding box center [245, 91] width 34 height 11
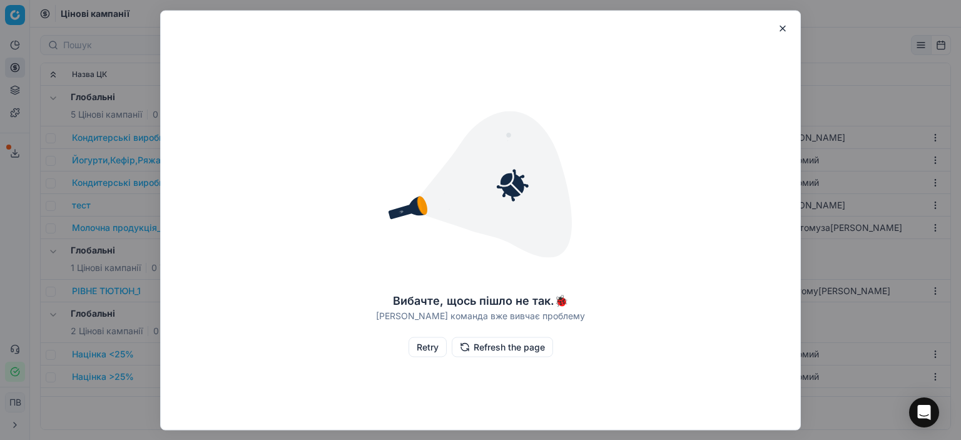
click at [782, 28] on button "button" at bounding box center [782, 28] width 15 height 15
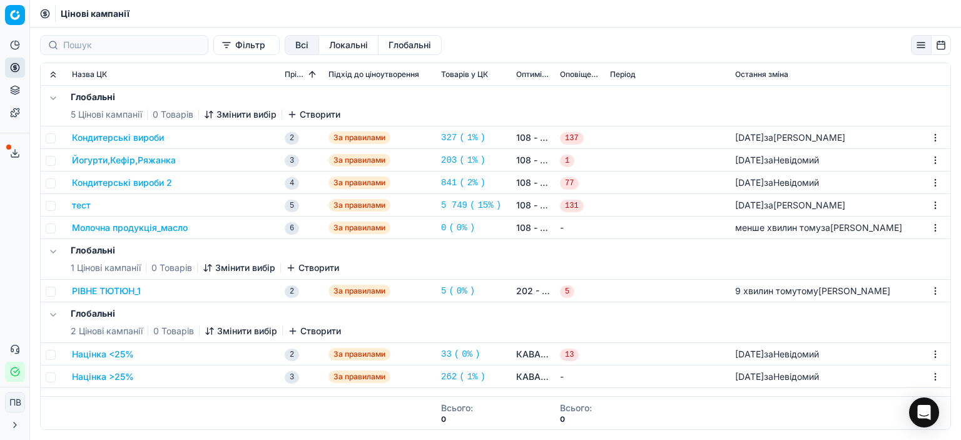
click at [135, 136] on font "Кондитерські вироби" at bounding box center [118, 137] width 92 height 11
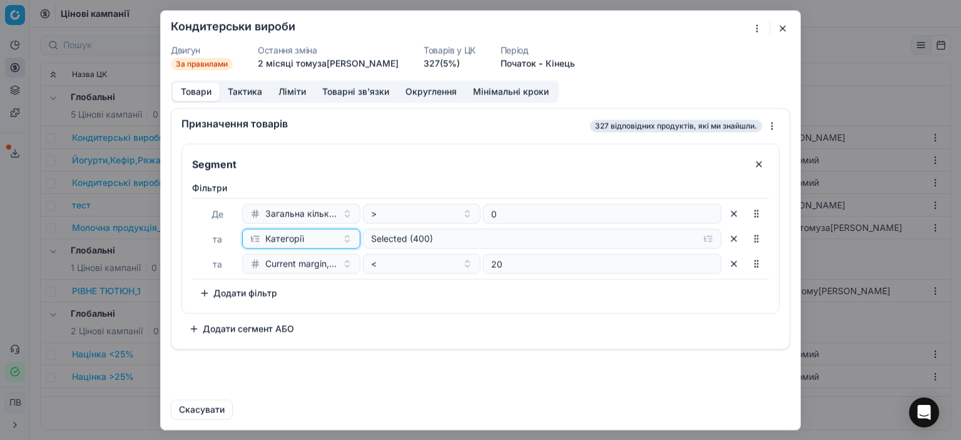
click at [309, 237] on div "Категорії" at bounding box center [293, 238] width 87 height 13
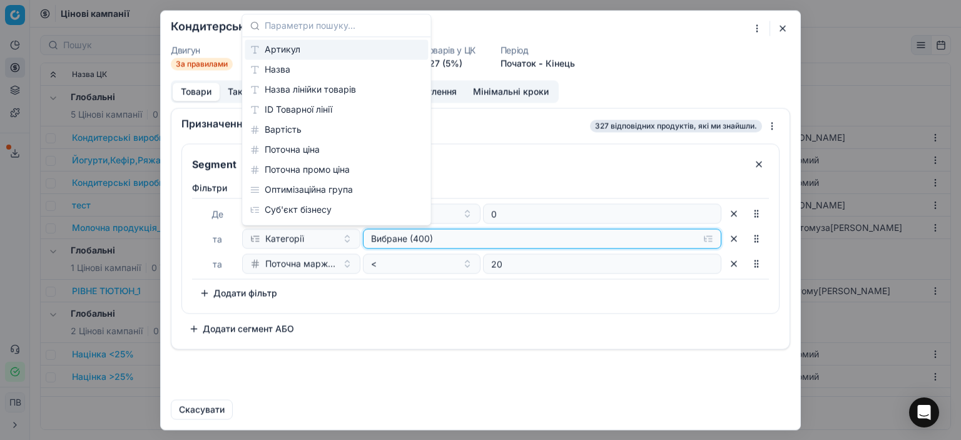
click at [401, 240] on font "Вибране (400)" at bounding box center [402, 238] width 62 height 11
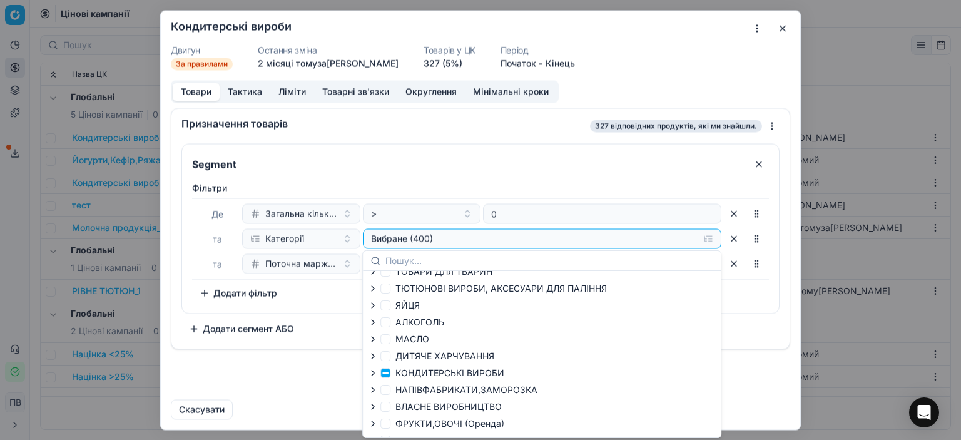
scroll to position [125, 0]
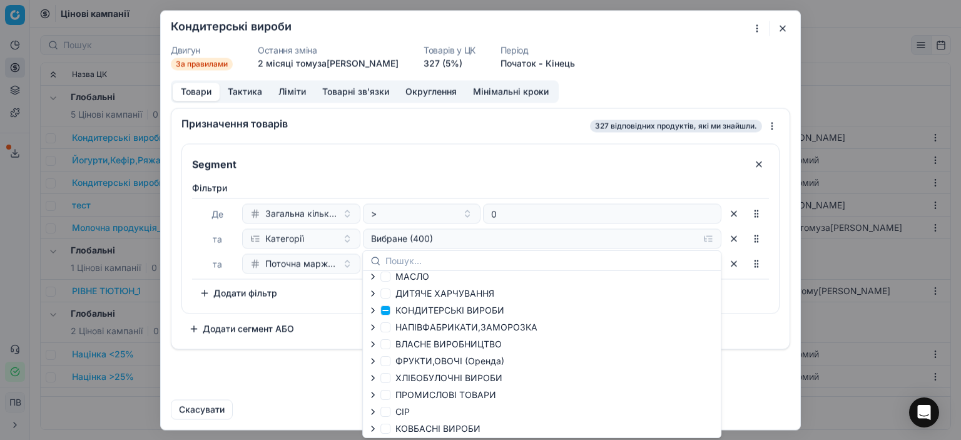
click at [593, 178] on div "Фільтри Де Загальна кількість на складі > 0 та Категорії Вибране (400) та Поточ…" at bounding box center [480, 244] width 597 height 136
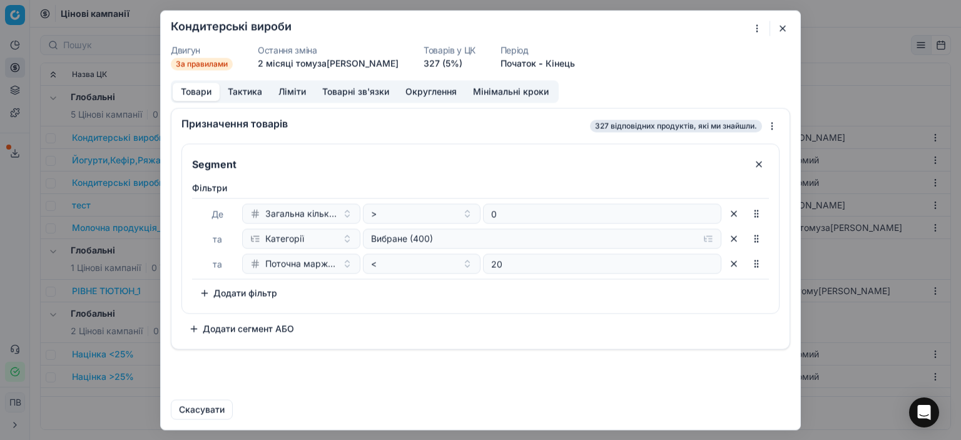
click at [780, 25] on button "button" at bounding box center [782, 28] width 15 height 15
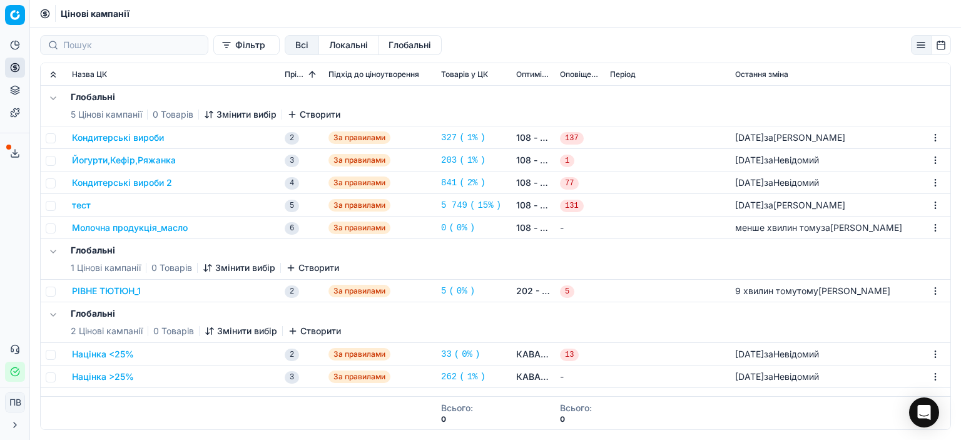
click at [146, 229] on font "Молочна продукція_масло" at bounding box center [130, 227] width 116 height 11
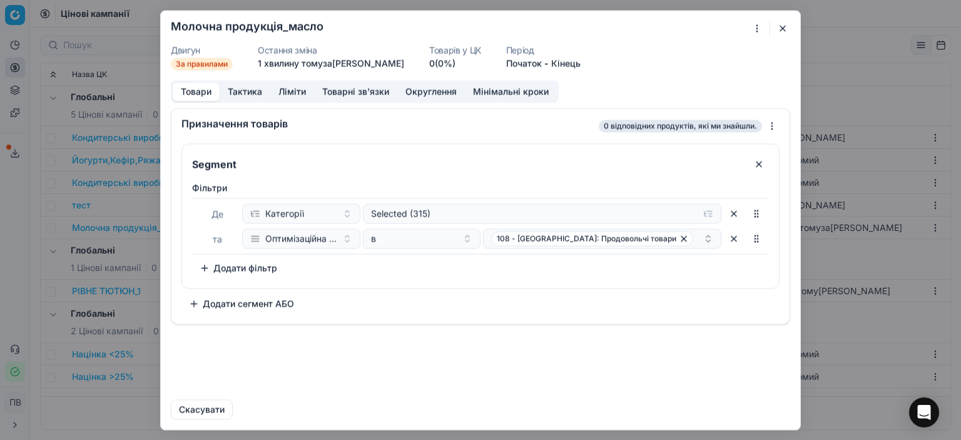
click at [203, 267] on button "Додати фільтр" at bounding box center [238, 268] width 93 height 20
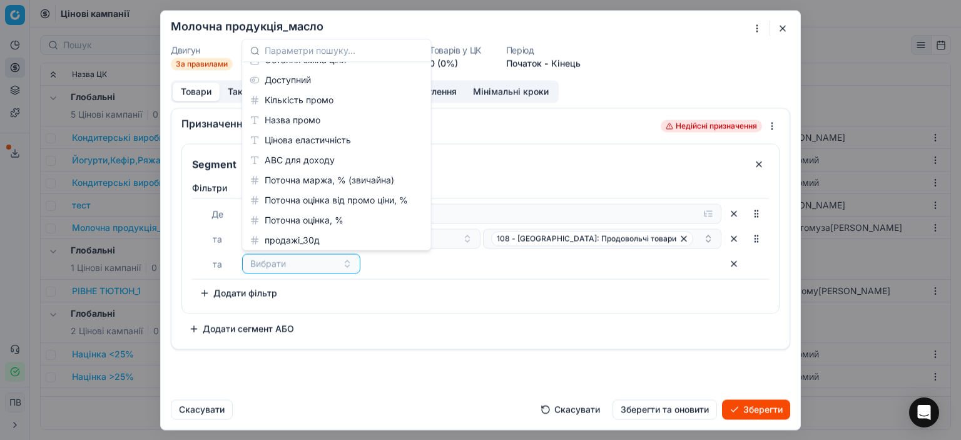
scroll to position [313, 0]
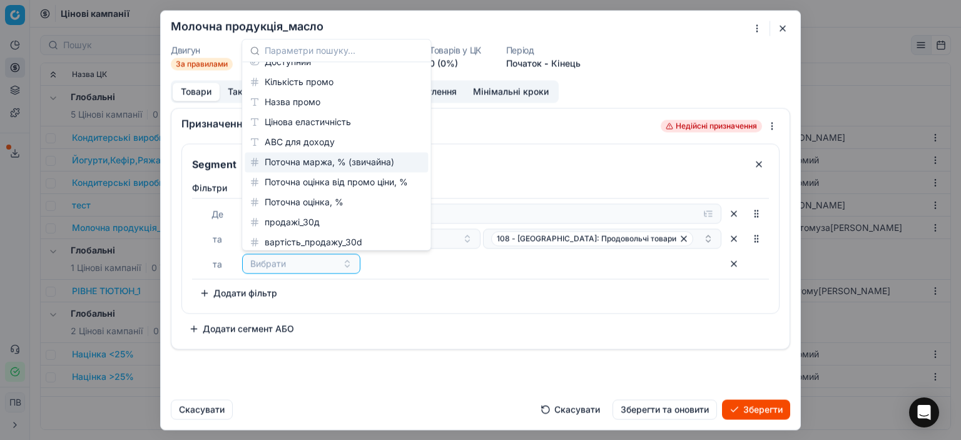
click at [321, 160] on font "Поточна маржа, % (звичайна)" at bounding box center [330, 161] width 130 height 11
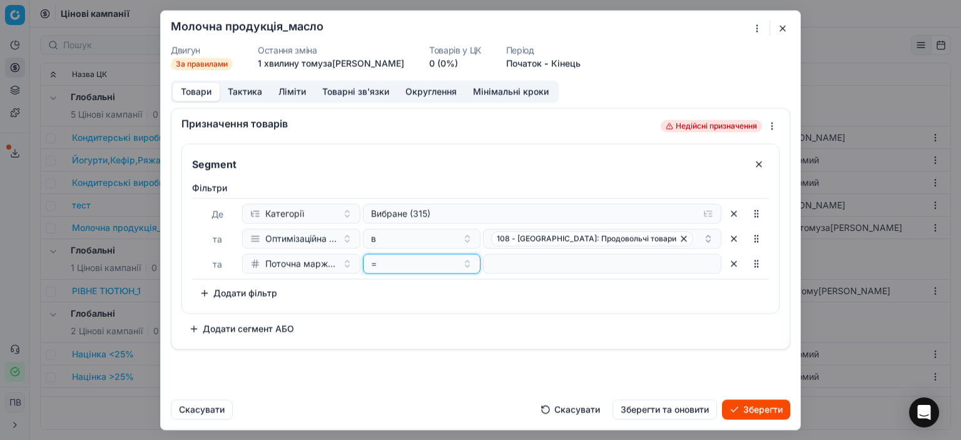
click at [463, 262] on button "=" at bounding box center [422, 263] width 118 height 20
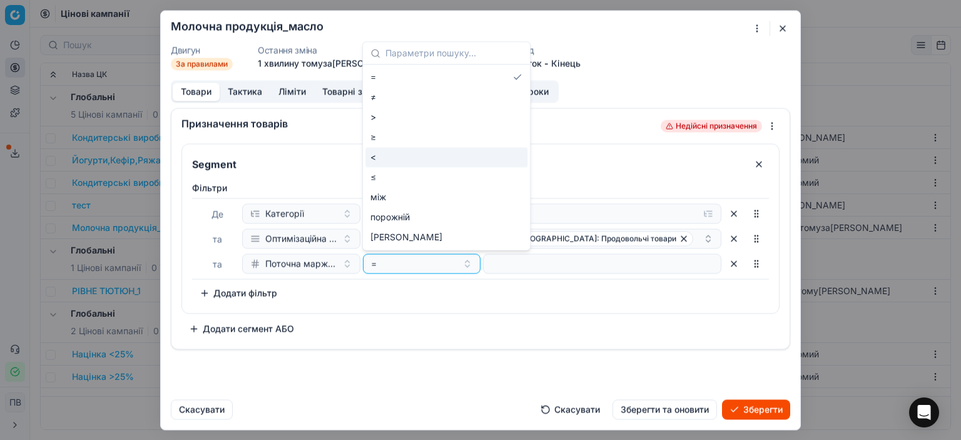
click at [386, 158] on div "<" at bounding box center [447, 157] width 162 height 20
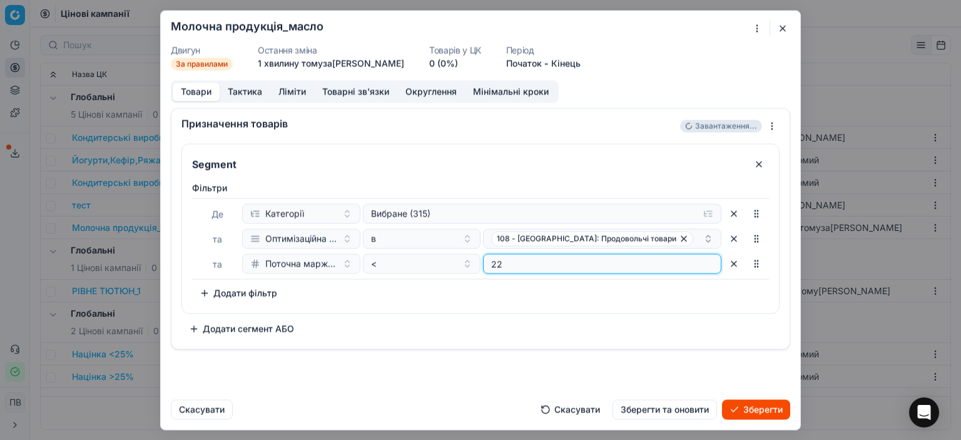
type input "22"
click at [611, 297] on div "Фільтри Де Категорії Вибране (315) та Оптимізаційна група в 108 - [GEOGRAPHIC_D…" at bounding box center [480, 242] width 577 height 121
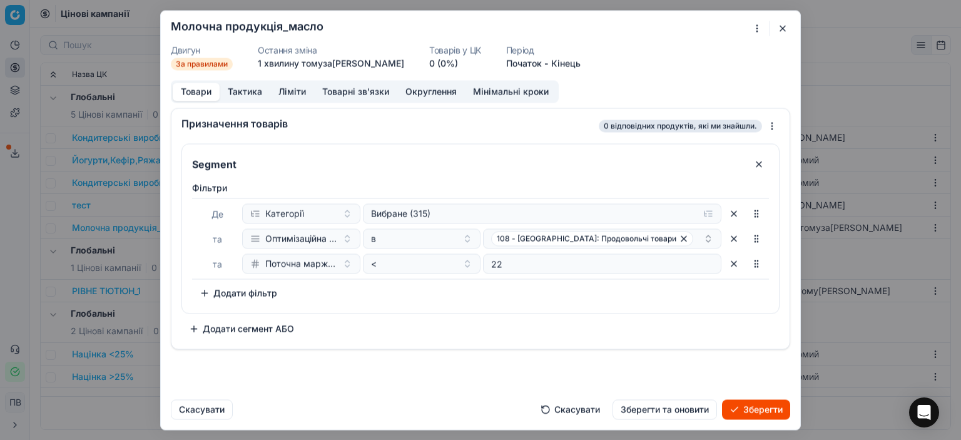
click at [747, 410] on font "Зберегти" at bounding box center [763, 409] width 39 height 11
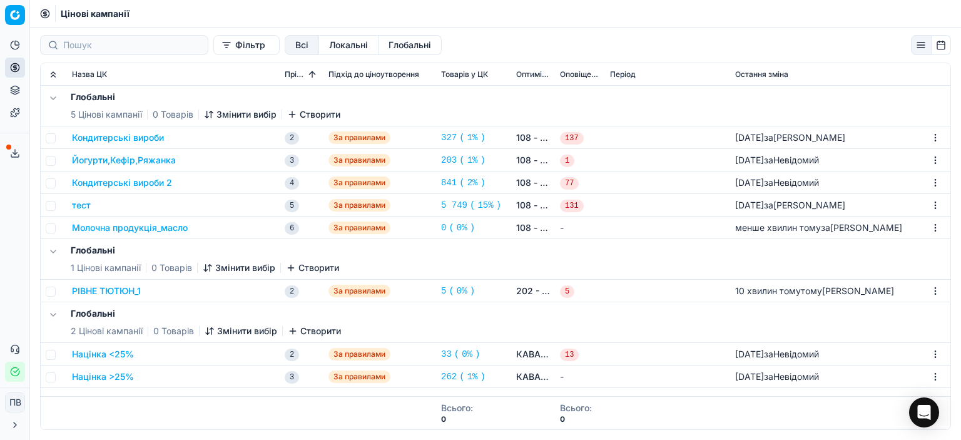
click at [183, 230] on font "Молочна продукція_масло" at bounding box center [130, 227] width 116 height 11
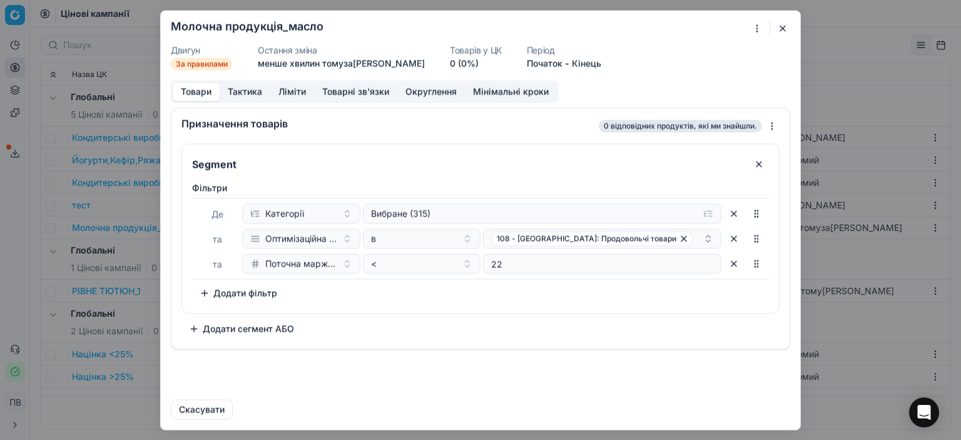
click at [241, 92] on font "Тактика" at bounding box center [245, 91] width 34 height 11
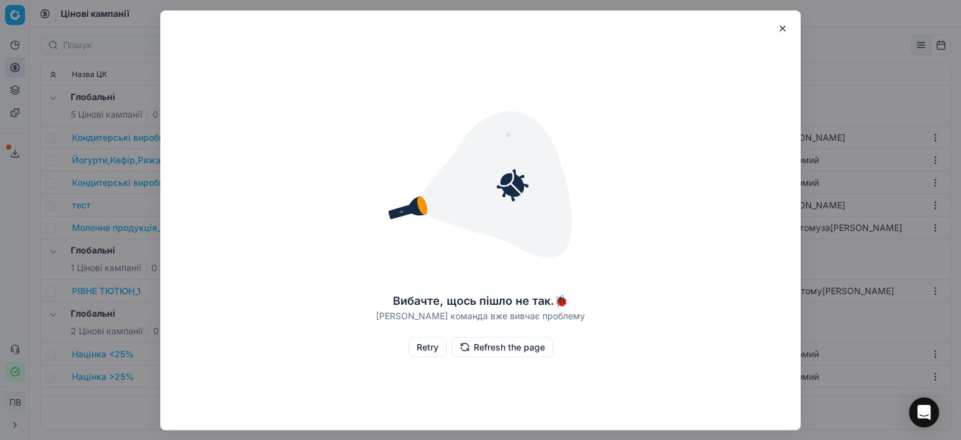
click at [425, 348] on button "Retry" at bounding box center [428, 347] width 38 height 20
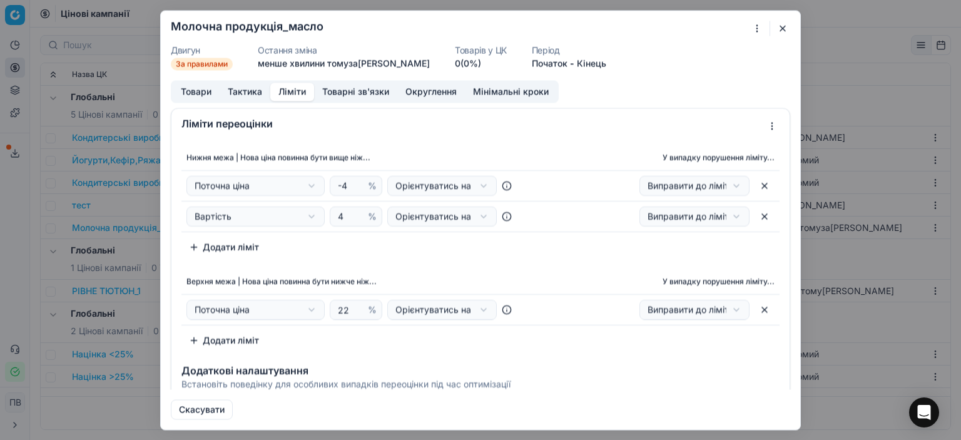
click at [285, 91] on button "Ліміти" at bounding box center [292, 92] width 44 height 18
type input "-5"
click at [354, 186] on input "-5" at bounding box center [350, 185] width 30 height 19
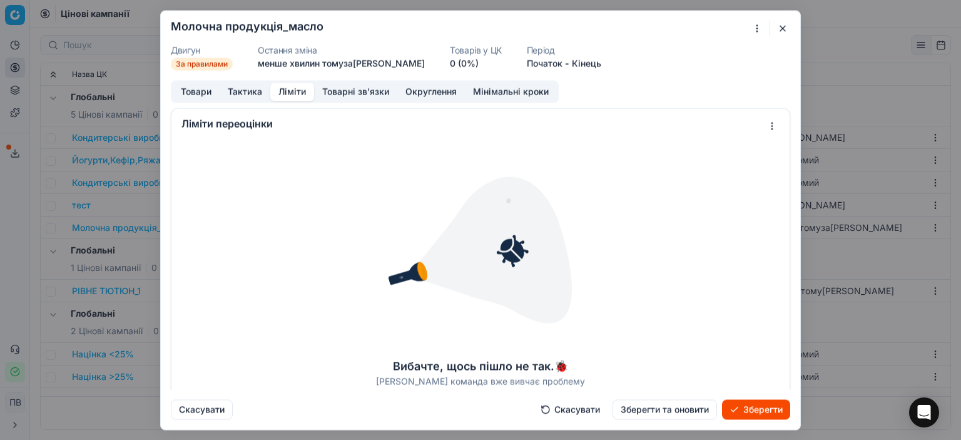
click at [661, 410] on font "Зберегти та оновити" at bounding box center [665, 409] width 88 height 11
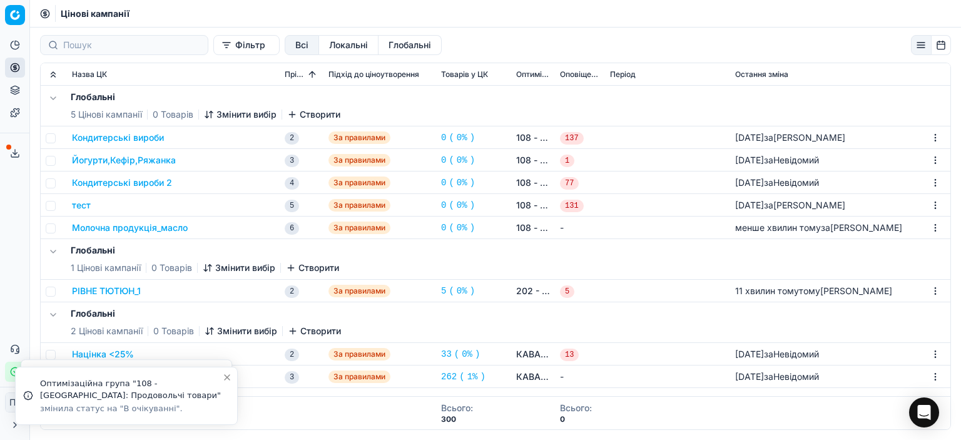
click at [193, 231] on div "Молочна продукція_масло" at bounding box center [173, 228] width 203 height 13
click at [180, 228] on font "Молочна продукція_масло" at bounding box center [130, 227] width 116 height 11
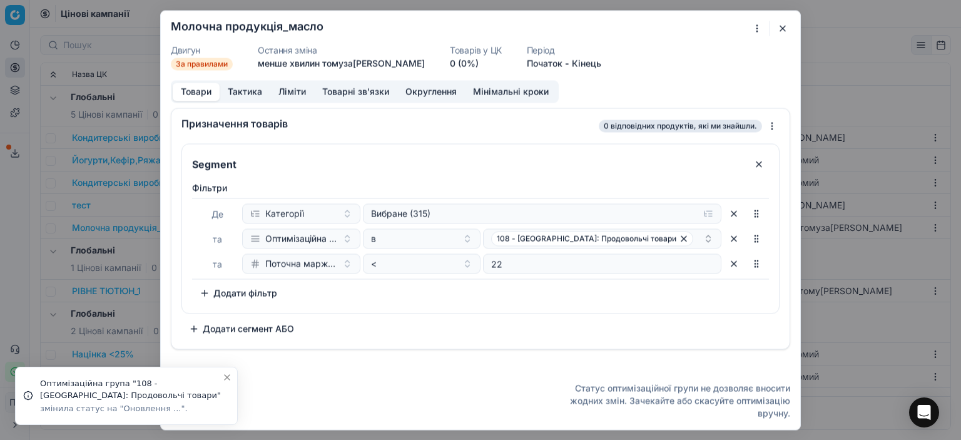
click at [292, 92] on font "Ліміти" at bounding box center [293, 91] width 28 height 11
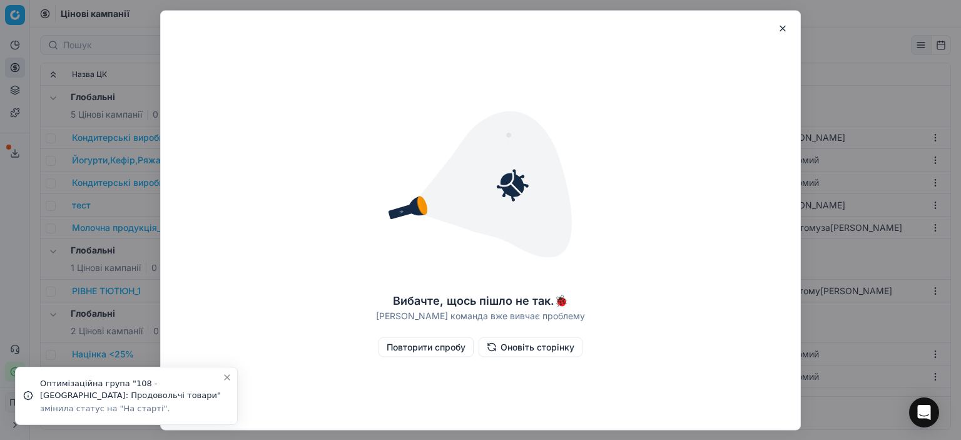
click at [514, 350] on font "Оновіть сторінку" at bounding box center [538, 346] width 74 height 11
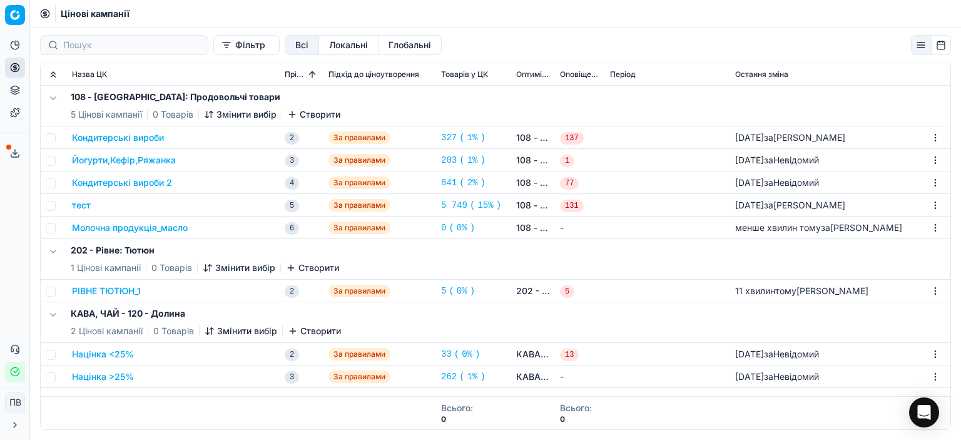
click at [176, 228] on font "Молочна продукція_масло" at bounding box center [130, 227] width 116 height 11
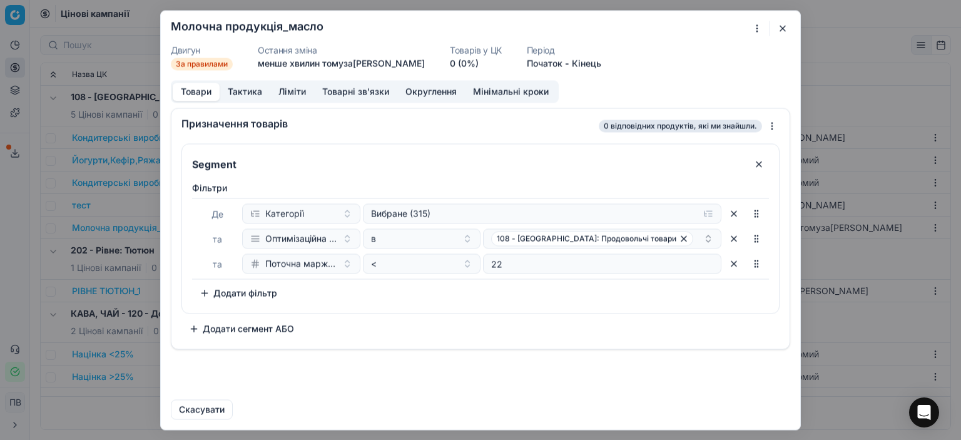
click at [291, 87] on font "Ліміти" at bounding box center [293, 91] width 28 height 11
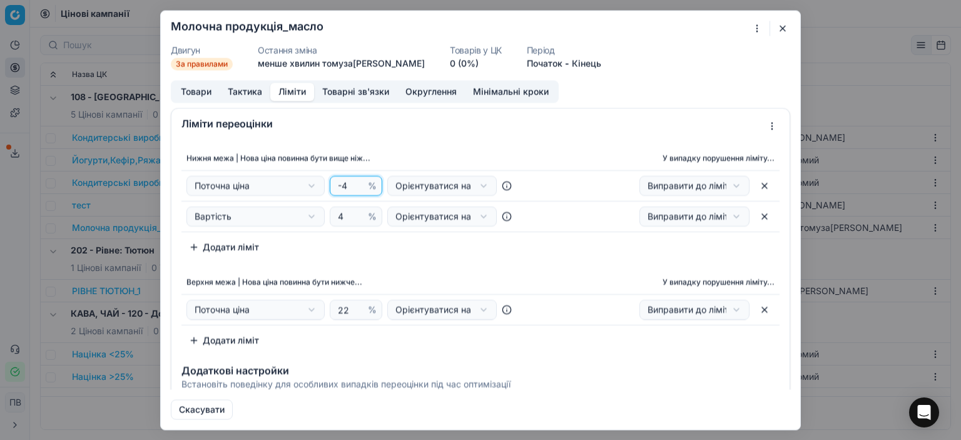
click at [355, 182] on input "-4" at bounding box center [350, 185] width 30 height 19
click at [355, 182] on input "-3" at bounding box center [350, 185] width 30 height 19
click at [355, 182] on input "-2" at bounding box center [350, 185] width 30 height 19
click at [355, 182] on input "-1" at bounding box center [350, 185] width 30 height 19
type input "0"
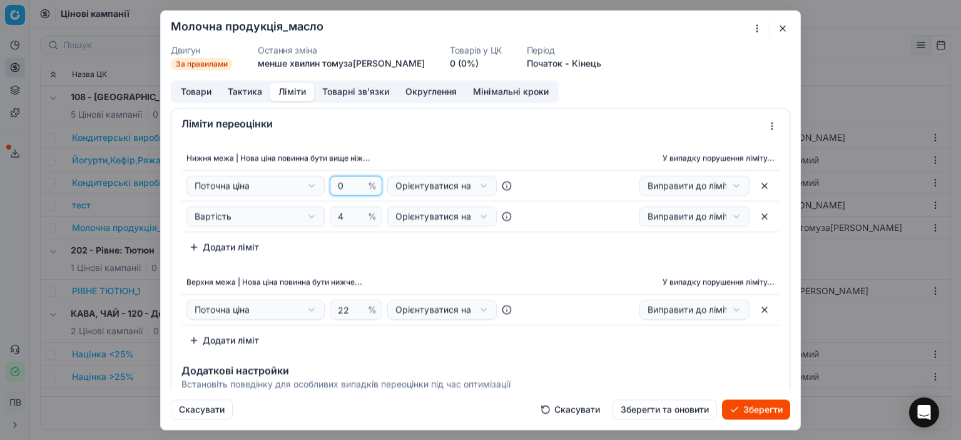
click at [355, 182] on input "0" at bounding box center [350, 185] width 30 height 19
type input "22"
click at [383, 236] on div "Нижня межа | Нова ціна повинна бути вище ніж... У випадку порушення ліміту... П…" at bounding box center [481, 201] width 598 height 112
click at [756, 217] on button "button" at bounding box center [765, 216] width 20 height 20
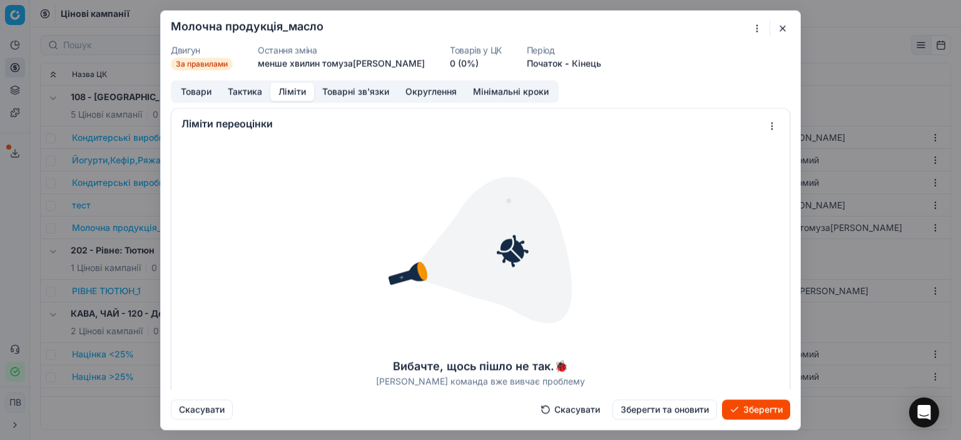
click at [661, 410] on font "Зберегти та оновити" at bounding box center [665, 409] width 88 height 11
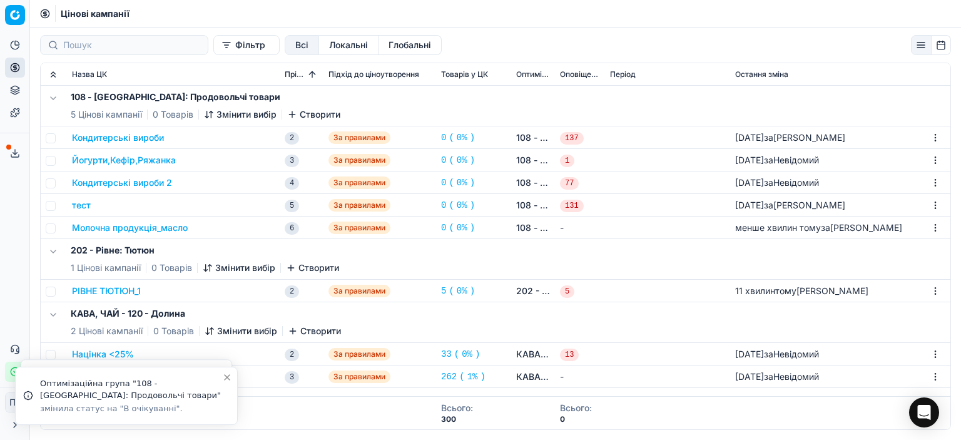
click at [164, 229] on font "Молочна продукція_масло" at bounding box center [130, 227] width 116 height 11
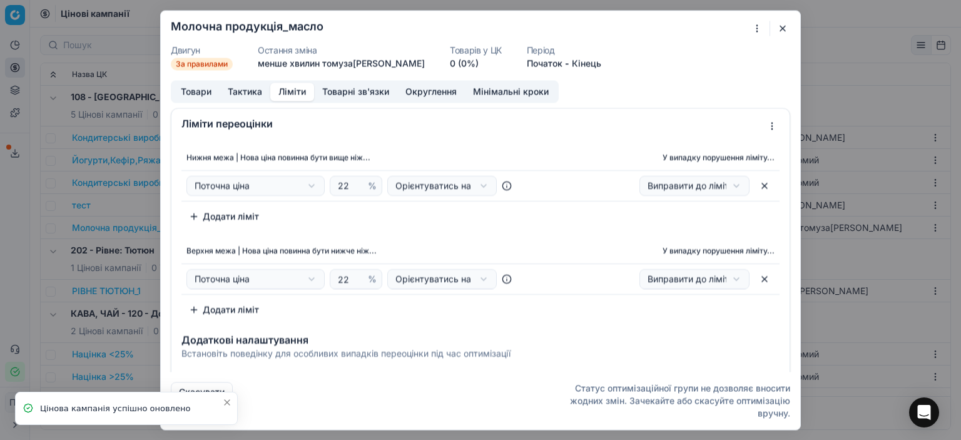
click at [293, 90] on font "Ліміти" at bounding box center [293, 91] width 28 height 11
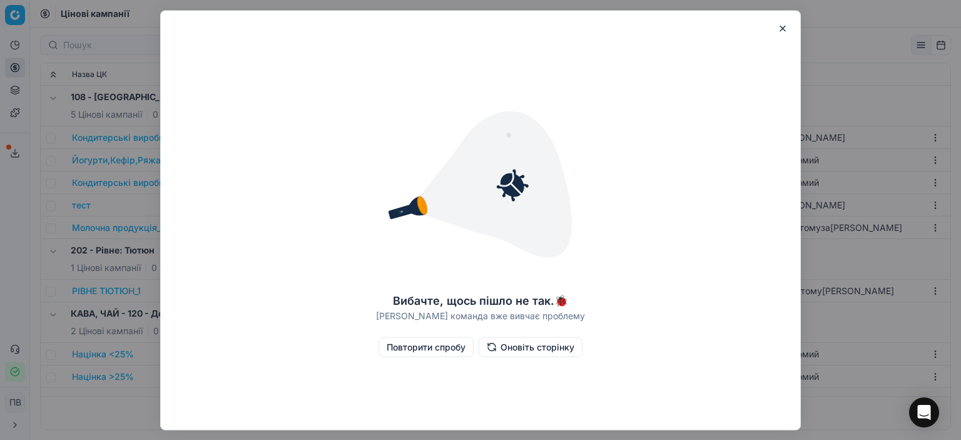
click at [784, 28] on button "button" at bounding box center [782, 28] width 15 height 15
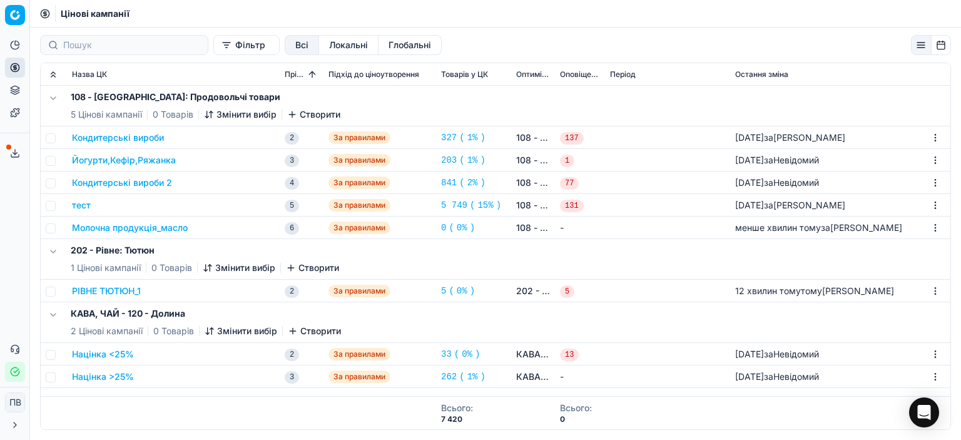
click at [175, 227] on font "Молочна продукція_масло" at bounding box center [130, 227] width 116 height 11
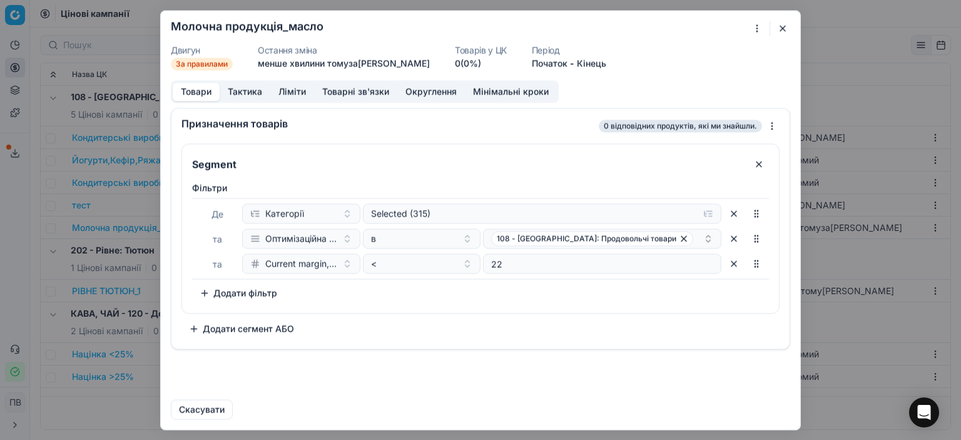
click at [285, 93] on button "Ліміти" at bounding box center [292, 92] width 44 height 18
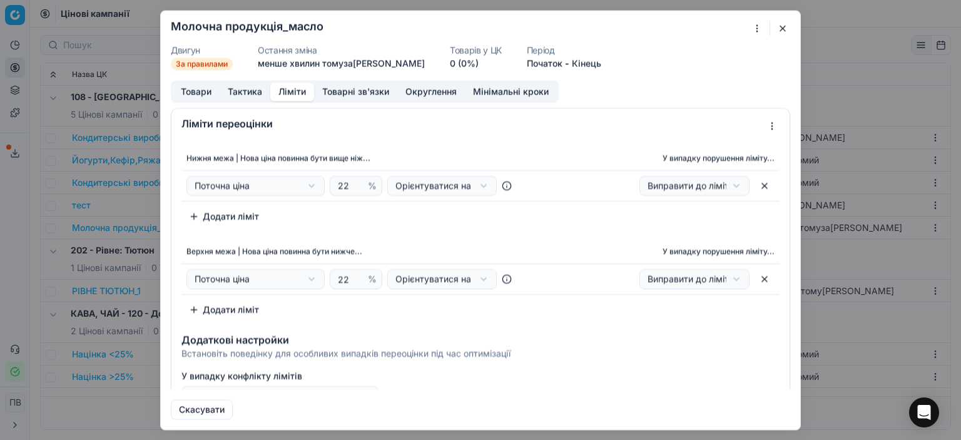
click at [755, 185] on button "button" at bounding box center [765, 185] width 20 height 20
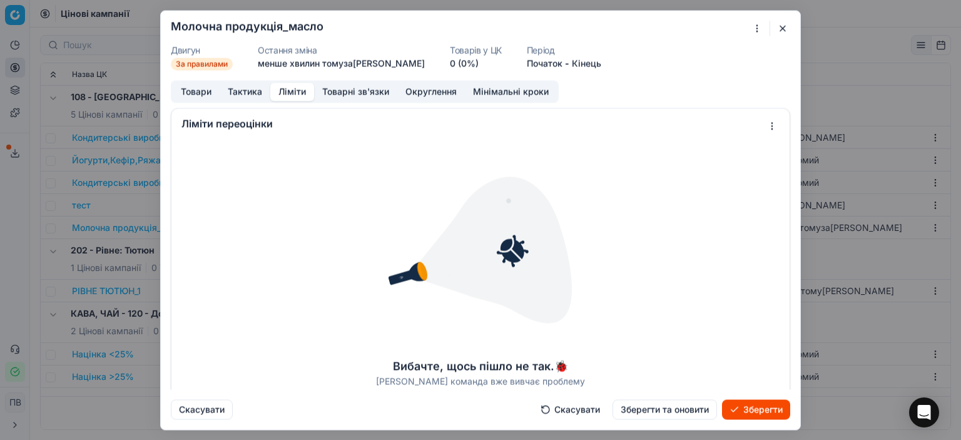
click at [746, 410] on font "Зберегти" at bounding box center [763, 409] width 39 height 11
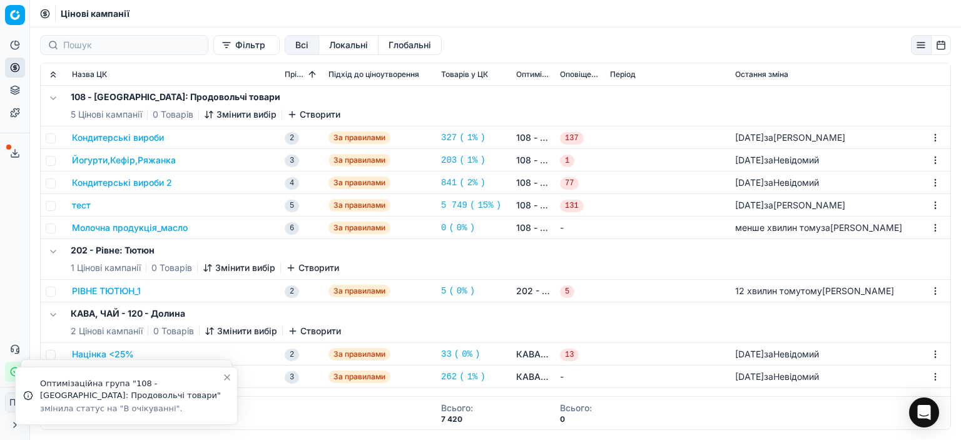
click at [170, 230] on font "Молочна продукція_масло" at bounding box center [130, 227] width 116 height 11
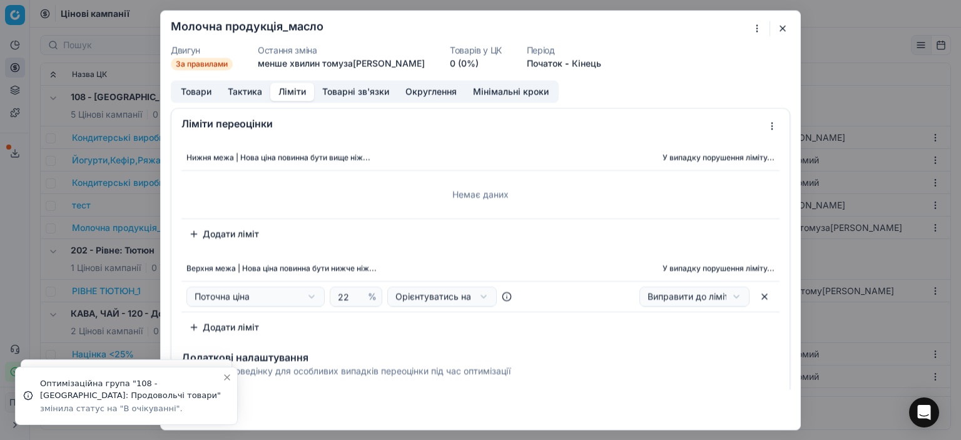
click at [292, 94] on font "Ліміти" at bounding box center [293, 91] width 28 height 11
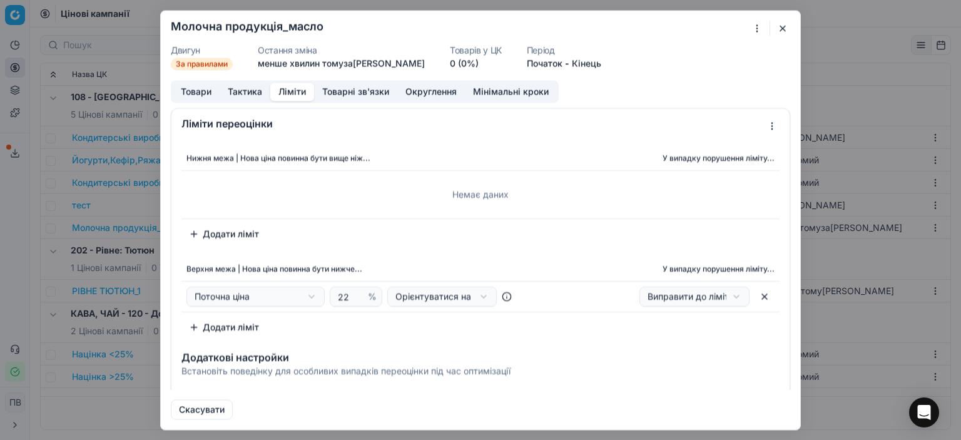
click at [194, 232] on button "Додати ліміт" at bounding box center [224, 233] width 85 height 20
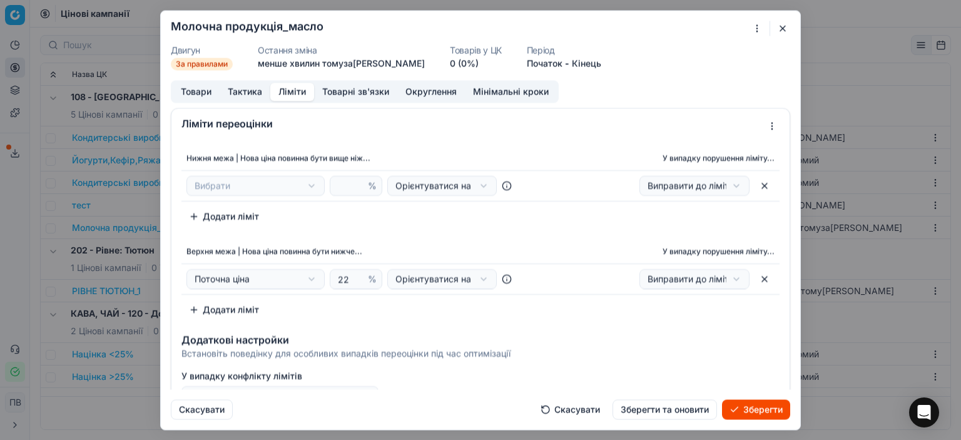
click at [242, 185] on div "Ми зберігаємо налаштування ЦК. Будь ласка, зачекайте, це може зайняти кілька хв…" at bounding box center [480, 220] width 961 height 440
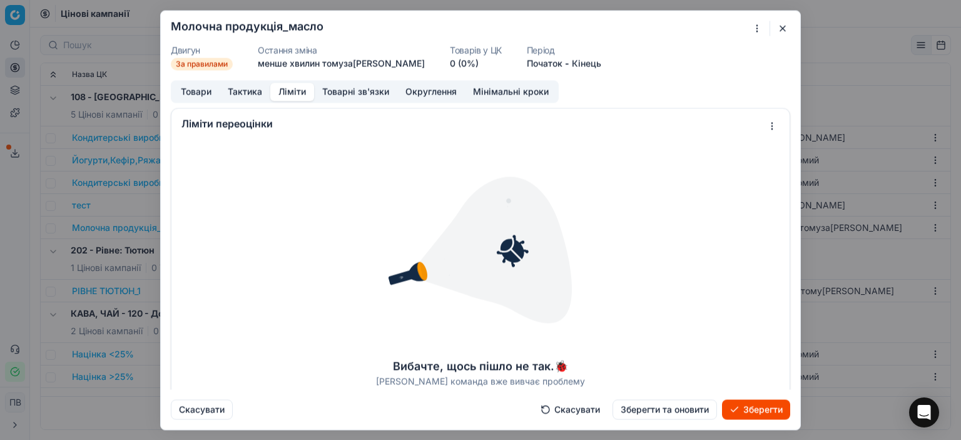
click at [754, 412] on font "Зберегти" at bounding box center [763, 409] width 39 height 11
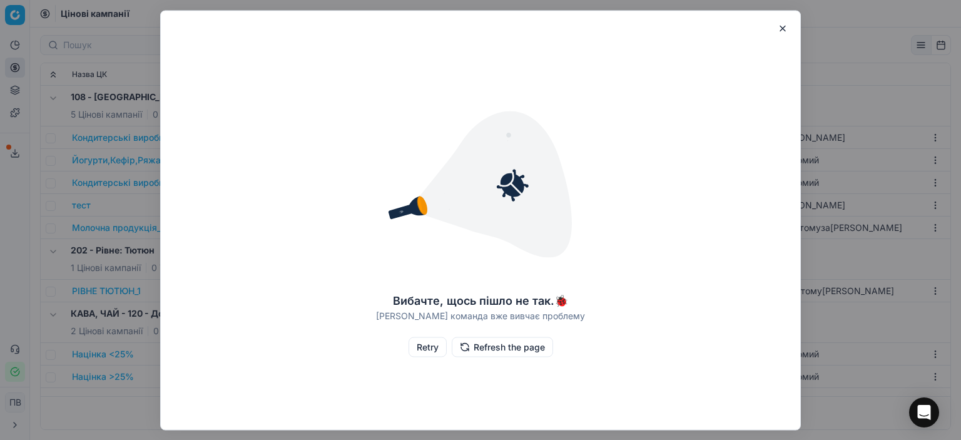
click at [510, 345] on button "Refresh the page" at bounding box center [502, 347] width 101 height 20
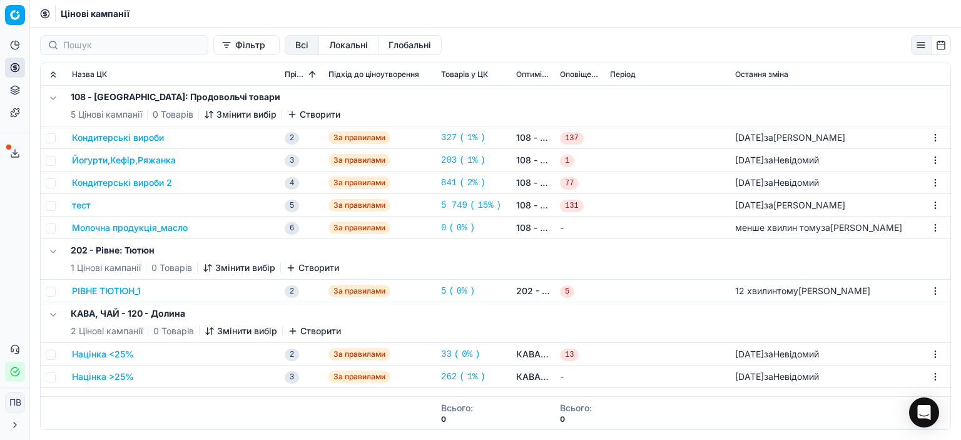
click at [163, 227] on font "Молочна продукція_масло" at bounding box center [130, 227] width 116 height 11
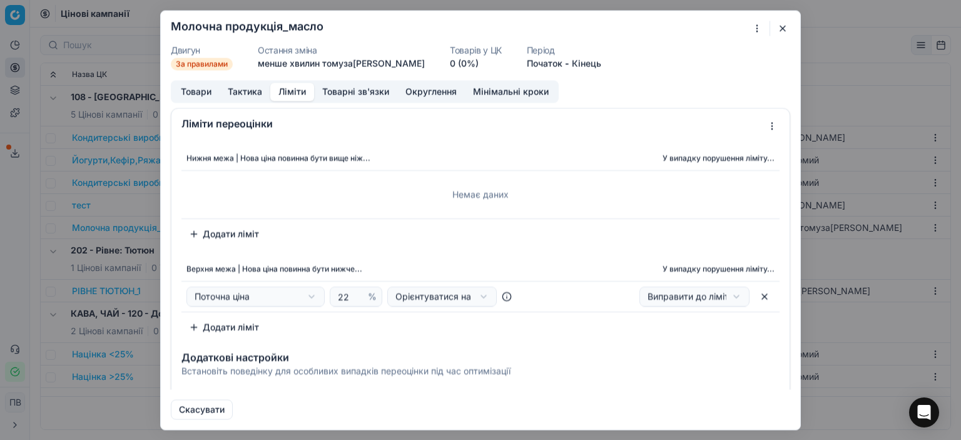
click at [295, 91] on font "Ліміти" at bounding box center [293, 91] width 28 height 11
click at [194, 231] on button "Додати ліміт" at bounding box center [224, 233] width 85 height 20
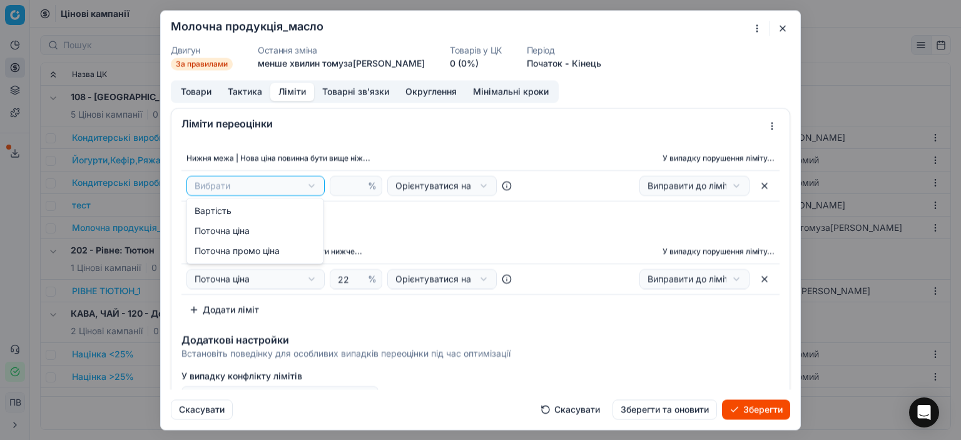
click at [219, 185] on div "Ми зберігаємо налаштування ЦК. Будь ласка, зачекайте, це може зайняти кілька хв…" at bounding box center [480, 220] width 961 height 440
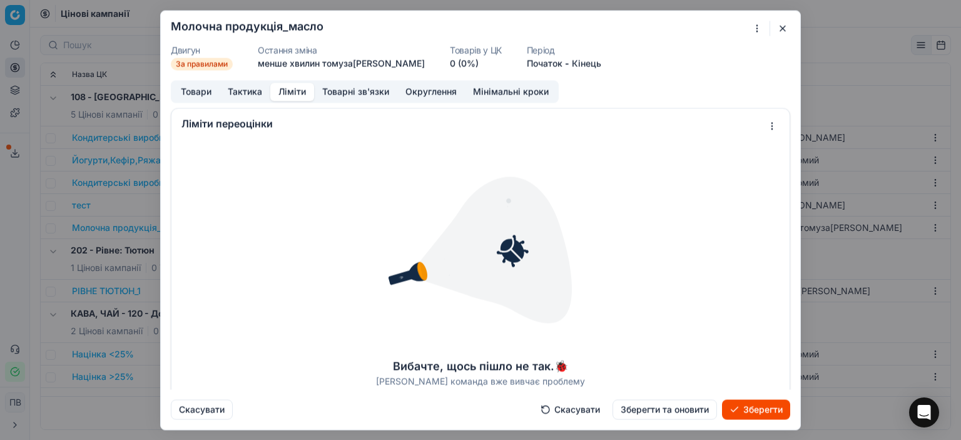
click at [641, 407] on font "Зберегти та оновити" at bounding box center [665, 409] width 88 height 11
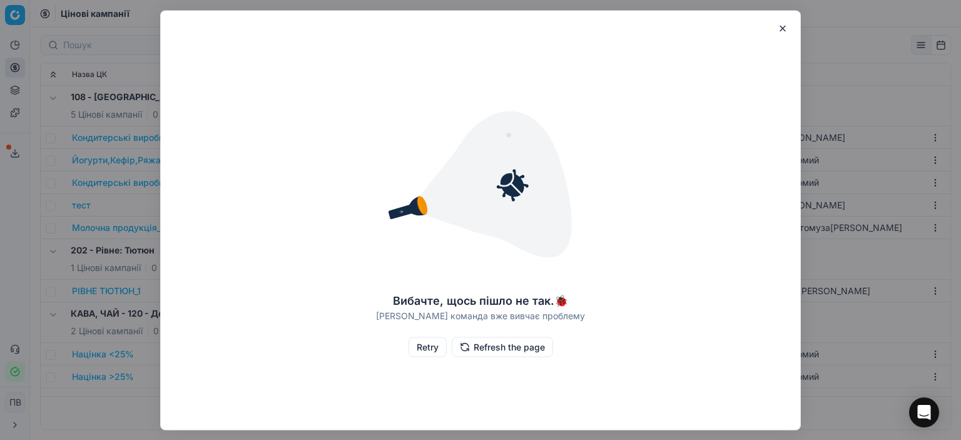
click at [508, 347] on button "Refresh the page" at bounding box center [502, 347] width 101 height 20
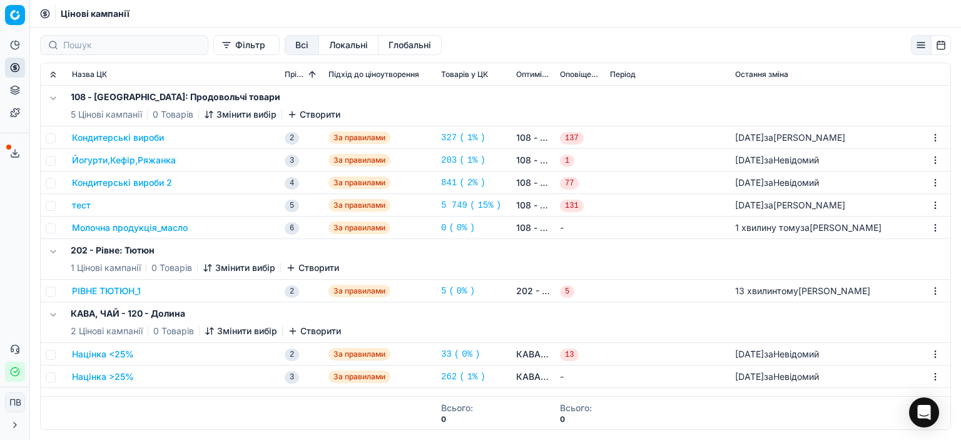
click at [102, 355] on font "Націнка <25%" at bounding box center [103, 354] width 62 height 11
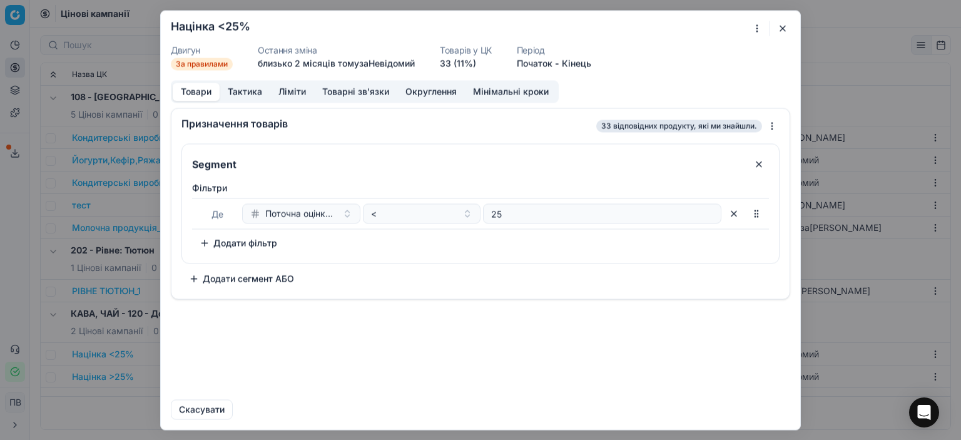
click at [242, 94] on font "Тактика" at bounding box center [245, 91] width 34 height 11
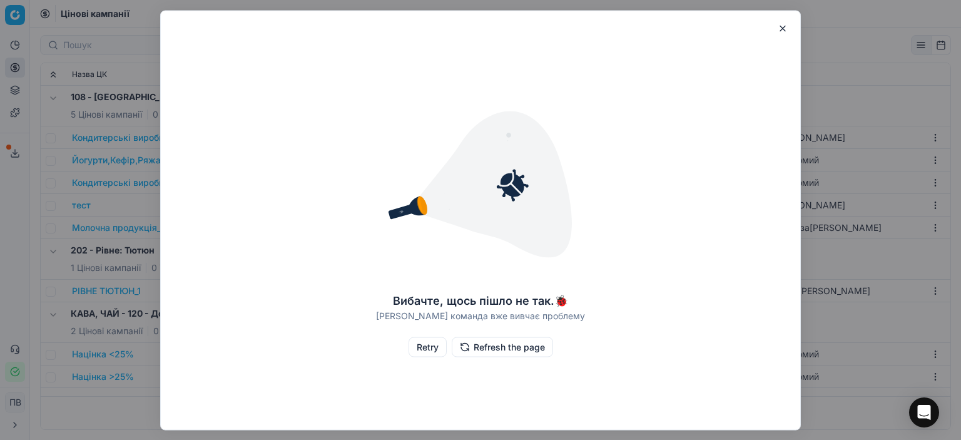
click at [780, 28] on button "button" at bounding box center [782, 28] width 15 height 15
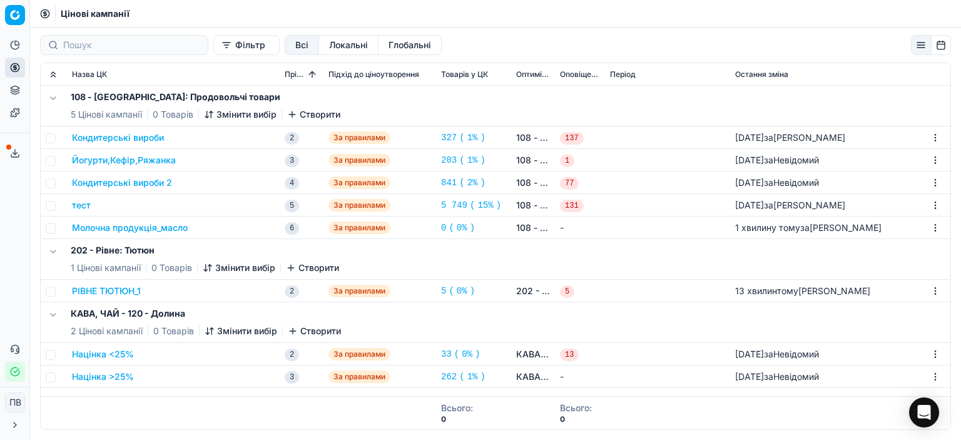
click at [153, 230] on font "Молочна продукція_масло" at bounding box center [130, 227] width 116 height 11
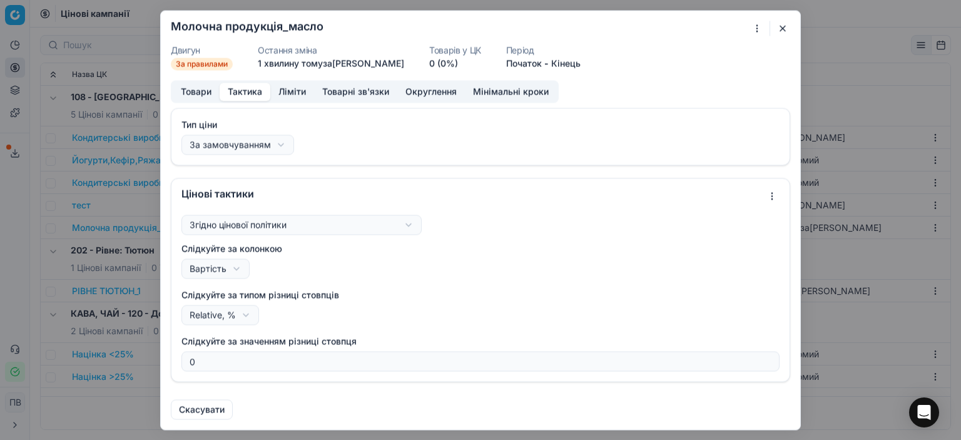
click at [233, 93] on font "Тактика" at bounding box center [245, 91] width 34 height 11
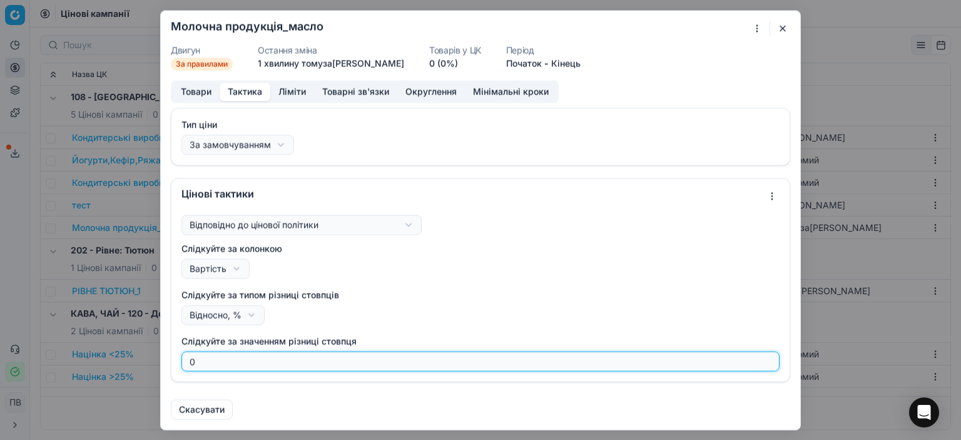
click at [202, 360] on input "0" at bounding box center [480, 361] width 587 height 19
type input "22"
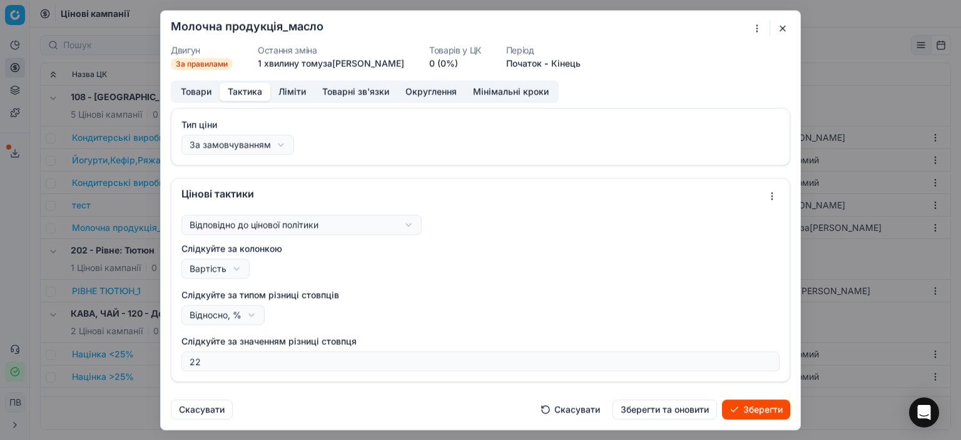
click at [740, 407] on button "Зберегти" at bounding box center [756, 409] width 68 height 20
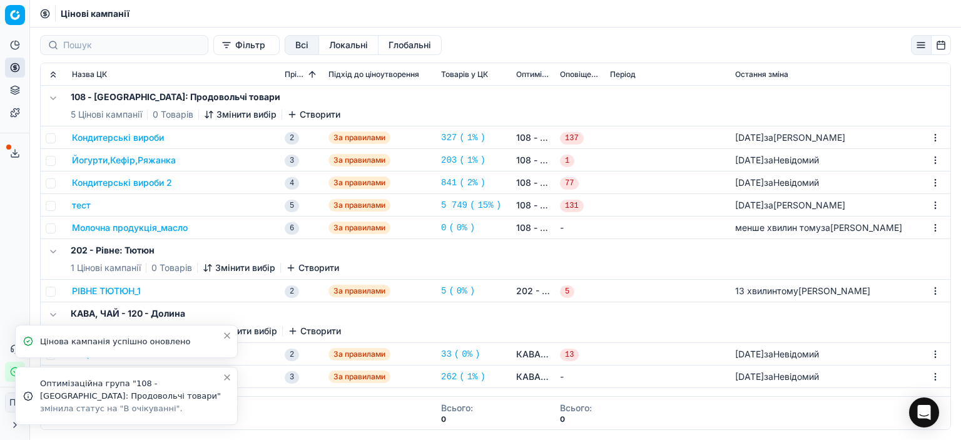
click at [226, 376] on icon "Close toast" at bounding box center [227, 377] width 5 height 5
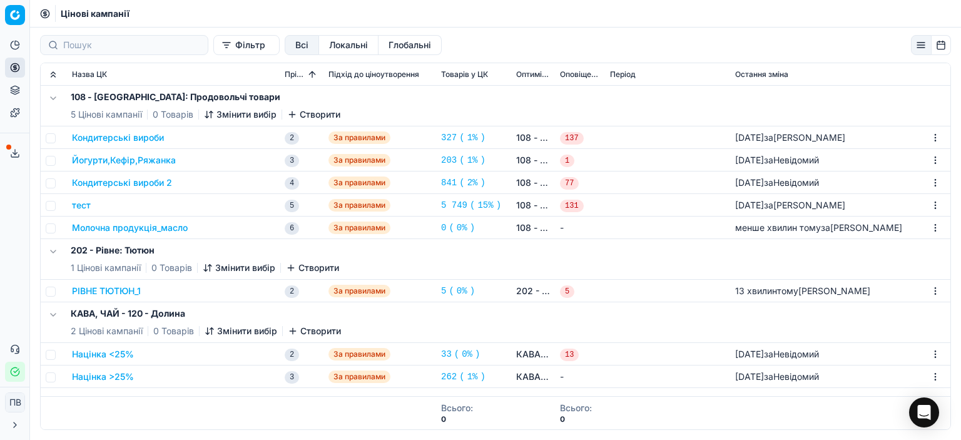
click at [118, 355] on font "Націнка <25%" at bounding box center [103, 354] width 62 height 11
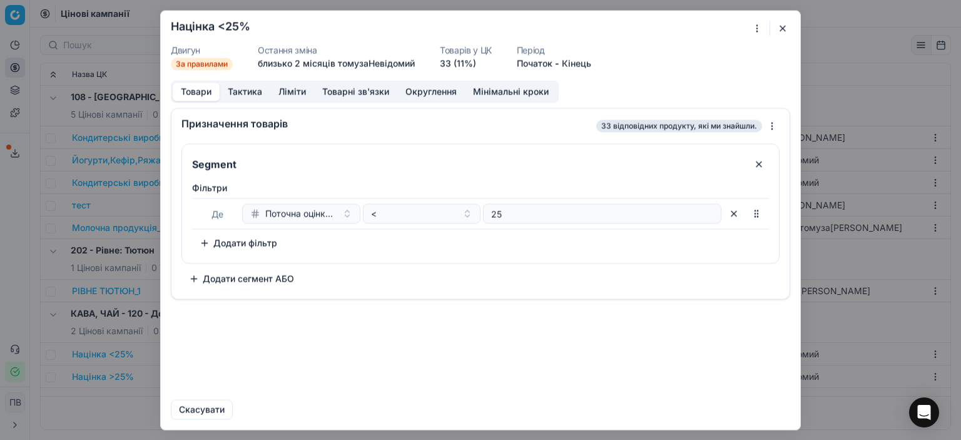
click at [253, 92] on font "Тактика" at bounding box center [245, 91] width 34 height 11
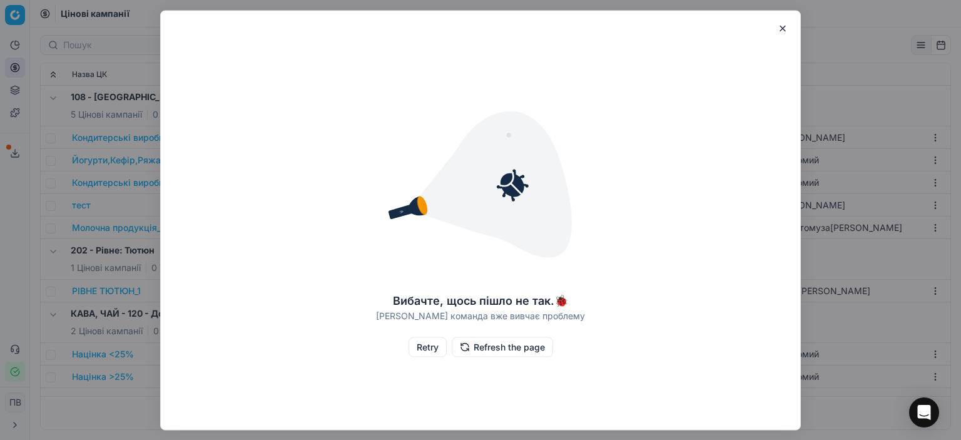
click at [493, 347] on button "Refresh the page" at bounding box center [502, 347] width 101 height 20
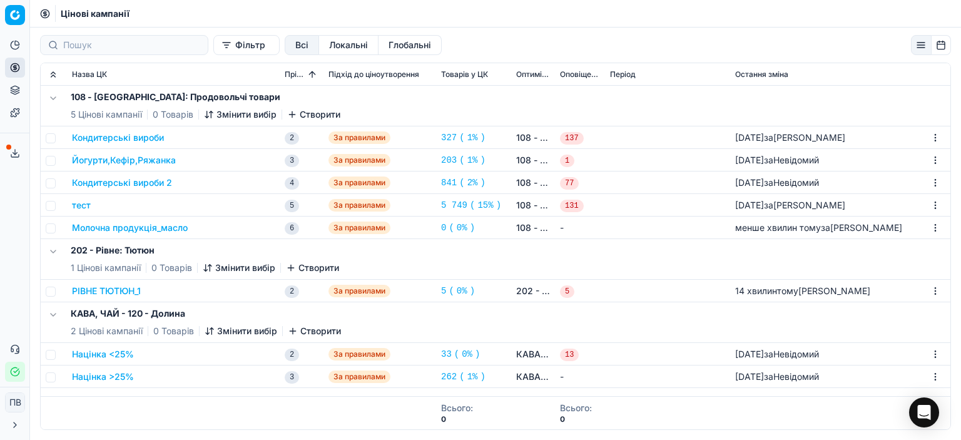
click at [118, 353] on font "Націнка <25%" at bounding box center [103, 354] width 62 height 11
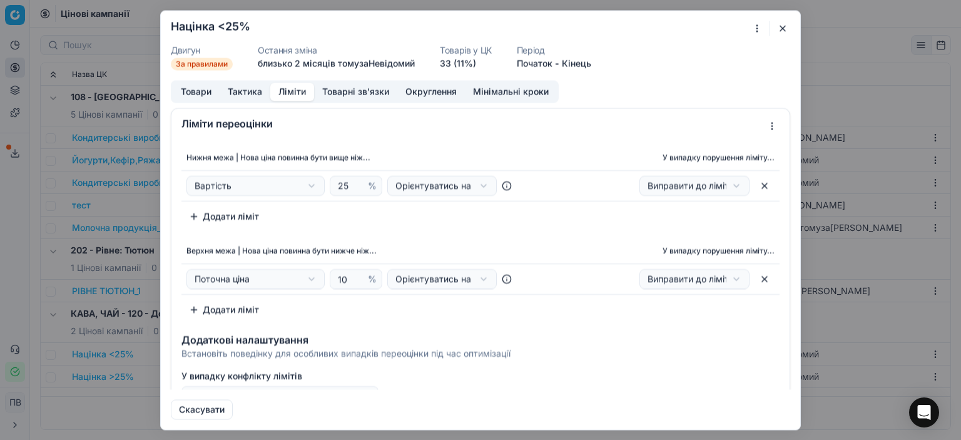
click at [288, 90] on font "Ліміти" at bounding box center [293, 91] width 28 height 11
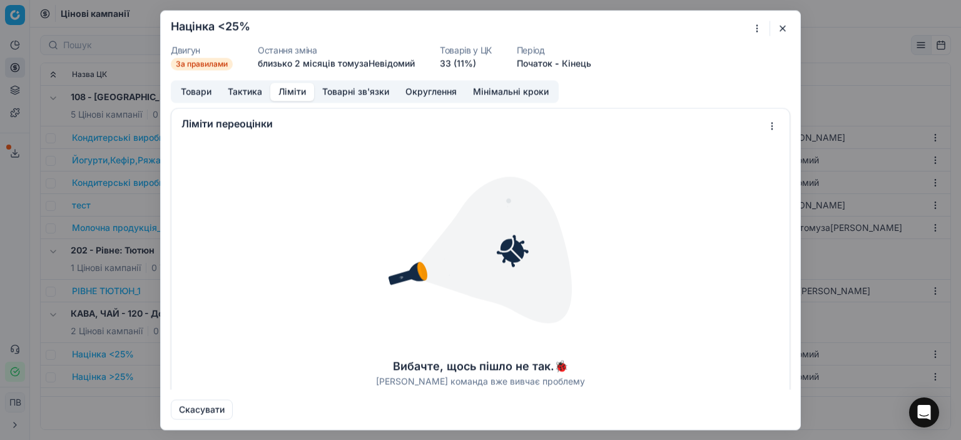
click at [782, 28] on button "button" at bounding box center [782, 28] width 15 height 15
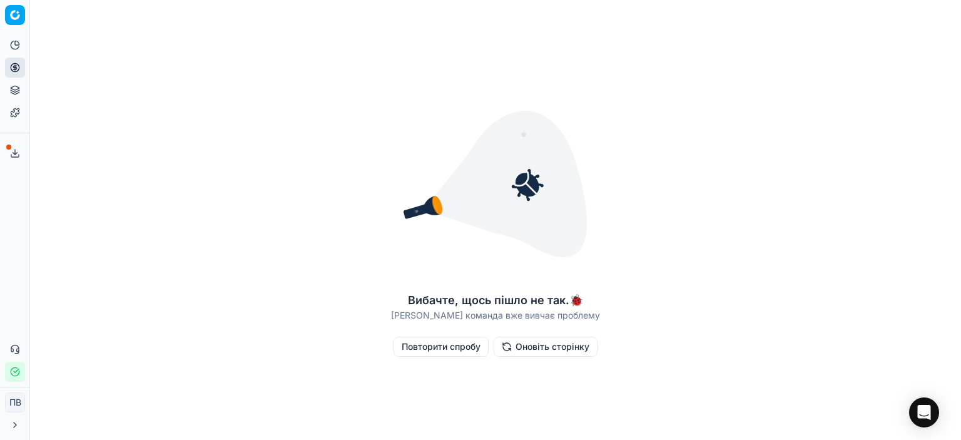
click at [529, 346] on font "Оновіть сторінку" at bounding box center [553, 346] width 74 height 11
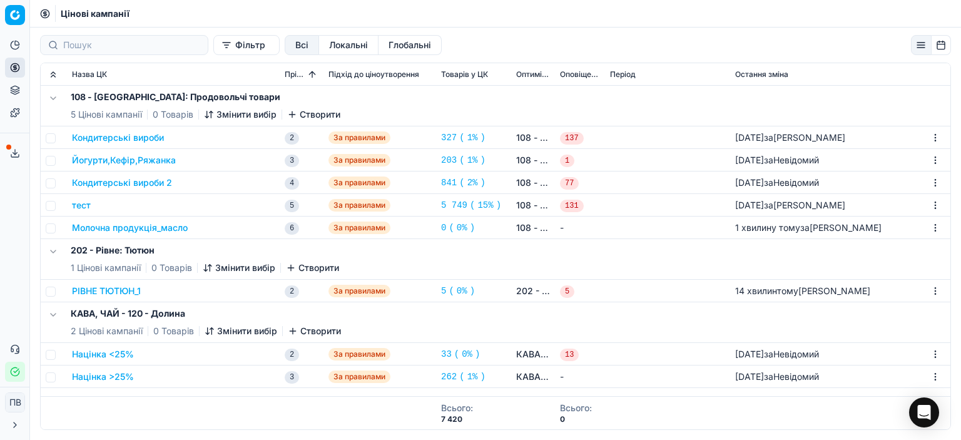
click at [120, 353] on font "Націнка <25%" at bounding box center [103, 354] width 62 height 11
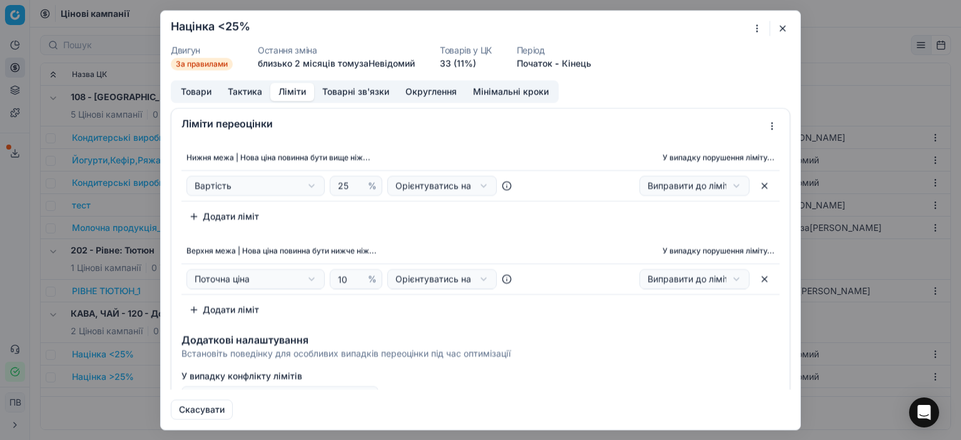
click at [292, 95] on font "Ліміти" at bounding box center [293, 91] width 28 height 11
click at [785, 31] on button "button" at bounding box center [782, 28] width 15 height 15
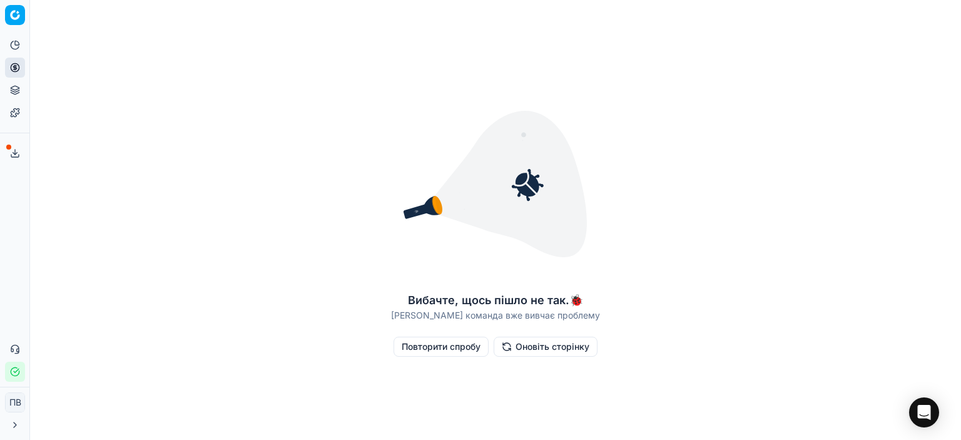
click at [517, 345] on font "Оновіть сторінку" at bounding box center [553, 346] width 74 height 11
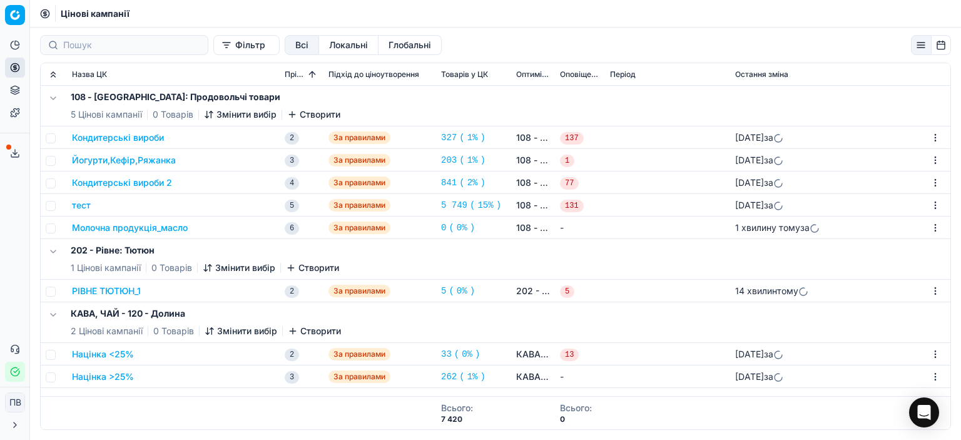
click at [170, 227] on font "Молочна продукція_масло" at bounding box center [130, 227] width 116 height 11
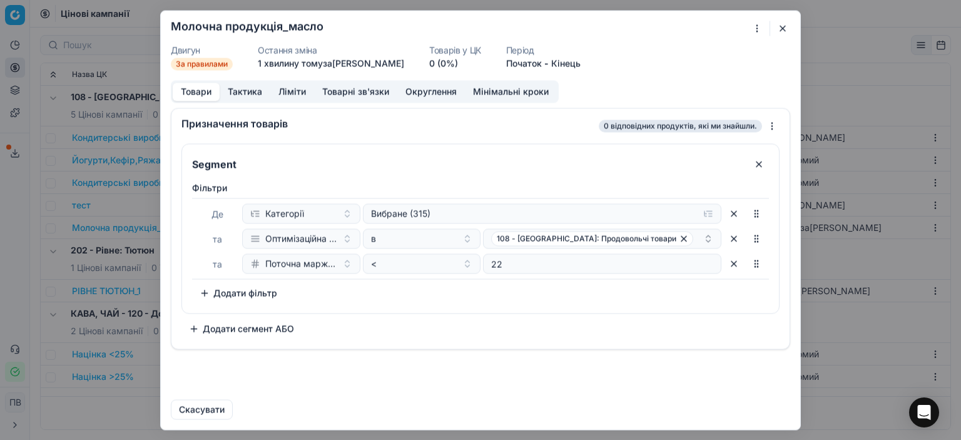
click at [294, 92] on font "Ліміти" at bounding box center [293, 91] width 28 height 11
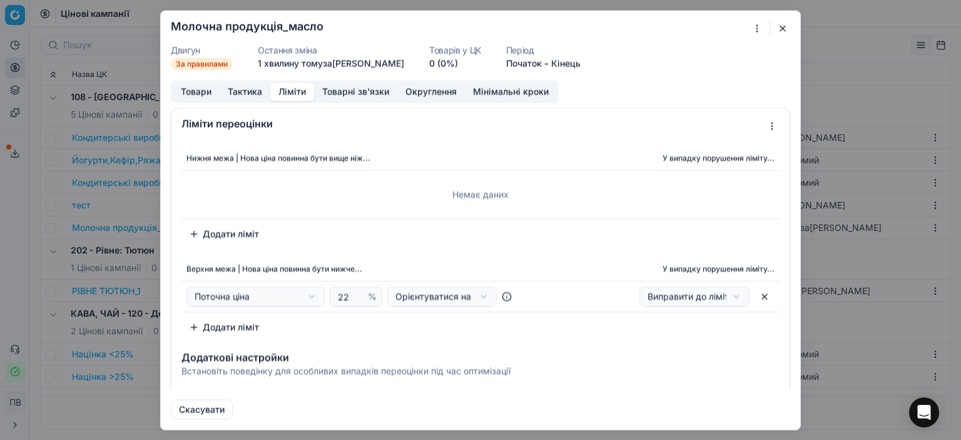
click at [193, 232] on button "Додати ліміт" at bounding box center [224, 233] width 85 height 20
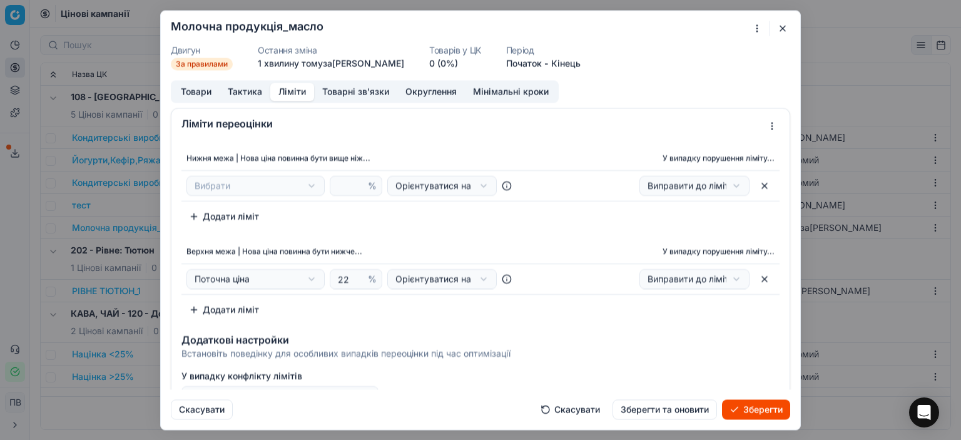
click at [757, 280] on button "button" at bounding box center [765, 279] width 20 height 20
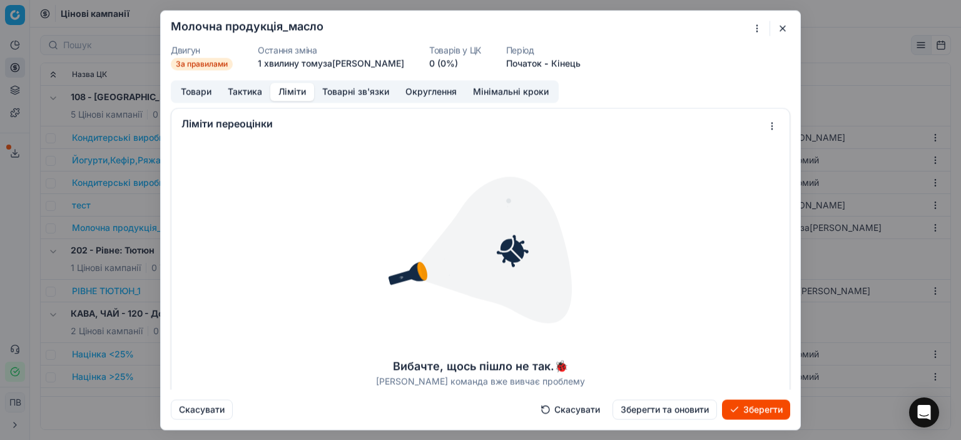
click at [636, 410] on font "Зберегти та оновити" at bounding box center [665, 409] width 88 height 11
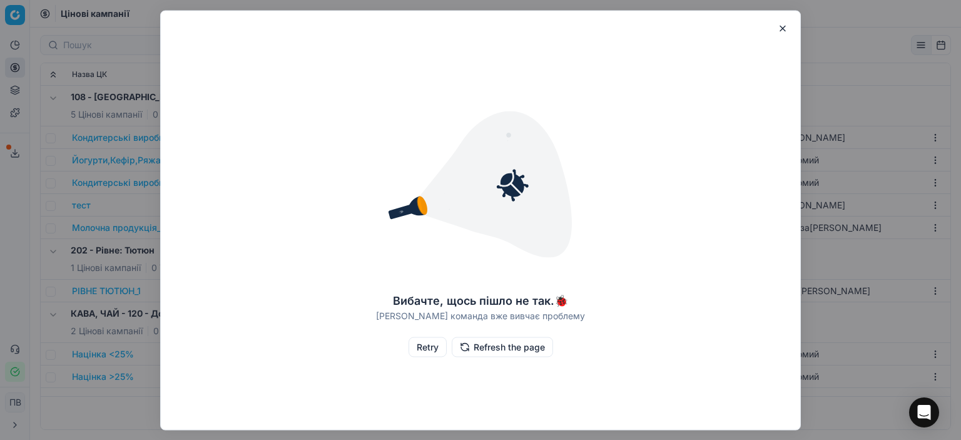
click at [486, 348] on button "Refresh the page" at bounding box center [502, 347] width 101 height 20
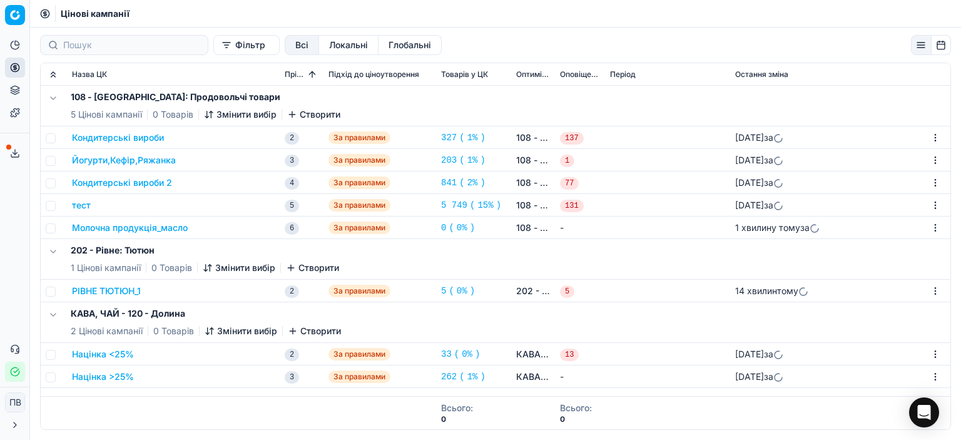
click at [178, 230] on font "Молочна продукція_масло" at bounding box center [130, 227] width 116 height 11
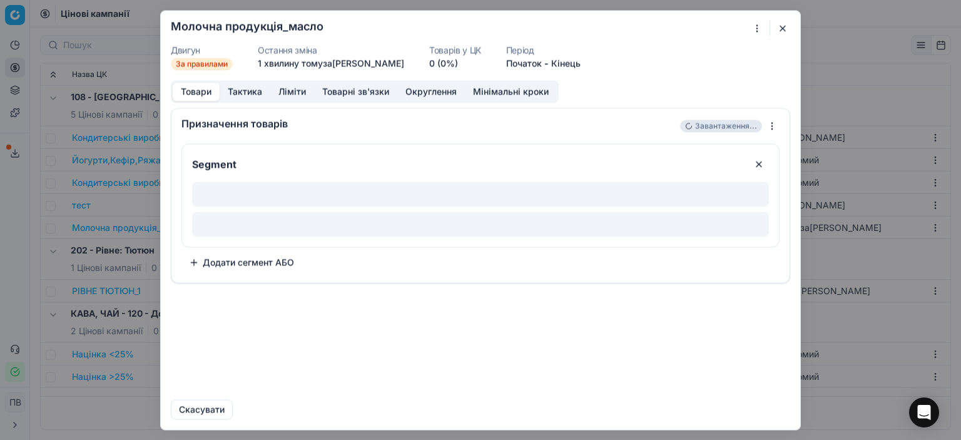
click at [284, 90] on font "Ліміти" at bounding box center [293, 91] width 28 height 11
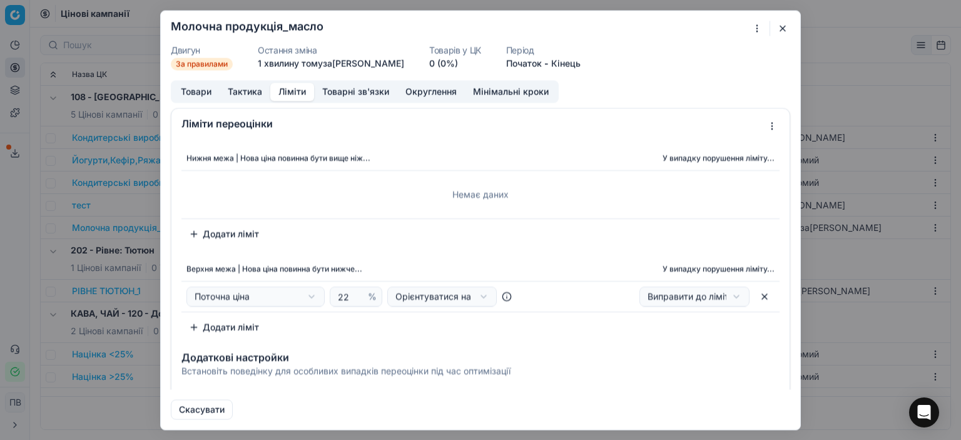
click at [195, 234] on button "Додати ліміт" at bounding box center [224, 233] width 85 height 20
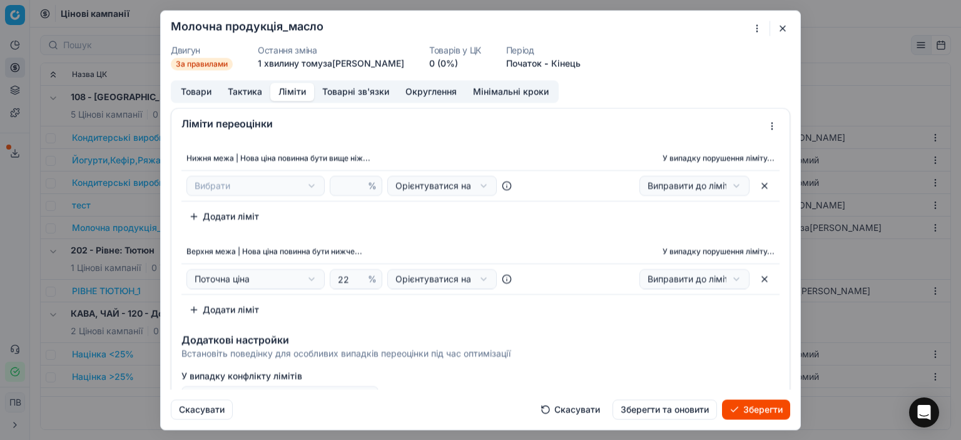
click at [231, 186] on div "Ми зберігаємо налаштування ЦК. Будь ласка, зачекайте, це може зайняти кілька хв…" at bounding box center [480, 220] width 961 height 440
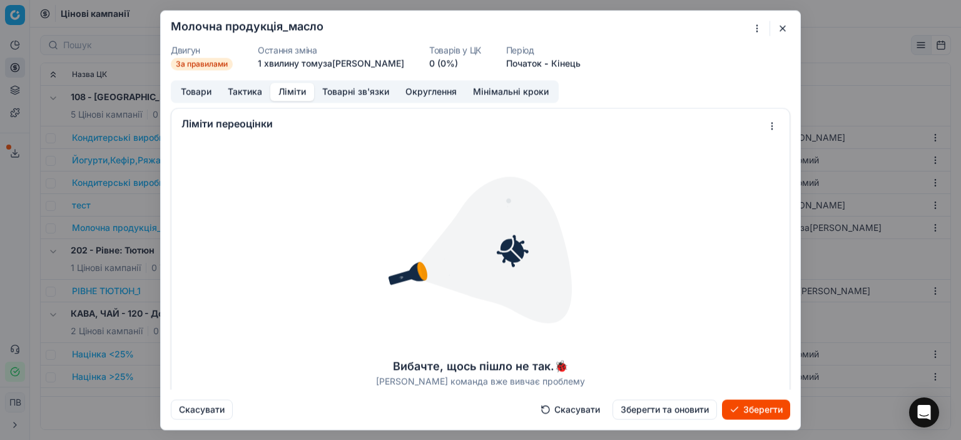
click at [637, 409] on font "Зберегти та оновити" at bounding box center [665, 409] width 88 height 11
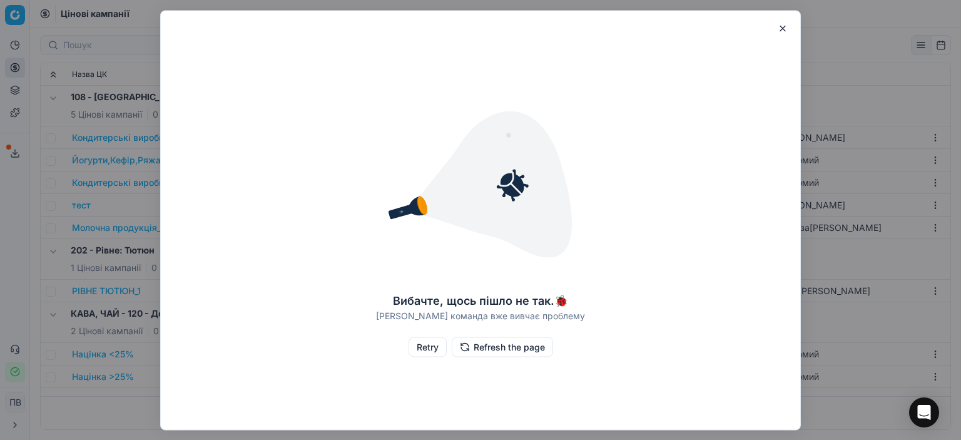
click at [431, 348] on button "Retry" at bounding box center [428, 347] width 38 height 20
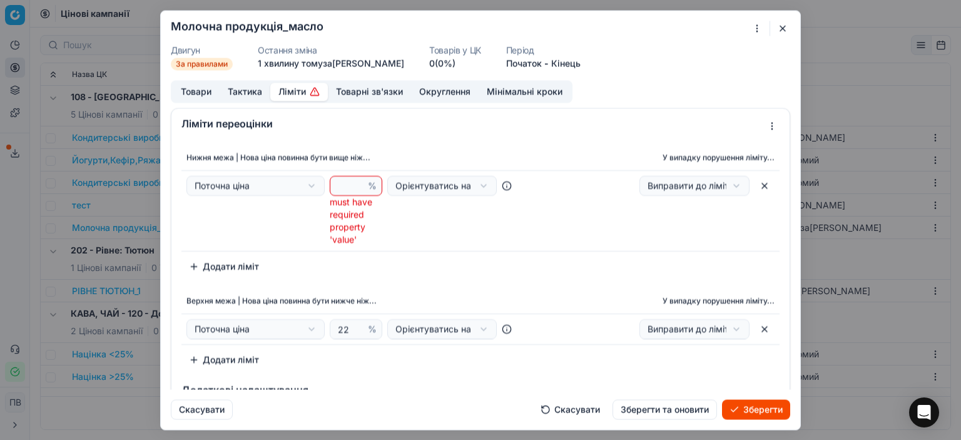
click at [292, 93] on button "Ліміти" at bounding box center [299, 92] width 58 height 18
click at [339, 190] on input "number" at bounding box center [350, 185] width 30 height 19
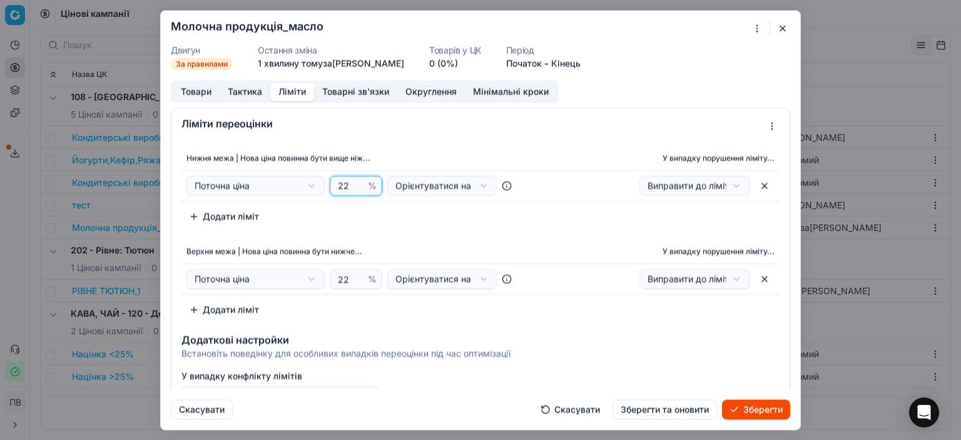
type input "22"
click at [756, 279] on button "button" at bounding box center [765, 279] width 20 height 20
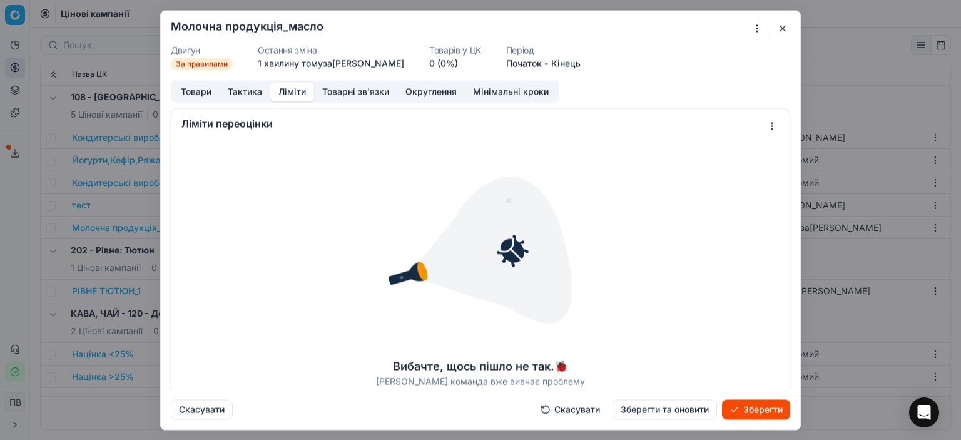
click at [638, 412] on font "Зберегти та оновити" at bounding box center [665, 409] width 88 height 11
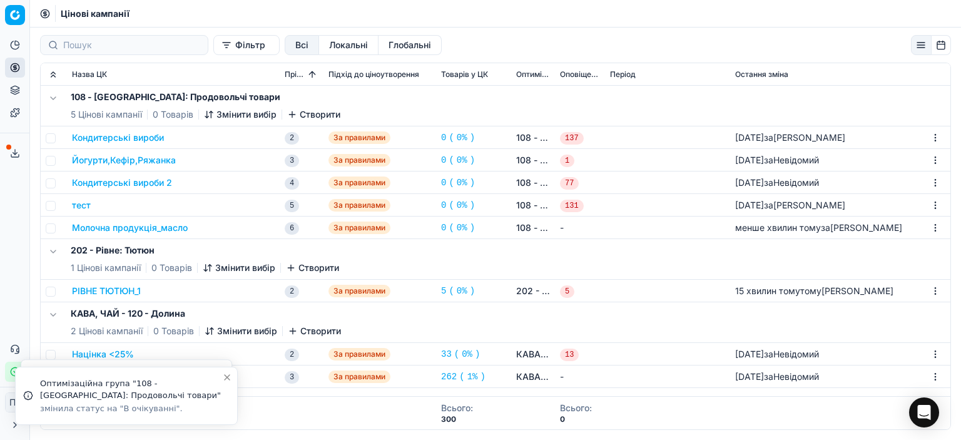
click at [193, 229] on div "Молочна продукція_масло" at bounding box center [173, 228] width 203 height 13
click at [182, 229] on font "Молочна продукція_масло" at bounding box center [130, 227] width 116 height 11
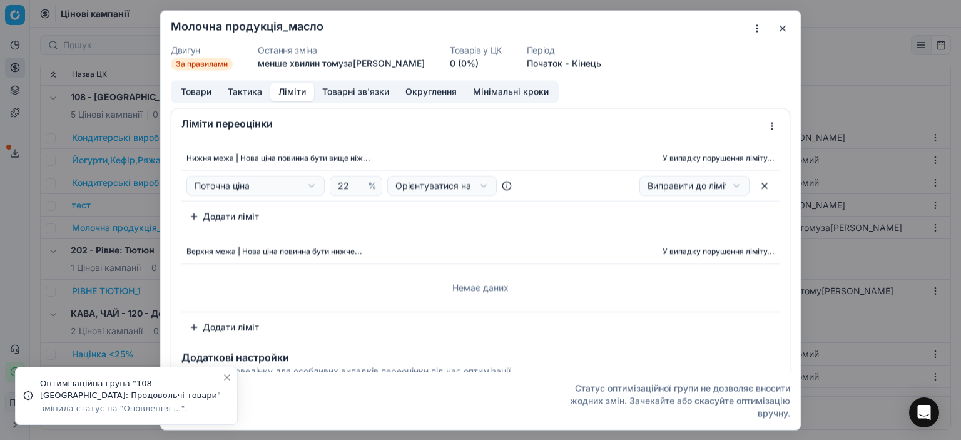
click at [273, 86] on button "Ліміти" at bounding box center [292, 92] width 44 height 18
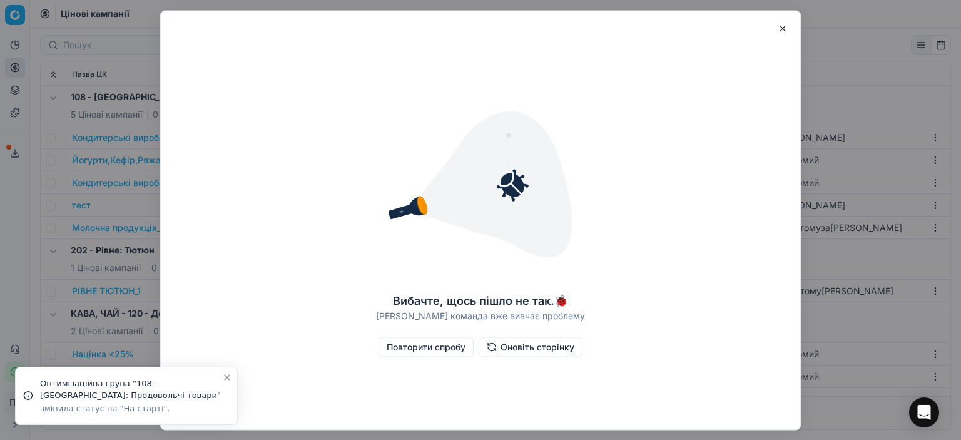
click at [528, 347] on font "Оновіть сторінку" at bounding box center [538, 346] width 74 height 11
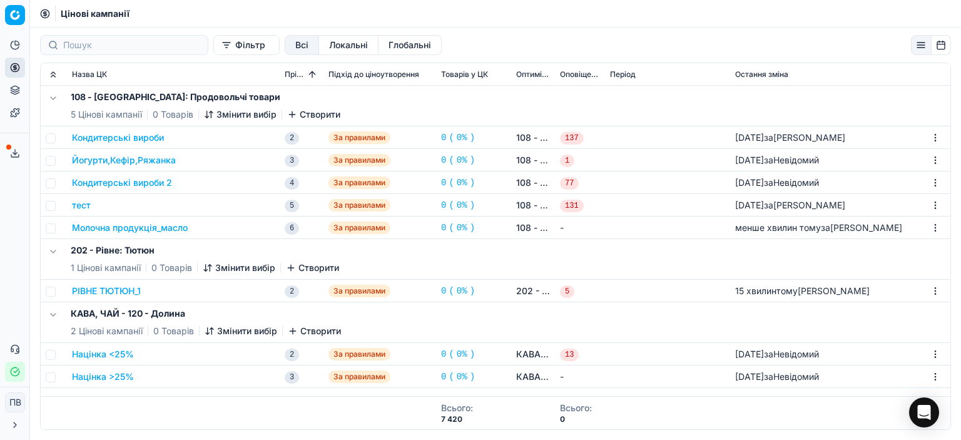
click at [178, 228] on font "Молочна продукція_масло" at bounding box center [130, 227] width 116 height 11
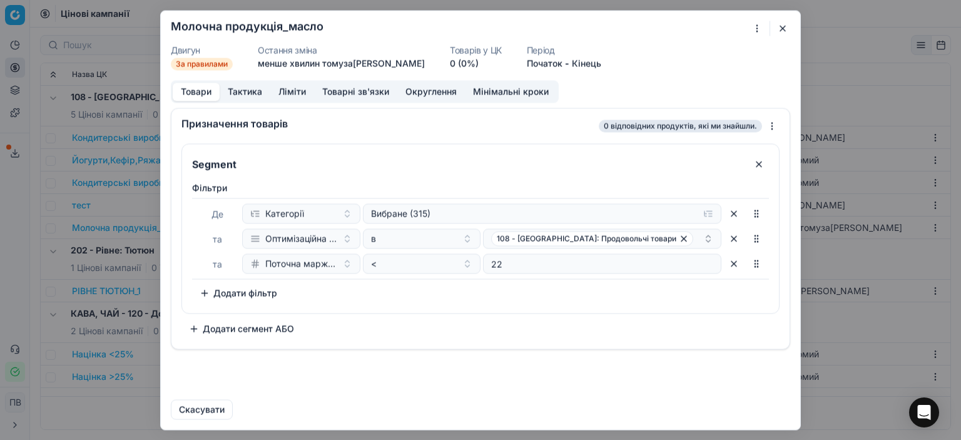
click at [781, 29] on button "button" at bounding box center [782, 28] width 15 height 15
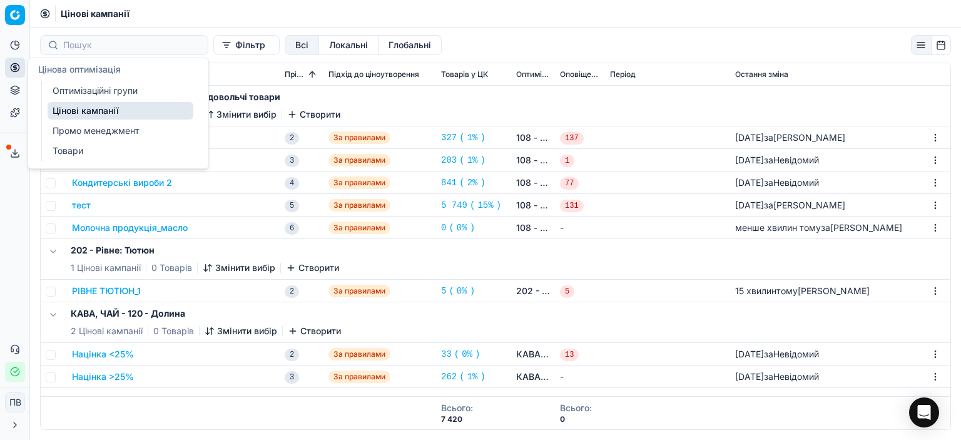
click at [16, 63] on circle at bounding box center [15, 67] width 8 height 8
click at [69, 90] on font "Оптимізаційні групи" at bounding box center [95, 90] width 85 height 11
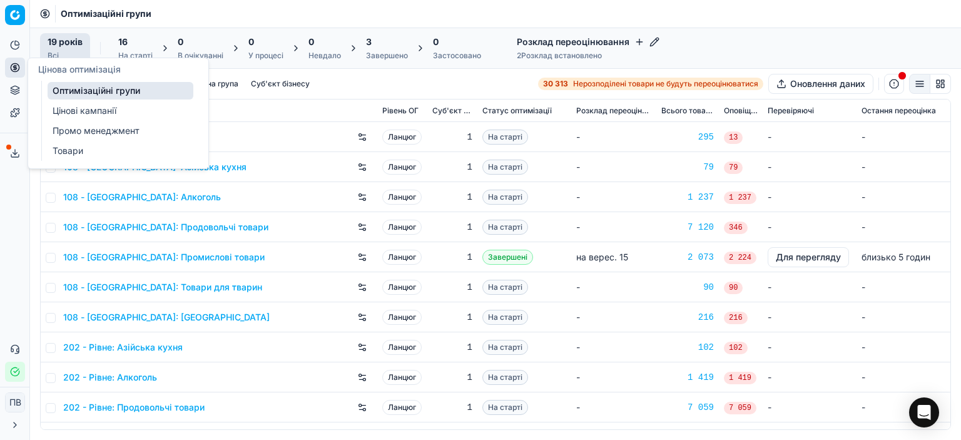
click at [76, 112] on font "Цінові кампанії" at bounding box center [85, 110] width 64 height 11
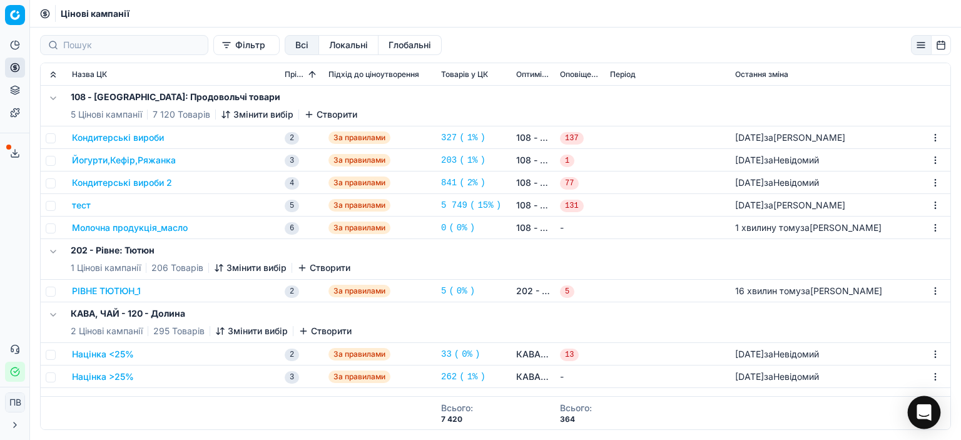
click at [925, 414] on icon "Відкрити Intercom Messenger" at bounding box center [924, 412] width 14 height 16
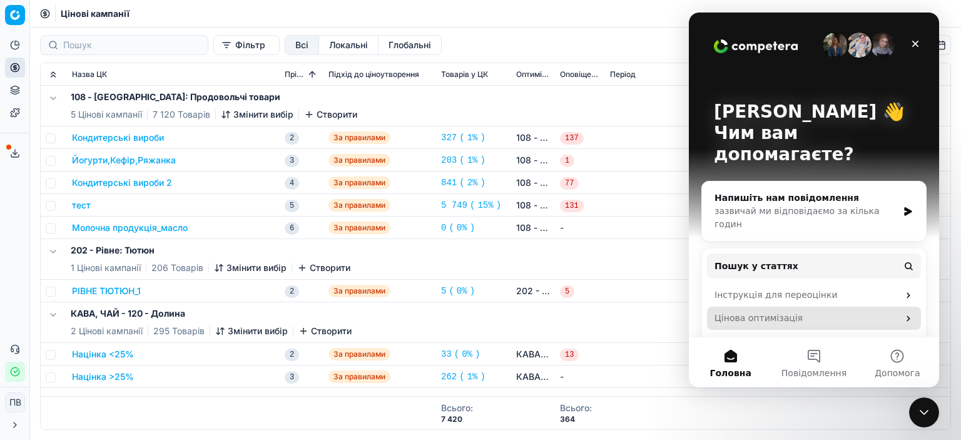
click at [777, 313] on font "Цінова оптимізація" at bounding box center [759, 318] width 88 height 10
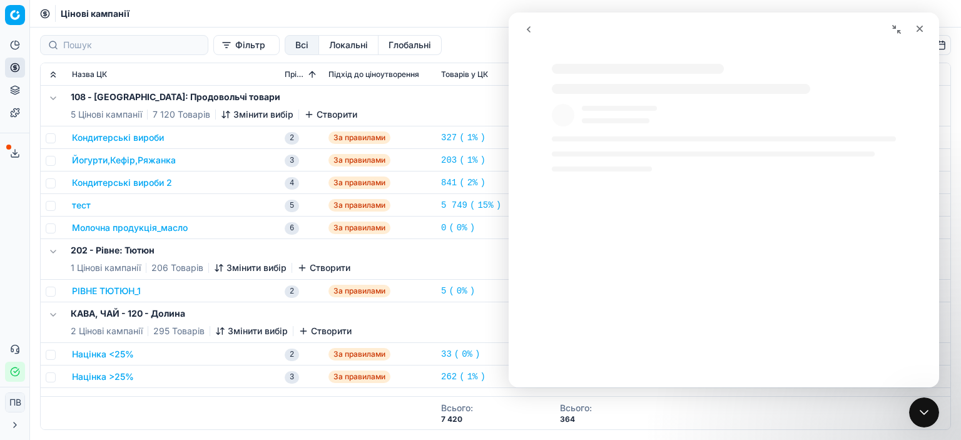
select select "uk"
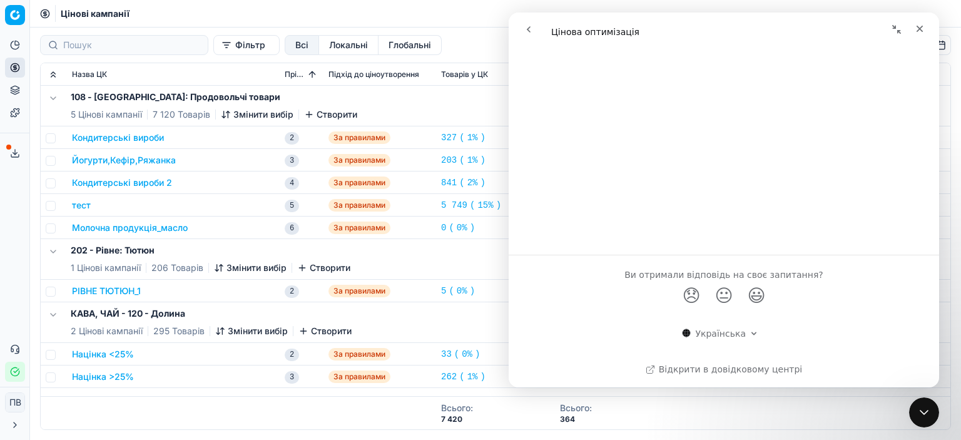
click at [130, 215] on td "тест" at bounding box center [173, 205] width 213 height 23
click at [146, 176] on font "Кондитерські вироби 2" at bounding box center [122, 182] width 100 height 13
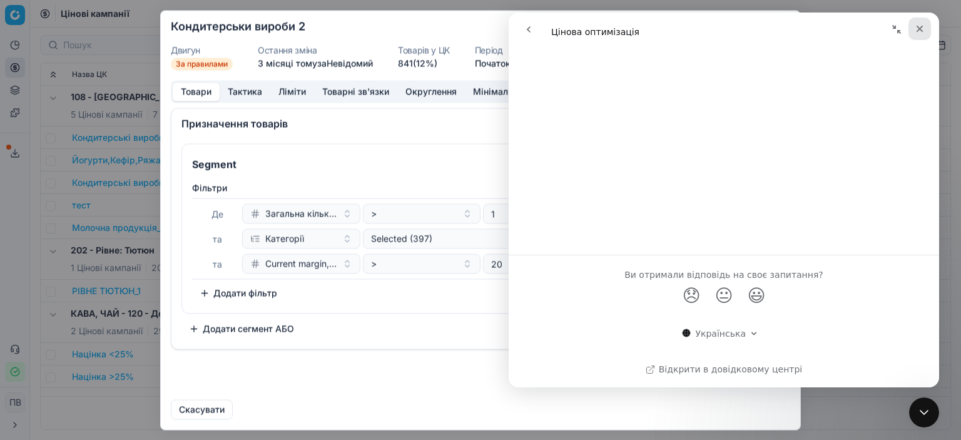
click at [921, 30] on icon "Закрити" at bounding box center [920, 29] width 7 height 7
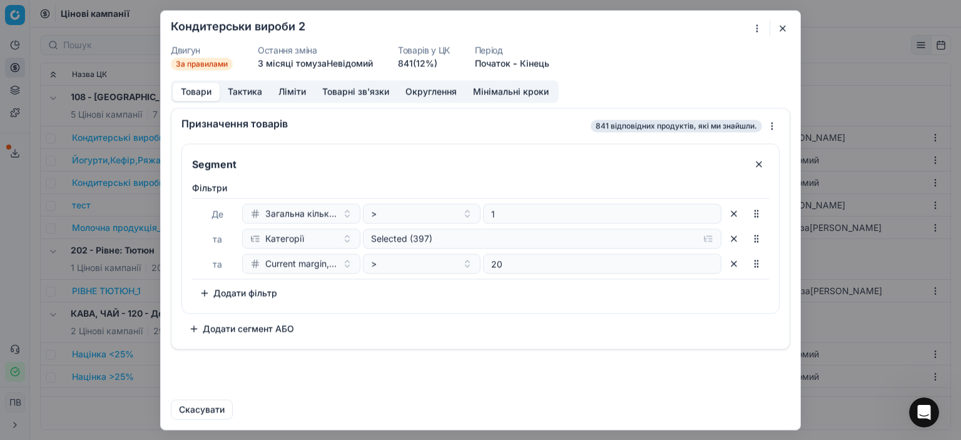
scroll to position [0, 0]
select select "uk"
click at [783, 27] on button "button" at bounding box center [782, 28] width 15 height 15
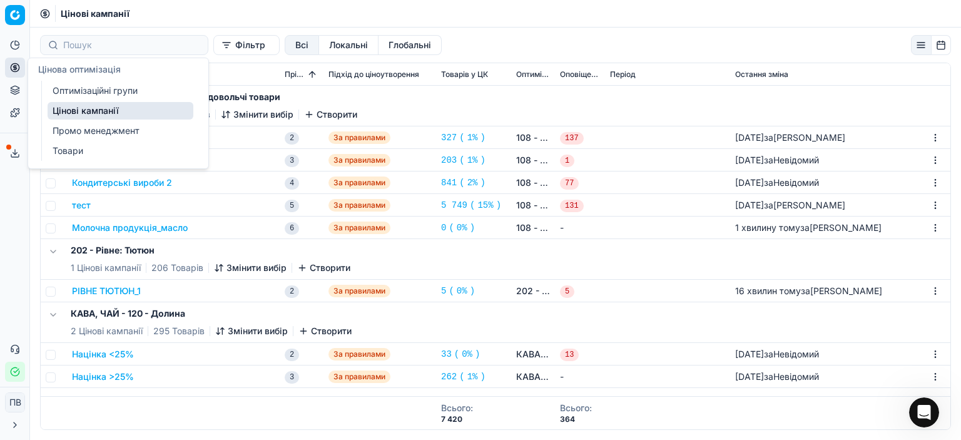
click at [13, 66] on icon at bounding box center [15, 68] width 10 height 10
click at [95, 90] on font "Оптимізаційні групи" at bounding box center [95, 90] width 85 height 11
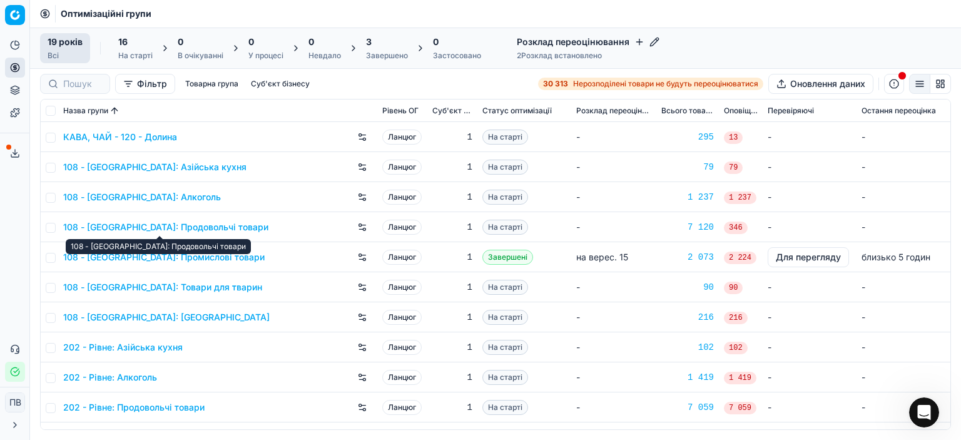
click at [123, 227] on font "108 - [GEOGRAPHIC_DATA]: Продовольчі товари" at bounding box center [165, 227] width 205 height 11
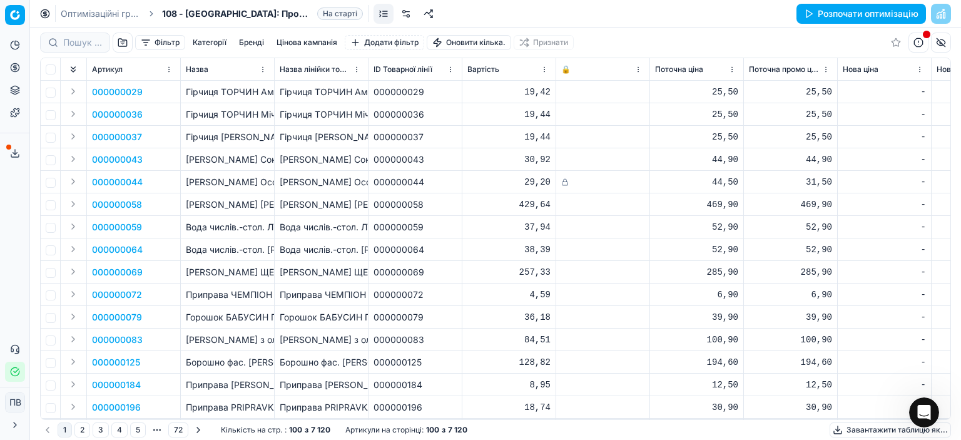
click at [852, 14] on font "Розпочати оптимізацію" at bounding box center [868, 13] width 101 height 11
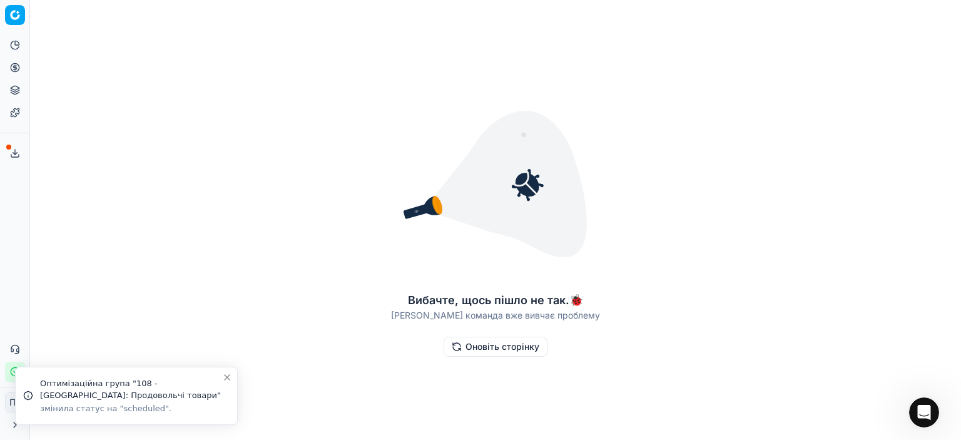
click at [503, 350] on font "Оновіть сторінку" at bounding box center [503, 346] width 74 height 11
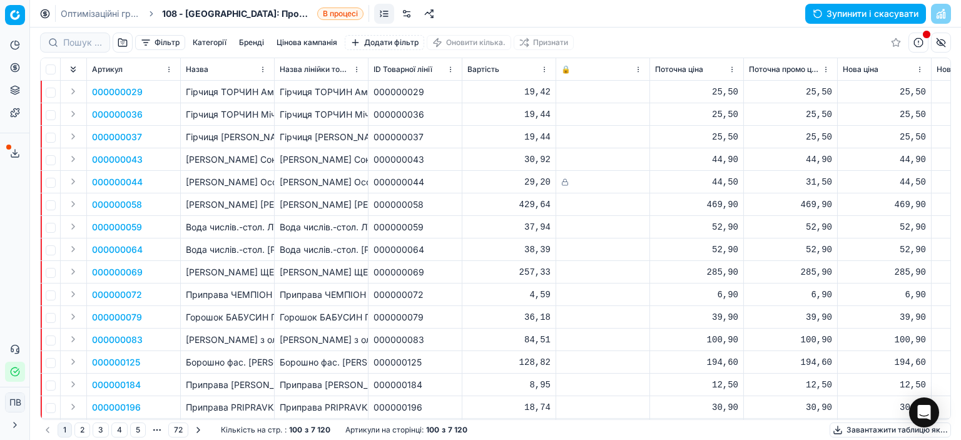
click at [902, 15] on font "Зупинити і скасувати" at bounding box center [873, 13] width 92 height 11
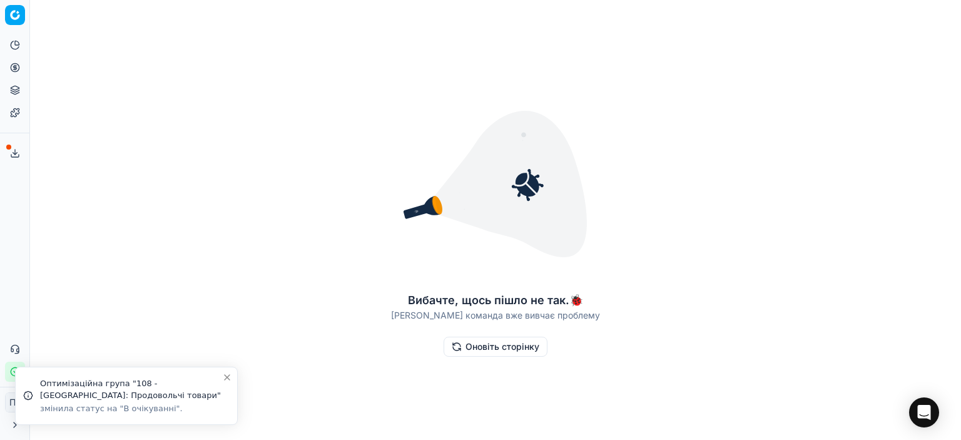
click at [495, 347] on font "Оновіть сторінку" at bounding box center [503, 346] width 74 height 11
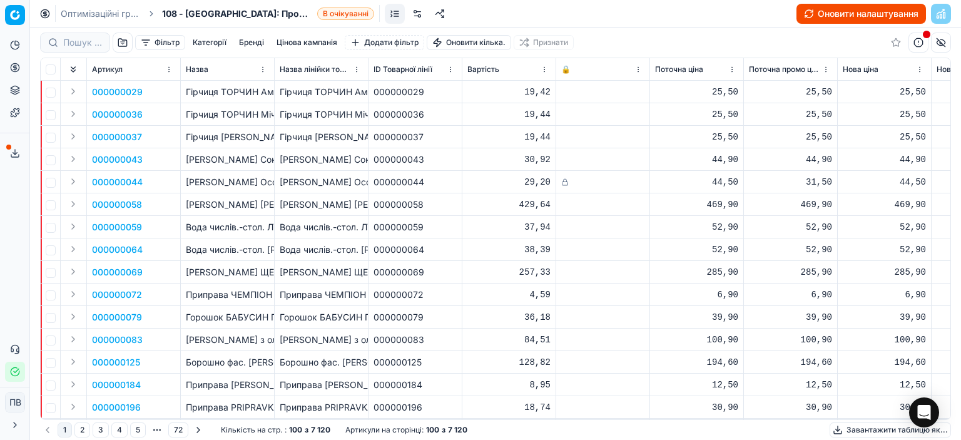
click at [847, 17] on font "Оновити налаштування" at bounding box center [868, 13] width 101 height 11
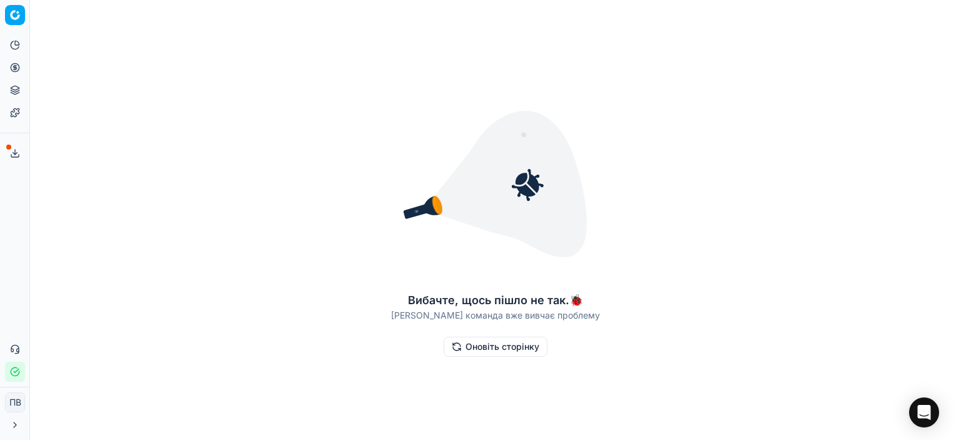
click at [498, 349] on font "Оновіть сторінку" at bounding box center [503, 346] width 74 height 11
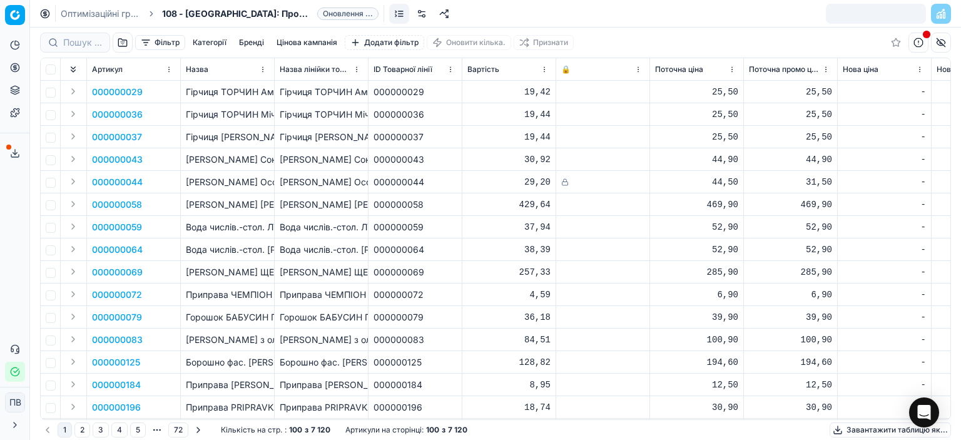
click at [290, 43] on font "Цінова кампанія" at bounding box center [307, 42] width 61 height 9
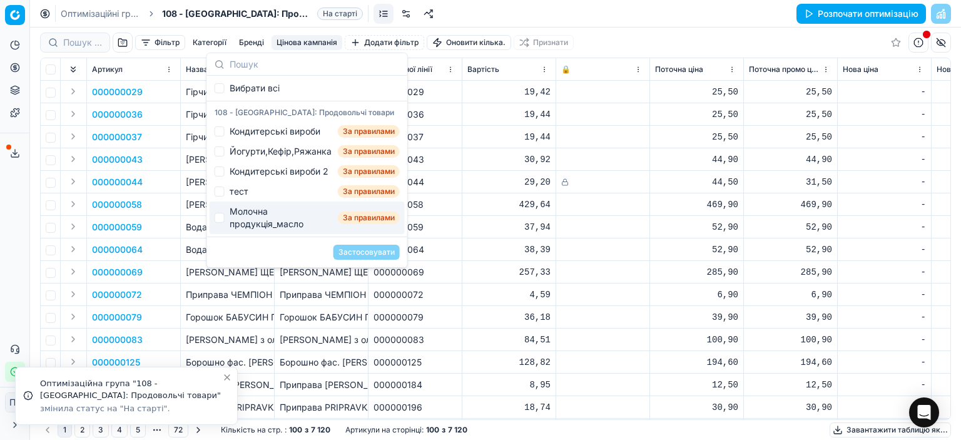
click at [262, 217] on div "Молочна продукція_масло" at bounding box center [281, 217] width 103 height 25
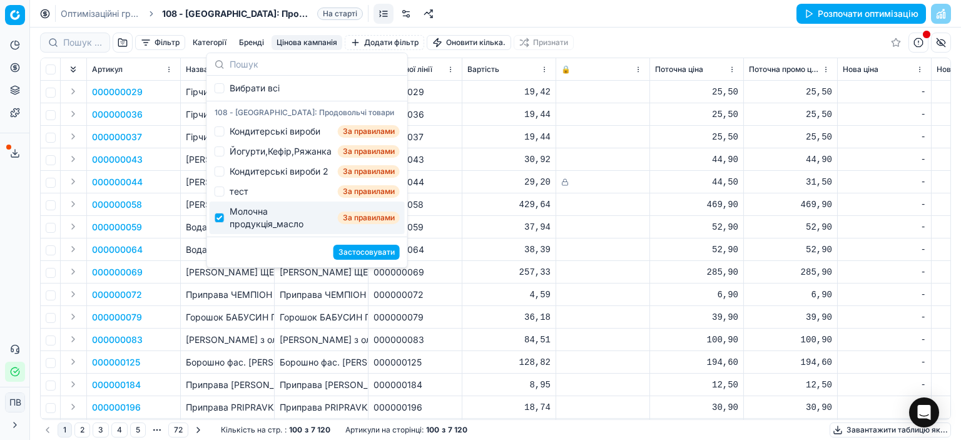
checkbox input "false"
drag, startPoint x: 334, startPoint y: 297, endPoint x: 335, endPoint y: 304, distance: 6.5
click at [334, 300] on div "Приправа ЧЕМПІОН Коріандр цілий / 20г" at bounding box center [321, 295] width 83 height 13
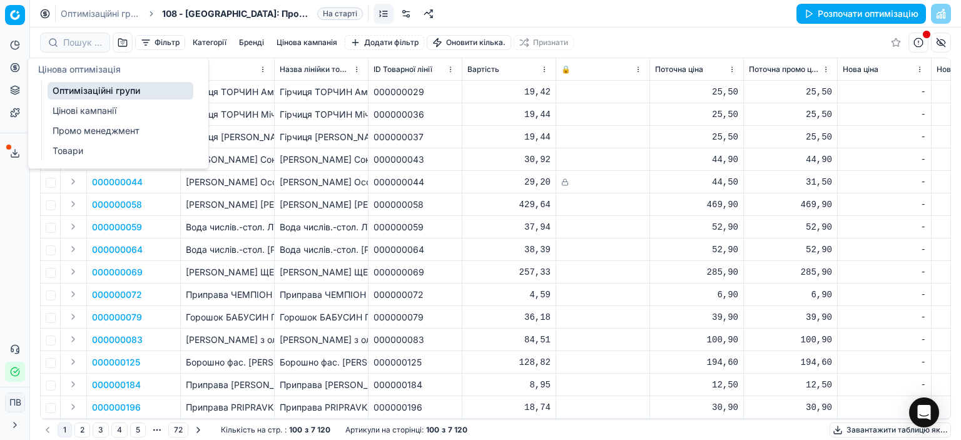
click at [73, 110] on font "Цінові кампанії" at bounding box center [85, 110] width 64 height 11
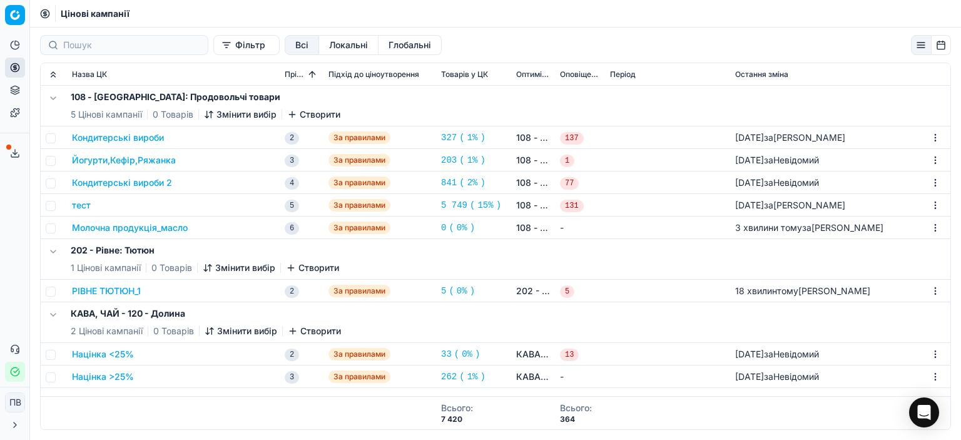
click at [138, 229] on font "Молочна продукція_масло" at bounding box center [130, 227] width 116 height 11
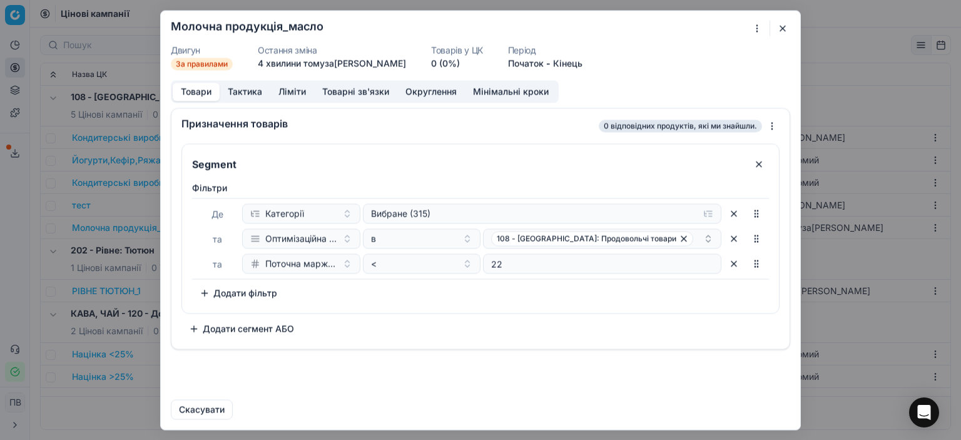
click at [237, 94] on font "Тактика" at bounding box center [245, 91] width 34 height 11
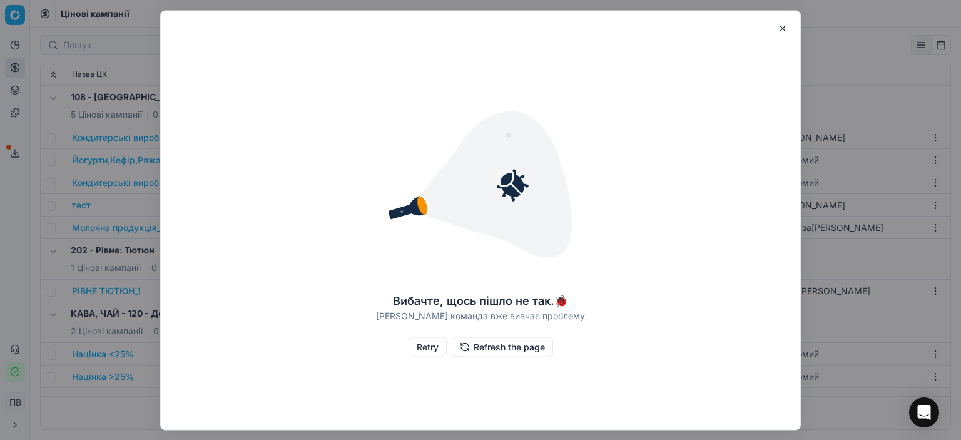
click at [423, 350] on button "Retry" at bounding box center [428, 347] width 38 height 20
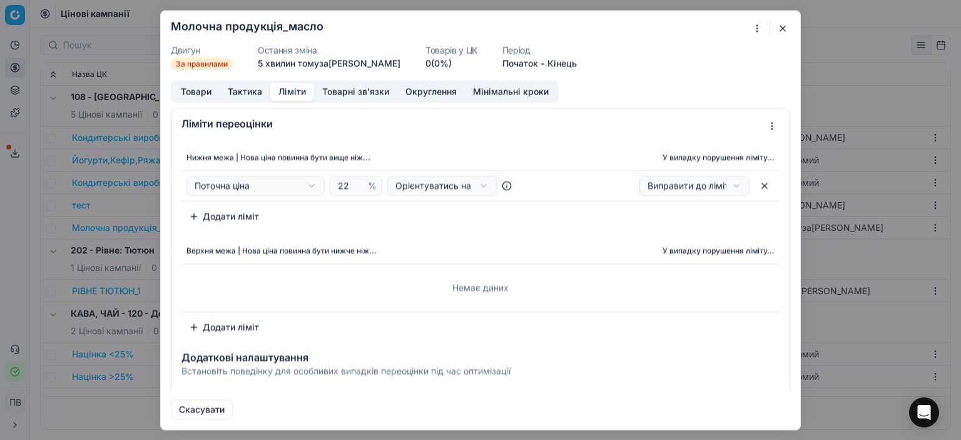
click at [289, 90] on button "Ліміти" at bounding box center [292, 92] width 44 height 18
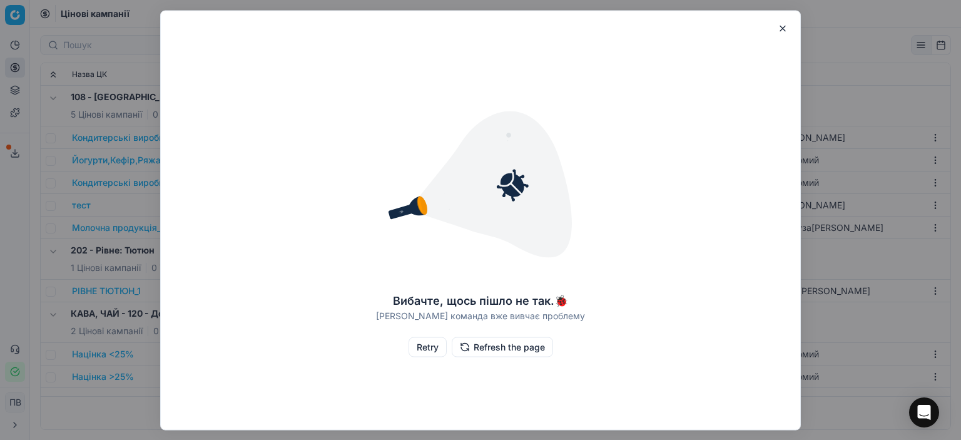
click at [427, 347] on button "Retry" at bounding box center [428, 347] width 38 height 20
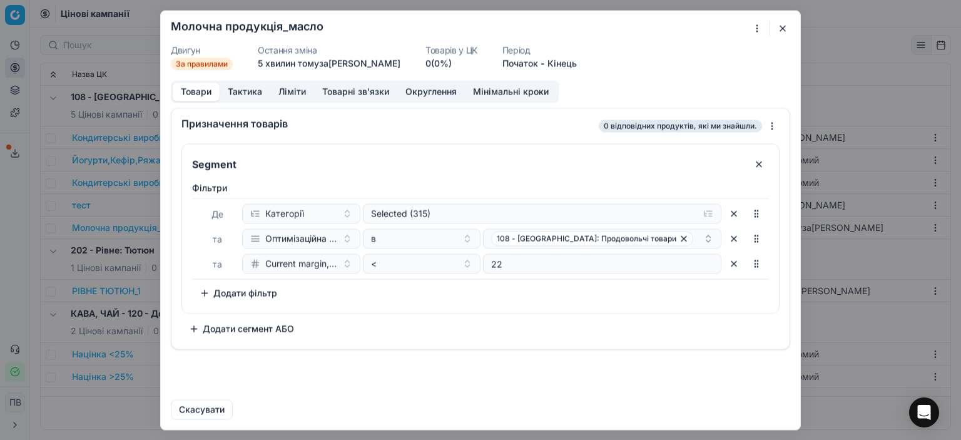
click at [337, 93] on button "Товарні зв'язки" at bounding box center [355, 92] width 83 height 18
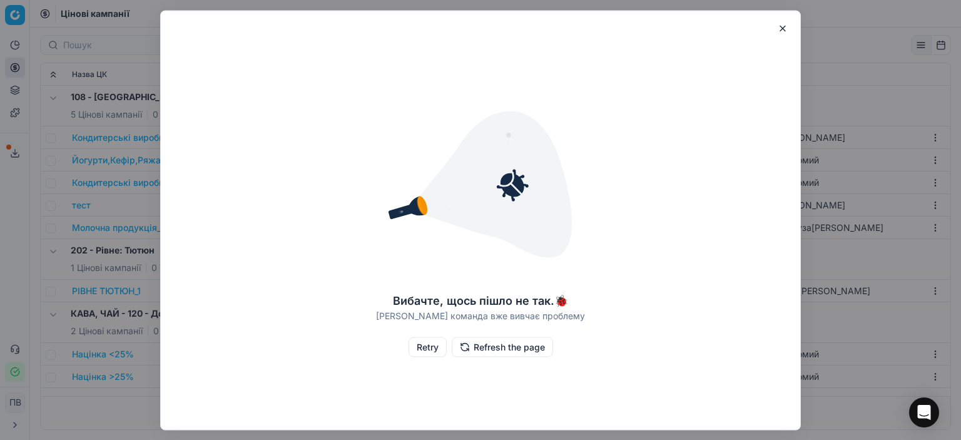
click at [428, 347] on button "Retry" at bounding box center [428, 347] width 38 height 20
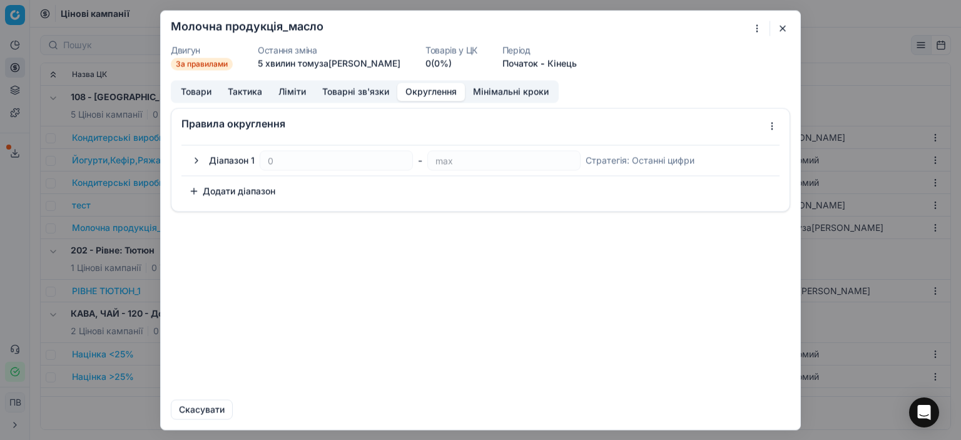
click at [419, 93] on button "Округлення" at bounding box center [431, 92] width 68 height 18
click at [197, 160] on button "button" at bounding box center [196, 160] width 15 height 15
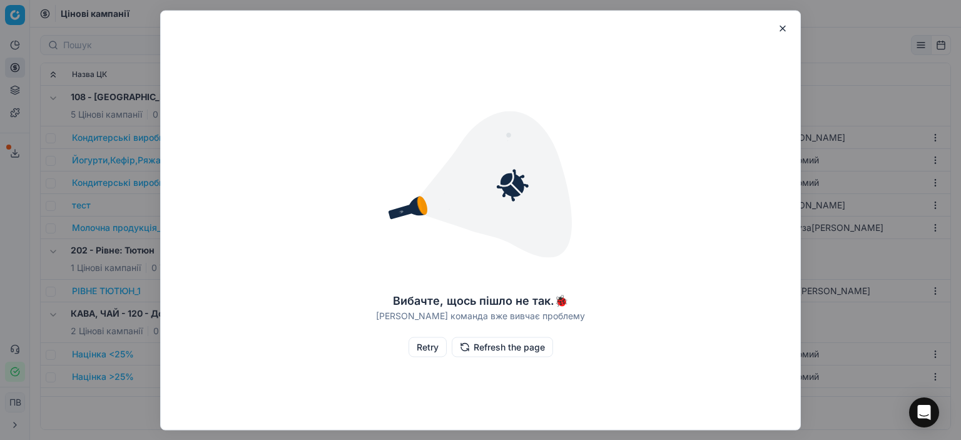
click at [422, 345] on button "Retry" at bounding box center [428, 347] width 38 height 20
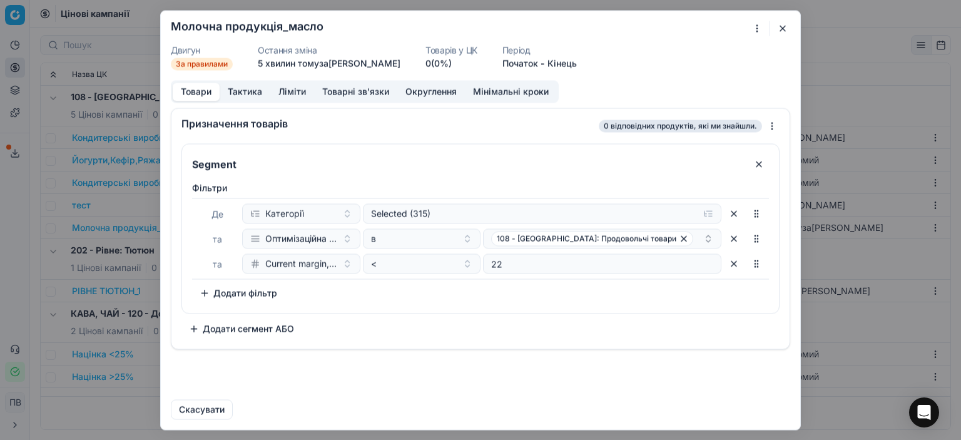
click at [488, 91] on button "Мінімальні кроки" at bounding box center [511, 92] width 92 height 18
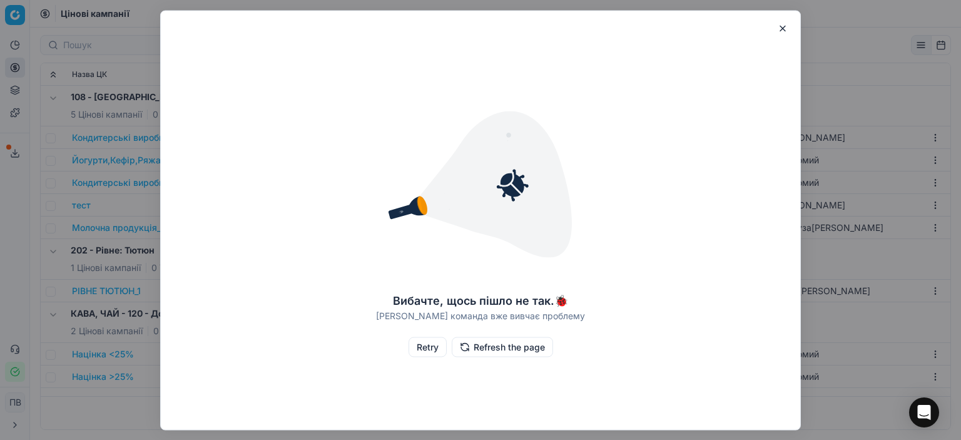
click at [430, 352] on button "Retry" at bounding box center [428, 347] width 38 height 20
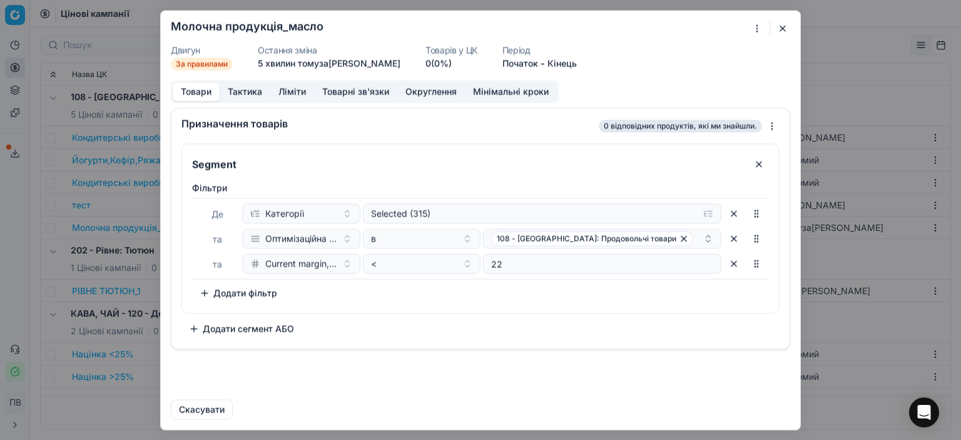
click at [782, 28] on button "button" at bounding box center [782, 28] width 15 height 15
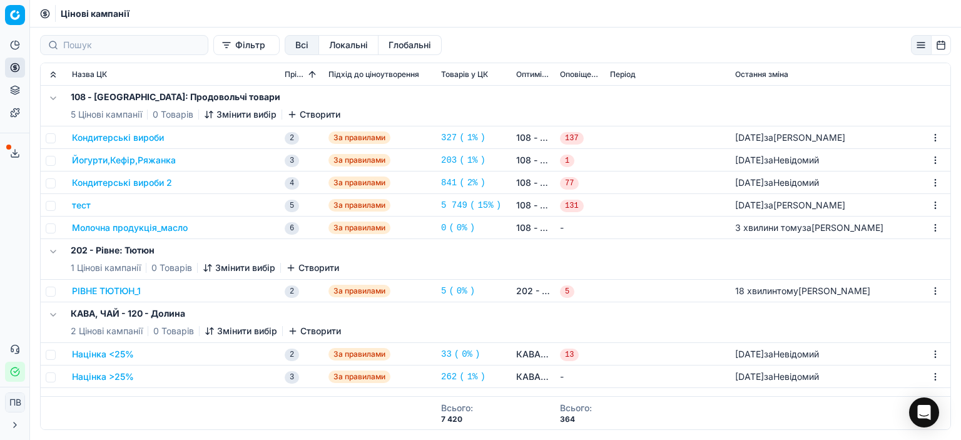
click at [135, 228] on font "Молочна продукція_масло" at bounding box center [130, 227] width 116 height 11
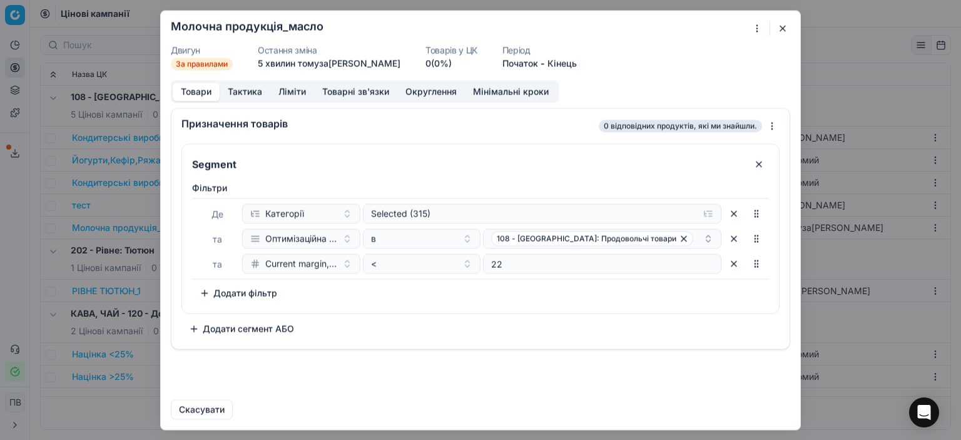
click at [758, 27] on div "Ми зберігаємо налаштування ЦК. Будь ласка, зачекайте, це може зайняти декілька …" at bounding box center [480, 220] width 961 height 440
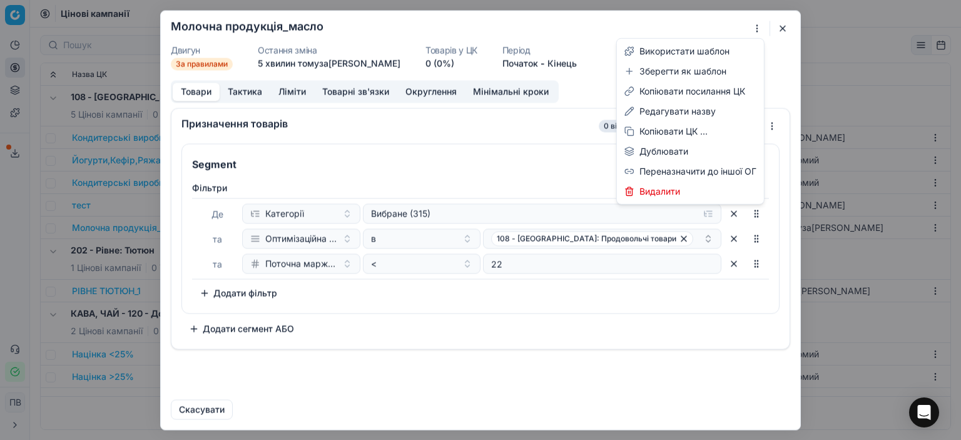
click at [834, 84] on div "Ми зберігаємо налаштування ЦК. Будь ласка, зачекайте, це може зайняти кілька хв…" at bounding box center [480, 220] width 961 height 440
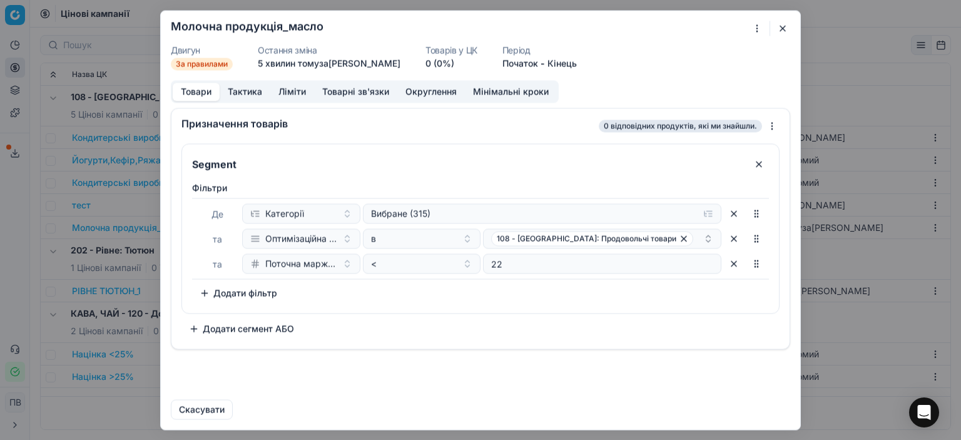
click at [783, 29] on button "button" at bounding box center [782, 28] width 15 height 15
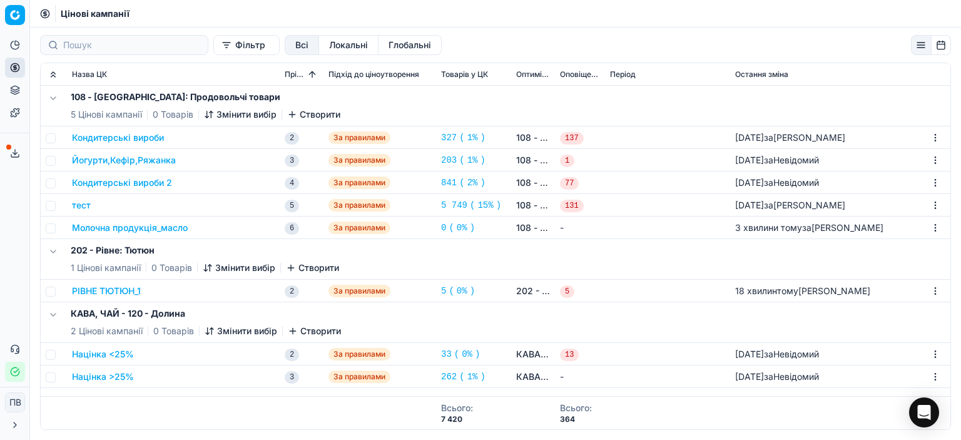
click at [81, 228] on font "Молочна продукція_масло" at bounding box center [130, 227] width 116 height 11
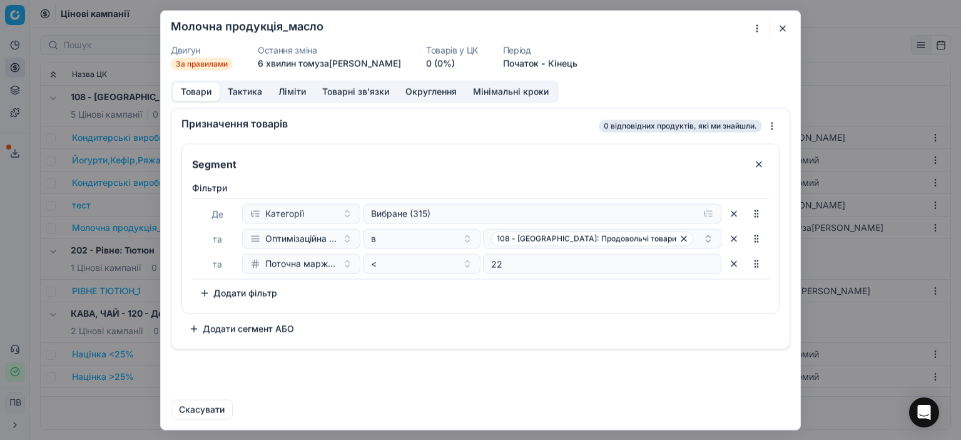
click at [781, 24] on button "button" at bounding box center [782, 28] width 15 height 15
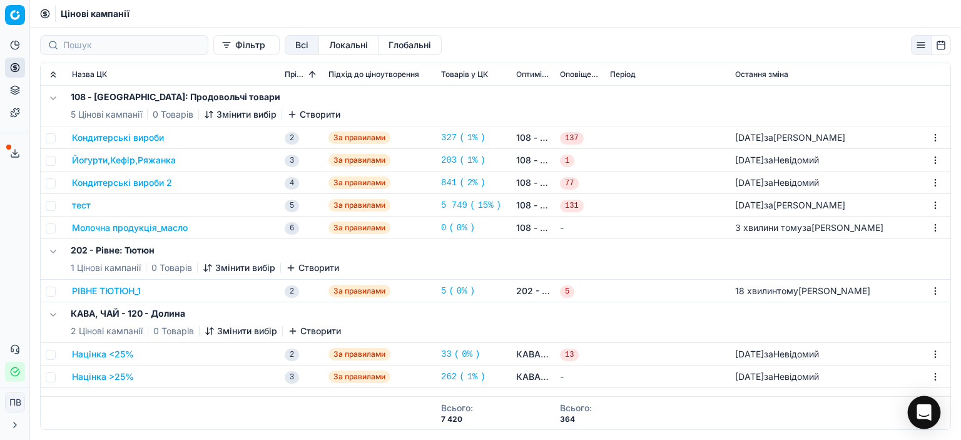
click at [931, 417] on div "Відкрити Intercom Messenger" at bounding box center [924, 412] width 33 height 33
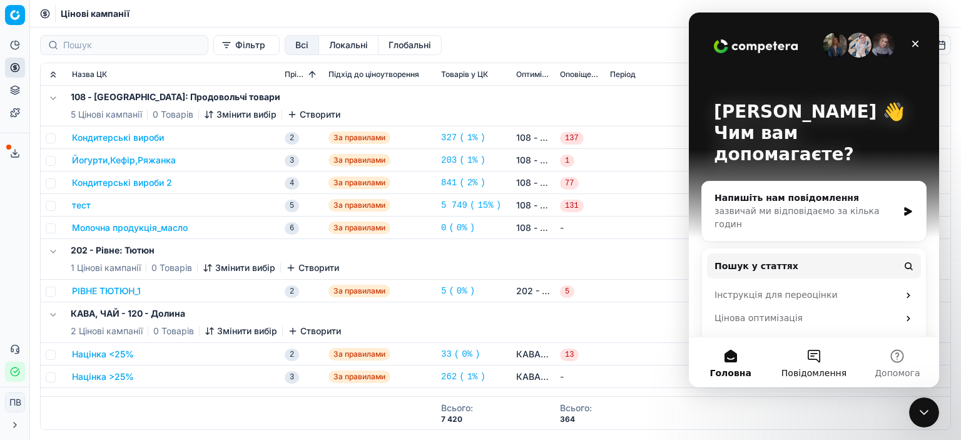
click at [816, 364] on button "Повідомлення" at bounding box center [813, 362] width 83 height 50
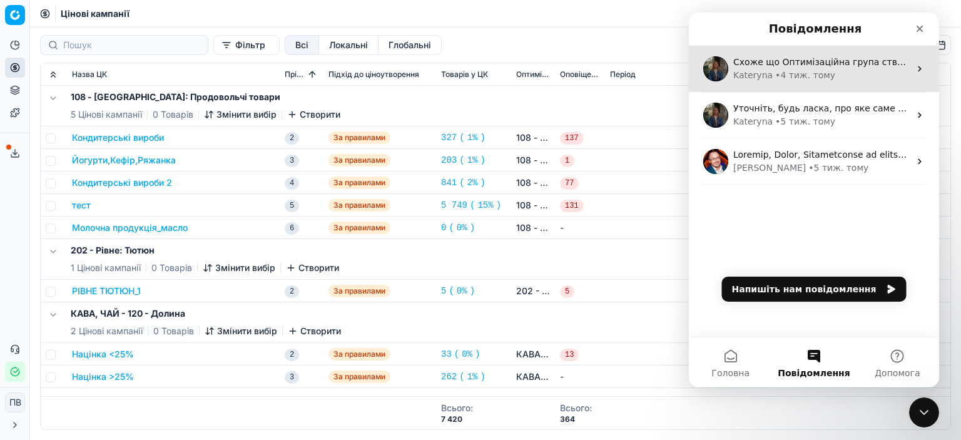
click at [775, 69] on div "• 4 тиж. тому" at bounding box center [805, 75] width 60 height 13
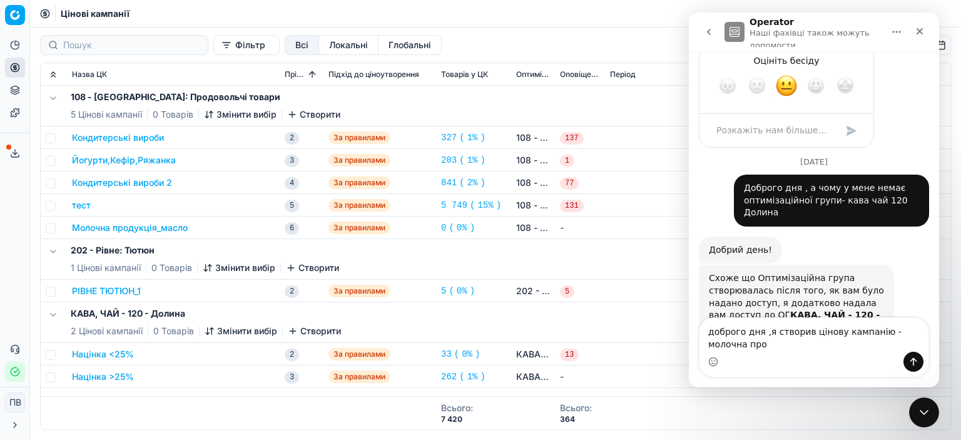
scroll to position [856, 0]
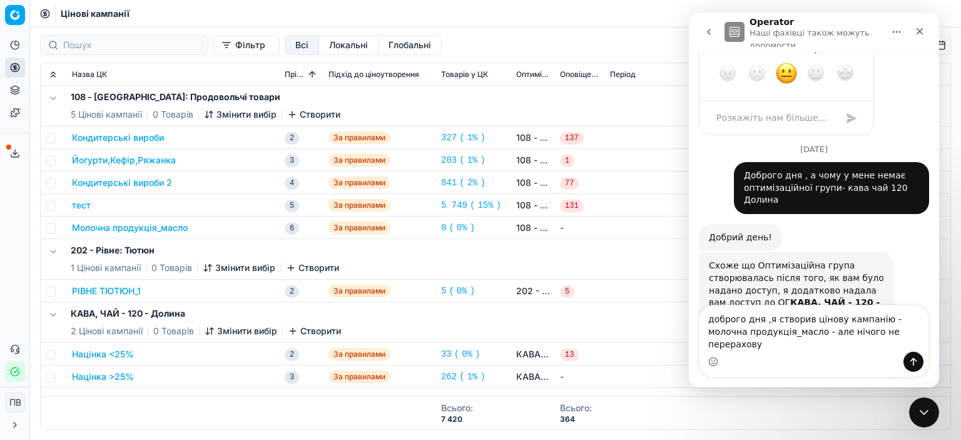
type textarea "доброго дня ,я створив цінову кампанію - молочна продукція_масло - але нічого н…"
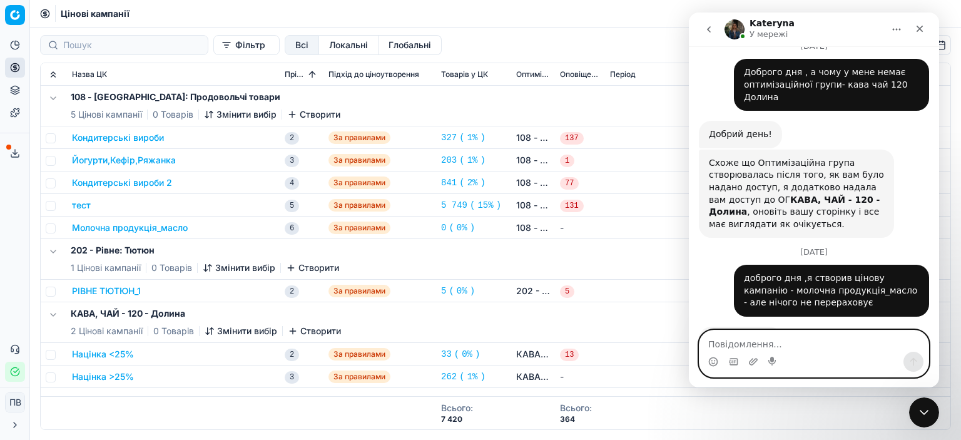
scroll to position [1044, 0]
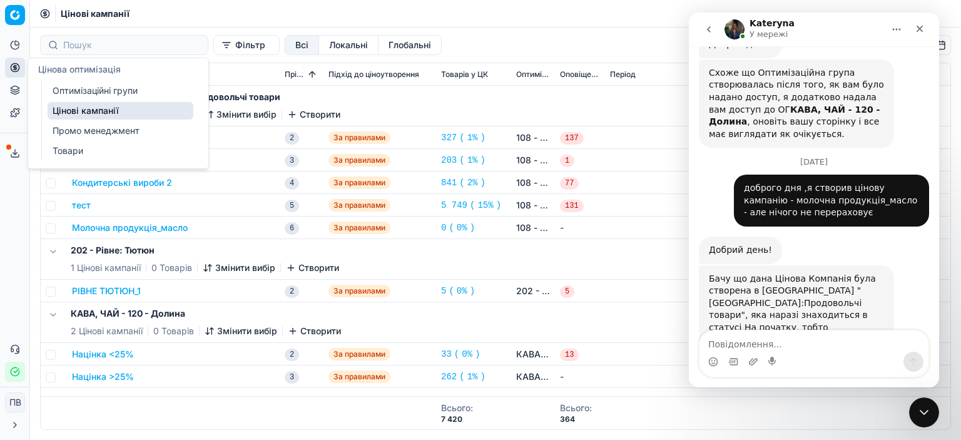
click at [80, 95] on font "Оптимізаційні групи" at bounding box center [95, 90] width 85 height 11
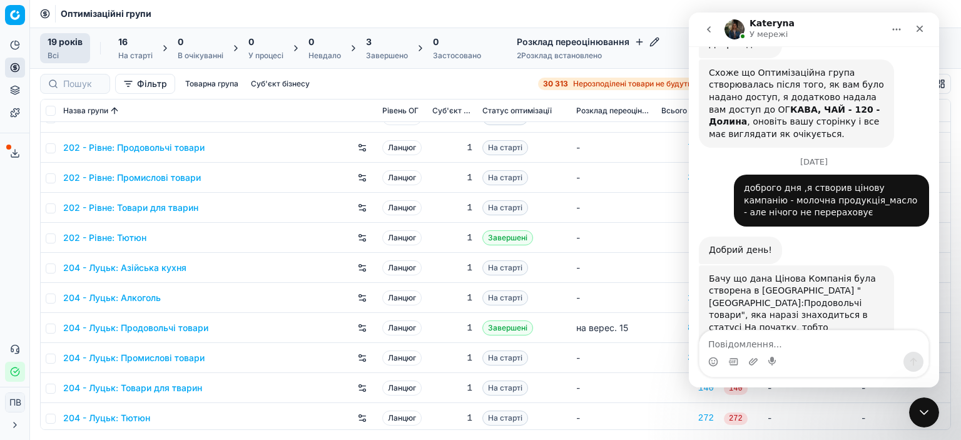
scroll to position [263, 0]
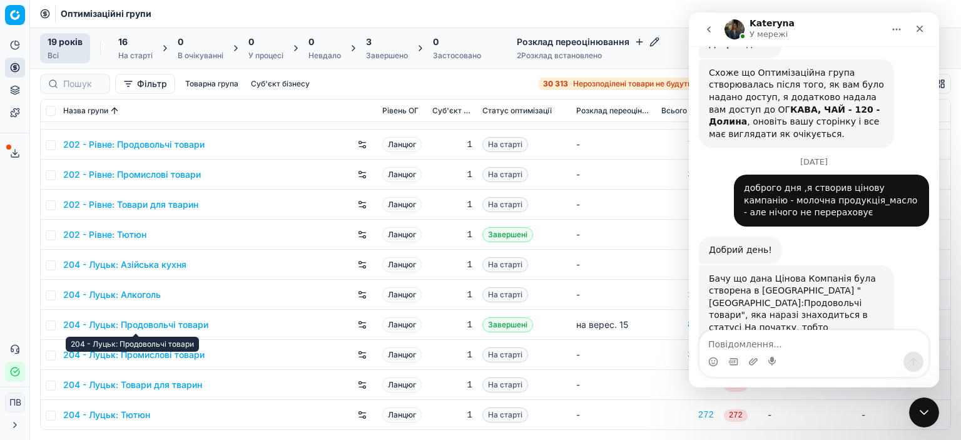
click at [136, 328] on font "204 - Луцьк: Продовольчі товари" at bounding box center [135, 324] width 145 height 11
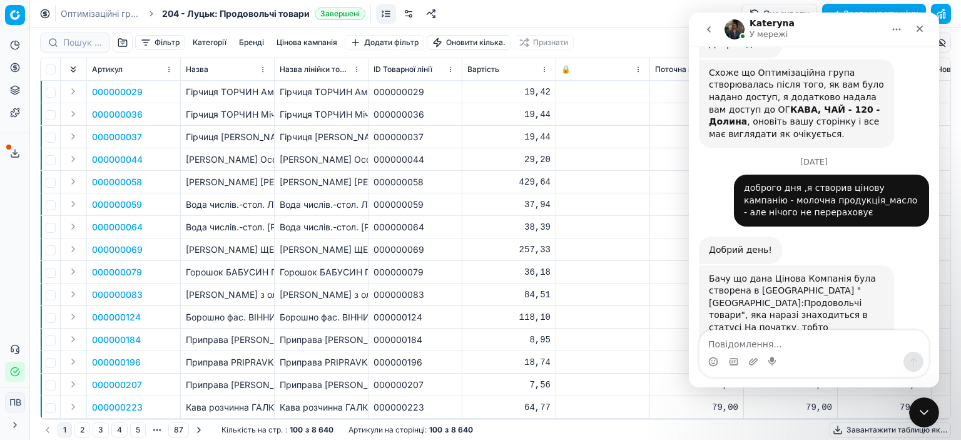
click at [294, 42] on font "Цінова кампанія" at bounding box center [307, 42] width 61 height 9
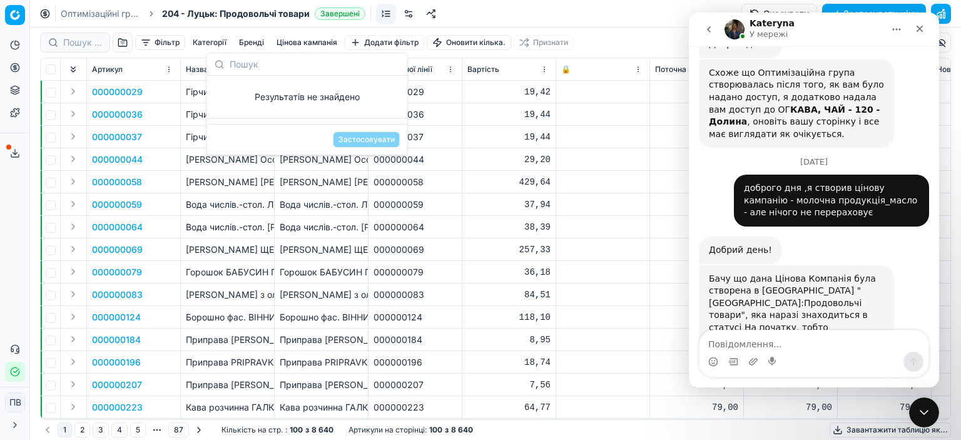
click at [155, 140] on td "000000037" at bounding box center [134, 137] width 94 height 23
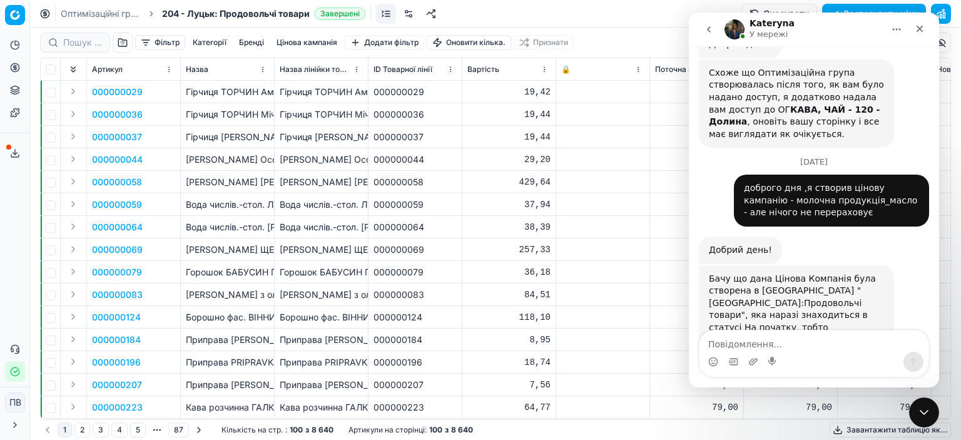
click at [209, 41] on font "Категорії" at bounding box center [210, 42] width 34 height 9
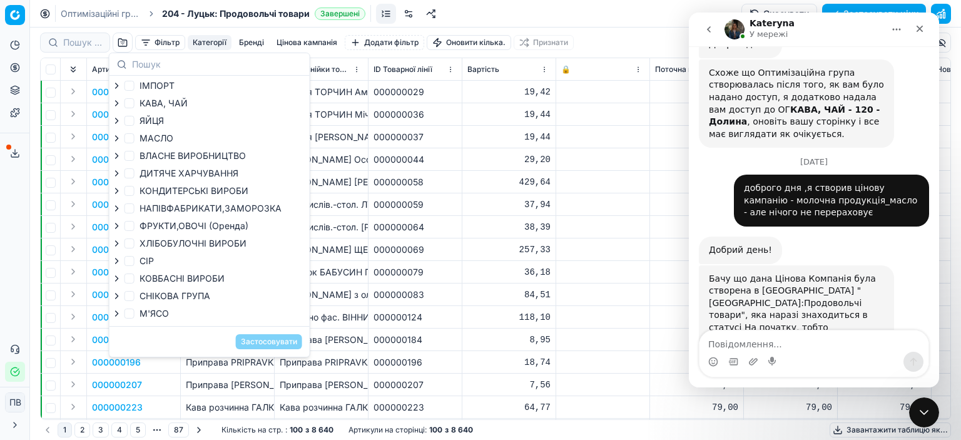
click at [352, 98] on td "Гірчиця ТОРЧИН Американська д/п / 130г / 24" at bounding box center [322, 92] width 94 height 23
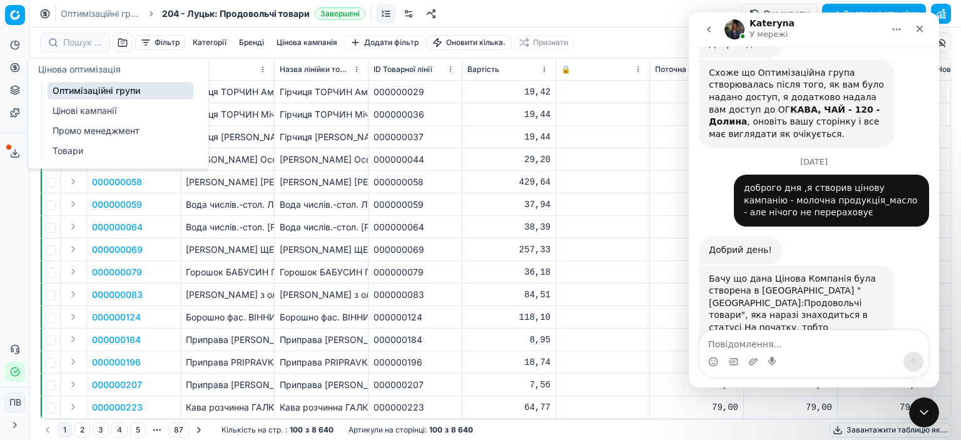
click at [81, 90] on font "Оптимізаційні групи" at bounding box center [97, 90] width 88 height 11
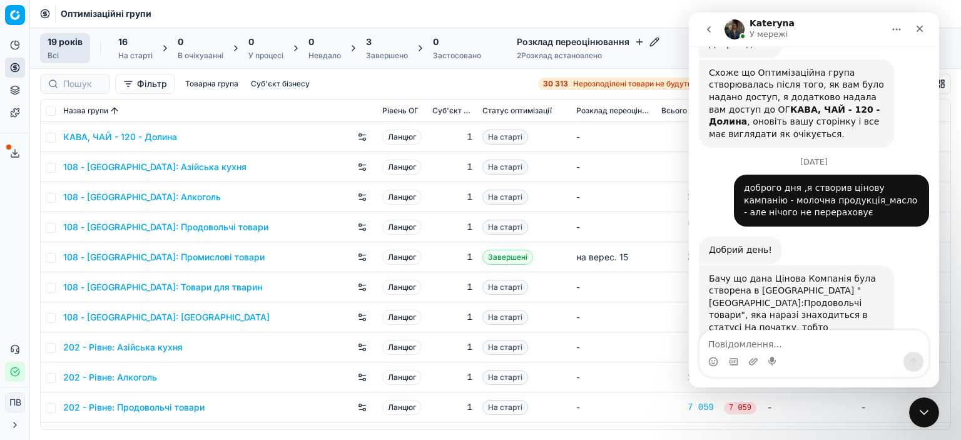
click at [133, 132] on font "КАВА, ЧАЙ - 120 - Долина" at bounding box center [120, 136] width 114 height 11
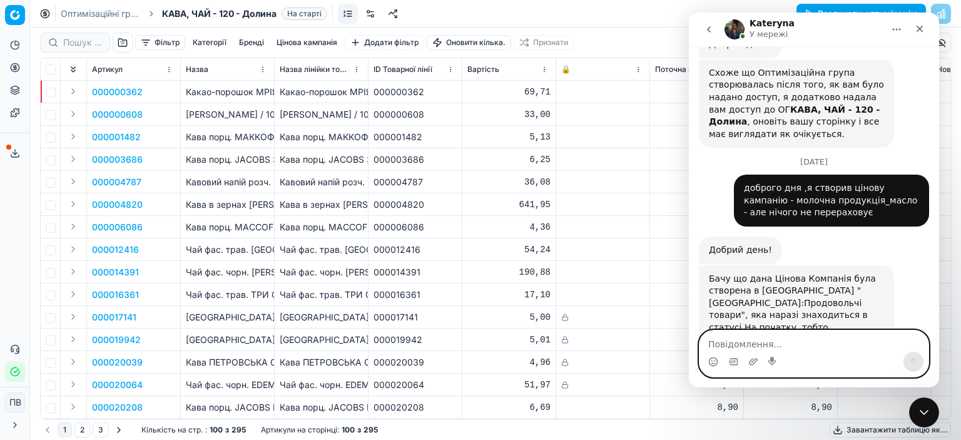
click at [731, 340] on textarea "Повідомлення..." at bounding box center [814, 340] width 229 height 21
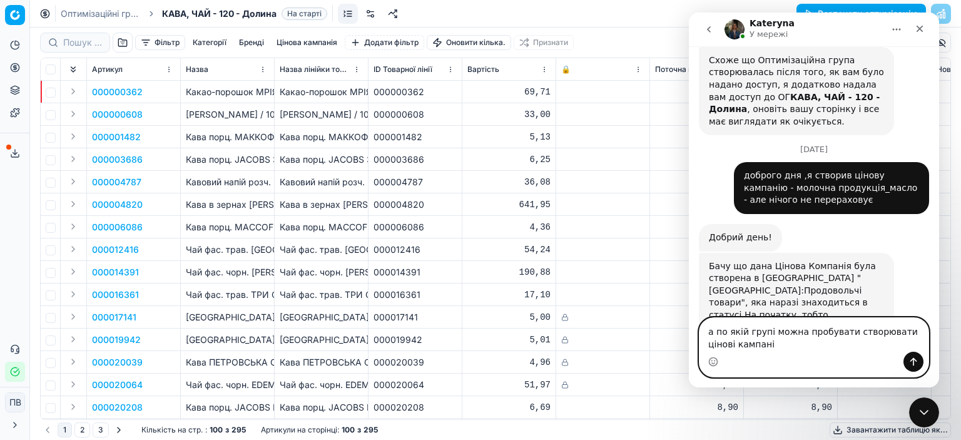
type textarea "а по якій групі можна пробувати створювати цінові кампанії"
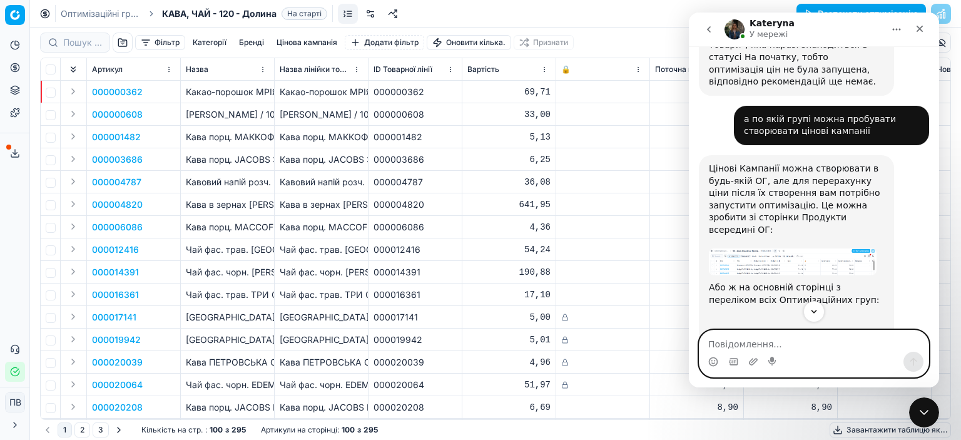
scroll to position [1317, 0]
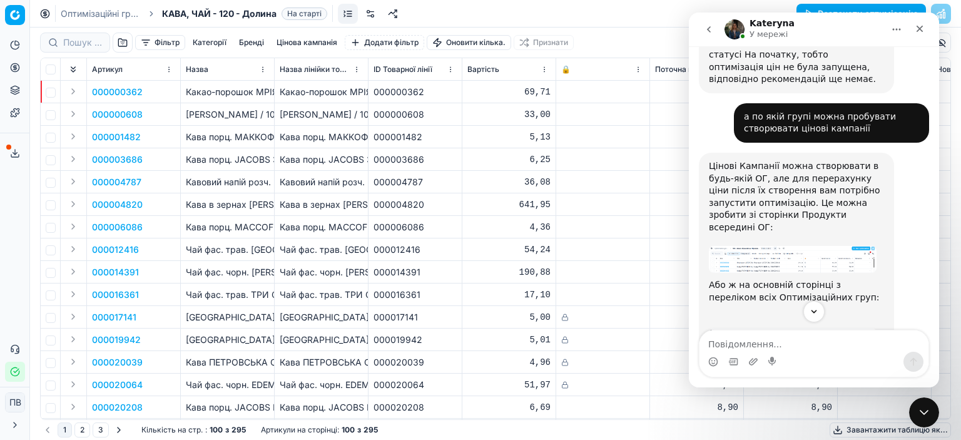
click at [795, 246] on img "Kateryna каже…" at bounding box center [793, 259] width 168 height 27
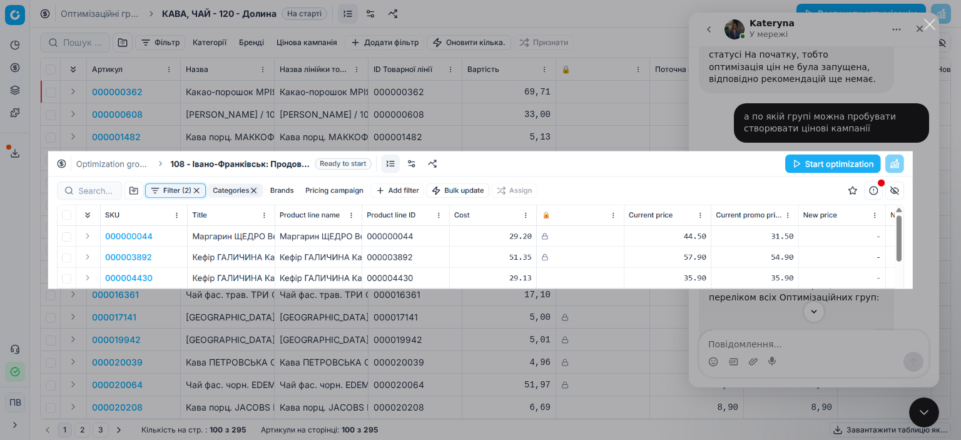
click at [924, 165] on div "Месенджер Intercom" at bounding box center [480, 220] width 961 height 440
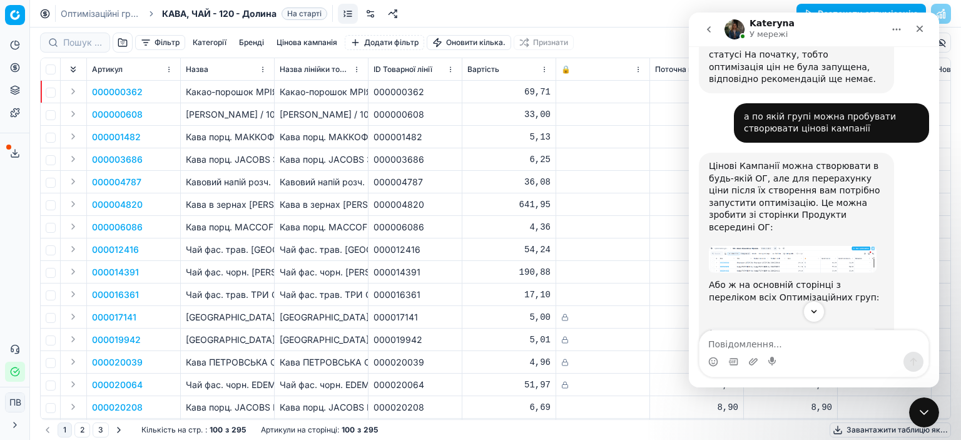
scroll to position [1379, 0]
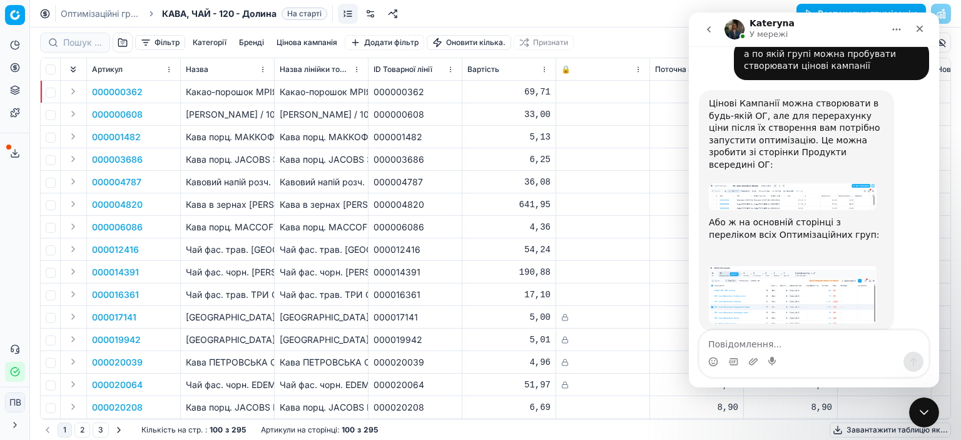
click at [787, 265] on img "Kateryna каже…" at bounding box center [793, 294] width 168 height 58
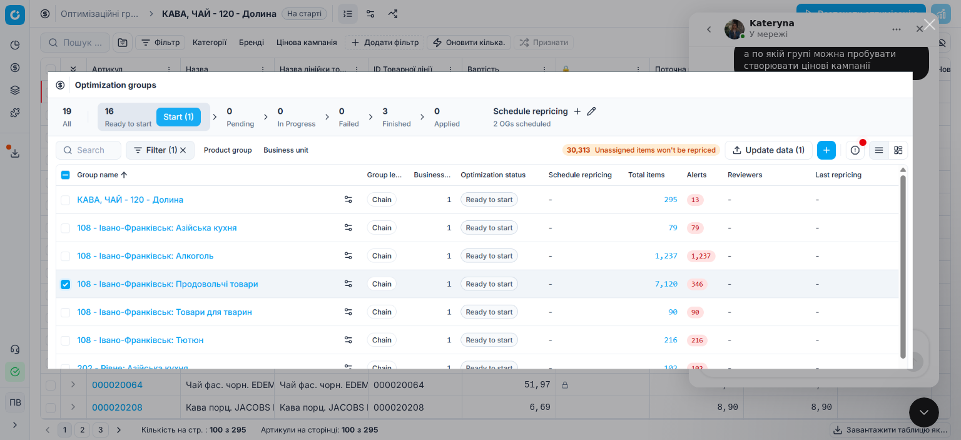
scroll to position [0, 0]
click at [927, 170] on div "Месенджер Intercom" at bounding box center [480, 220] width 961 height 440
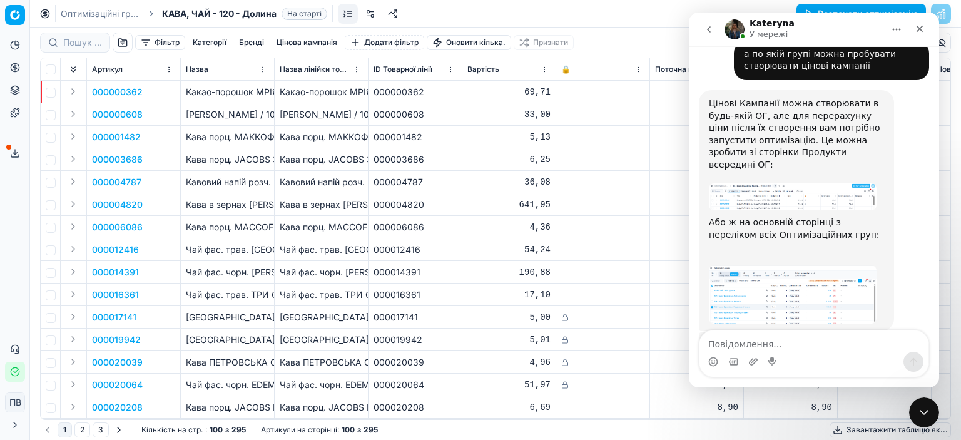
scroll to position [1409, 0]
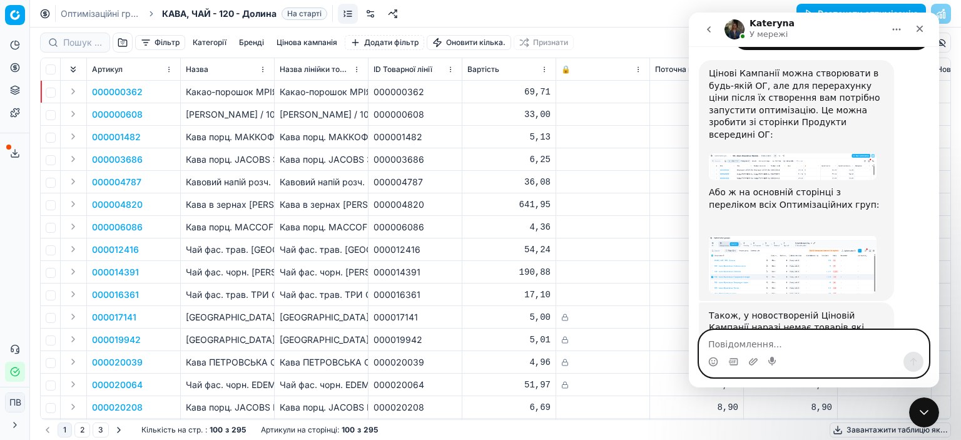
click at [769, 342] on textarea "Повідомлення..." at bounding box center [814, 340] width 229 height 21
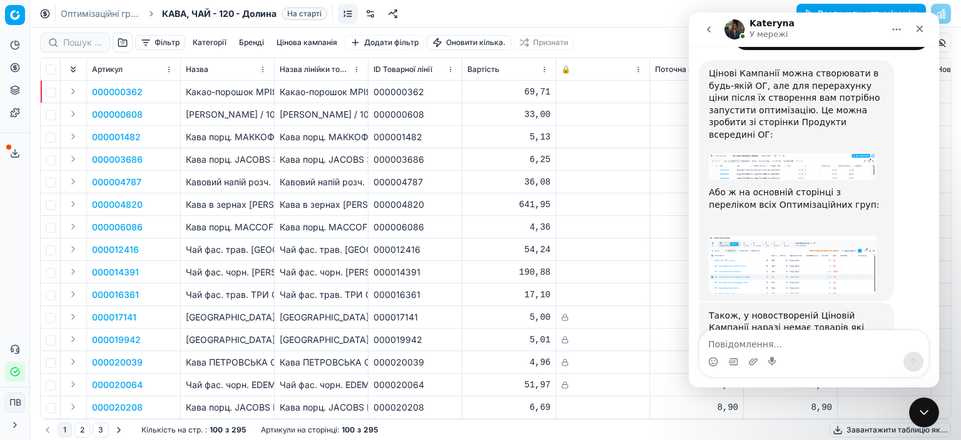
click at [74, 13] on font "Оптимізаційні групи" at bounding box center [103, 13] width 85 height 11
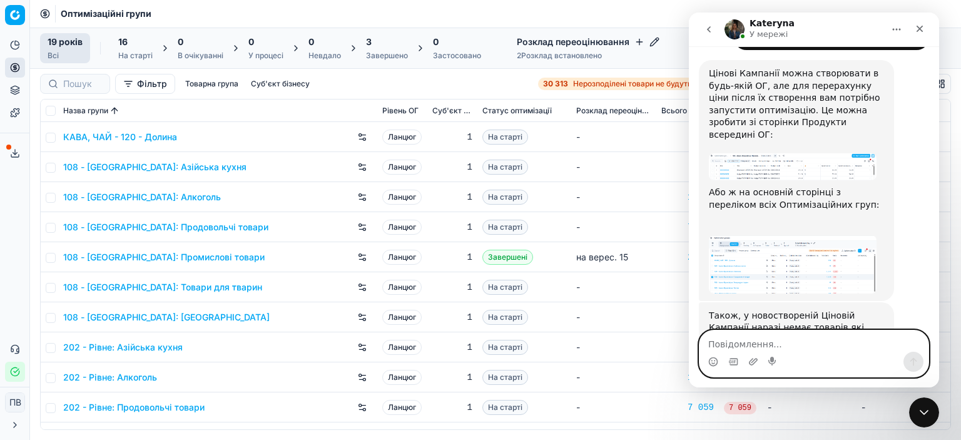
drag, startPoint x: 736, startPoint y: 342, endPoint x: 738, endPoint y: 335, distance: 7.7
click at [736, 340] on textarea "Повідомлення..." at bounding box center [814, 340] width 229 height 21
type textarea "я буду чекати"
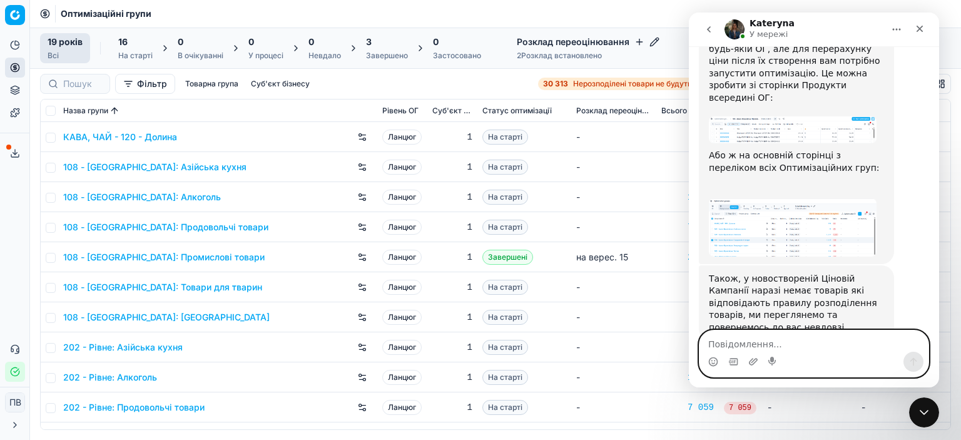
scroll to position [1447, 0]
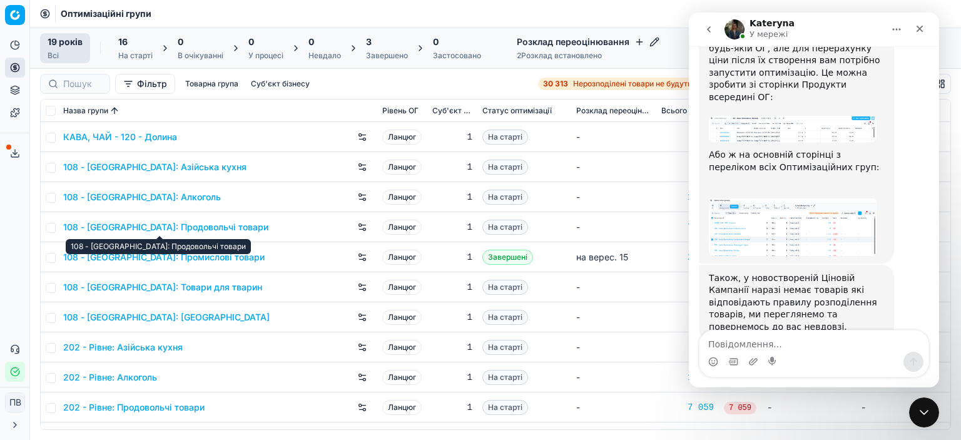
click at [184, 227] on font "108 - [GEOGRAPHIC_DATA]: Продовольчі товари" at bounding box center [165, 227] width 205 height 11
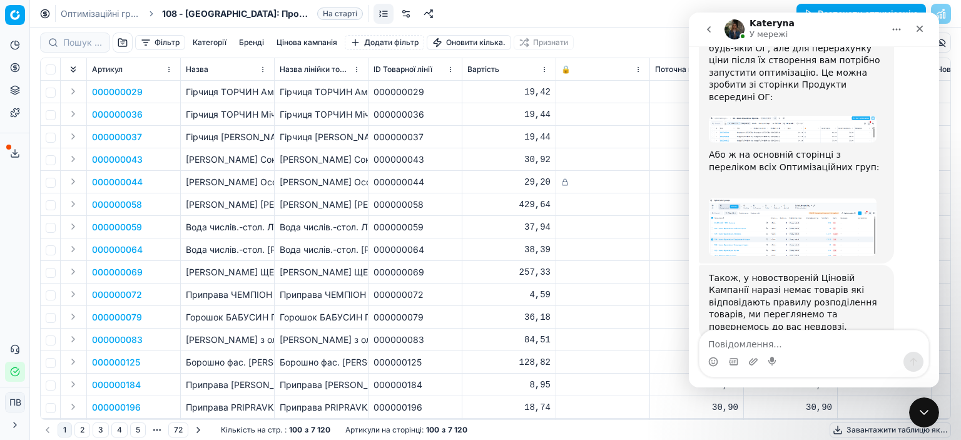
scroll to position [1495, 0]
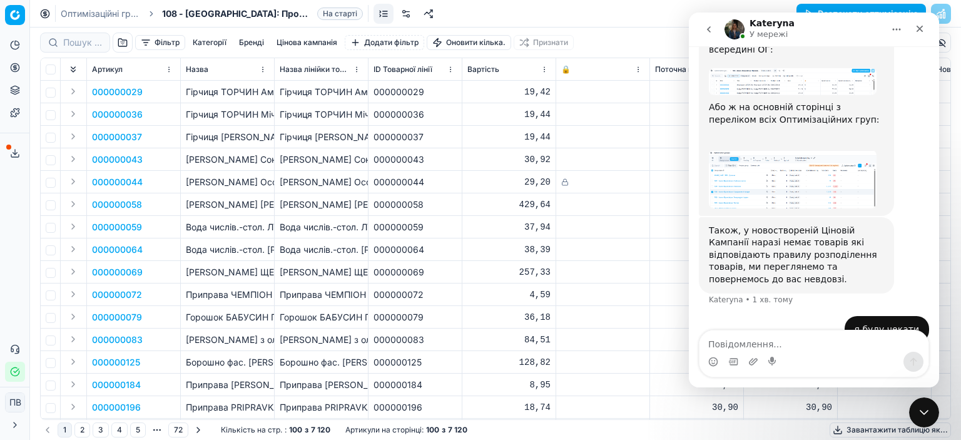
click at [158, 47] on font "Фільтр" at bounding box center [167, 42] width 25 height 9
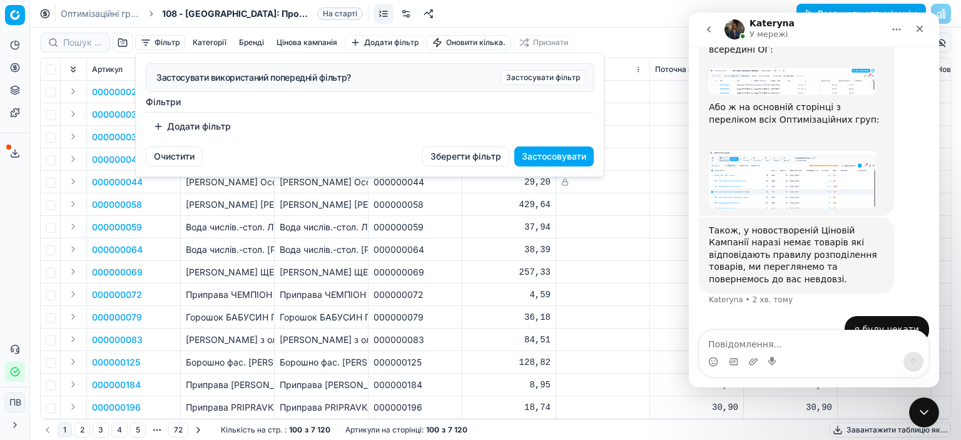
click at [155, 125] on button "Додати фільтр" at bounding box center [192, 126] width 93 height 20
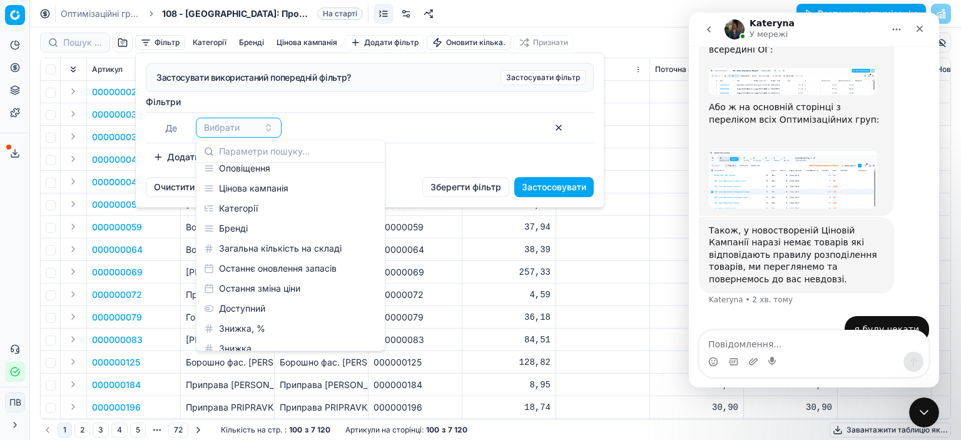
scroll to position [438, 0]
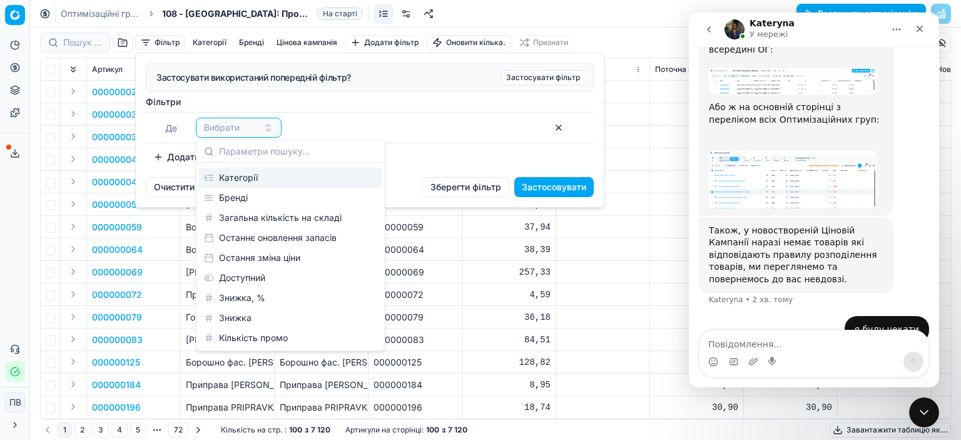
click at [241, 177] on font "Категорії" at bounding box center [238, 177] width 39 height 11
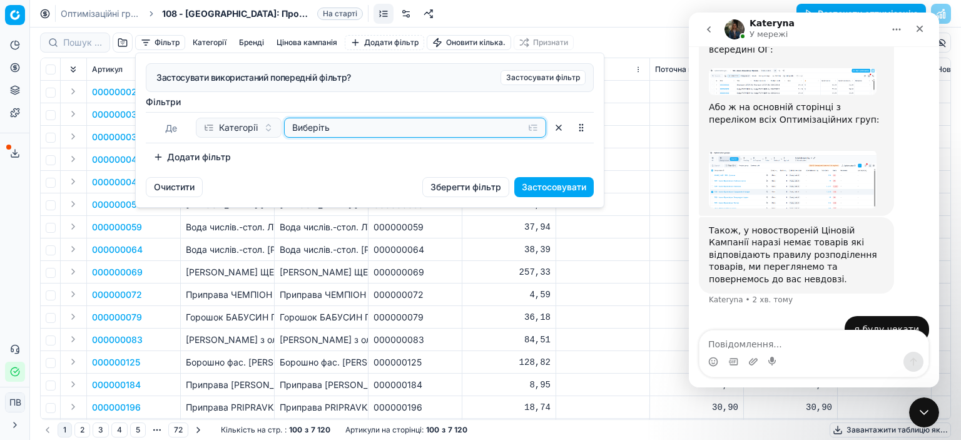
click at [404, 130] on div "Виберіть" at bounding box center [405, 127] width 226 height 13
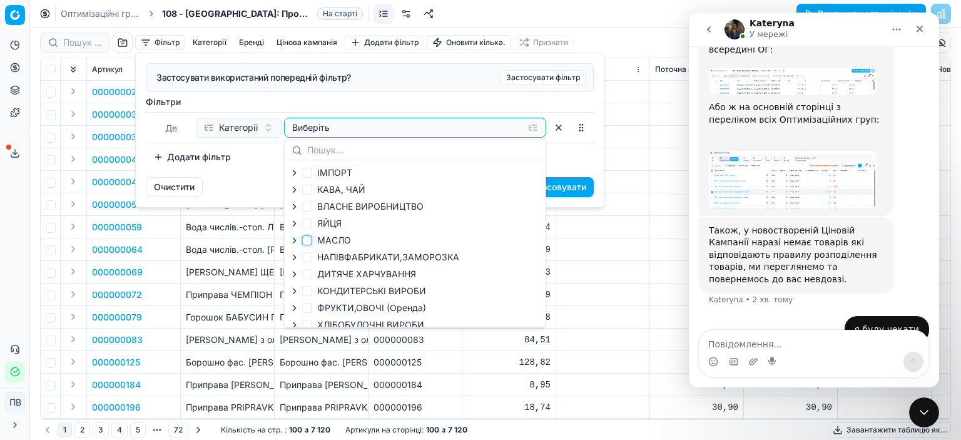
click at [306, 240] on input "МАСЛО" at bounding box center [307, 240] width 10 height 10
checkbox input "true"
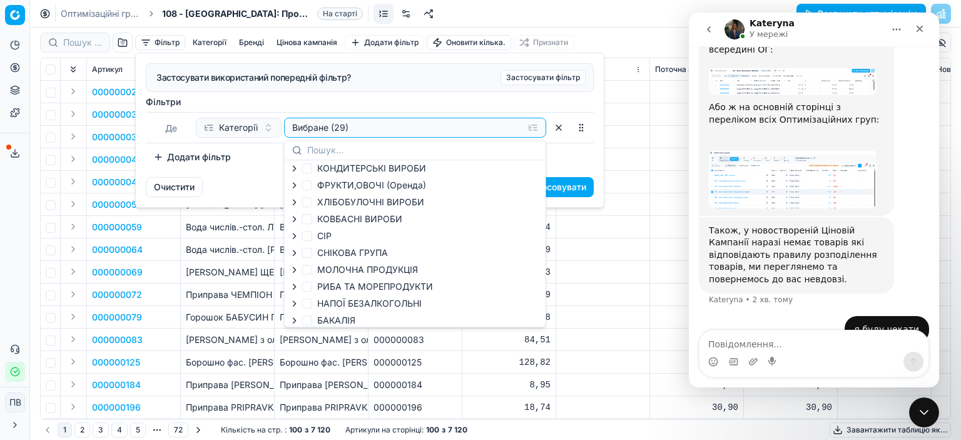
scroll to position [1447, 0]
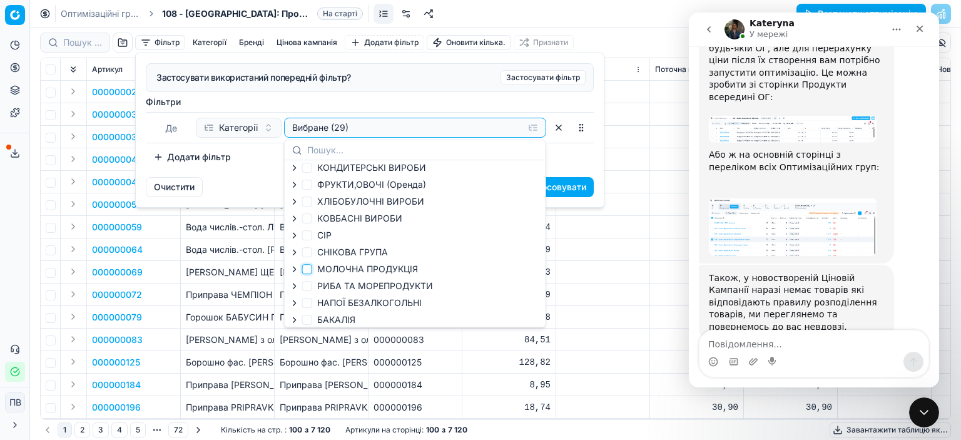
click at [303, 267] on input "МОЛОЧНА ПРОДУКЦІЯ" at bounding box center [307, 269] width 10 height 10
checkbox input "true"
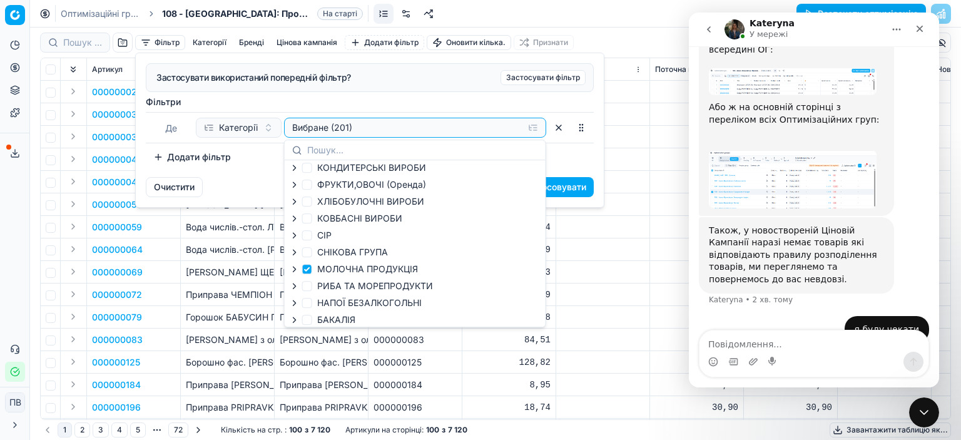
click at [562, 184] on font "Застосовувати" at bounding box center [554, 187] width 64 height 11
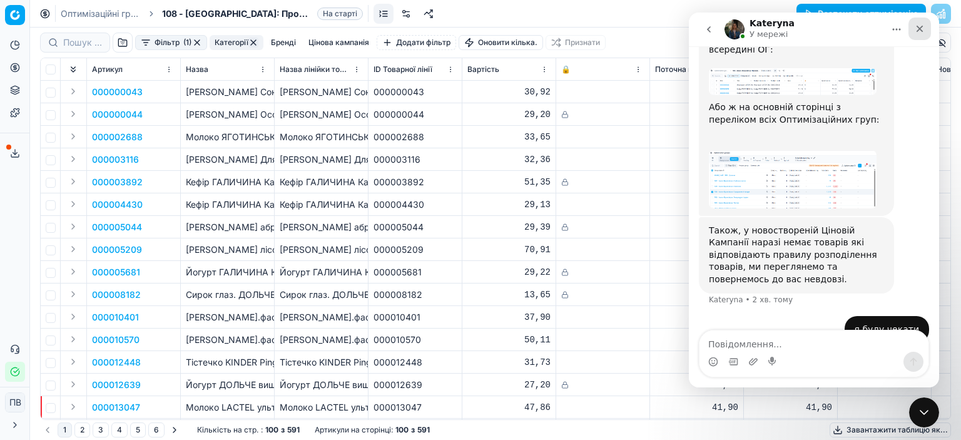
click at [922, 31] on icon "Закрити" at bounding box center [920, 29] width 7 height 7
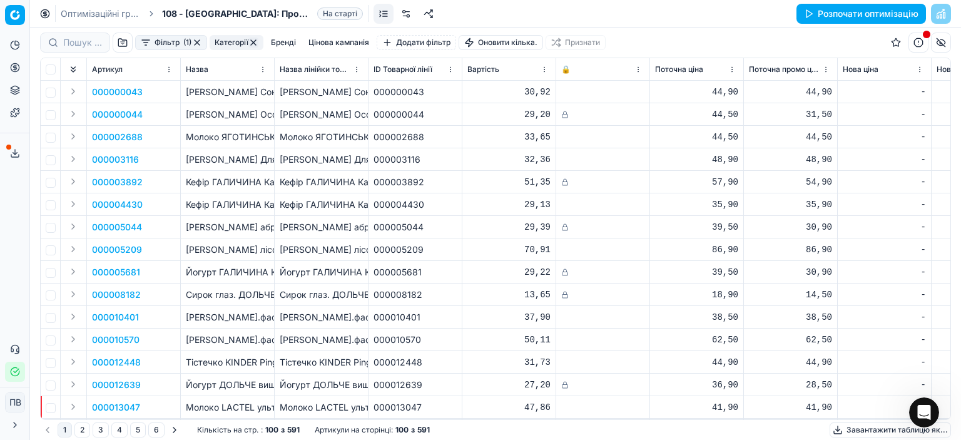
scroll to position [2, 0]
click at [854, 12] on font "Розпочати оптимізацію" at bounding box center [868, 13] width 101 height 11
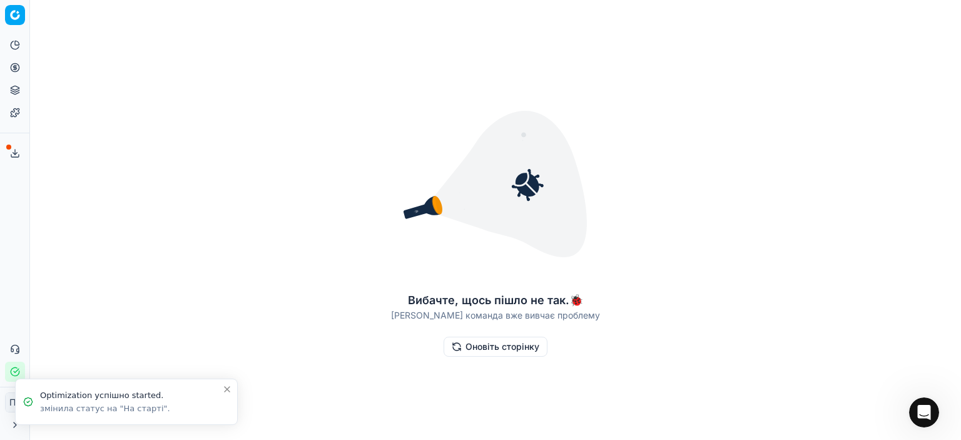
scroll to position [1620, 0]
click at [471, 346] on font "Оновіть сторінку" at bounding box center [503, 346] width 74 height 11
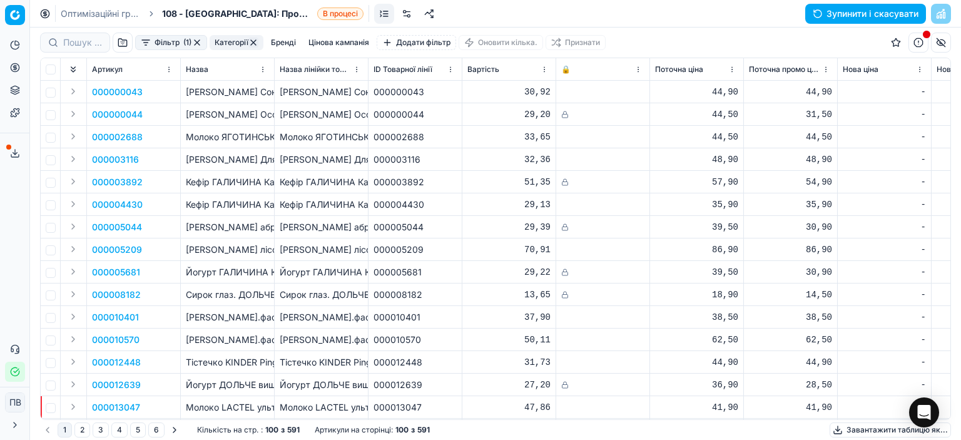
click at [844, 13] on font "Зупинити і скасувати" at bounding box center [873, 13] width 92 height 11
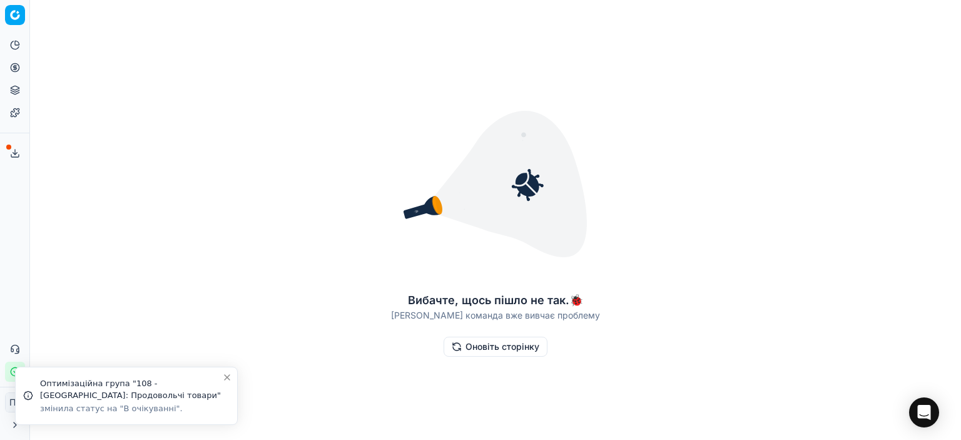
click at [492, 350] on font "Оновіть сторінку" at bounding box center [503, 346] width 74 height 11
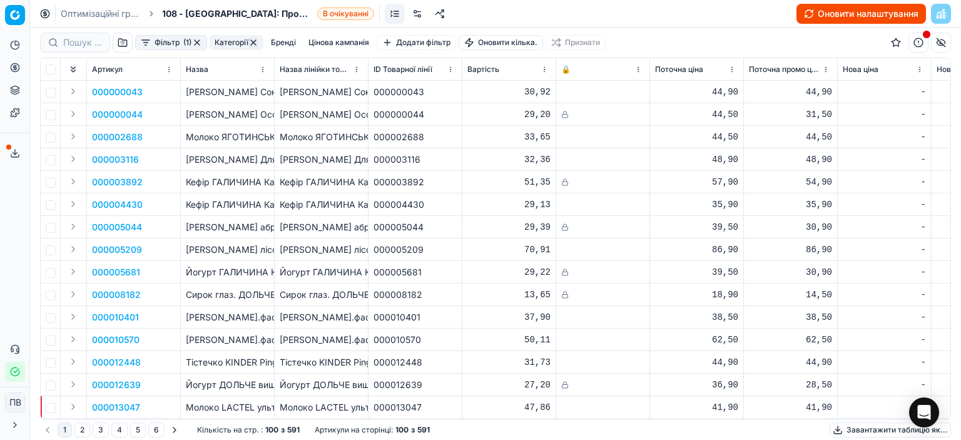
click at [852, 16] on font "Оновити налаштування" at bounding box center [868, 13] width 101 height 11
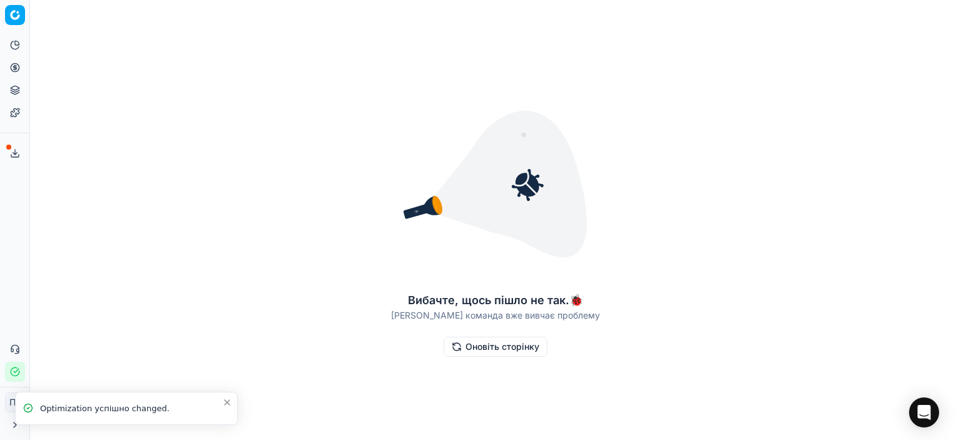
click at [493, 345] on font "Оновіть сторінку" at bounding box center [503, 346] width 74 height 11
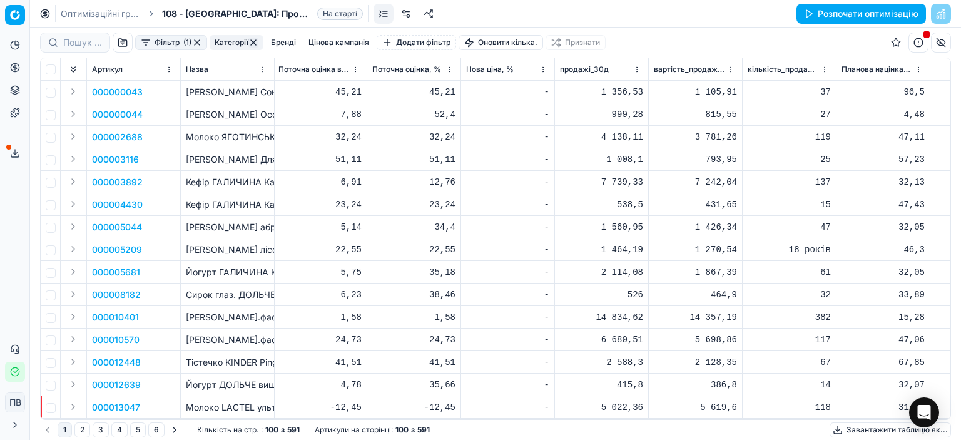
scroll to position [0, 3297]
click at [335, 42] on font "Цінова кампанія" at bounding box center [339, 42] width 61 height 9
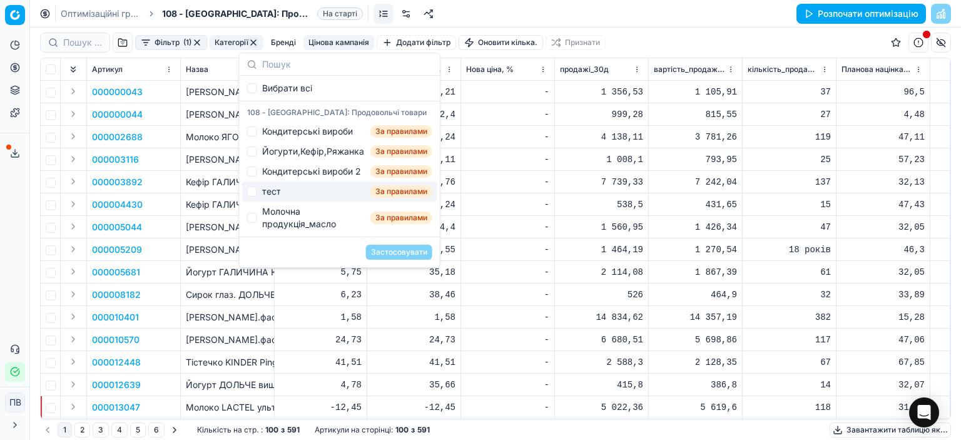
drag, startPoint x: 499, startPoint y: 139, endPoint x: 489, endPoint y: 134, distance: 10.6
click at [498, 138] on div "-" at bounding box center [507, 137] width 83 height 13
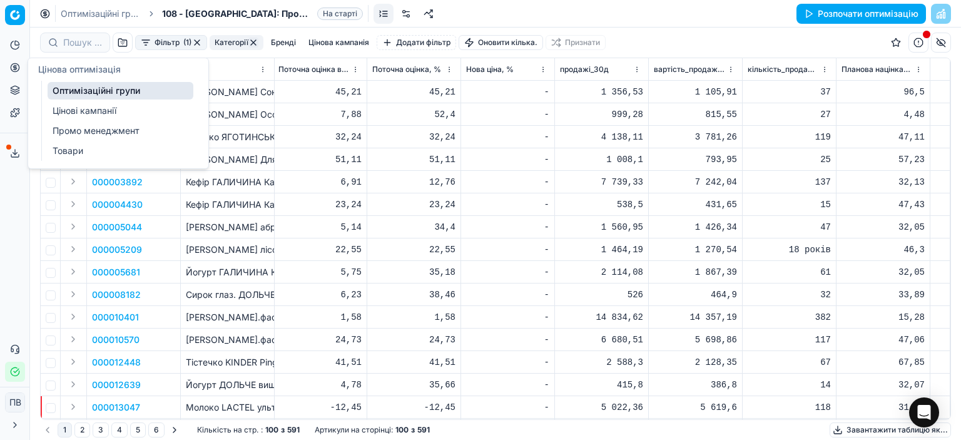
click at [84, 115] on font "Цінові кампанії" at bounding box center [85, 110] width 64 height 11
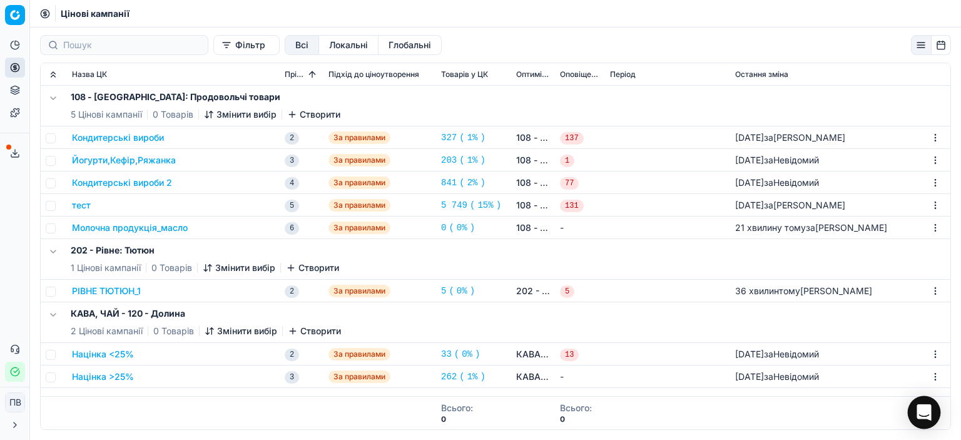
click at [928, 416] on icon "Відкрити Intercom Messenger" at bounding box center [924, 412] width 14 height 16
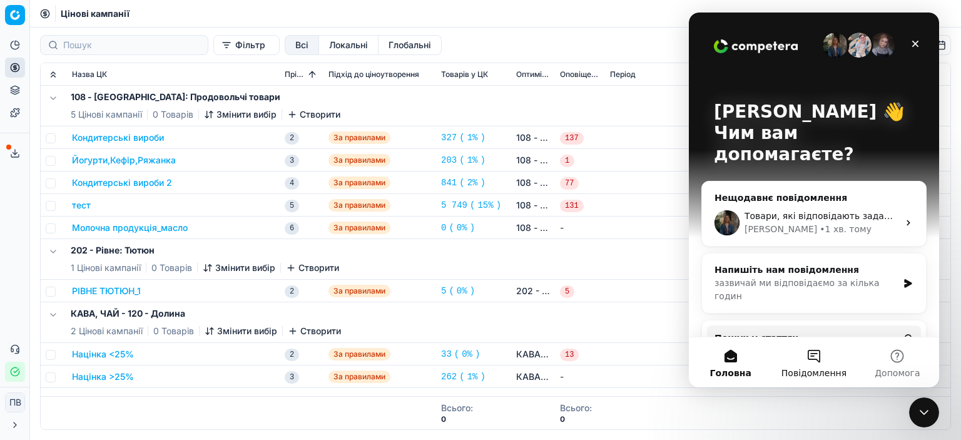
click at [812, 366] on button "Повідомлення" at bounding box center [813, 362] width 83 height 50
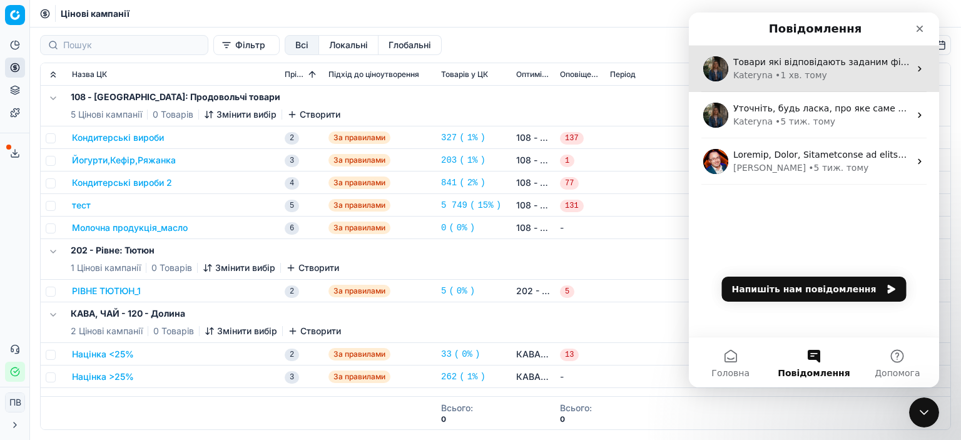
click at [776, 69] on div "• 1 хв. тому" at bounding box center [801, 75] width 52 height 13
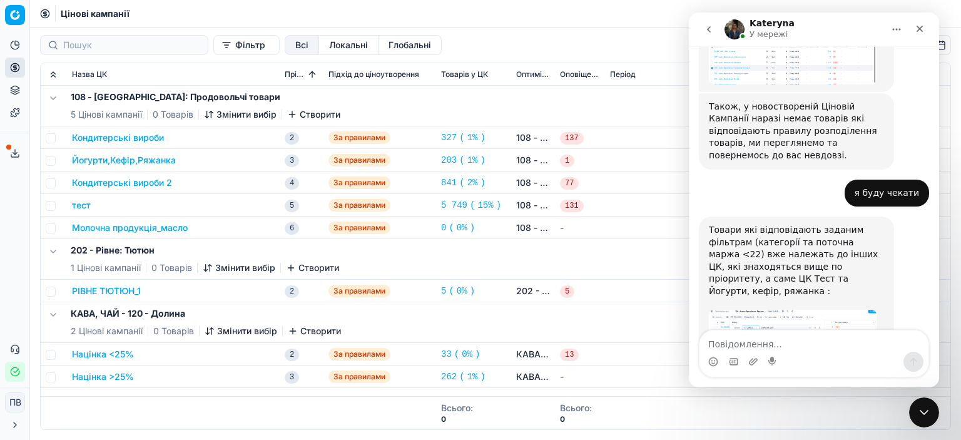
scroll to position [1625, 0]
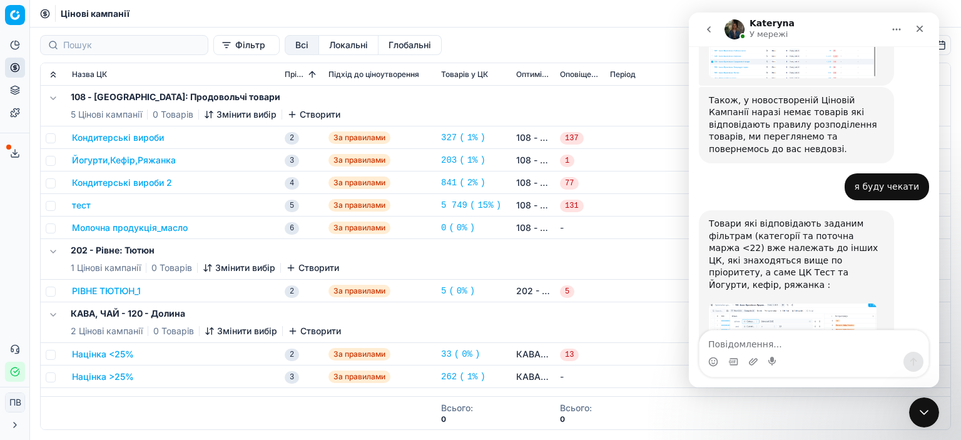
click at [231, 112] on font "Змінити вибір" at bounding box center [247, 114] width 60 height 11
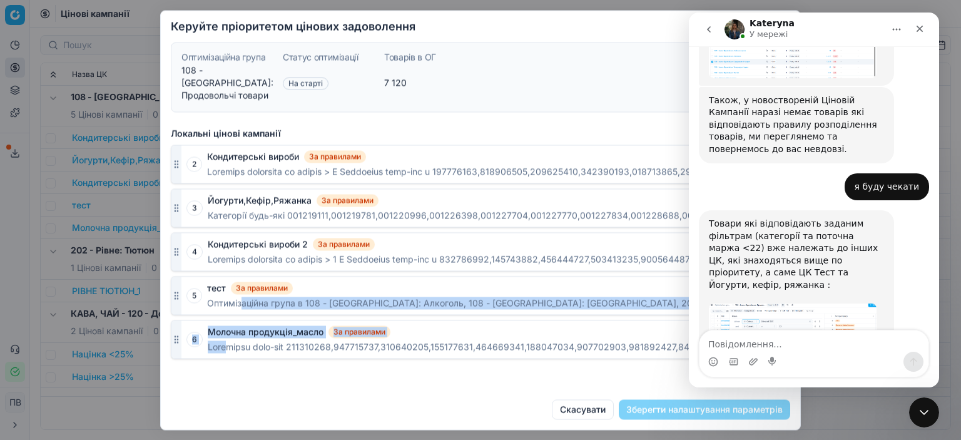
drag, startPoint x: 227, startPoint y: 340, endPoint x: 233, endPoint y: 322, distance: 18.6
click at [238, 311] on div "2 Кондитерські вироби За правилами 327 3 Йогурти,Кефір,Ряжанка За правилами 203…" at bounding box center [481, 252] width 620 height 214
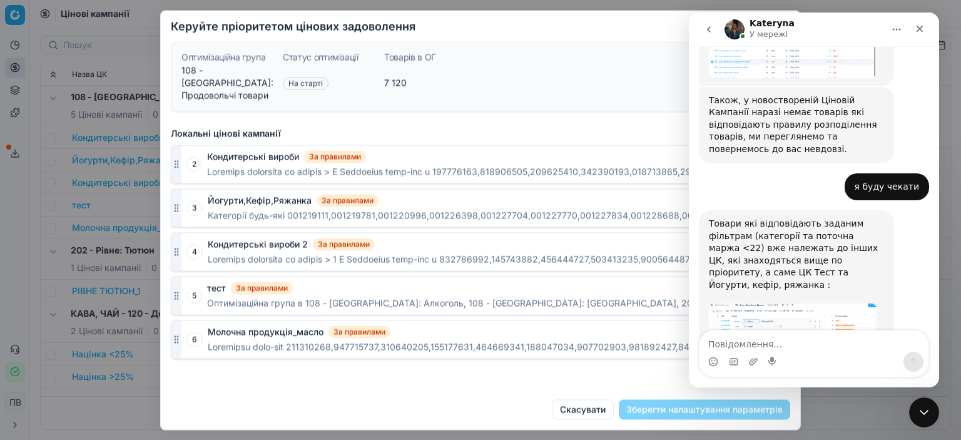
click at [175, 342] on icon "button" at bounding box center [176, 339] width 10 height 10
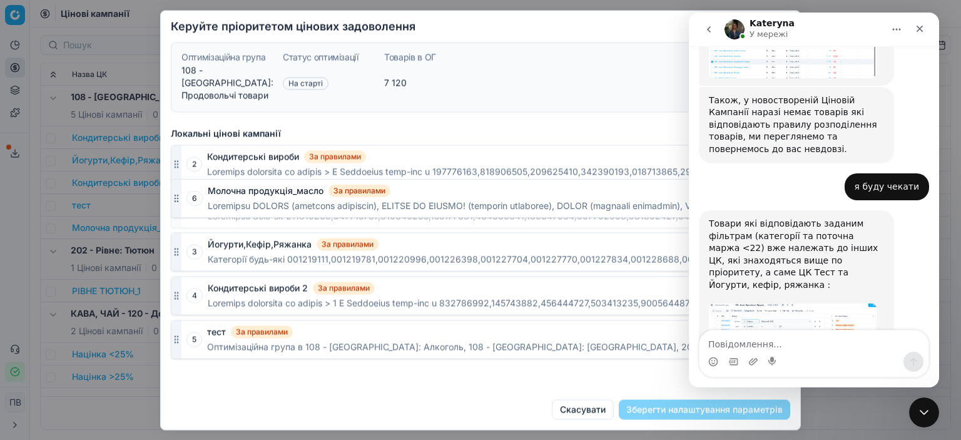
drag, startPoint x: 175, startPoint y: 342, endPoint x: 182, endPoint y: 202, distance: 139.7
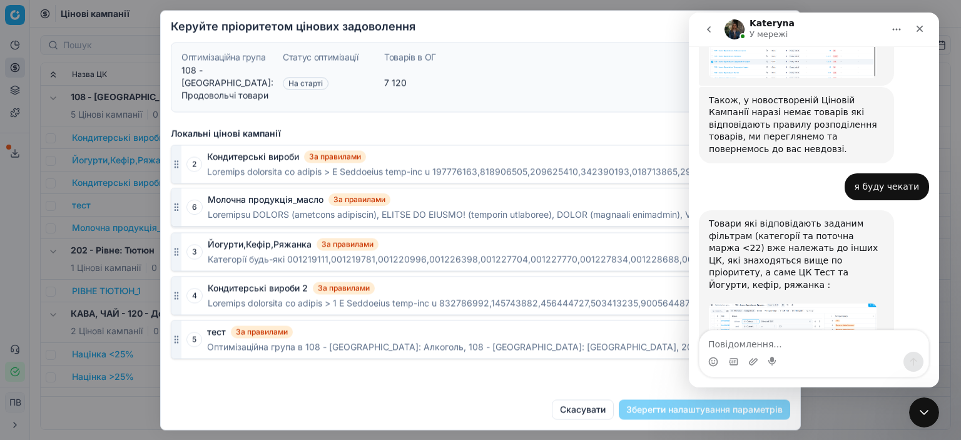
click at [182, 202] on div "6 Молочна продукція_масло За правилами 0" at bounding box center [481, 208] width 620 height 39
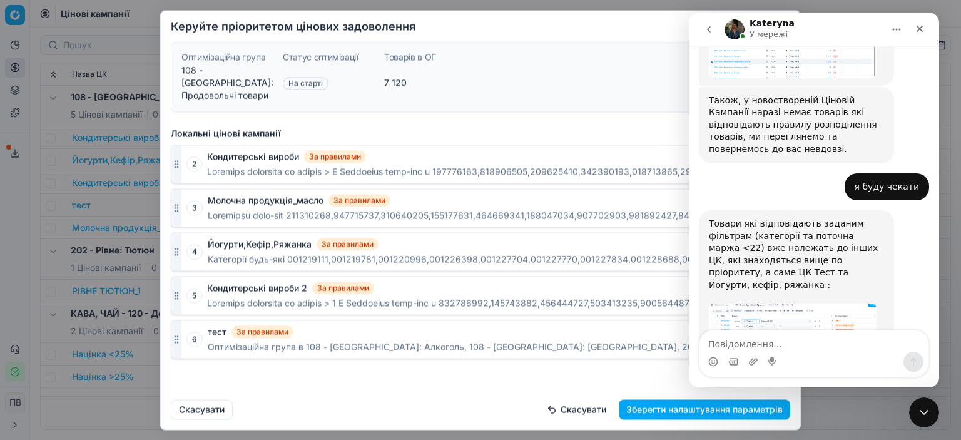
click at [680, 412] on font "Зберегти налаштування параметрів" at bounding box center [705, 409] width 156 height 11
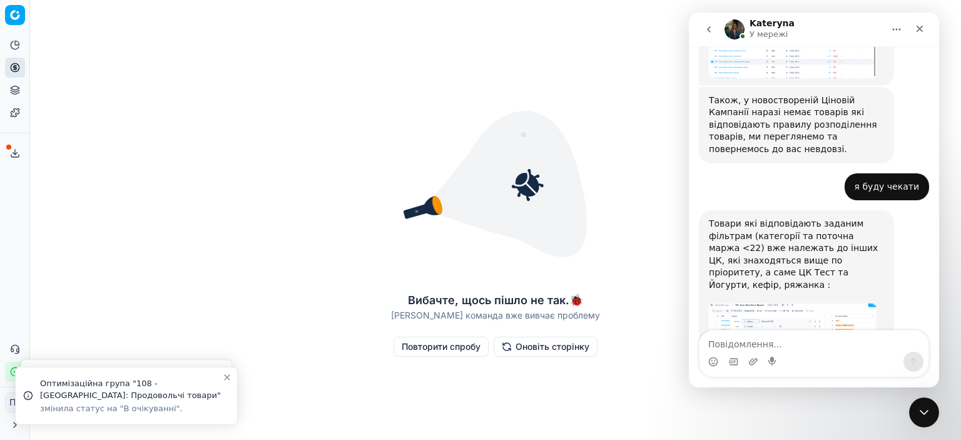
click at [531, 348] on font "Оновіть сторінку" at bounding box center [553, 346] width 74 height 11
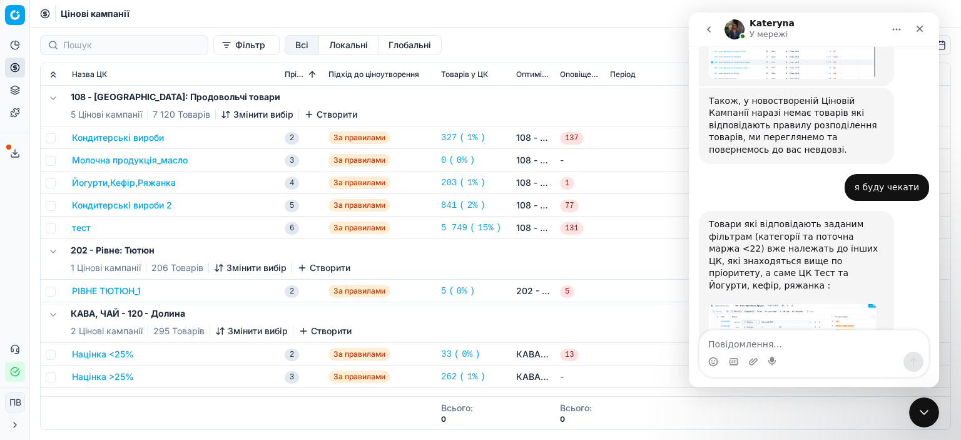
scroll to position [1625, 0]
click at [623, 325] on div "КАВА, ЧАЙ - 120 - Долина 2 Цінові кампанії 295 Товарів Змінити вибір Створити" at bounding box center [496, 322] width 900 height 40
click at [919, 27] on icon "Закрити" at bounding box center [920, 29] width 10 height 10
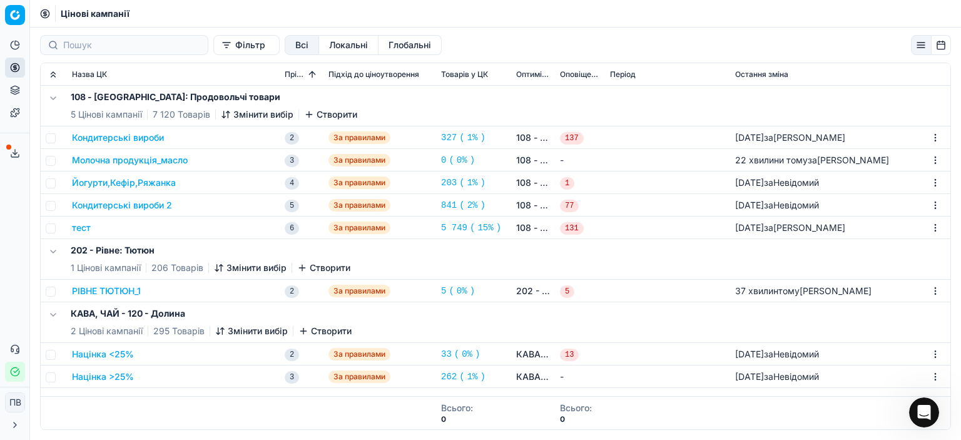
scroll to position [1600, 0]
click at [119, 160] on font "Молочна продукція_масло" at bounding box center [130, 160] width 116 height 11
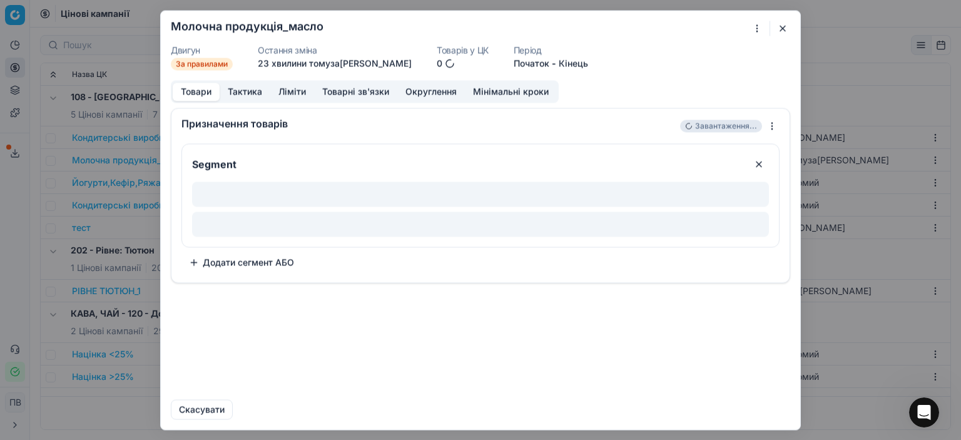
click at [782, 27] on button "button" at bounding box center [782, 28] width 15 height 15
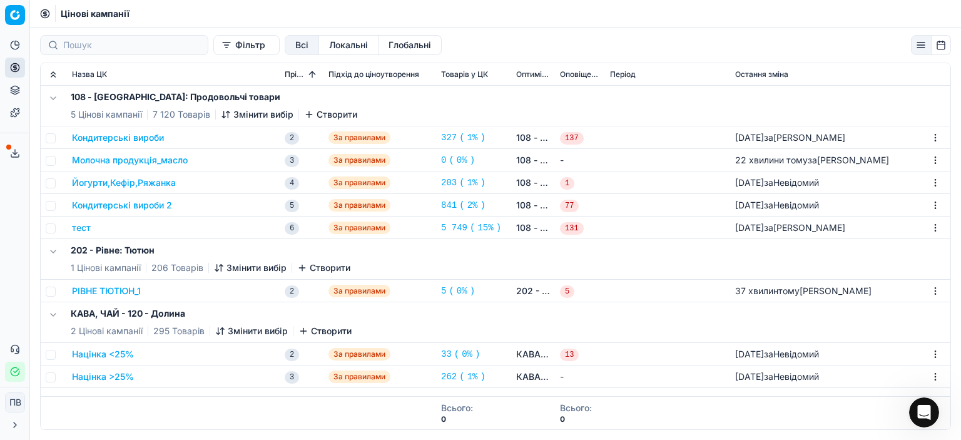
click at [181, 160] on font "Молочна продукція_масло" at bounding box center [130, 160] width 116 height 11
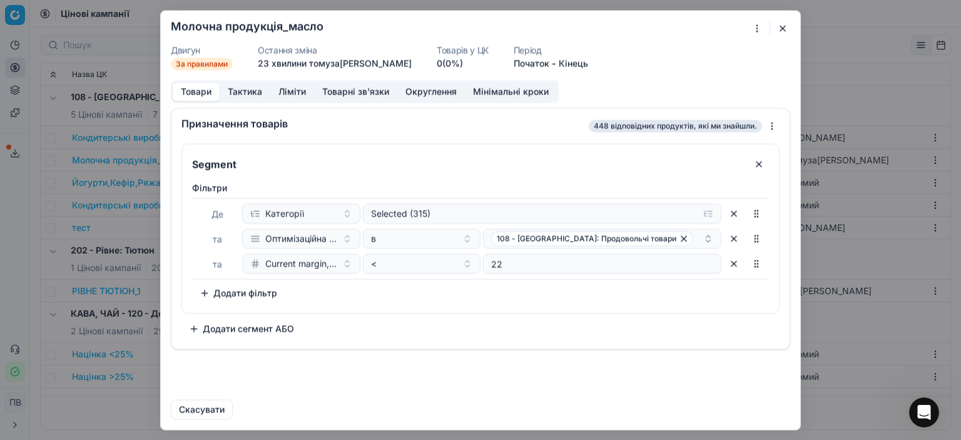
click at [785, 26] on button "button" at bounding box center [782, 28] width 15 height 15
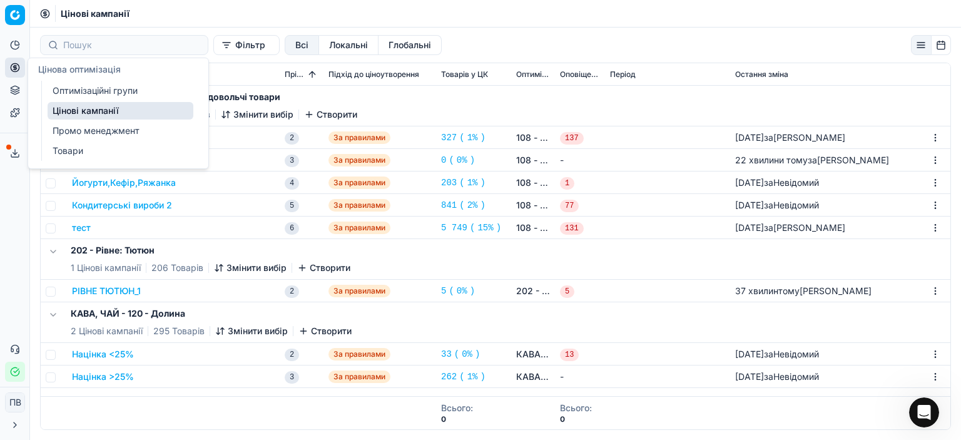
click at [14, 66] on icon at bounding box center [14, 67] width 3 height 3
click at [68, 90] on font "Оптимізаційні групи" at bounding box center [95, 90] width 85 height 11
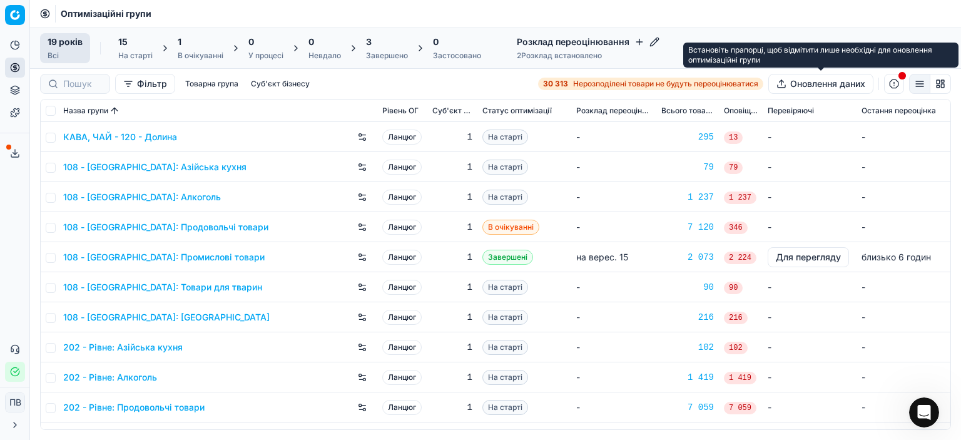
click at [829, 86] on font "Оновлення даних" at bounding box center [827, 83] width 75 height 11
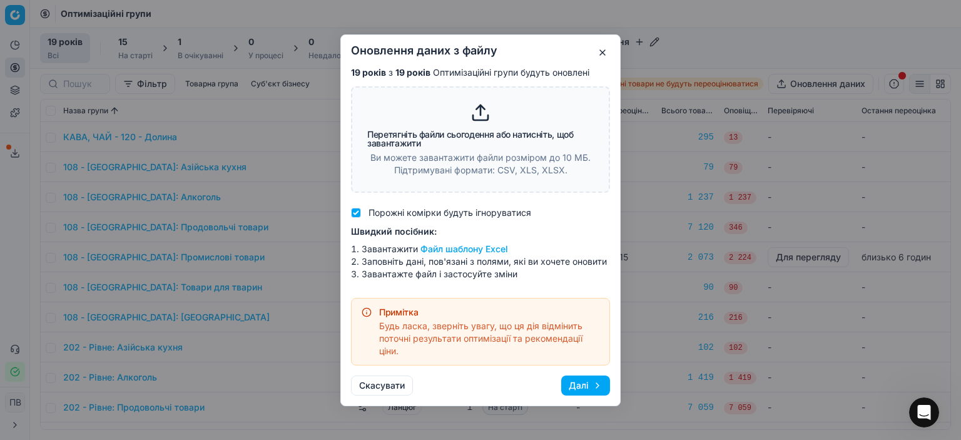
click at [601, 54] on button "button" at bounding box center [602, 52] width 15 height 15
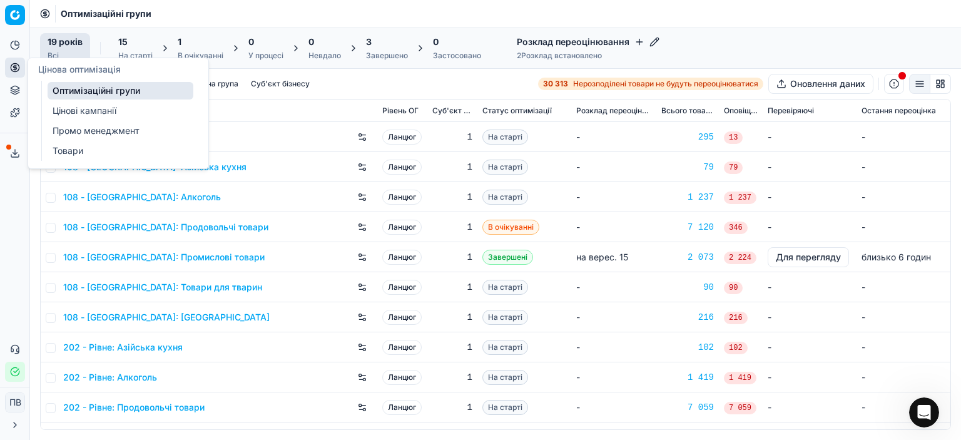
click at [71, 110] on font "Цінові кампанії" at bounding box center [85, 110] width 64 height 11
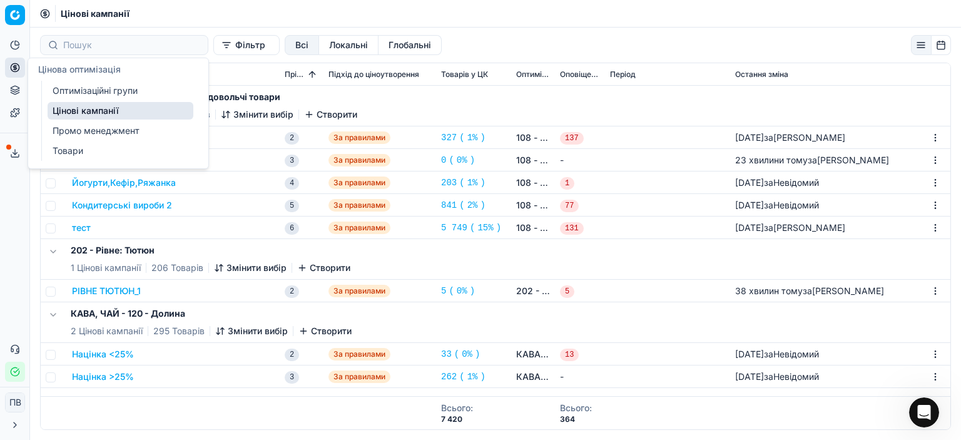
click at [79, 90] on font "Оптимізаційні групи" at bounding box center [95, 90] width 85 height 11
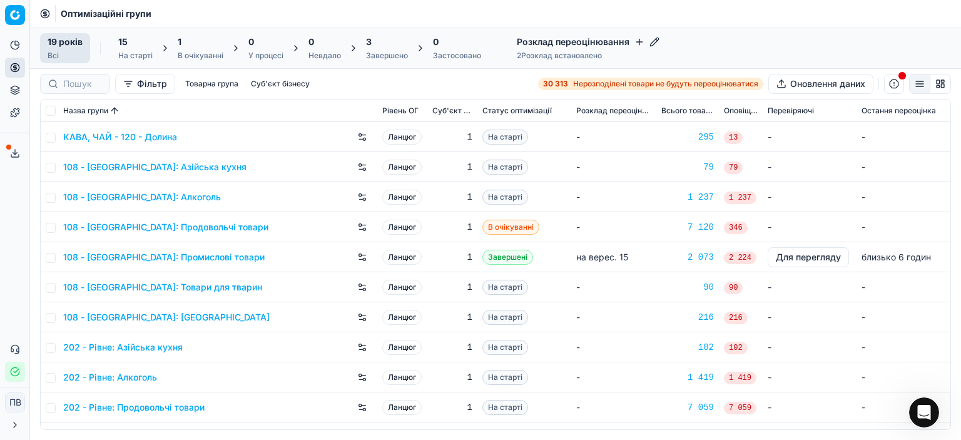
click at [135, 79] on button "Фільтр" at bounding box center [145, 84] width 60 height 20
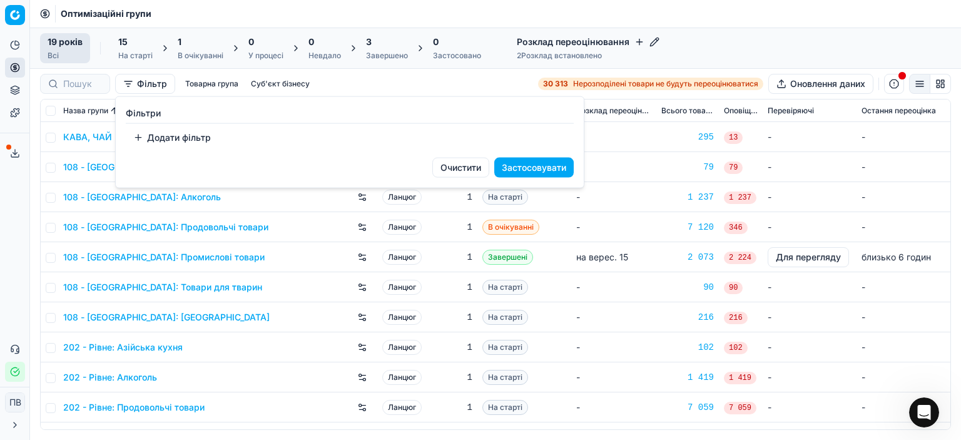
click at [526, 167] on font "Застосовувати" at bounding box center [534, 167] width 64 height 11
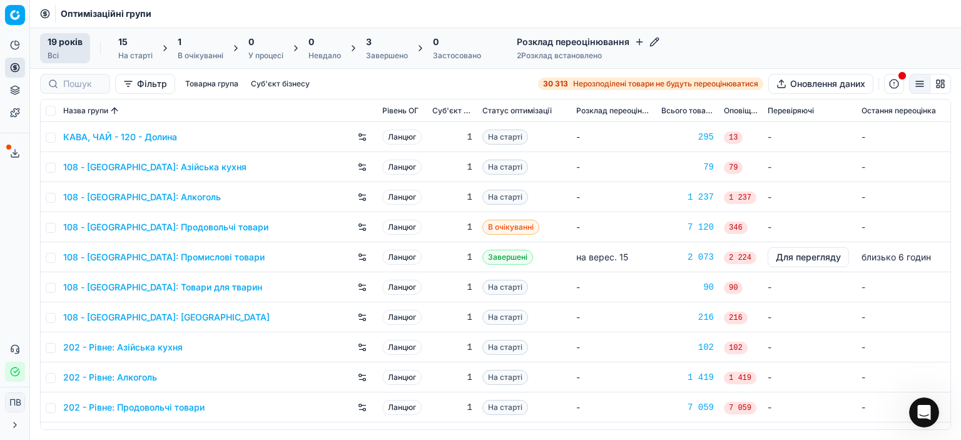
click at [145, 83] on font "Фільтр" at bounding box center [152, 83] width 30 height 11
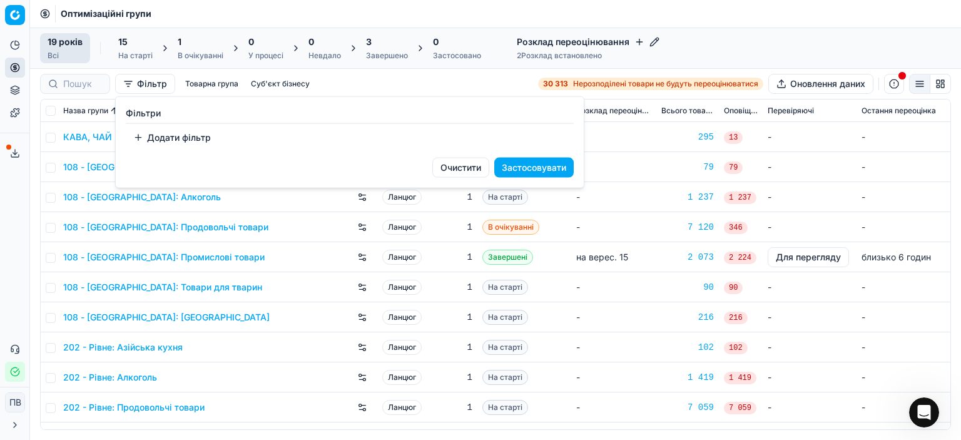
click at [140, 137] on button "Додати фільтр" at bounding box center [172, 138] width 93 height 20
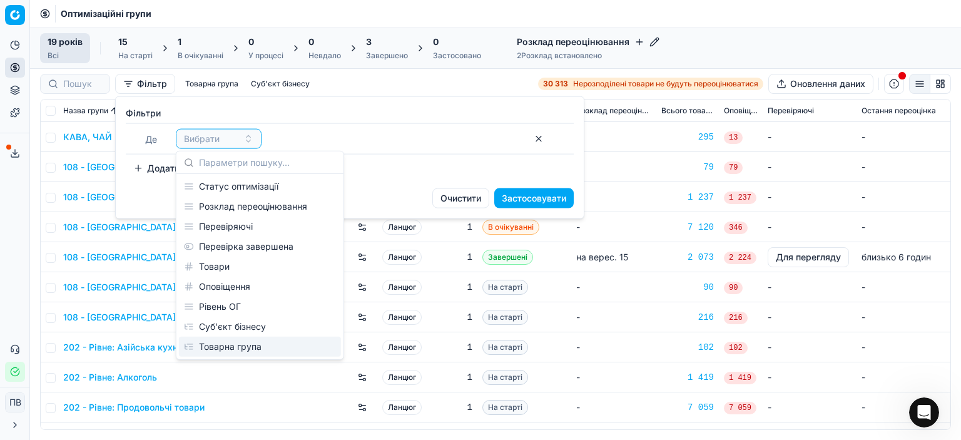
click at [242, 349] on font "Товарна група" at bounding box center [230, 346] width 63 height 11
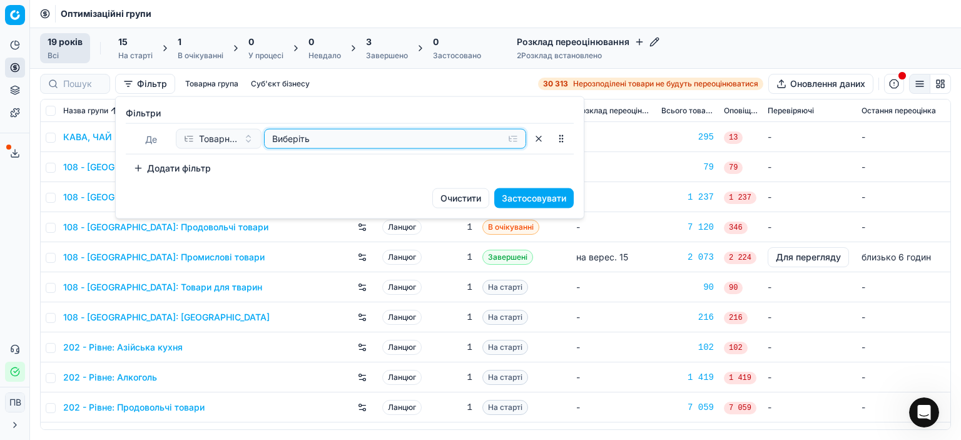
click at [307, 137] on font "Виберіть" at bounding box center [291, 138] width 38 height 11
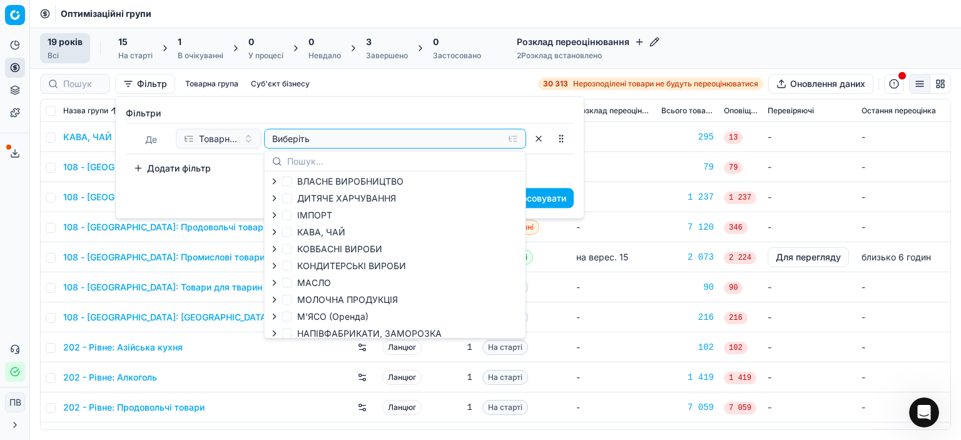
scroll to position [125, 0]
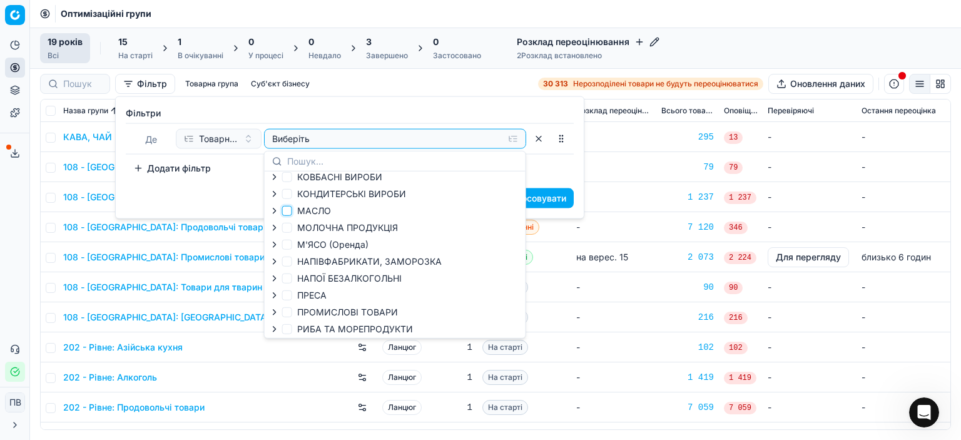
click at [289, 210] on input "МАСЛО" at bounding box center [287, 211] width 10 height 10
checkbox input "true"
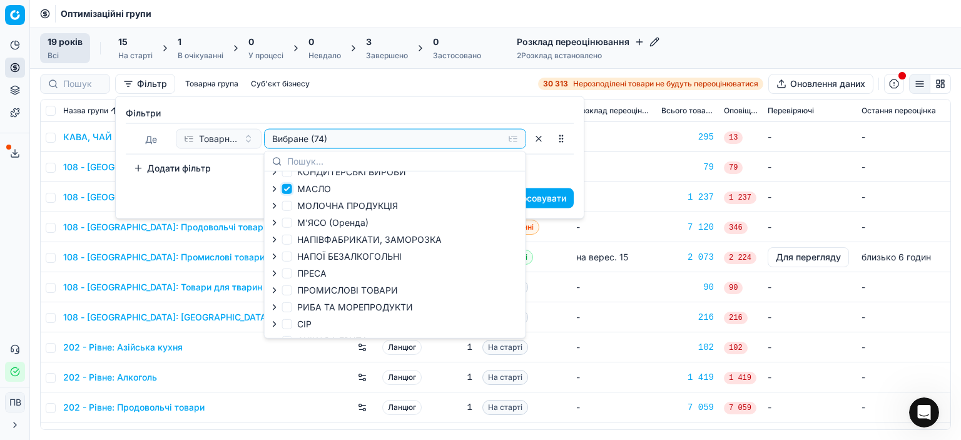
scroll to position [53, 0]
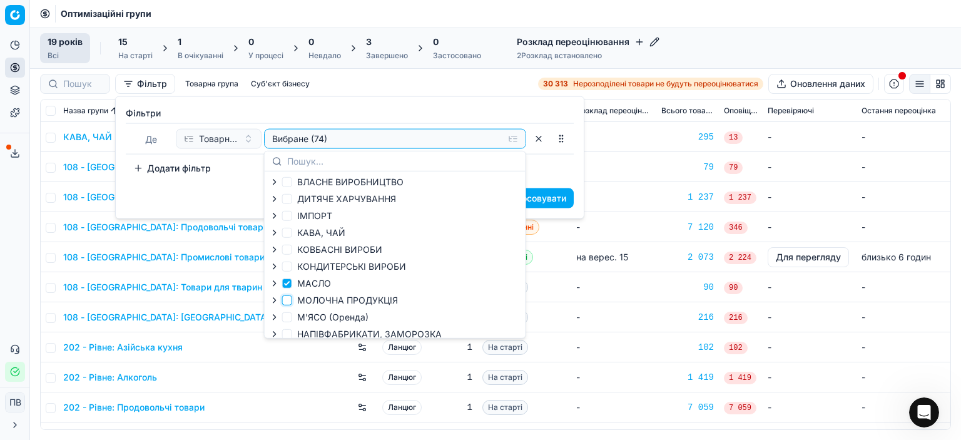
click at [283, 299] on input "МОЛОЧНА ПРОДУКЦІЯ" at bounding box center [287, 300] width 10 height 10
checkbox input "true"
click at [541, 200] on font "Застосовувати" at bounding box center [534, 198] width 64 height 11
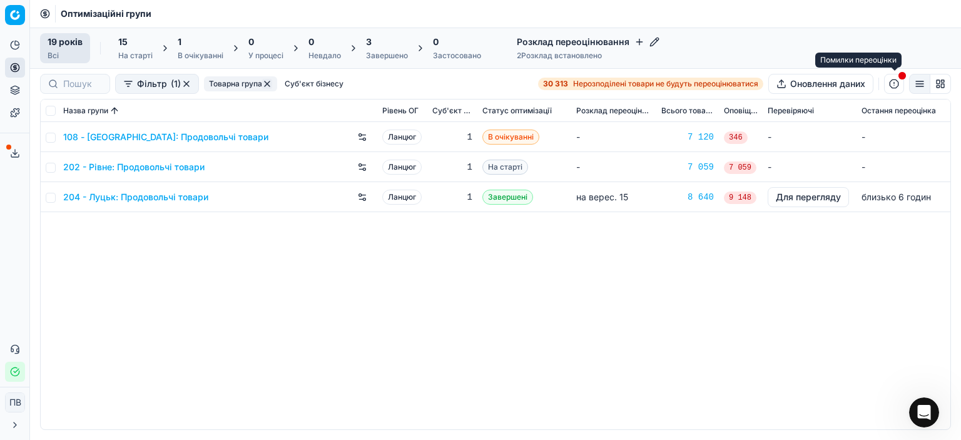
click at [901, 74] on span "button" at bounding box center [903, 76] width 8 height 8
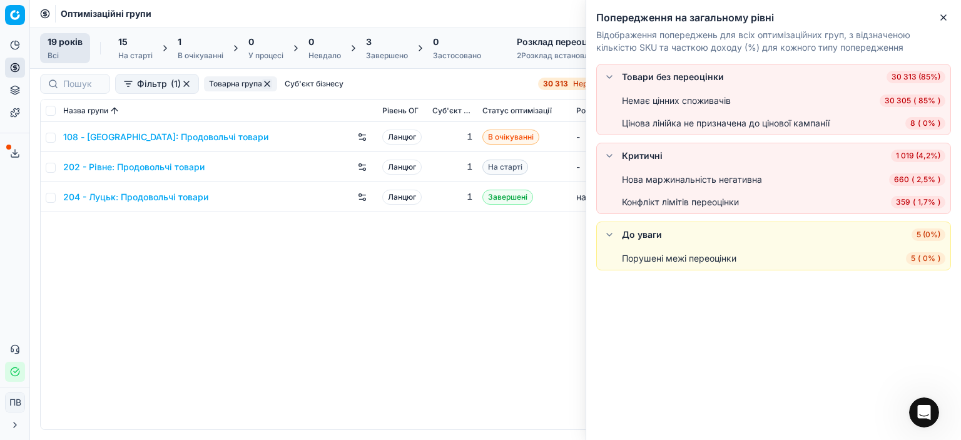
drag, startPoint x: 943, startPoint y: 21, endPoint x: 902, endPoint y: 87, distance: 77.8
click at [944, 21] on icon "button" at bounding box center [944, 18] width 10 height 10
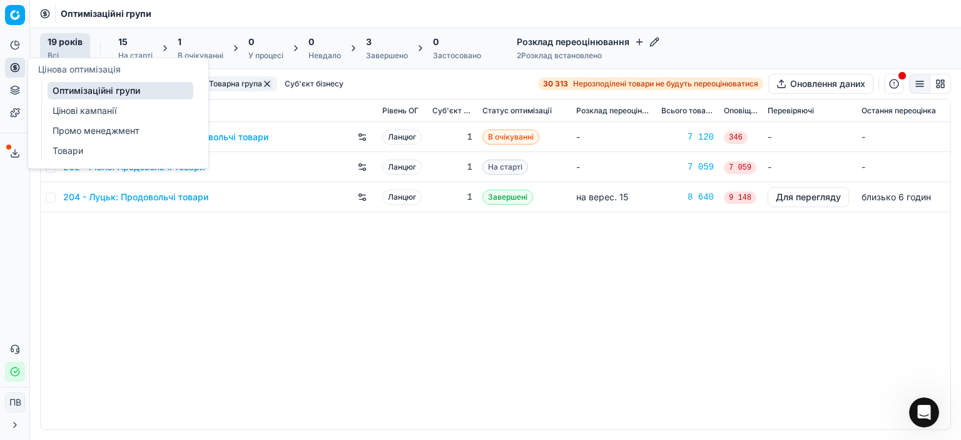
click at [76, 91] on font "Оптимізаційні групи" at bounding box center [97, 90] width 88 height 11
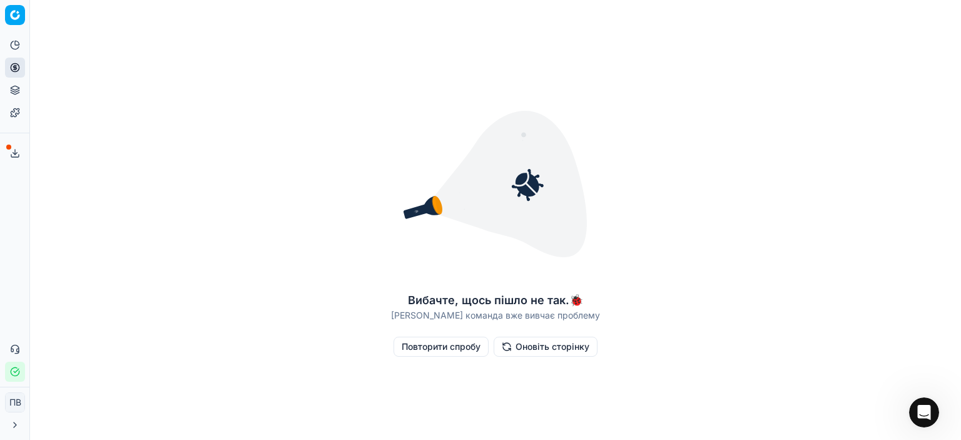
click at [530, 350] on font "Оновіть сторінку" at bounding box center [553, 346] width 74 height 11
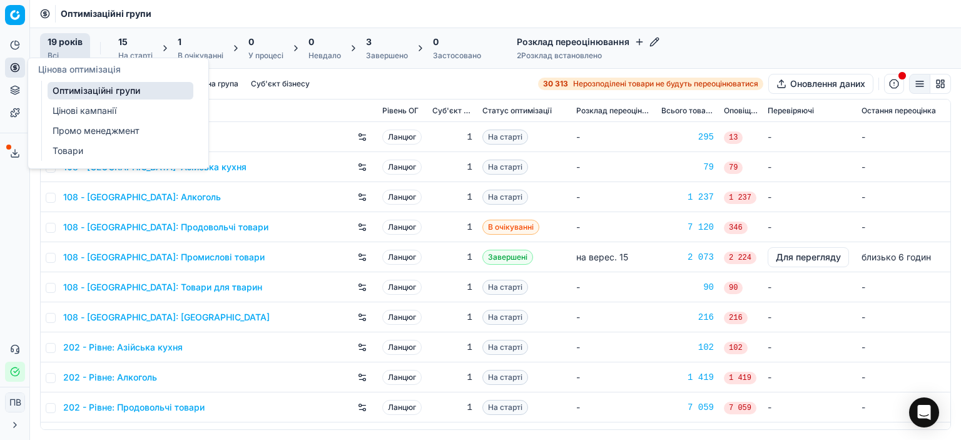
click at [89, 110] on font "Цінові кампанії" at bounding box center [85, 110] width 64 height 11
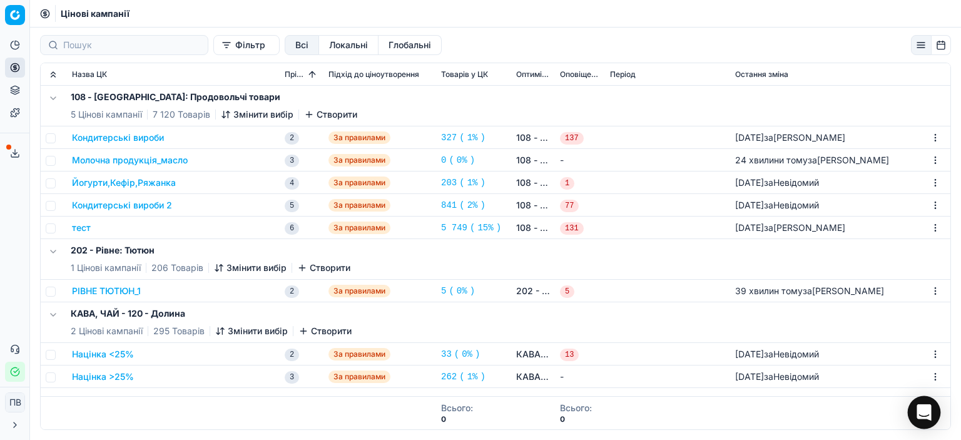
click at [929, 415] on icon "Відкрити Intercom Messenger" at bounding box center [924, 412] width 14 height 16
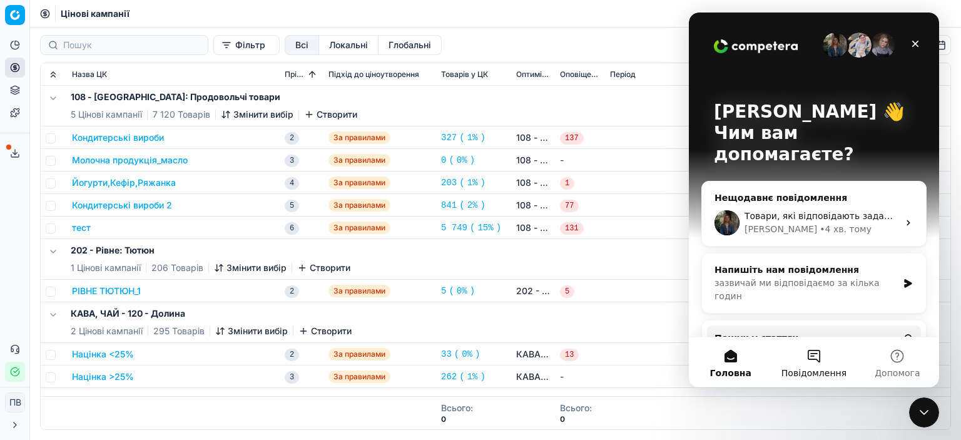
drag, startPoint x: 811, startPoint y: 362, endPoint x: 819, endPoint y: 360, distance: 7.7
click at [817, 360] on button "Повідомлення" at bounding box center [813, 362] width 83 height 50
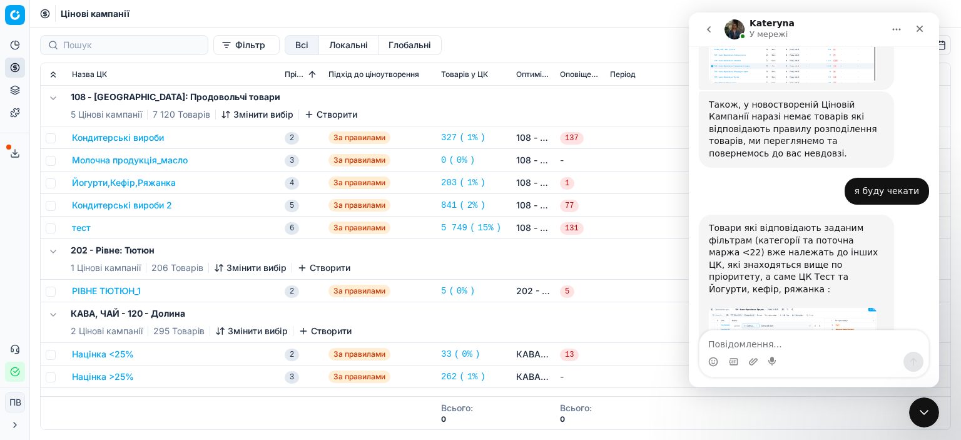
scroll to position [1625, 0]
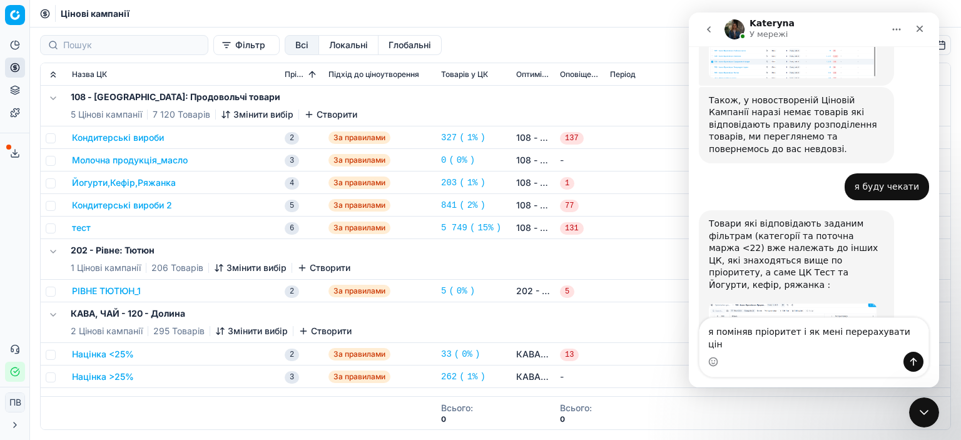
type textarea "я поміняв пріоритет і як мені перерахувати ціни"
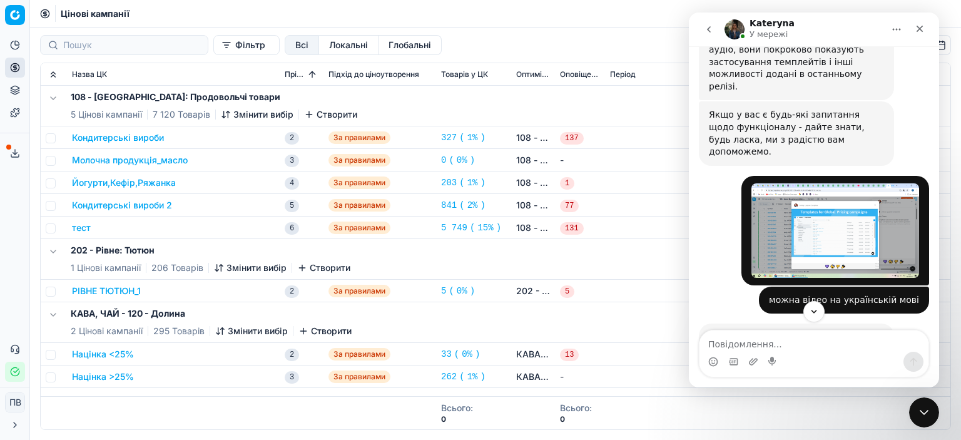
scroll to position [422, 0]
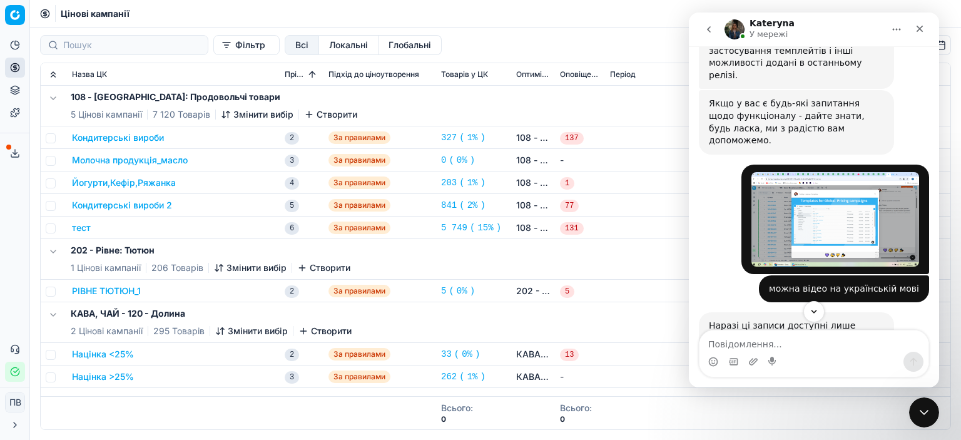
click at [818, 192] on img "Петро каже…" at bounding box center [836, 219] width 168 height 95
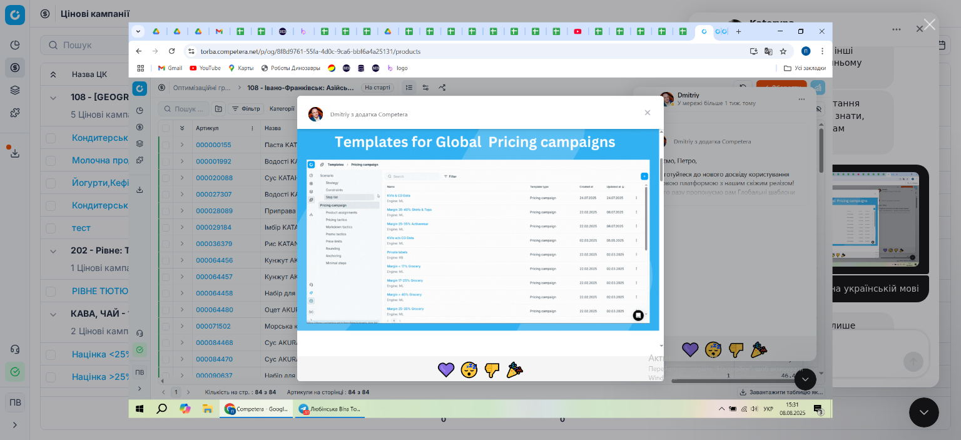
click at [429, 217] on img "Закрити" at bounding box center [481, 220] width 704 height 396
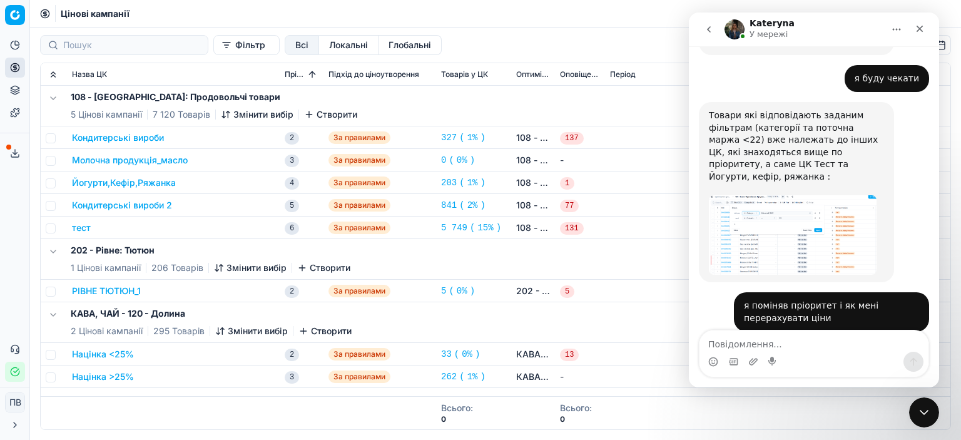
scroll to position [1736, 0]
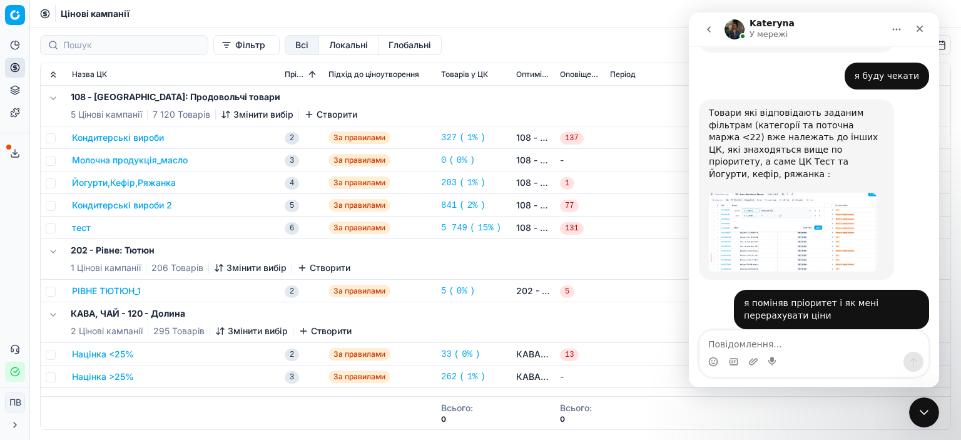
click at [711, 33] on icon "go back" at bounding box center [709, 29] width 10 height 10
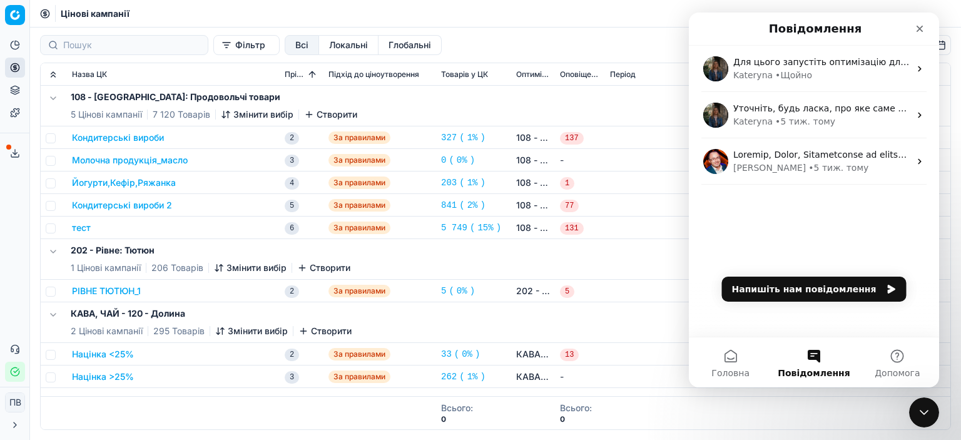
scroll to position [0, 0]
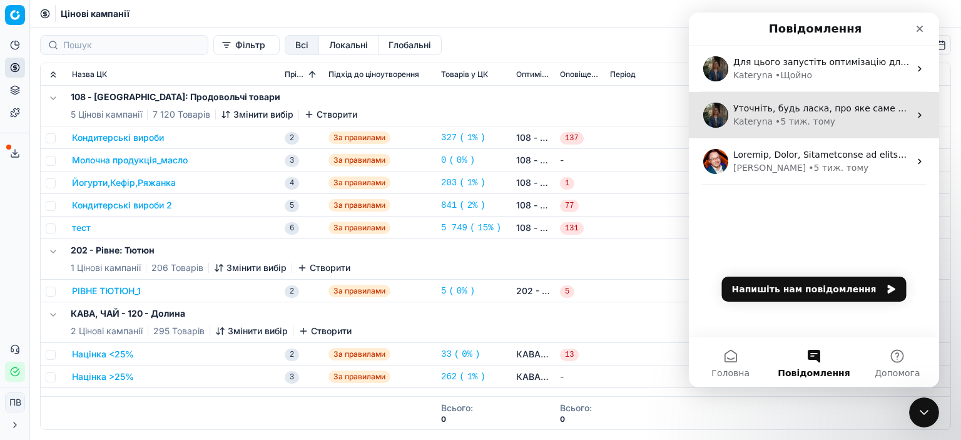
click at [786, 110] on span "Уточніть, будь ласка, про яке саме відео йде мова? Можете поділитись ним в чаті." at bounding box center [927, 108] width 386 height 10
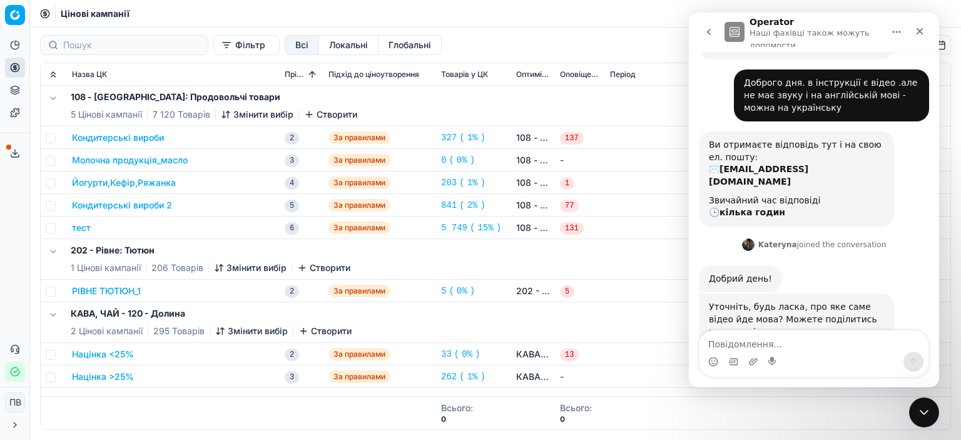
scroll to position [63, 0]
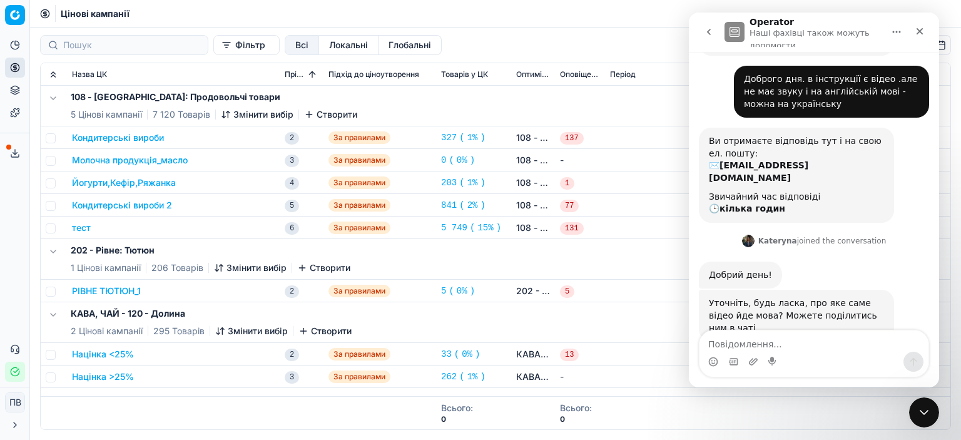
click at [707, 36] on icon "go back" at bounding box center [709, 32] width 10 height 10
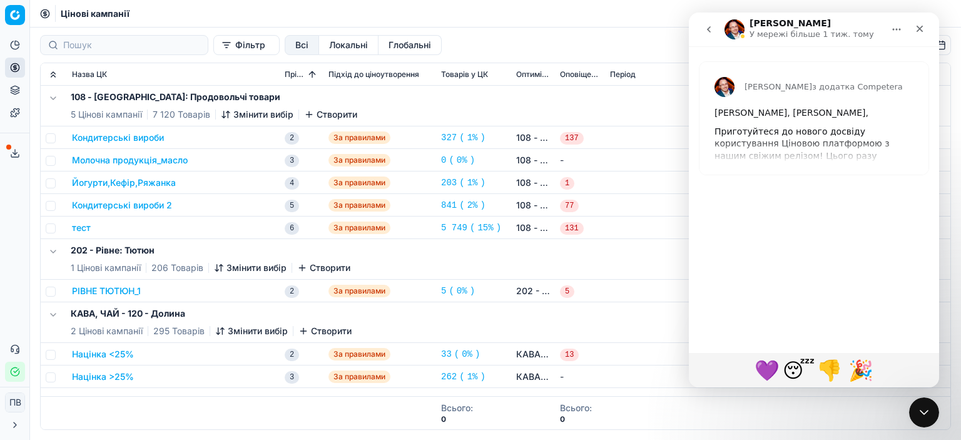
click at [817, 139] on div "[PERSON_NAME] з додатка Competera [PERSON_NAME], [PERSON_NAME], Приготуйтеся до…" at bounding box center [814, 118] width 229 height 113
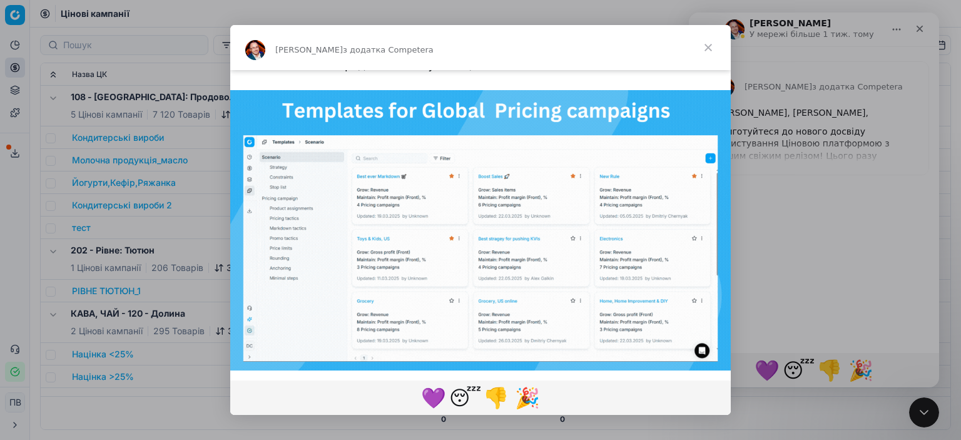
scroll to position [313, 0]
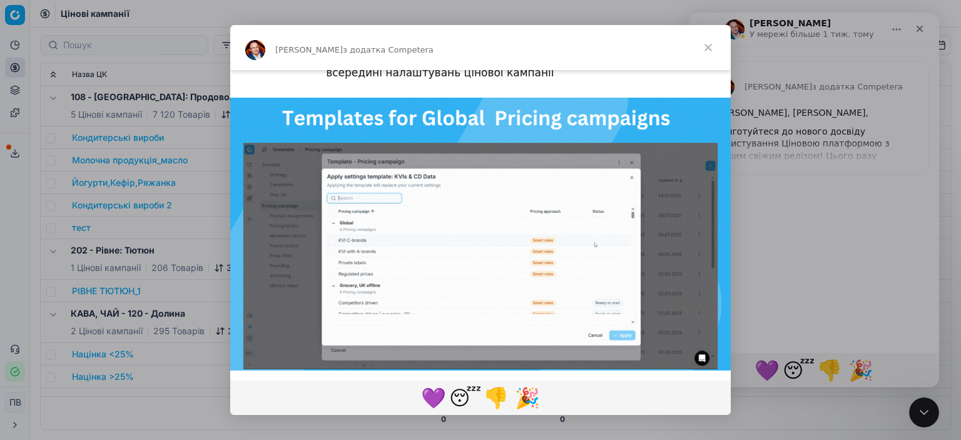
click at [708, 48] on span "Закрити" at bounding box center [708, 47] width 45 height 45
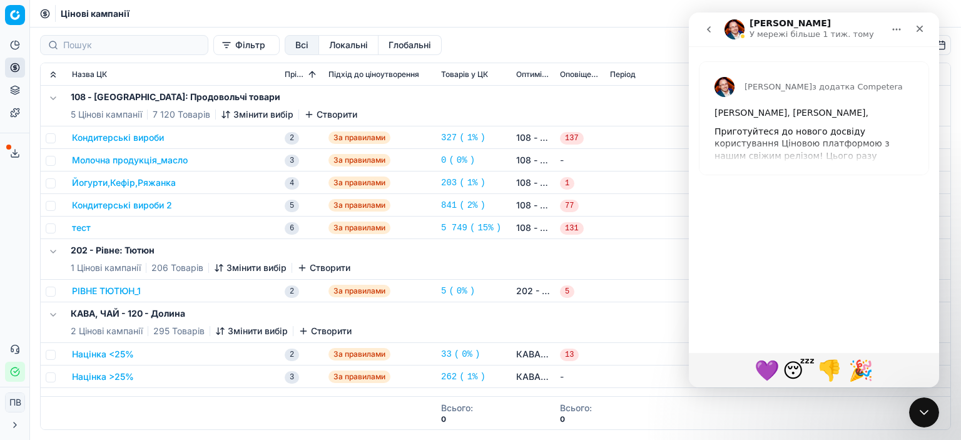
click at [715, 28] on button "go back" at bounding box center [709, 30] width 24 height 24
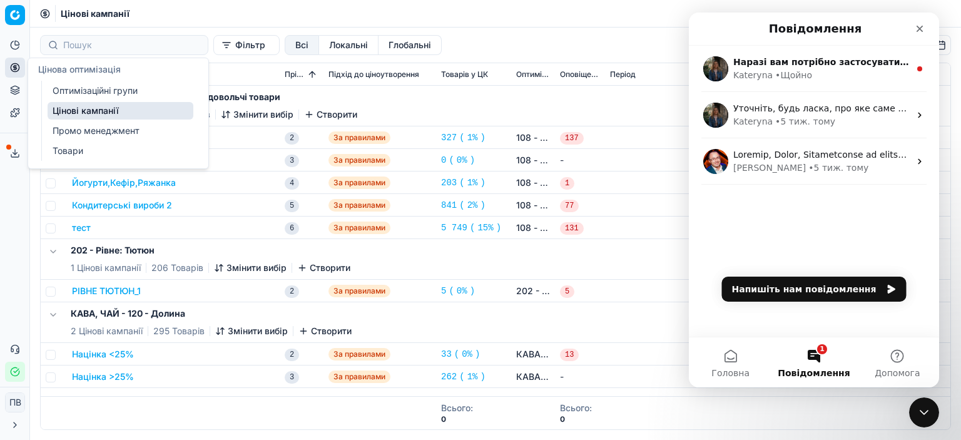
click at [79, 88] on font "Оптимізаційні групи" at bounding box center [95, 90] width 85 height 11
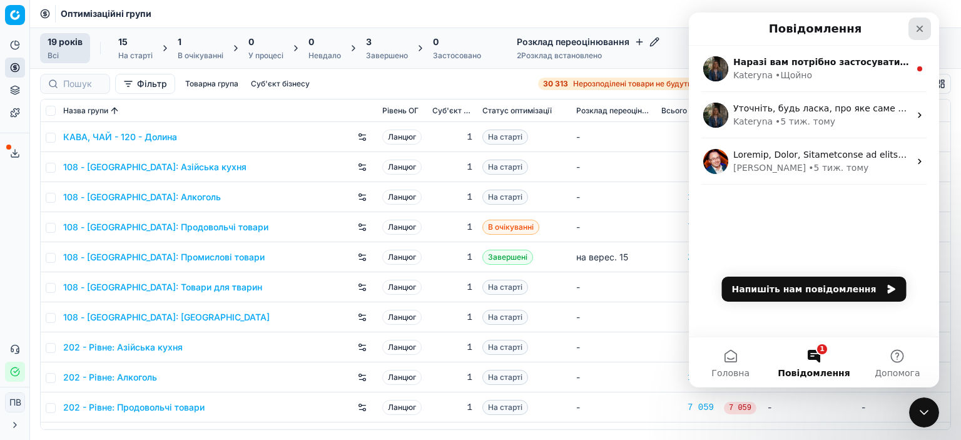
click at [919, 28] on icon "Закрити" at bounding box center [920, 29] width 7 height 7
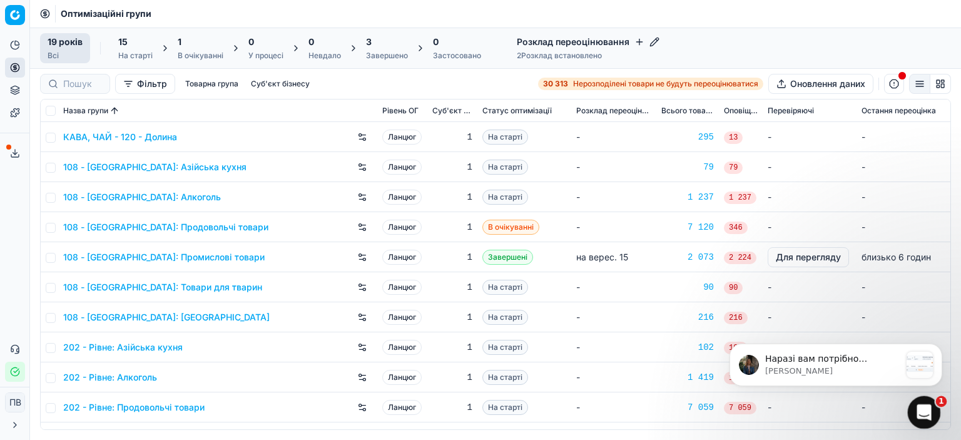
click at [928, 405] on icon "Відкрити програму для спілкування Intercom" at bounding box center [923, 411] width 21 height 21
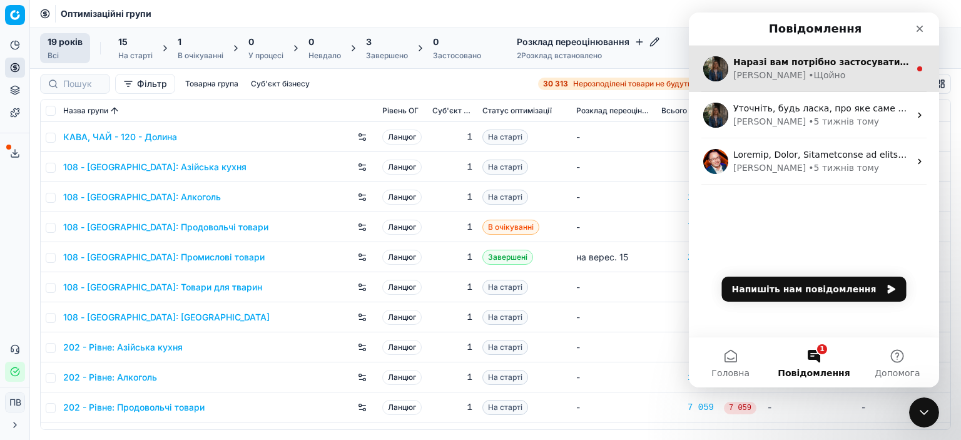
click at [753, 69] on div "[PERSON_NAME]" at bounding box center [770, 75] width 73 height 13
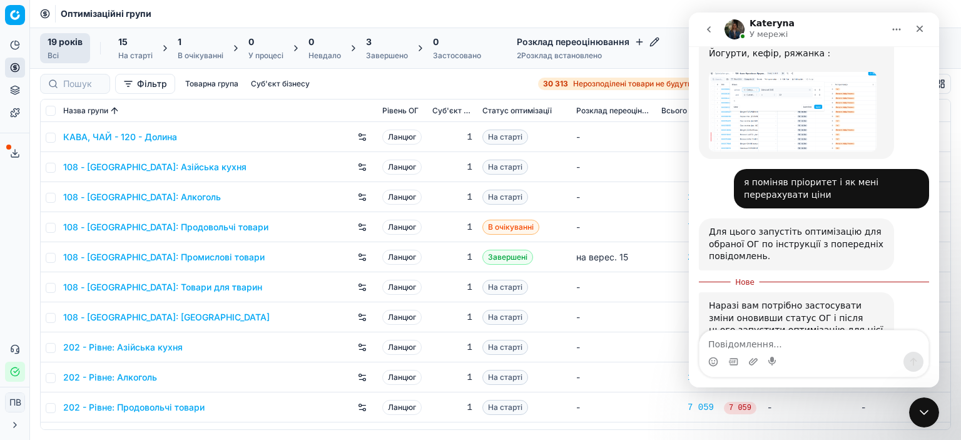
scroll to position [1858, 0]
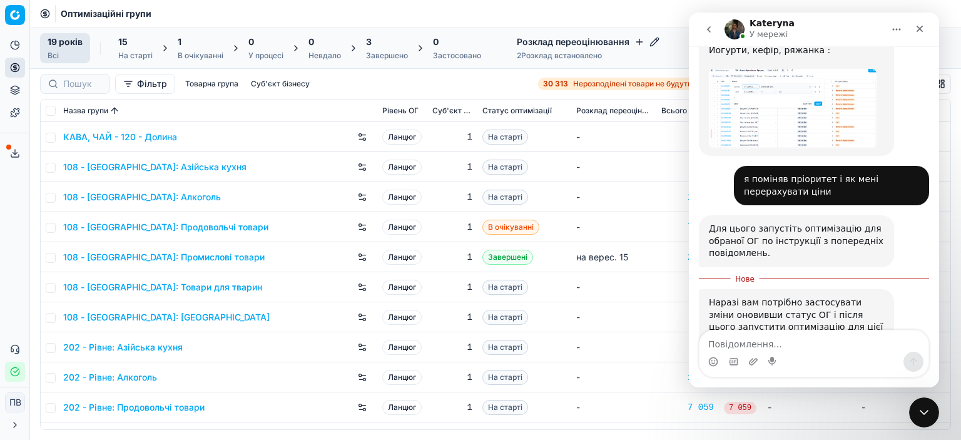
click at [791, 358] on img "Kateryna каже…" at bounding box center [793, 376] width 168 height 36
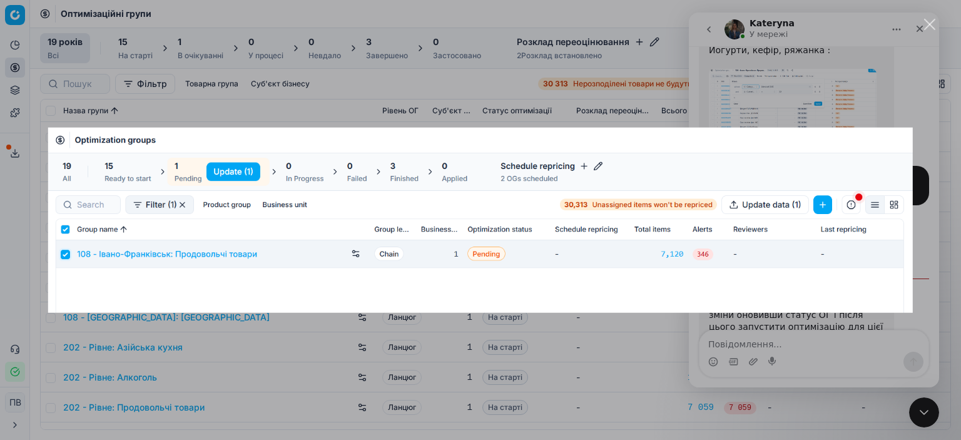
click at [886, 332] on div "Месенджер Intercom" at bounding box center [480, 220] width 961 height 440
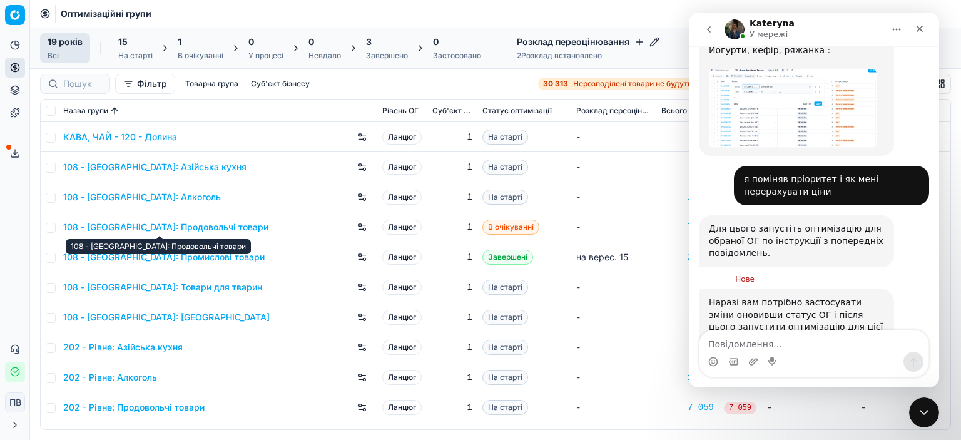
click at [193, 225] on font "108 - [GEOGRAPHIC_DATA]: Продовольчі товари" at bounding box center [165, 227] width 205 height 11
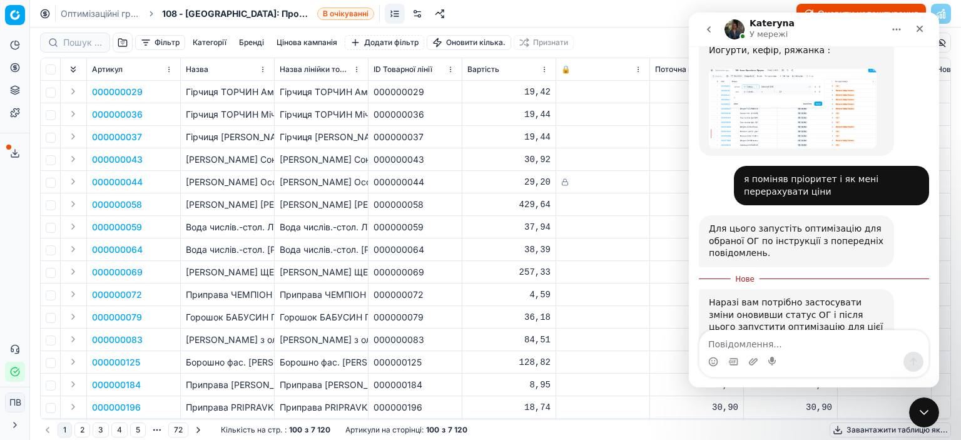
click at [342, 14] on font "В очікуванні" at bounding box center [346, 13] width 46 height 9
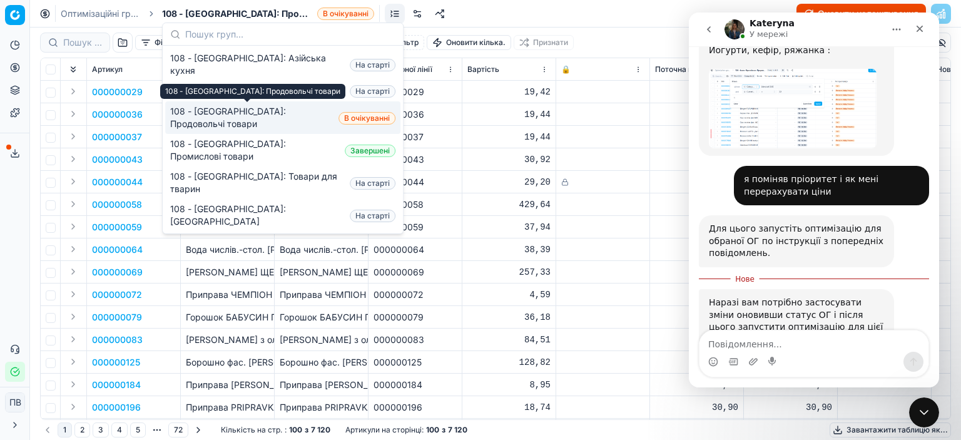
click at [238, 116] on font "108 - [GEOGRAPHIC_DATA]: Продовольчі товари" at bounding box center [228, 117] width 116 height 23
click at [241, 119] on font "108 - [GEOGRAPHIC_DATA]: Продовольчі товари" at bounding box center [228, 117] width 116 height 23
click at [916, 28] on icon "Закрити" at bounding box center [920, 29] width 10 height 10
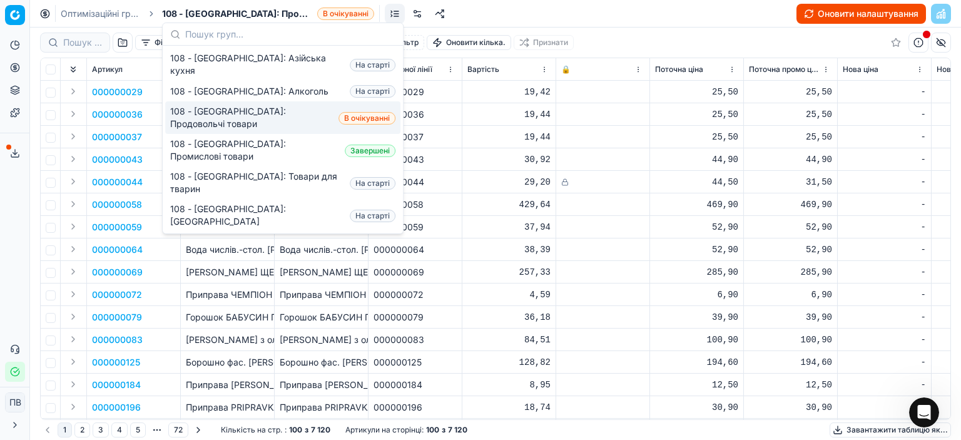
click at [916, 42] on button "button" at bounding box center [919, 43] width 20 height 20
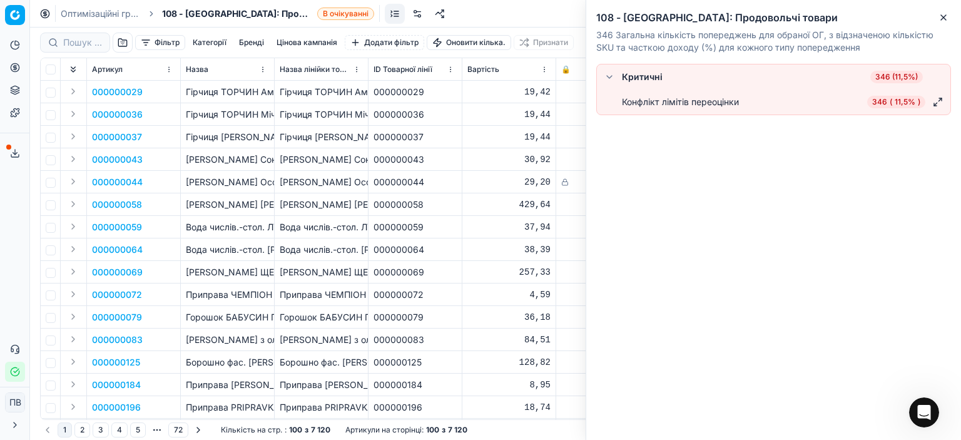
click at [606, 77] on button "button" at bounding box center [609, 76] width 15 height 15
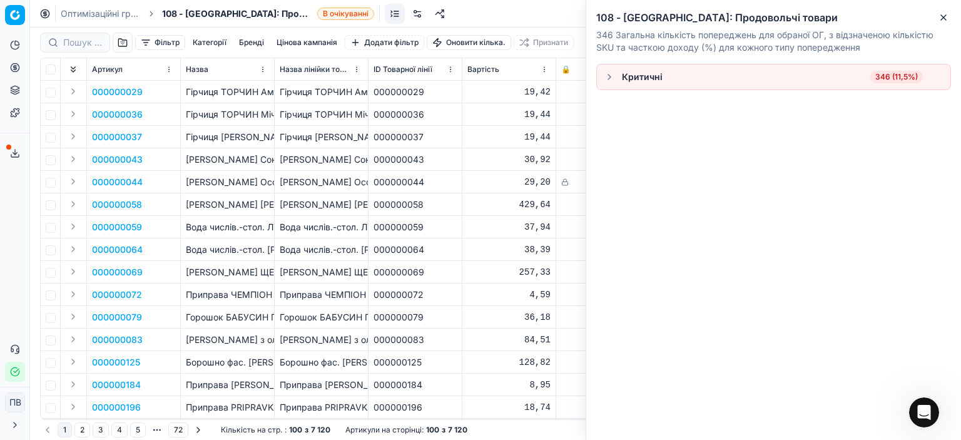
click at [417, 13] on link at bounding box center [417, 14] width 20 height 20
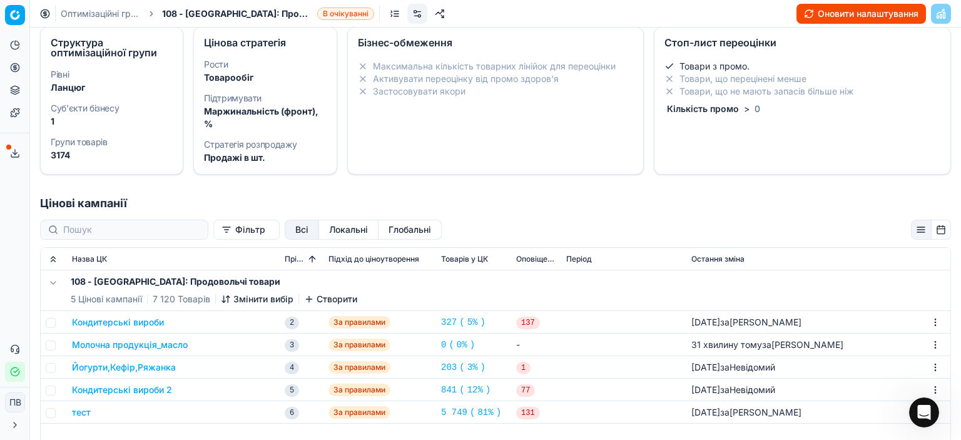
scroll to position [63, 0]
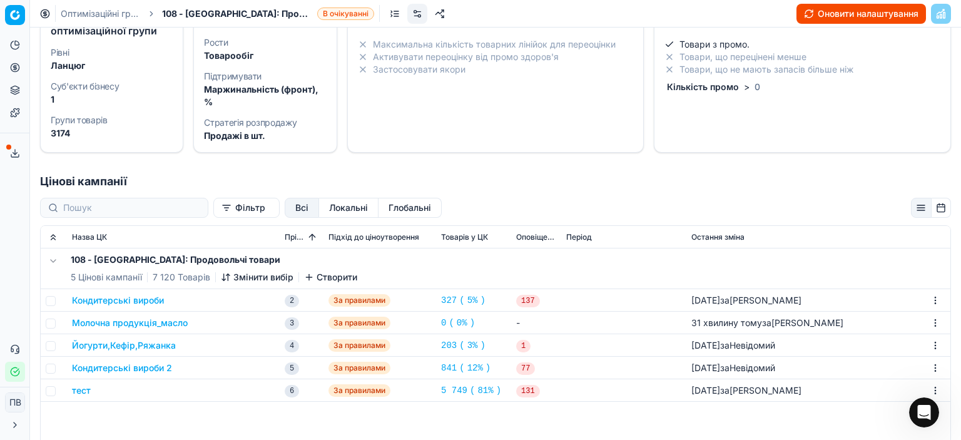
click at [169, 322] on font "Молочна продукція_масло" at bounding box center [130, 322] width 116 height 11
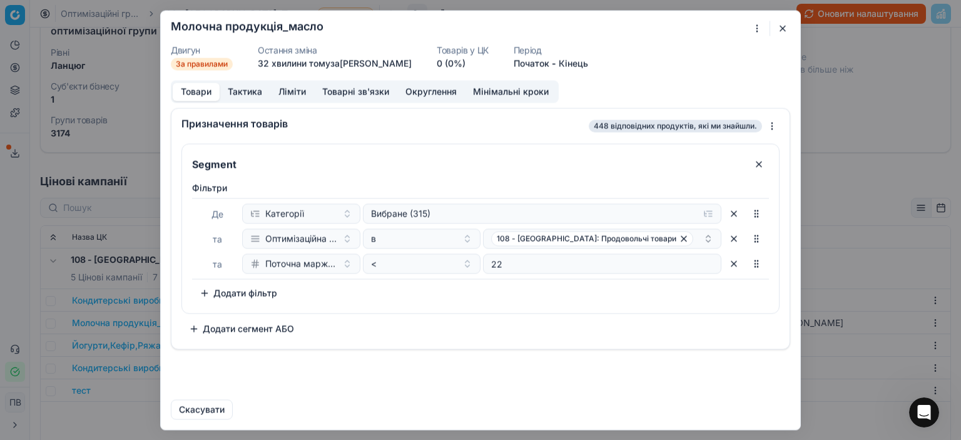
click at [240, 93] on font "Тактика" at bounding box center [245, 91] width 34 height 11
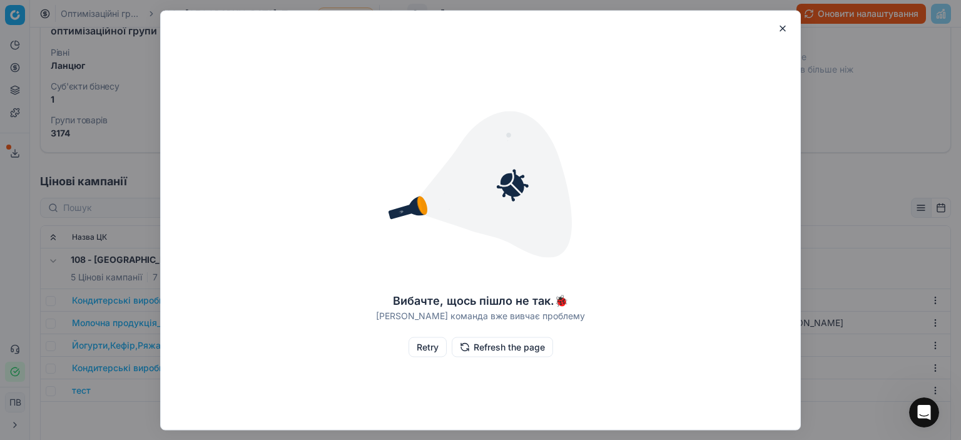
click at [417, 339] on button "Retry" at bounding box center [428, 347] width 38 height 20
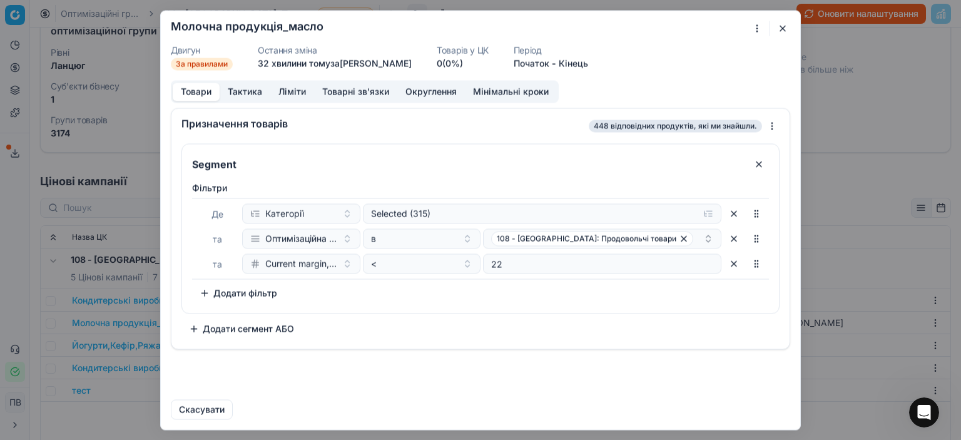
click at [348, 89] on button "Товарні зв'язки" at bounding box center [355, 92] width 83 height 18
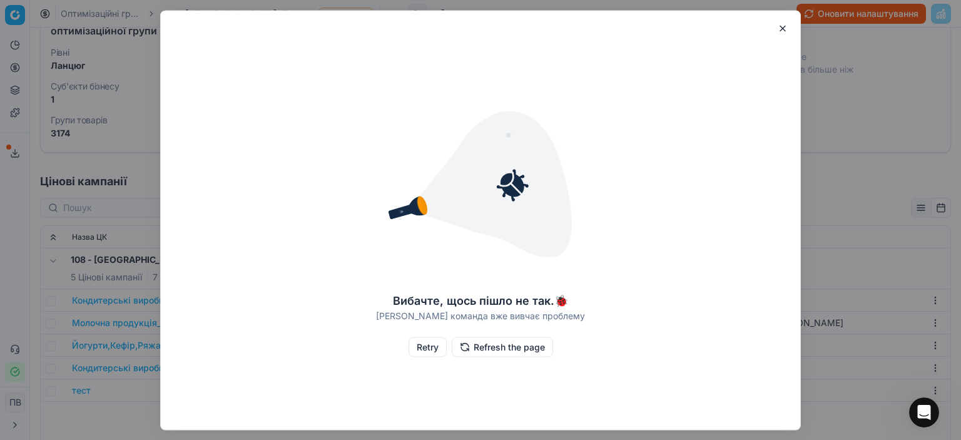
click at [426, 346] on button "Retry" at bounding box center [428, 347] width 38 height 20
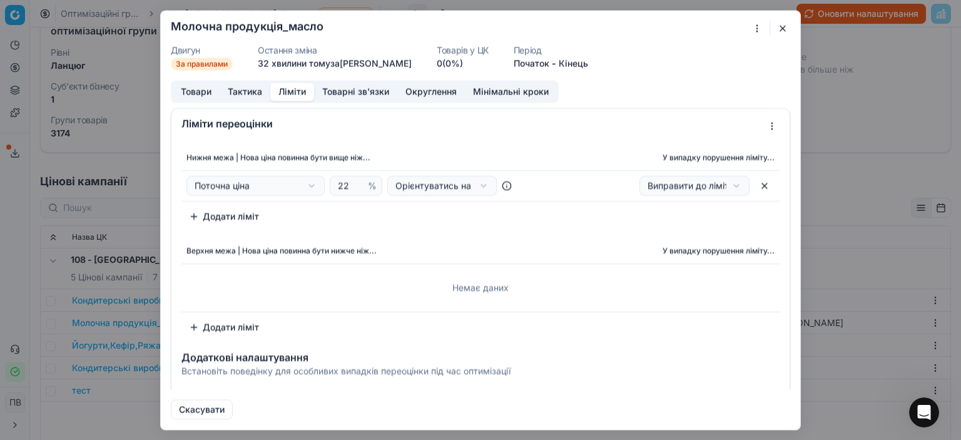
click at [287, 92] on button "Ліміти" at bounding box center [292, 92] width 44 height 18
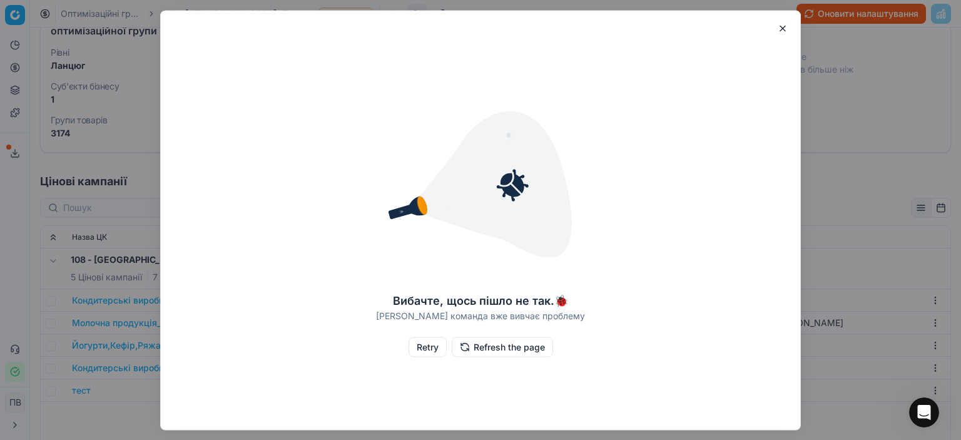
click at [426, 348] on button "Retry" at bounding box center [428, 347] width 38 height 20
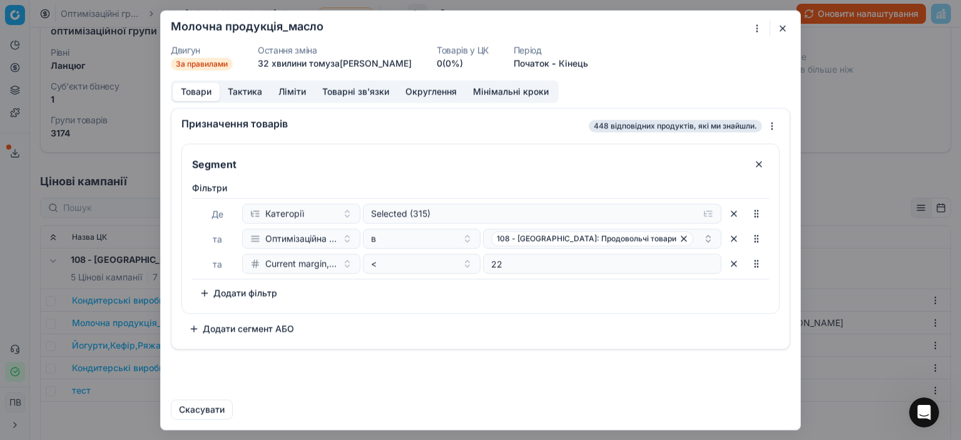
click at [483, 91] on button "Мінімальні кроки" at bounding box center [511, 92] width 92 height 18
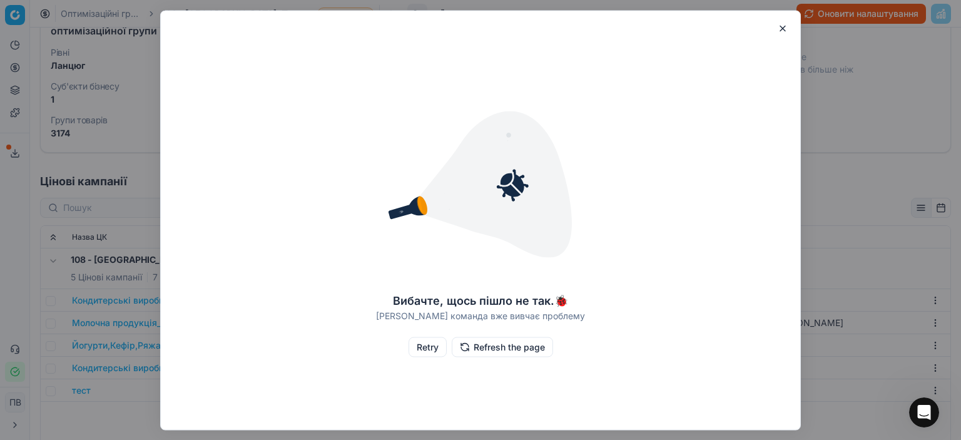
click at [780, 27] on button "button" at bounding box center [782, 28] width 15 height 15
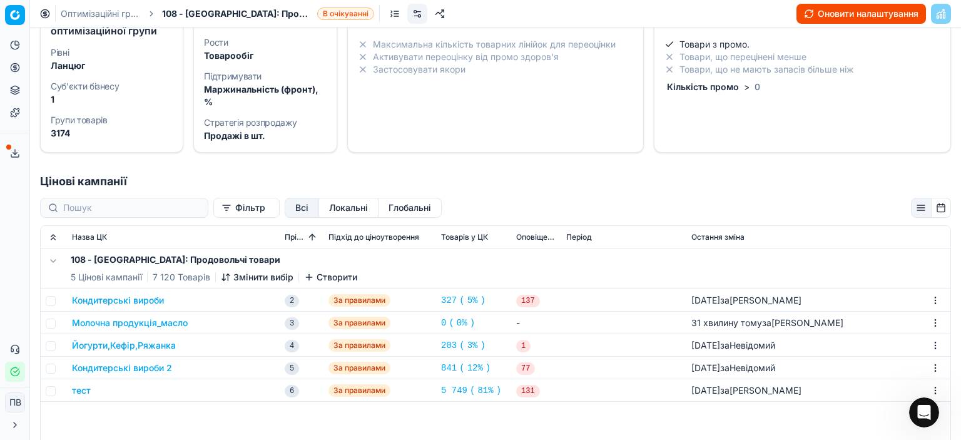
click at [838, 15] on font "Оновити налаштування" at bounding box center [868, 13] width 101 height 11
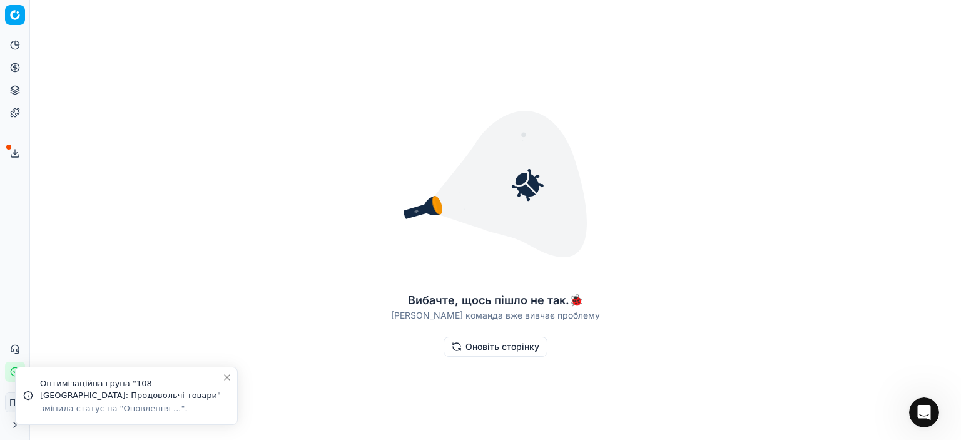
click at [492, 347] on font "Оновіть сторінку" at bounding box center [503, 346] width 74 height 11
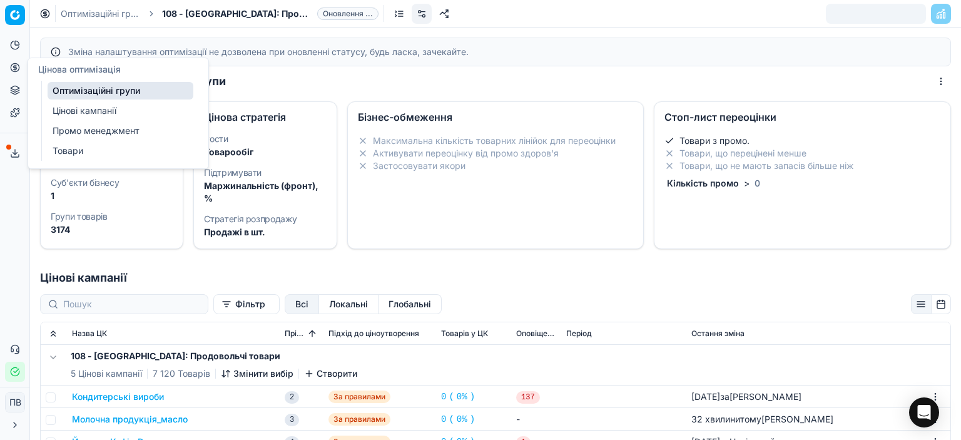
click at [78, 92] on font "Оптимізаційні групи" at bounding box center [97, 90] width 88 height 11
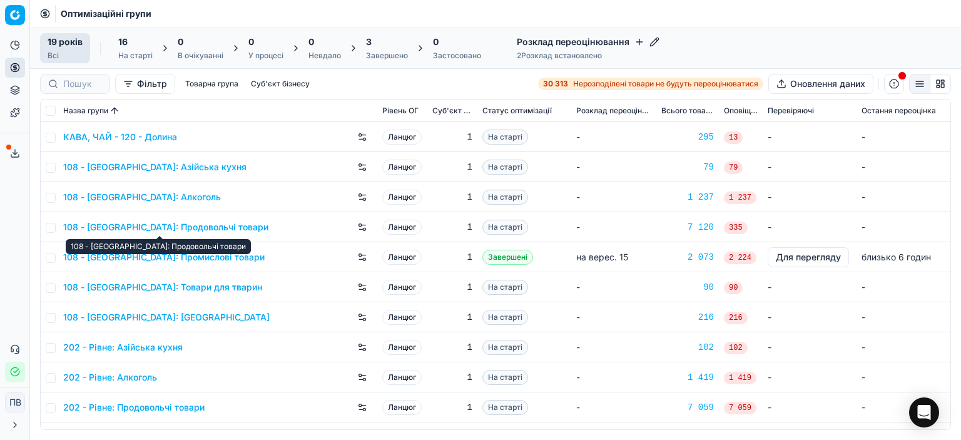
click at [182, 227] on font "108 - [GEOGRAPHIC_DATA]: Продовольчі товари" at bounding box center [165, 227] width 205 height 11
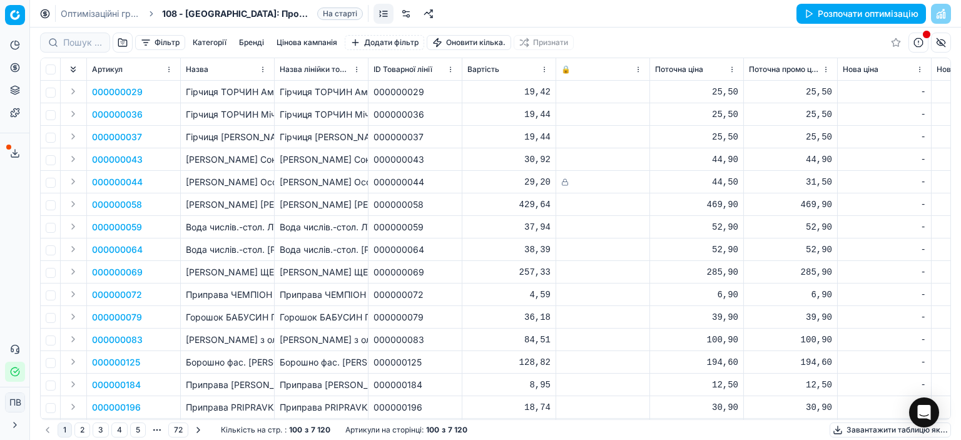
click at [851, 16] on font "Розпочати оптимізацію" at bounding box center [868, 13] width 101 height 11
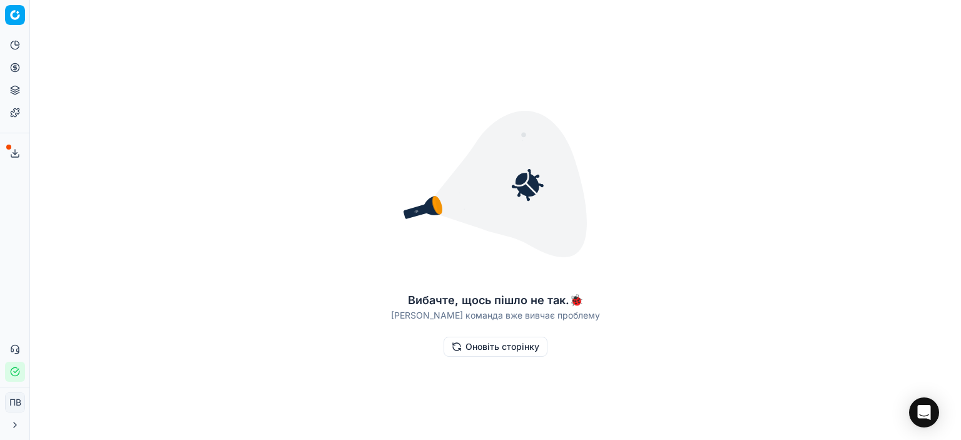
click at [491, 345] on font "Оновіть сторінку" at bounding box center [503, 346] width 74 height 11
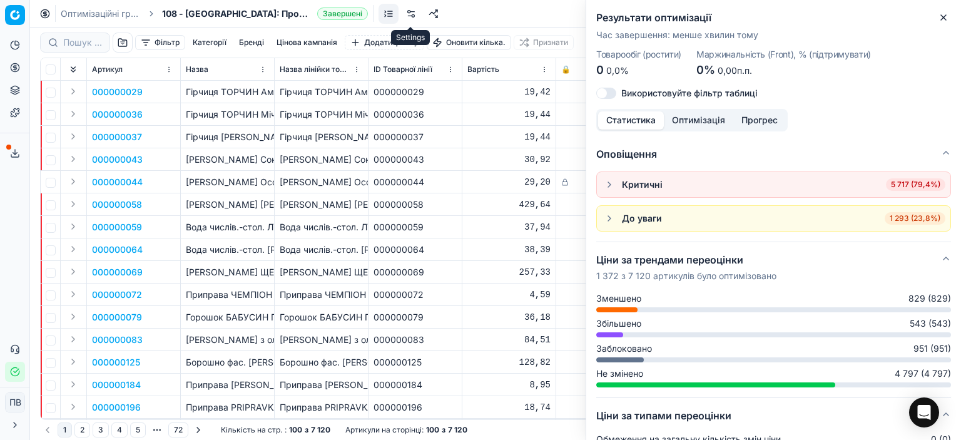
click at [412, 12] on link at bounding box center [411, 14] width 20 height 20
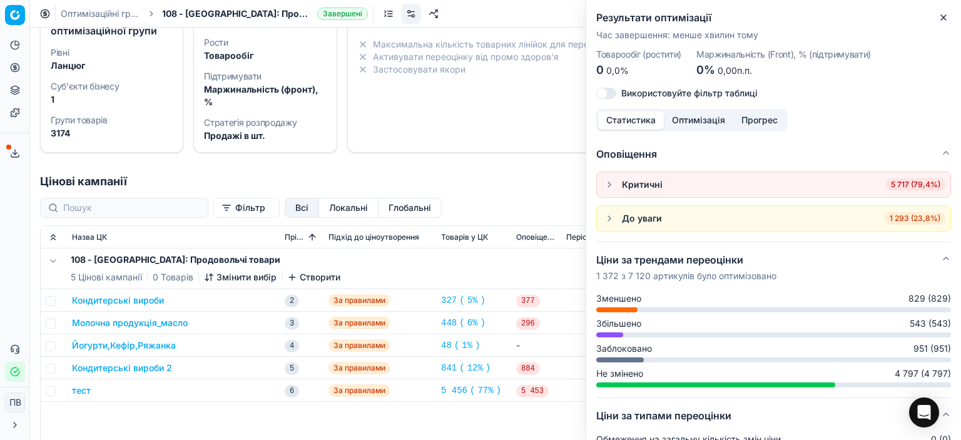
scroll to position [125, 0]
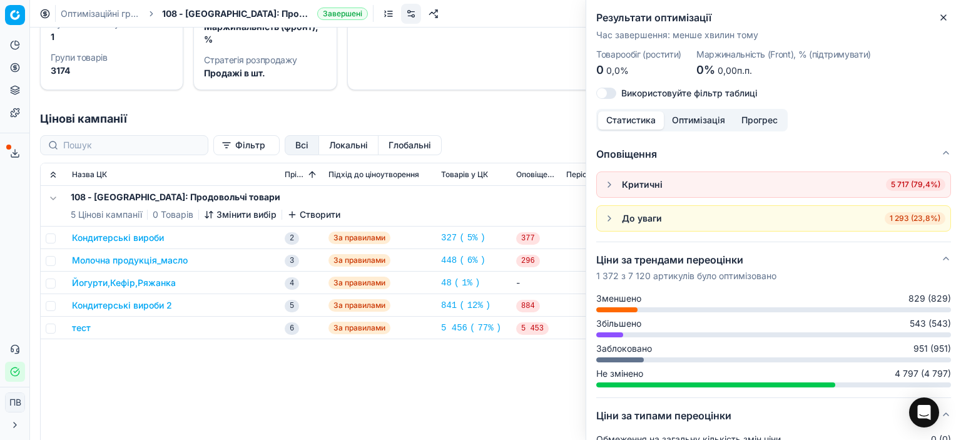
click at [170, 257] on font "Молочна продукція_масло" at bounding box center [130, 260] width 116 height 11
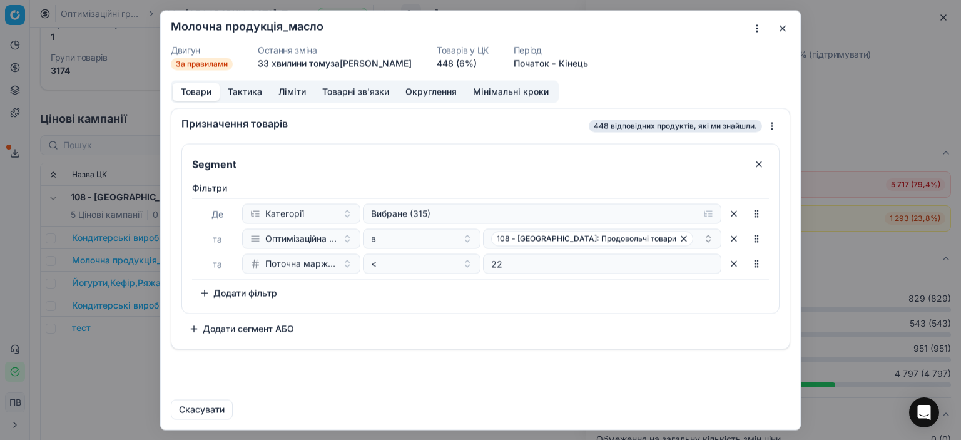
click at [785, 29] on button "button" at bounding box center [782, 28] width 15 height 15
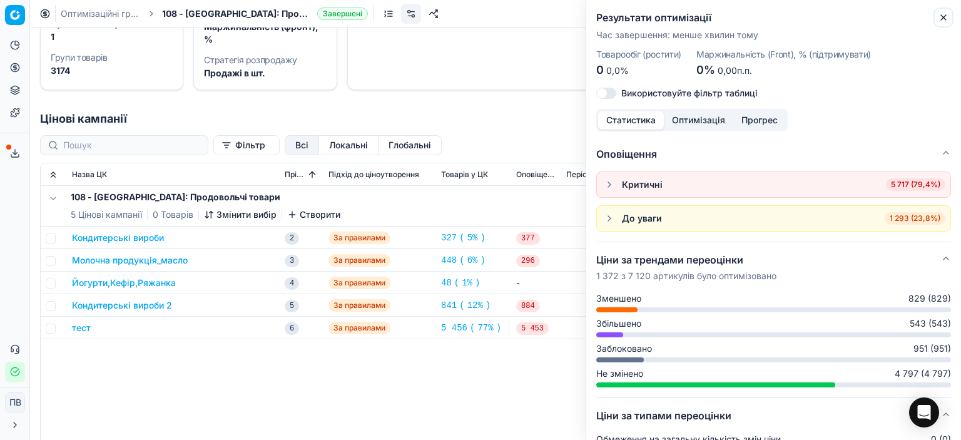
click at [943, 14] on icon "button" at bounding box center [944, 18] width 10 height 10
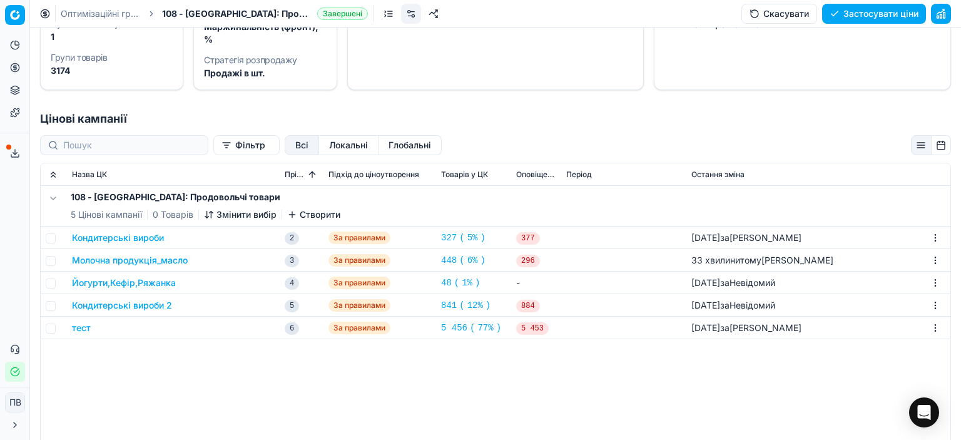
click at [470, 262] on font "6%" at bounding box center [473, 260] width 11 height 10
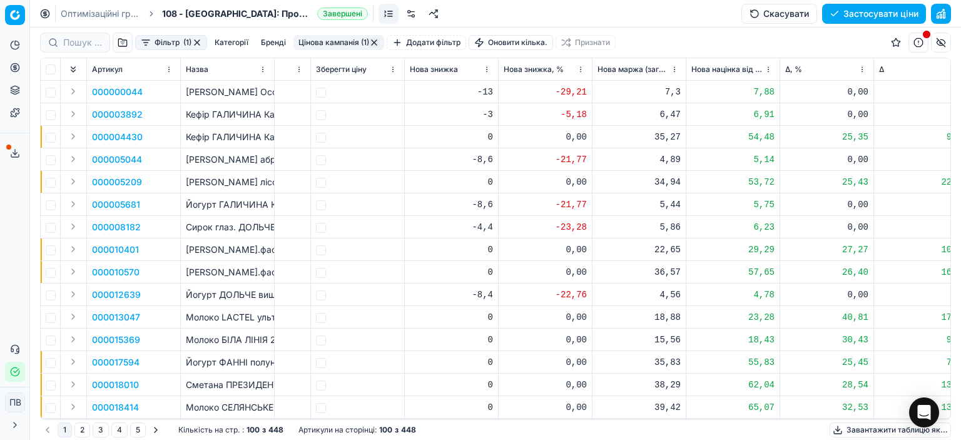
scroll to position [0, 909]
